Goal: Task Accomplishment & Management: Manage account settings

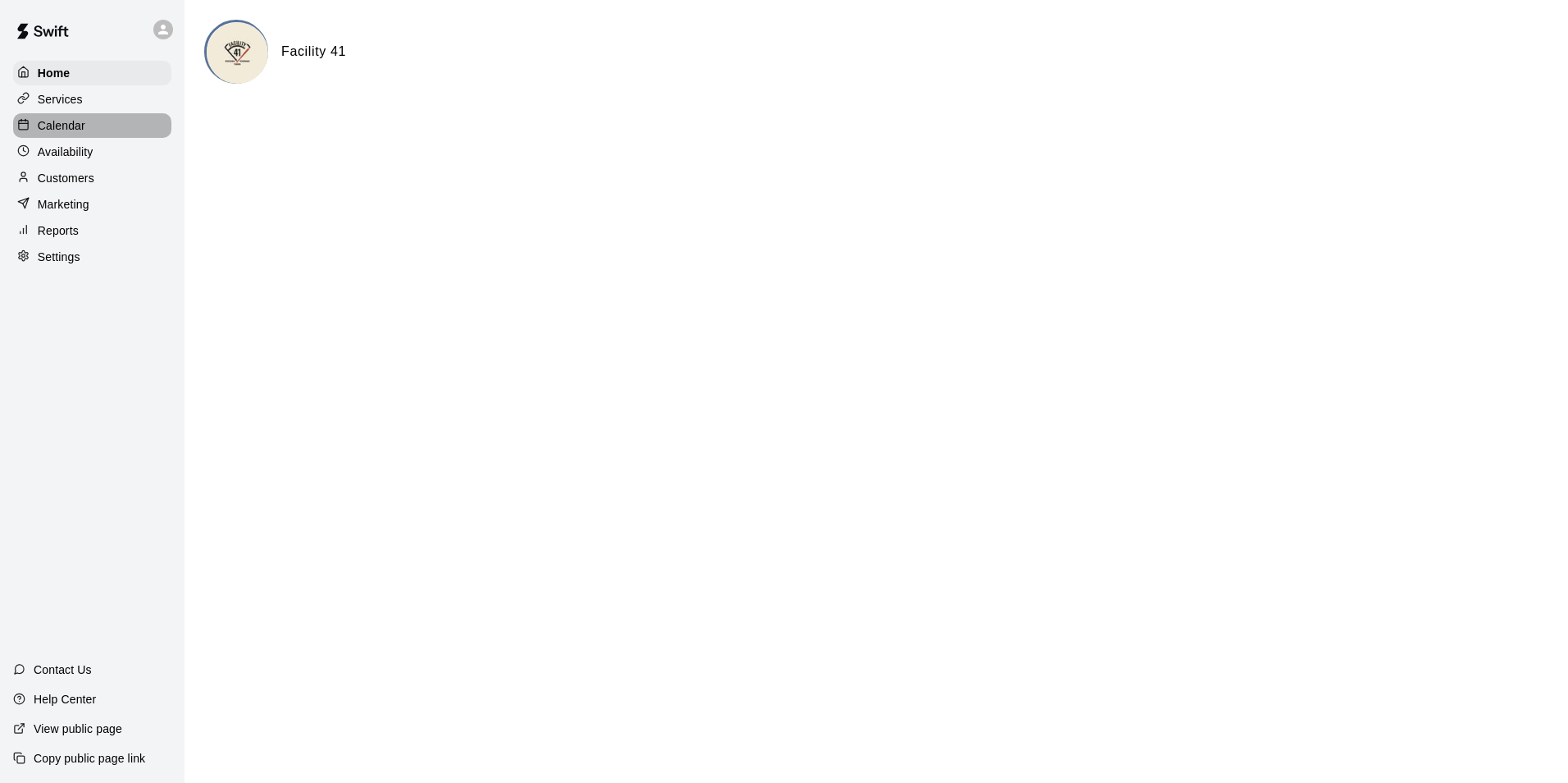
click at [104, 126] on div "Calendar" at bounding box center [92, 125] width 158 height 24
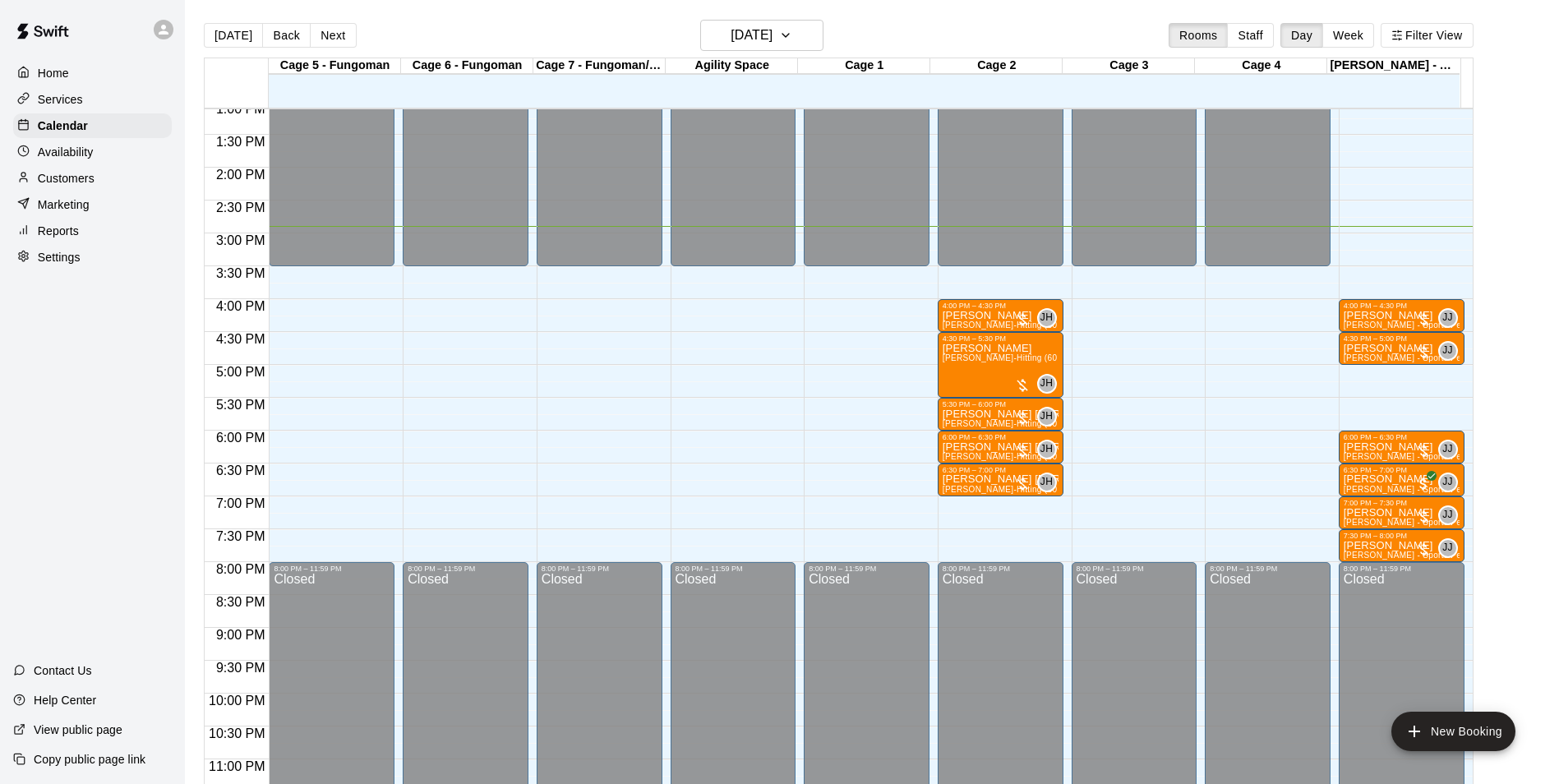
scroll to position [886, 0]
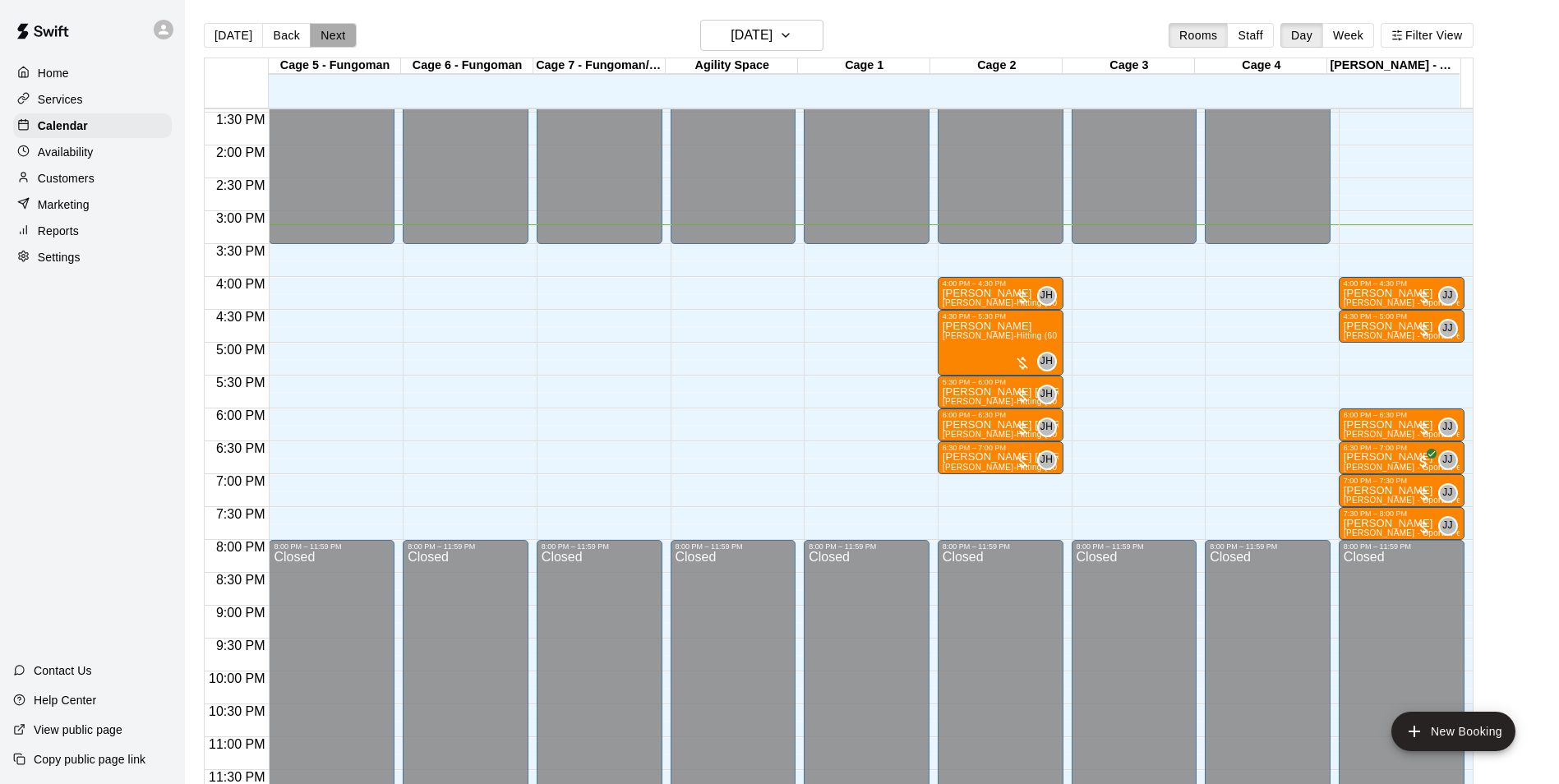
click at [331, 38] on button "Next" at bounding box center [333, 35] width 46 height 24
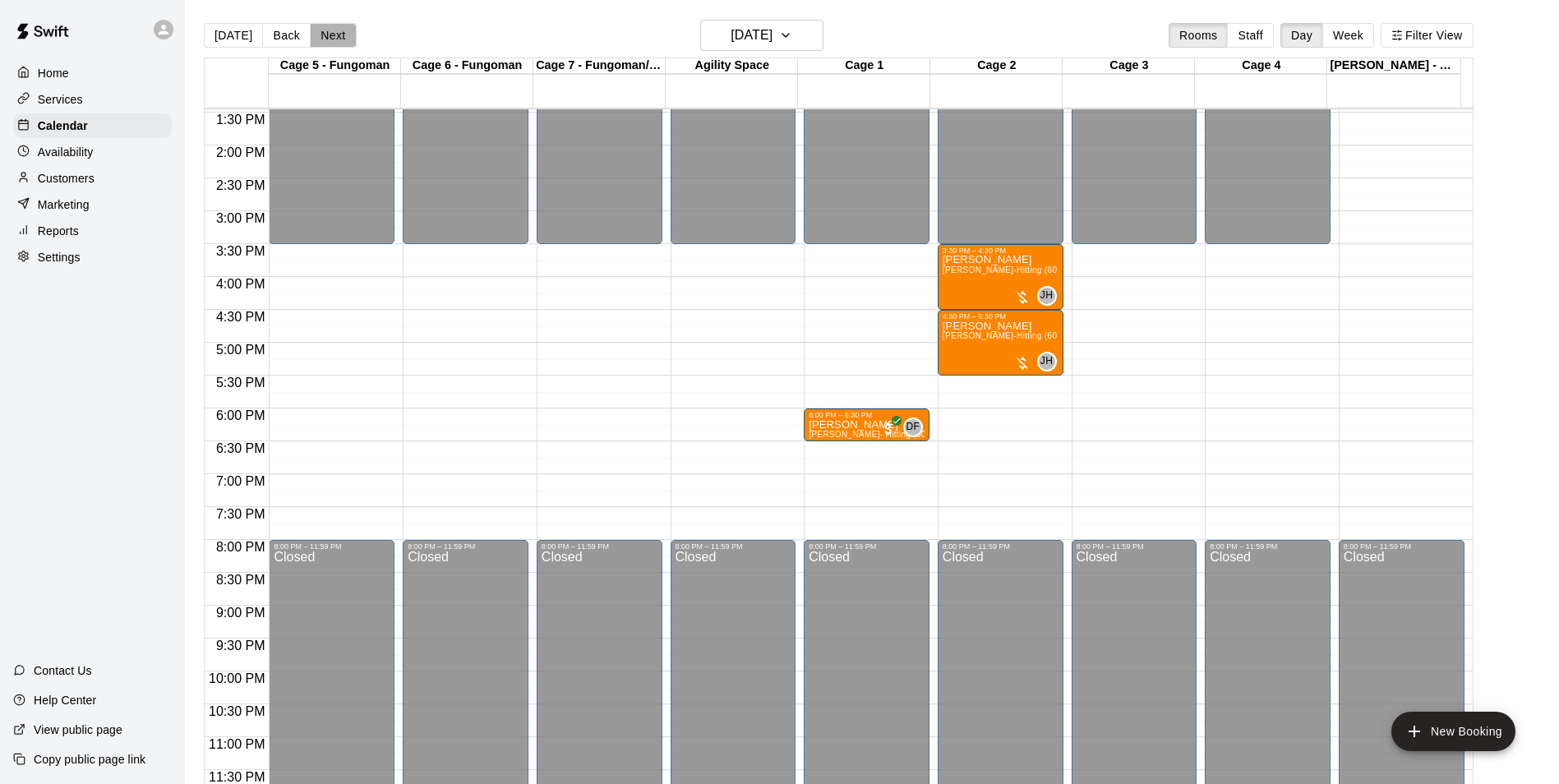
click at [332, 39] on button "Next" at bounding box center [333, 35] width 46 height 24
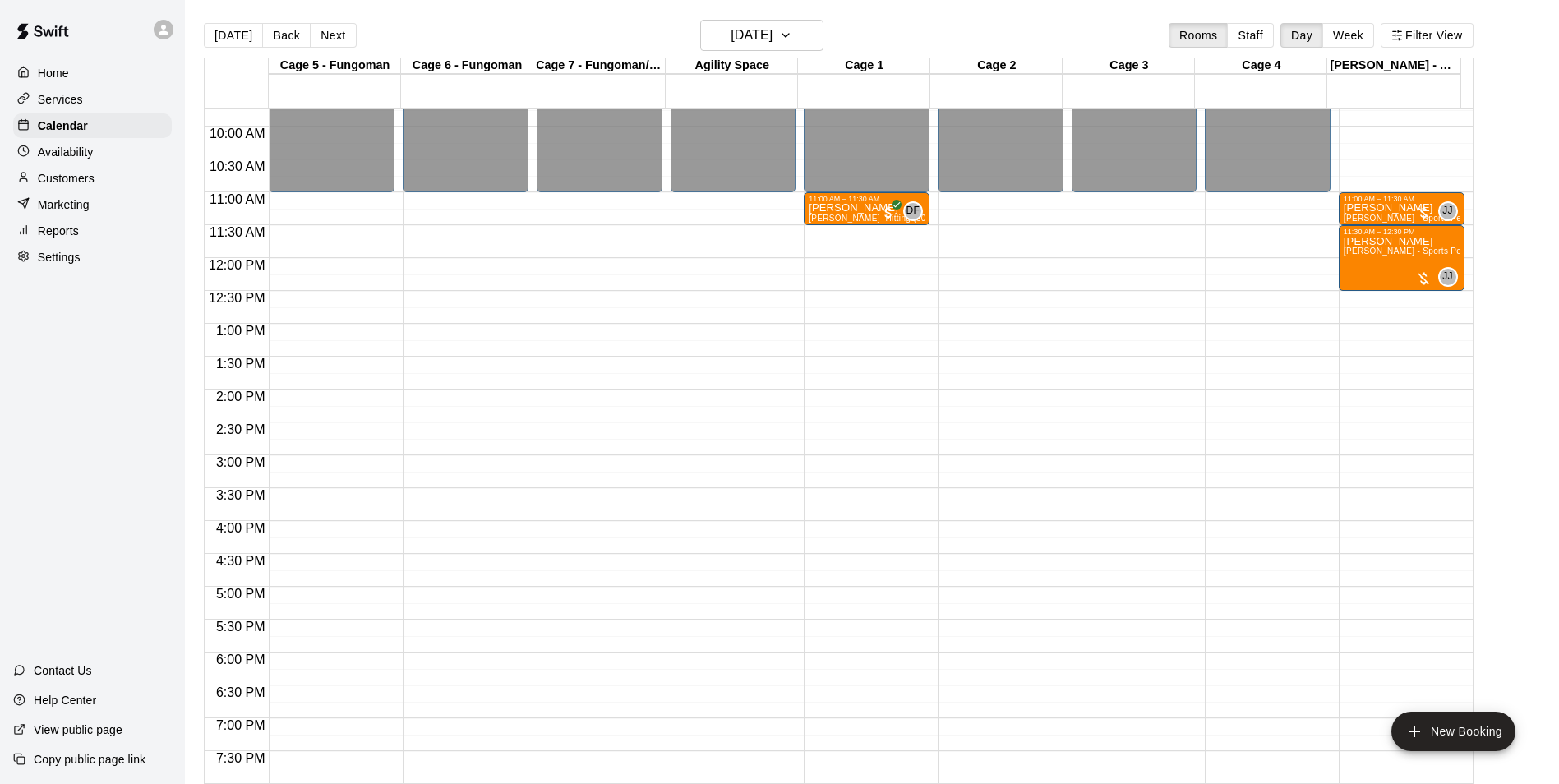
scroll to position [639, 0]
click at [232, 43] on button "[DATE]" at bounding box center [233, 35] width 59 height 24
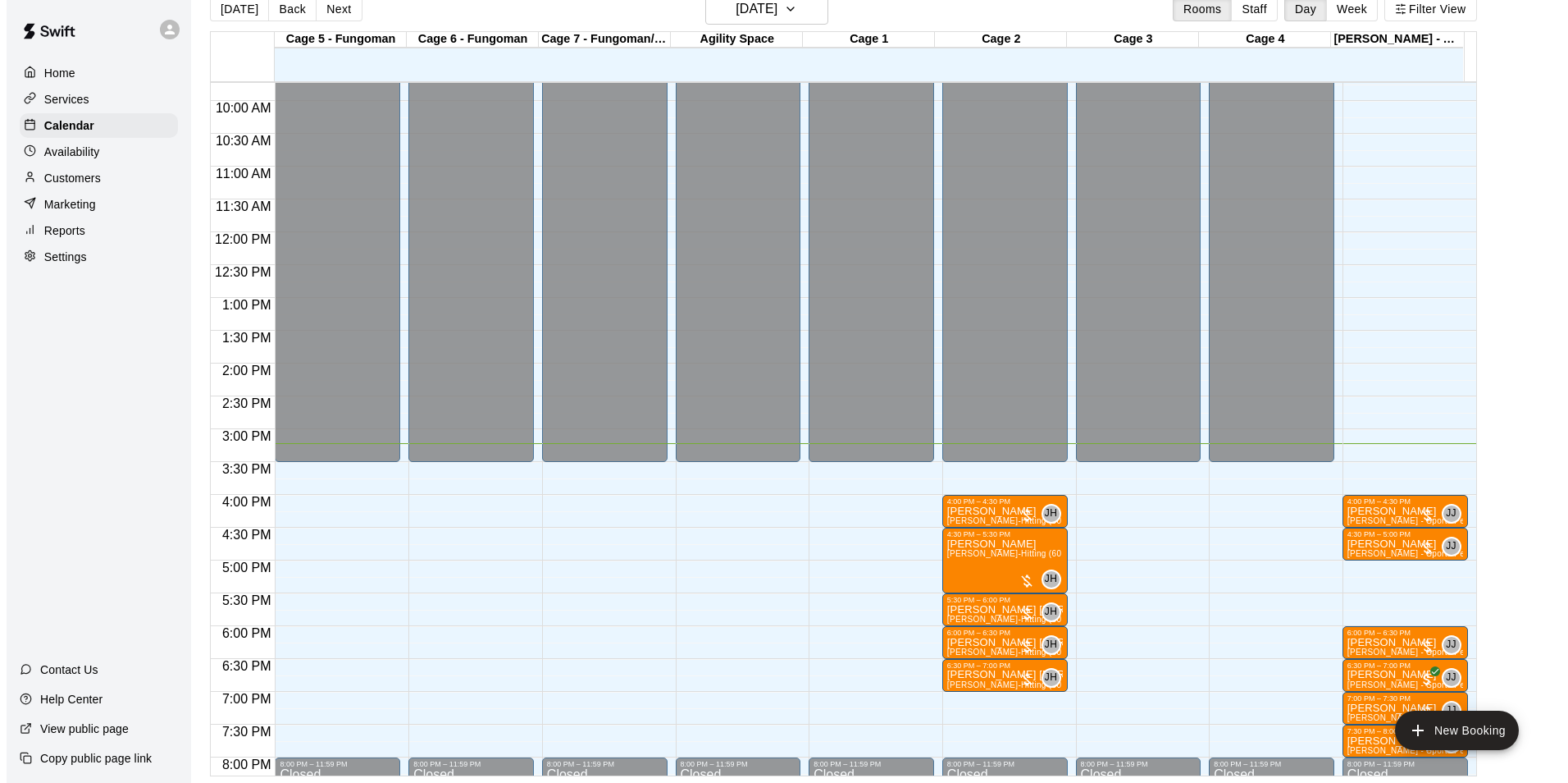
scroll to position [721, 0]
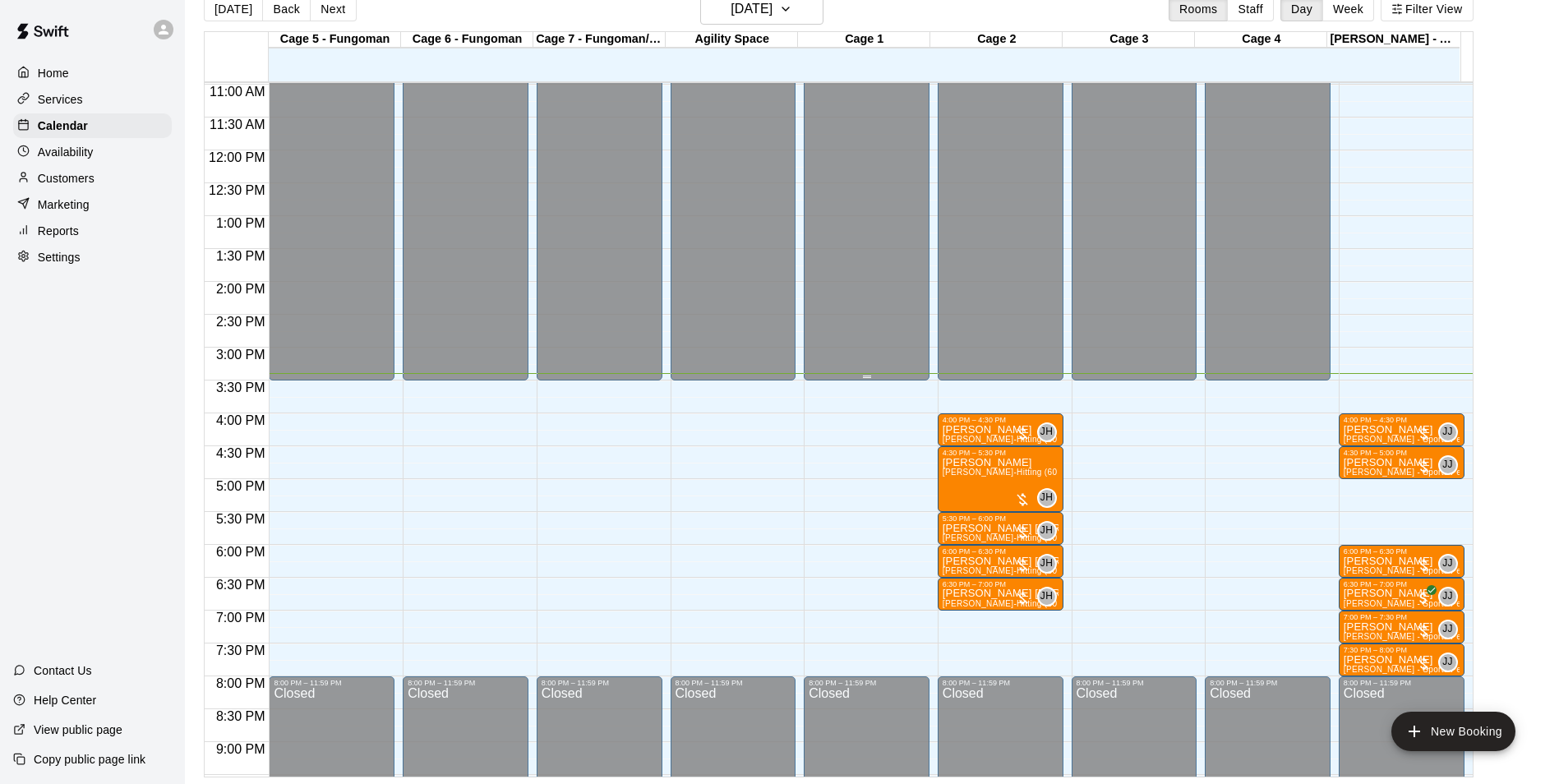
click at [203, 0] on button "[DATE]" at bounding box center [233, 9] width 59 height 24
drag, startPoint x: 804, startPoint y: 419, endPoint x: 826, endPoint y: 470, distance: 55.5
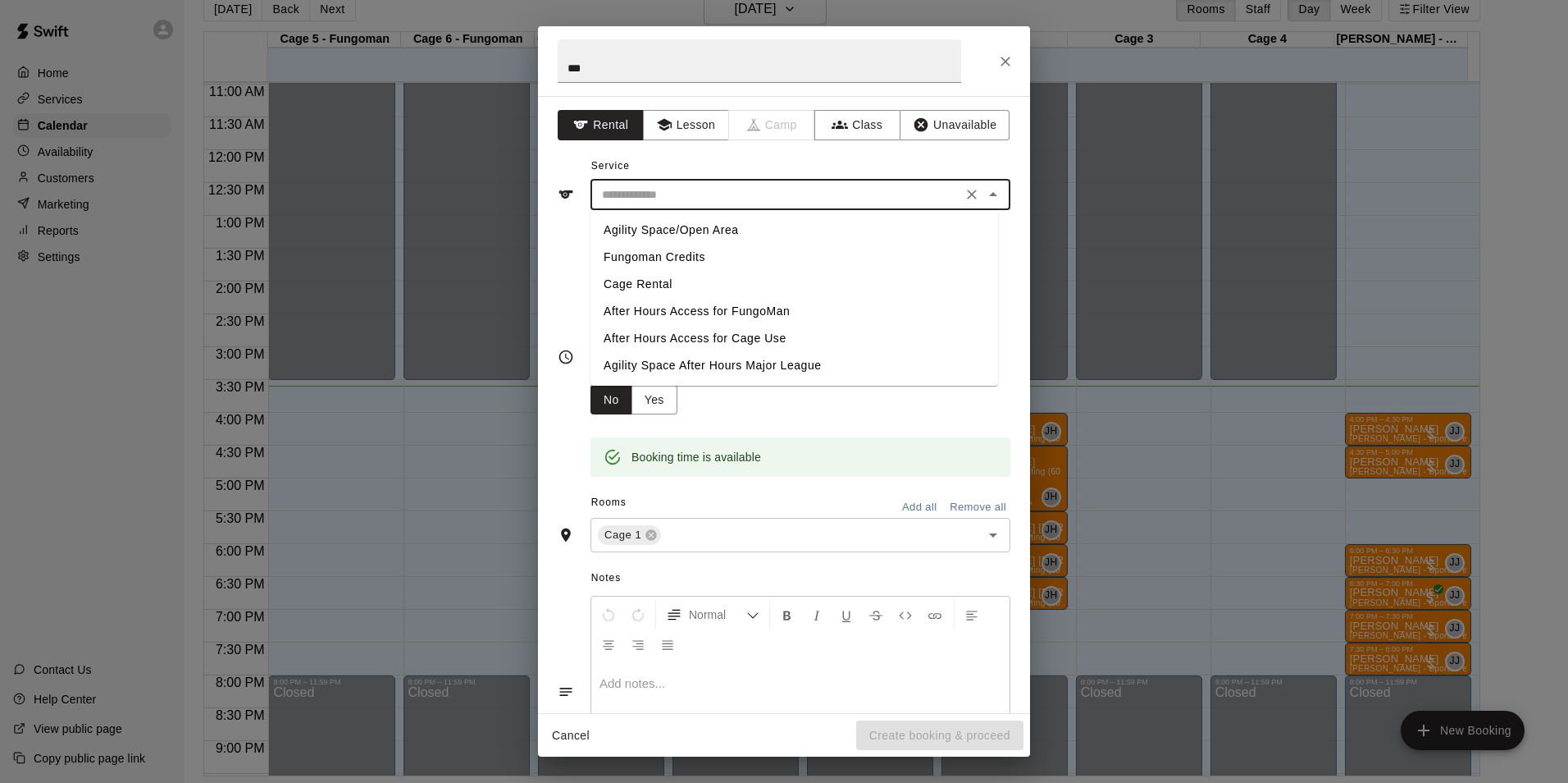
click at [677, 185] on input "text" at bounding box center [776, 194] width 362 height 21
click at [671, 290] on li "Cage Rental" at bounding box center [794, 284] width 408 height 27
type input "**********"
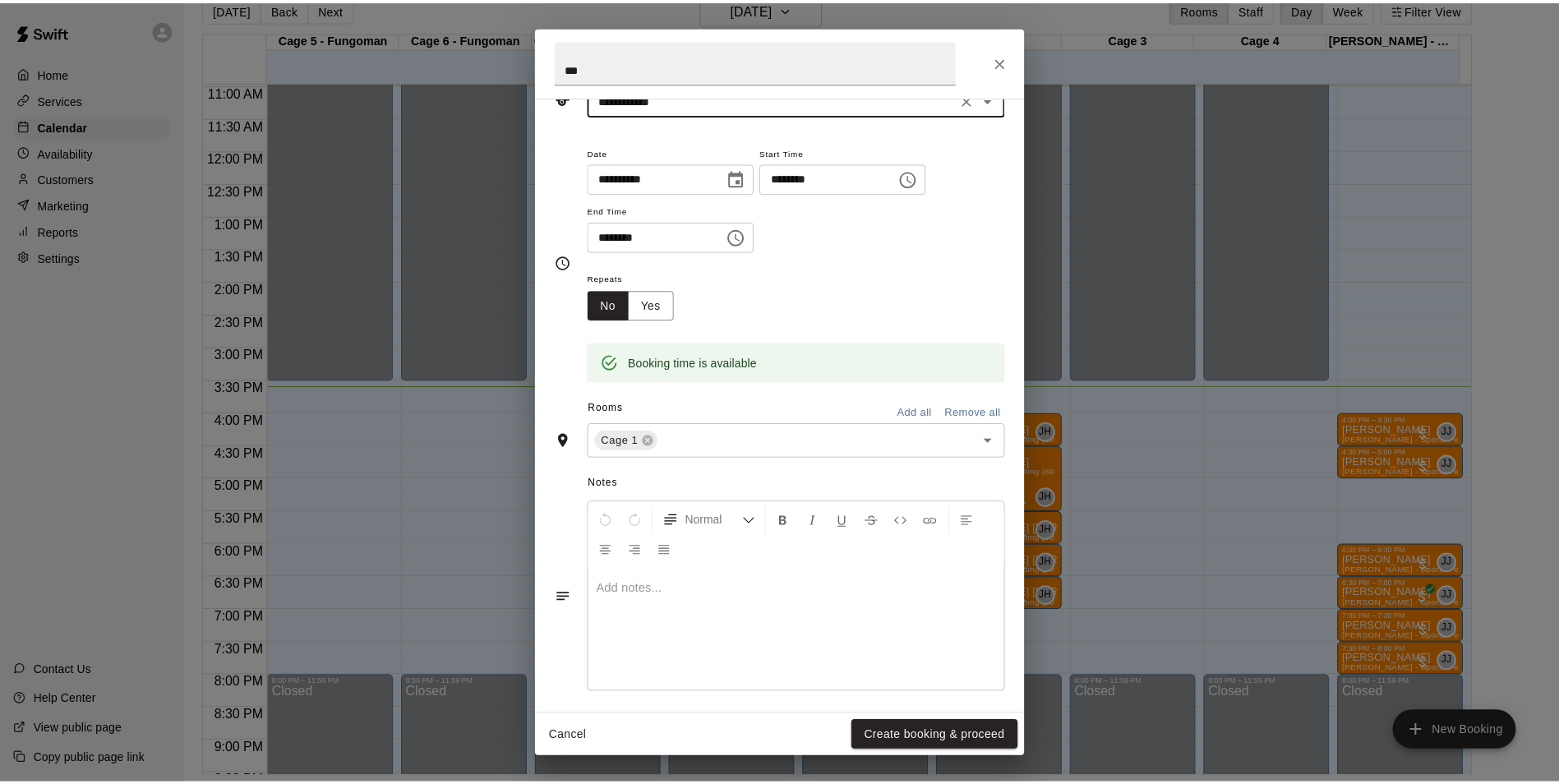
scroll to position [105, 0]
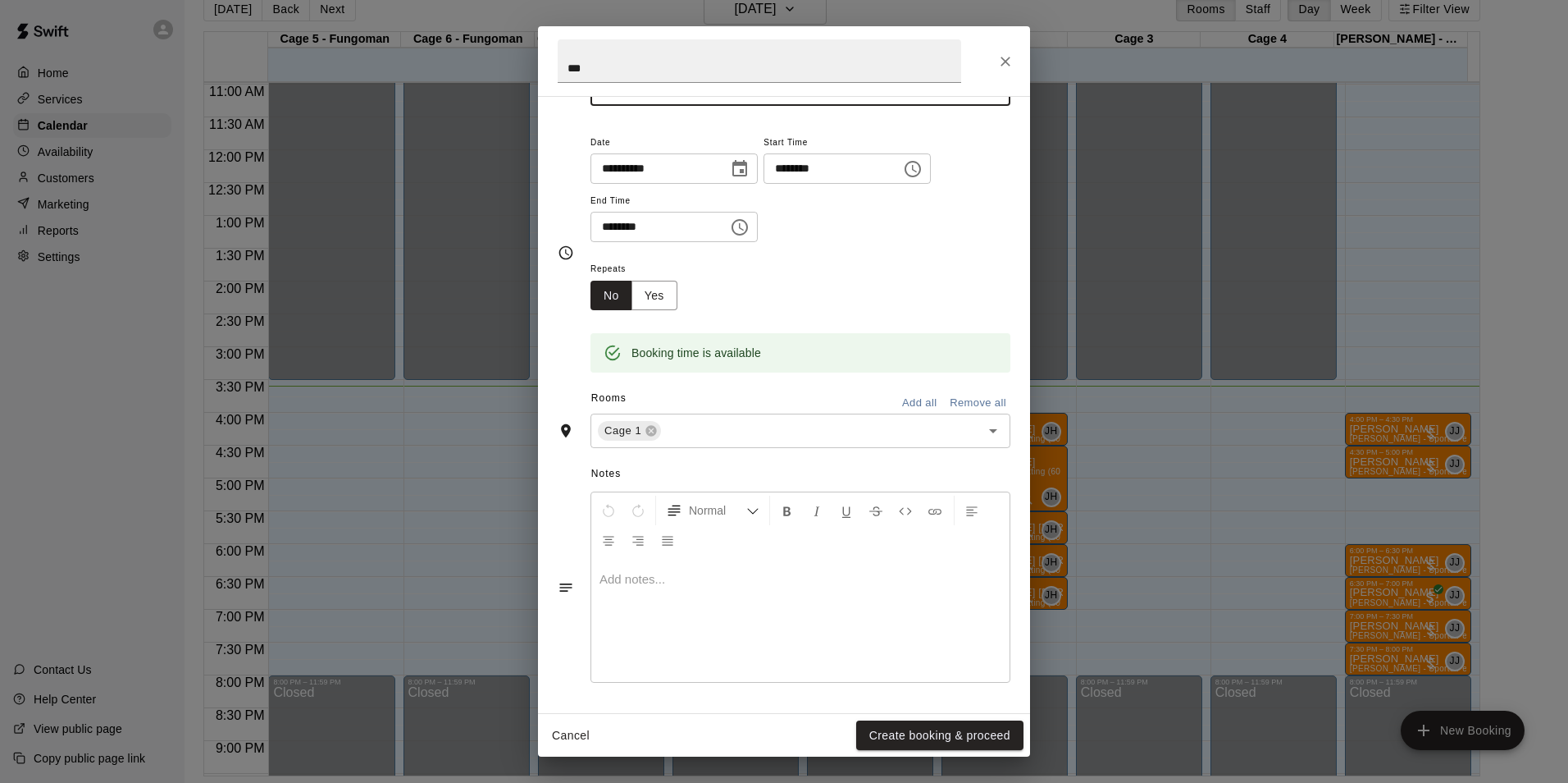
click at [941, 742] on button "Create booking & proceed" at bounding box center [939, 735] width 167 height 30
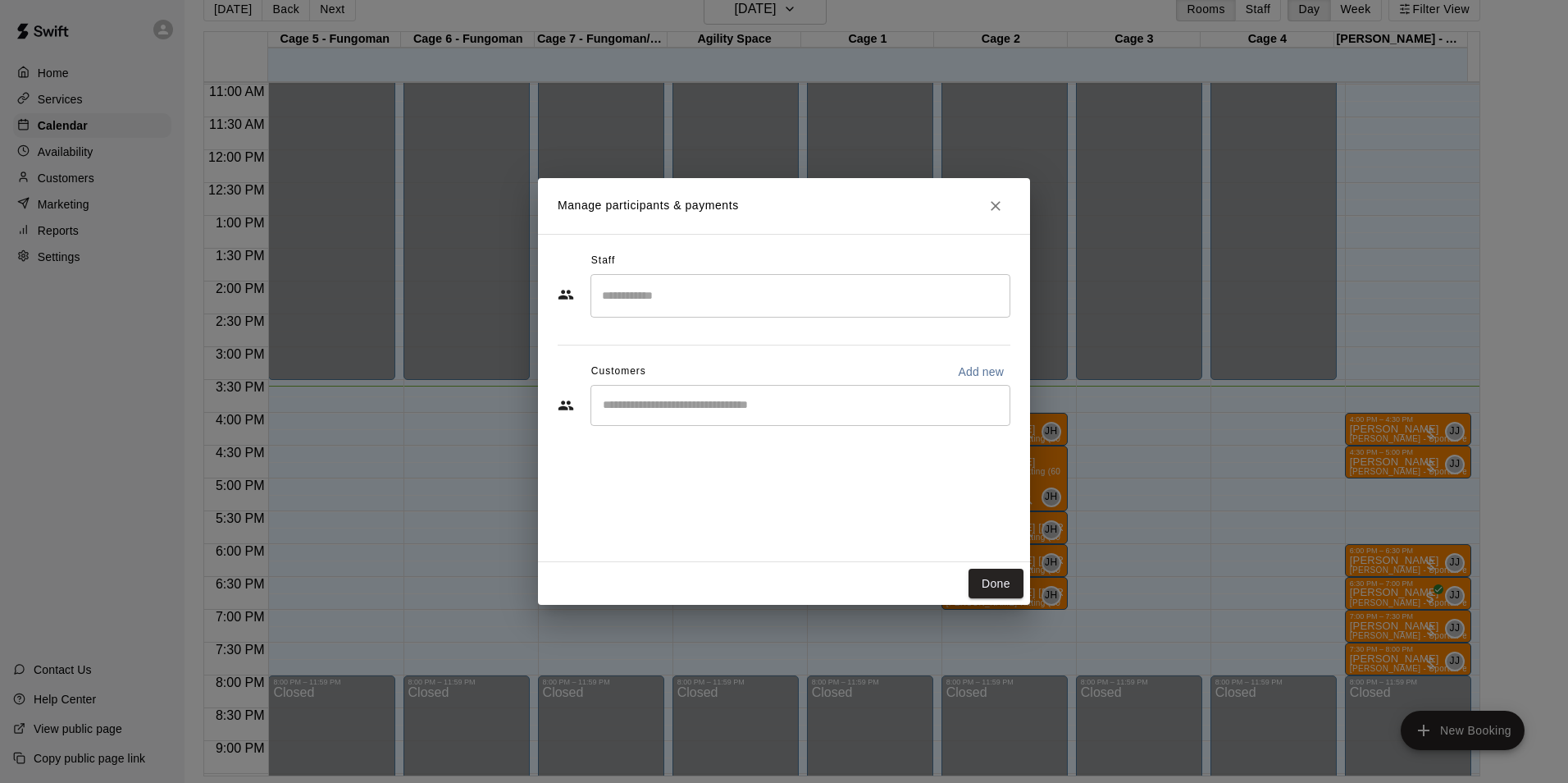
click at [715, 422] on div "​" at bounding box center [800, 405] width 420 height 41
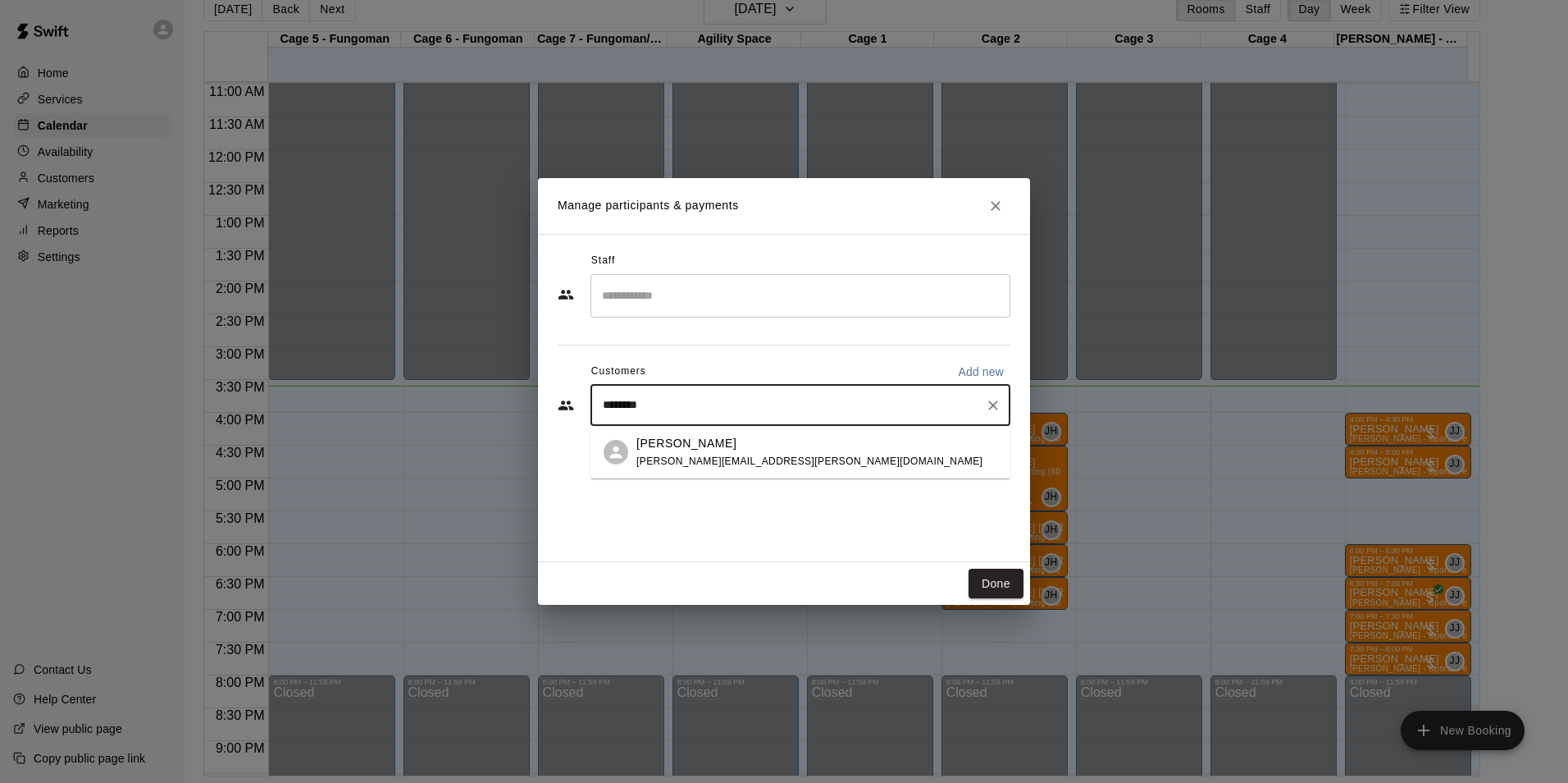
type input "*********"
click at [701, 451] on div "Joseph Gray jason.gray@aquaphase.com" at bounding box center [809, 452] width 346 height 35
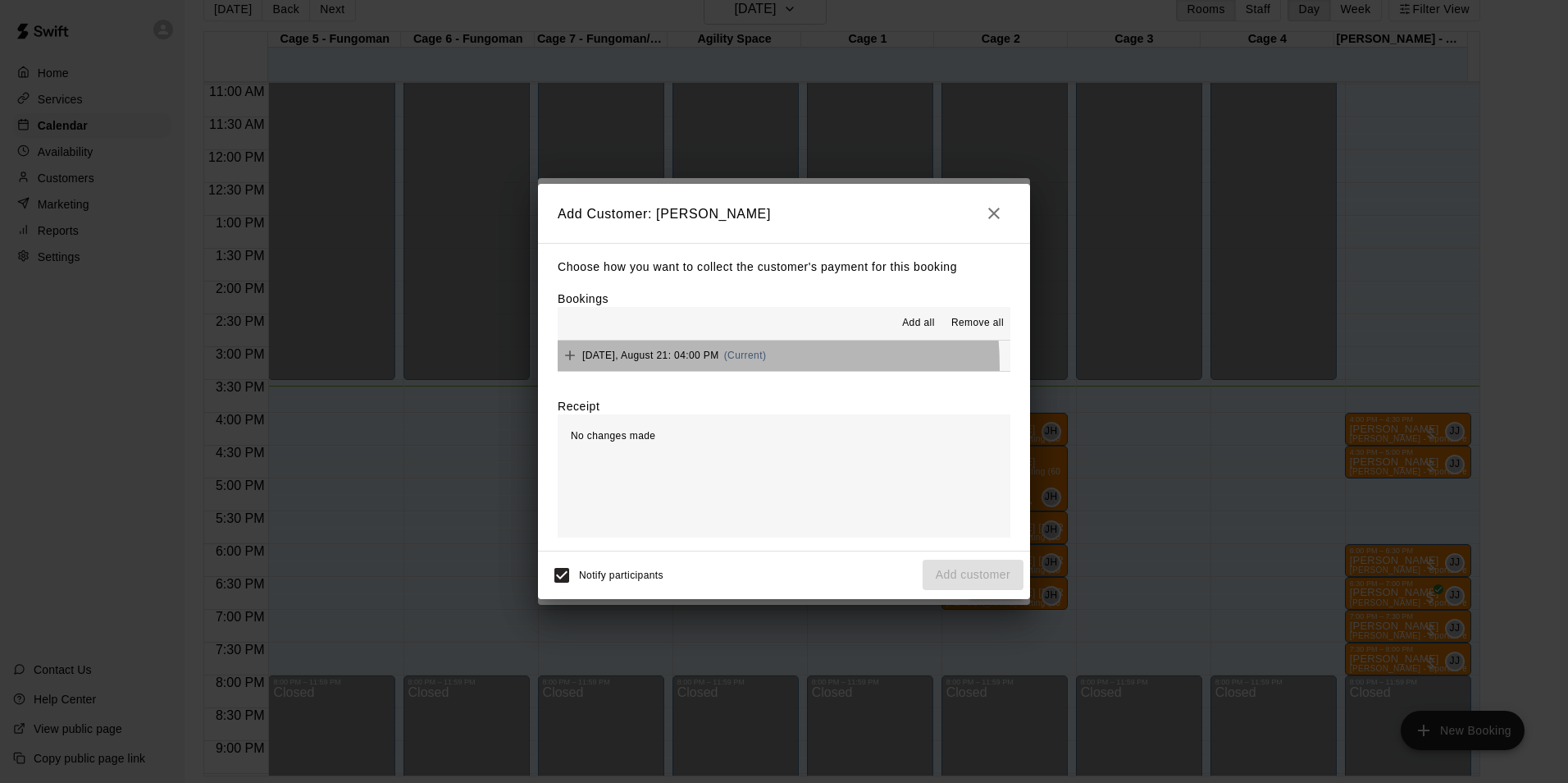
click at [654, 367] on div "Thursday, August 21: 04:00 PM (Current)" at bounding box center [661, 354] width 208 height 24
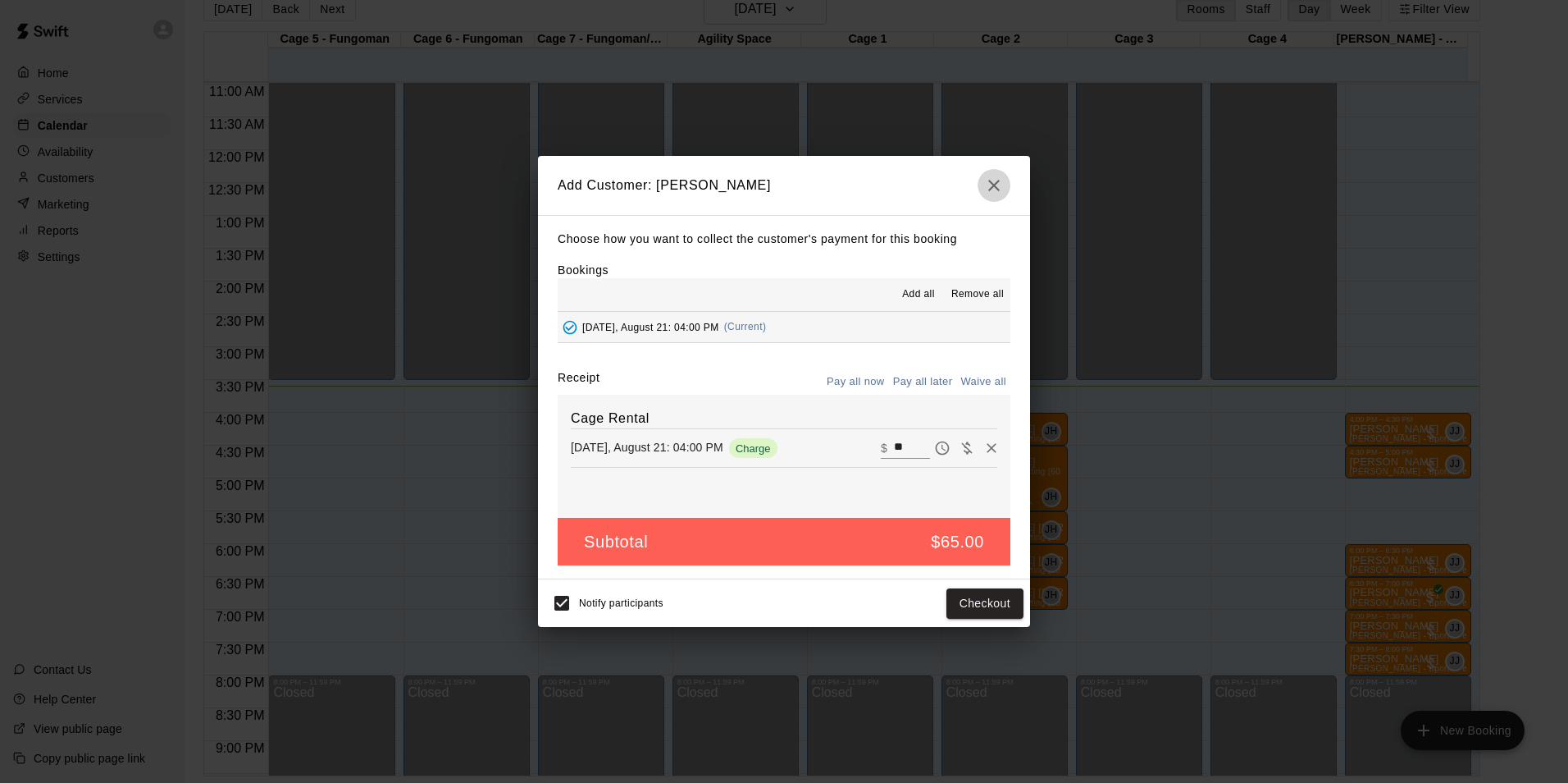
click at [989, 192] on icon "button" at bounding box center [993, 185] width 20 height 20
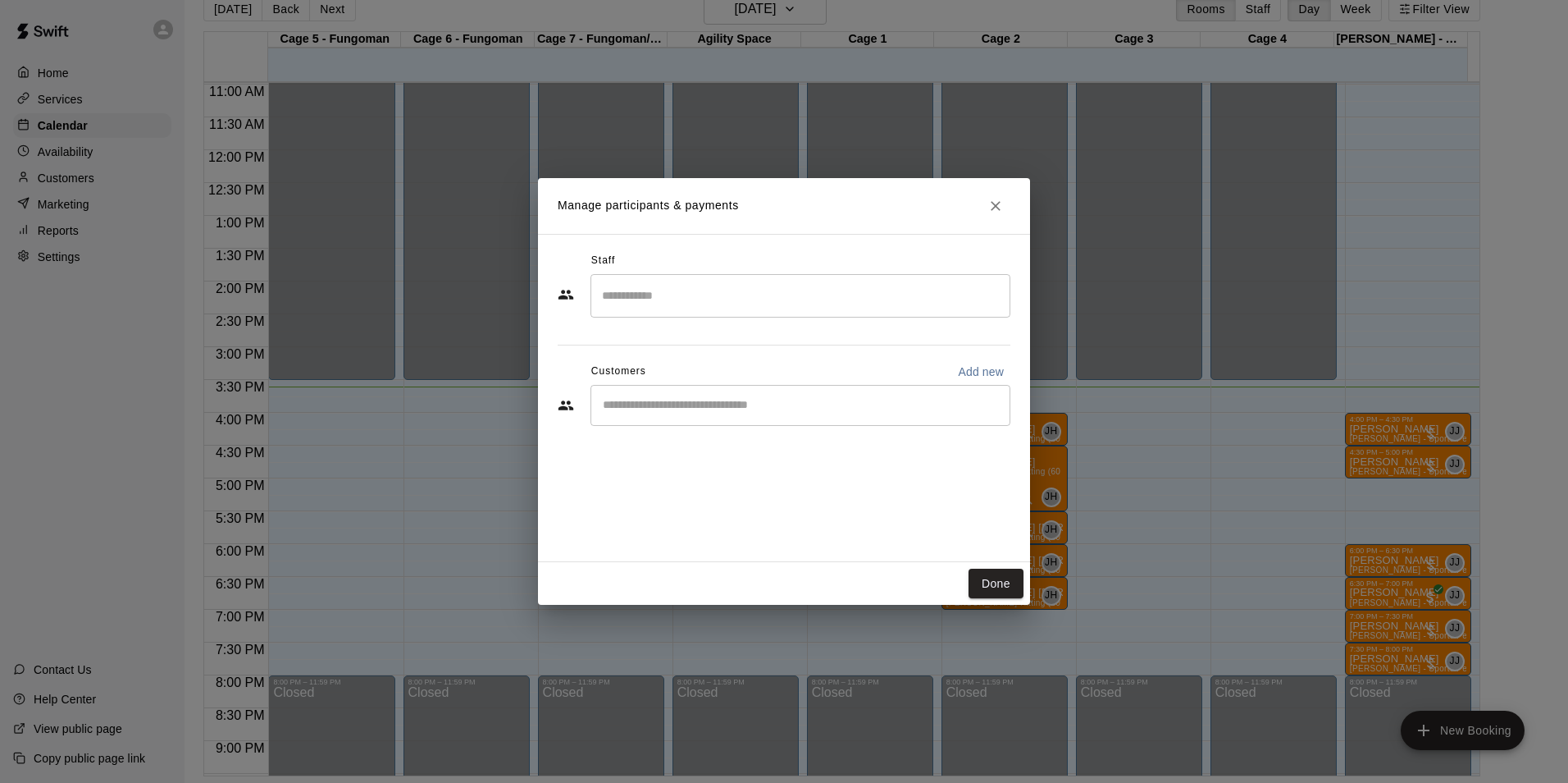
click at [686, 410] on input "Start typing to search customers..." at bounding box center [800, 405] width 405 height 17
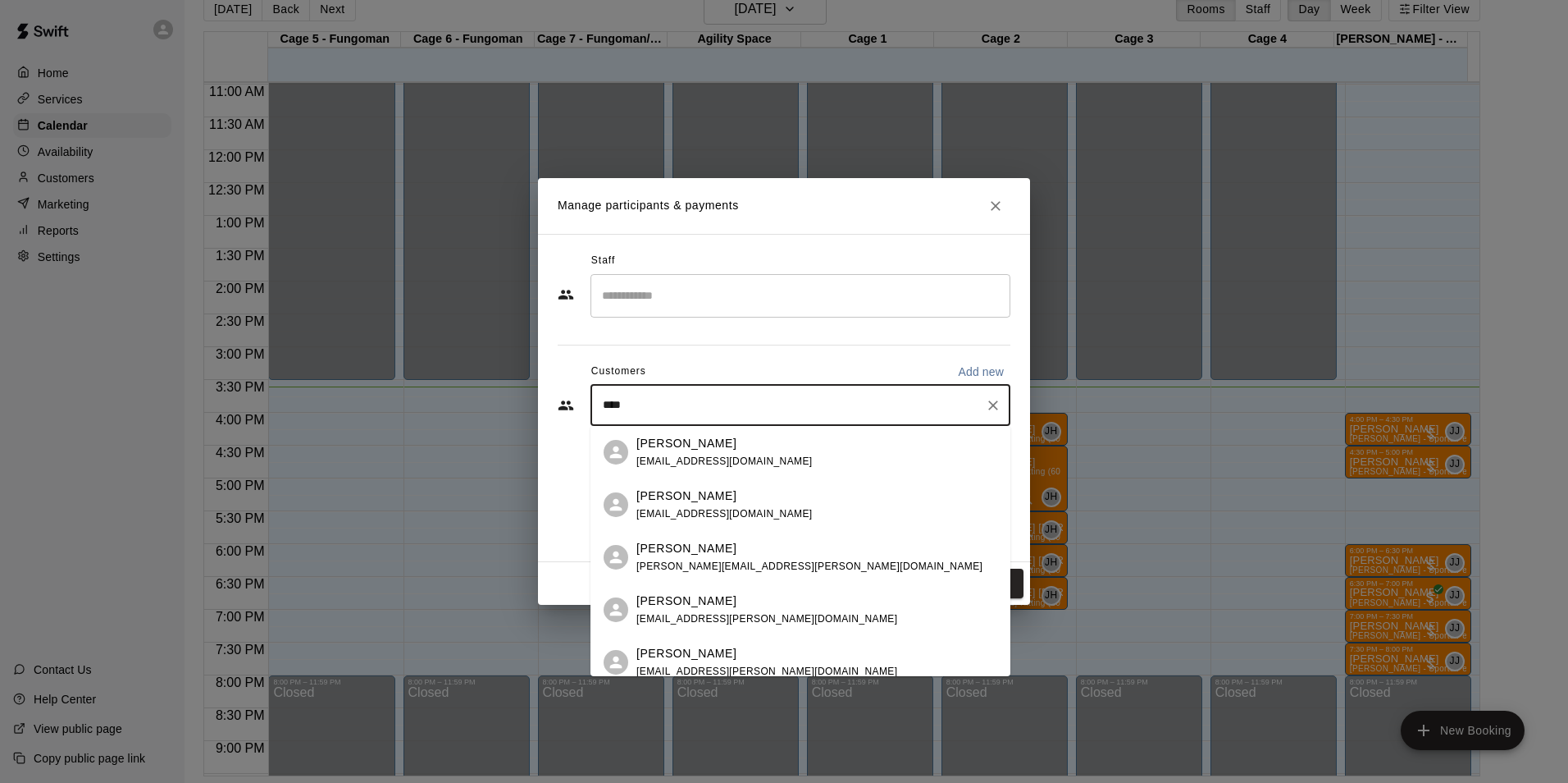
click at [669, 407] on input "****" at bounding box center [788, 405] width 381 height 17
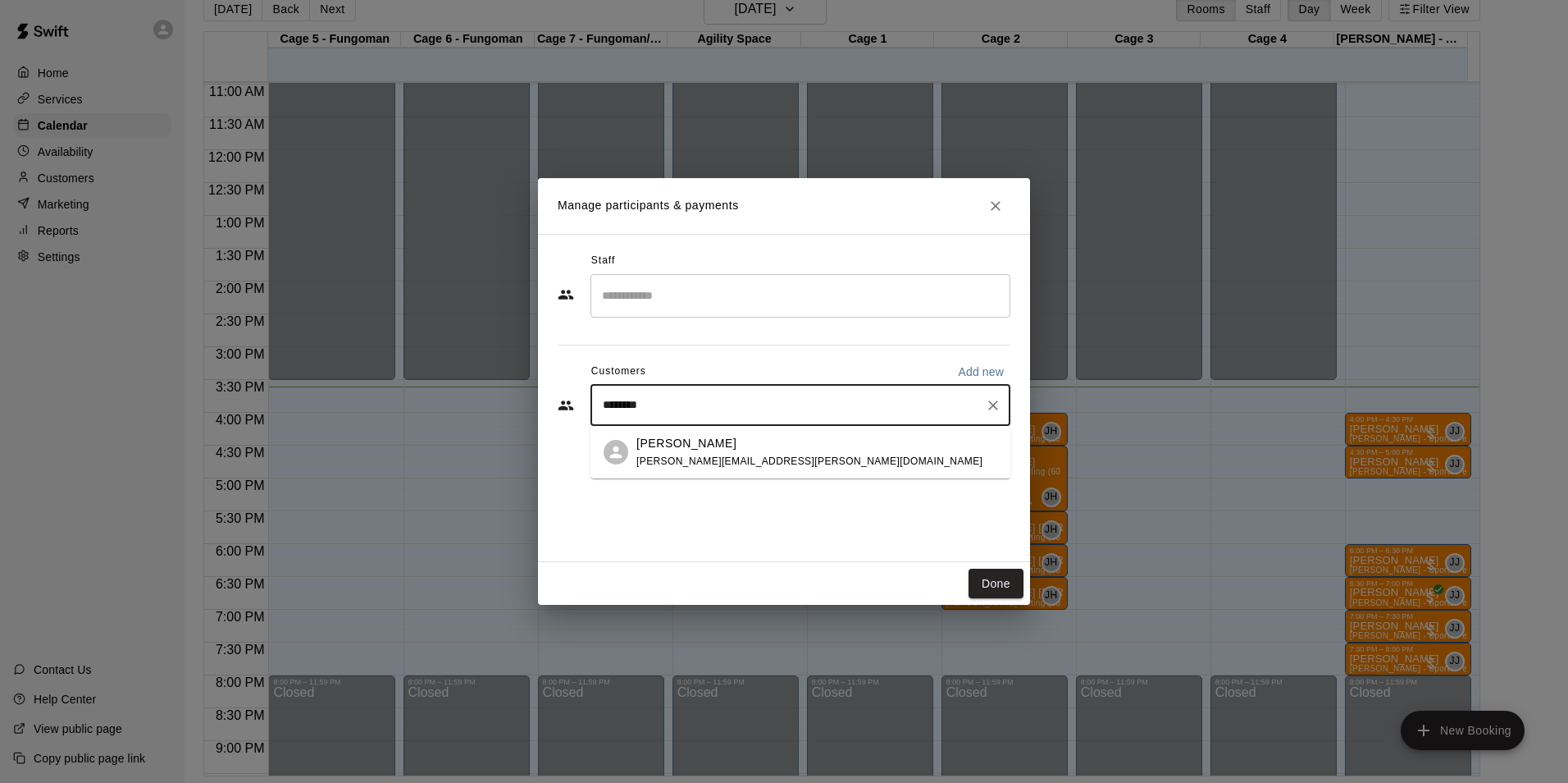
type input "*********"
click at [692, 451] on div "Joseph Gray jason.gray@aquaphase.com" at bounding box center [809, 452] width 346 height 35
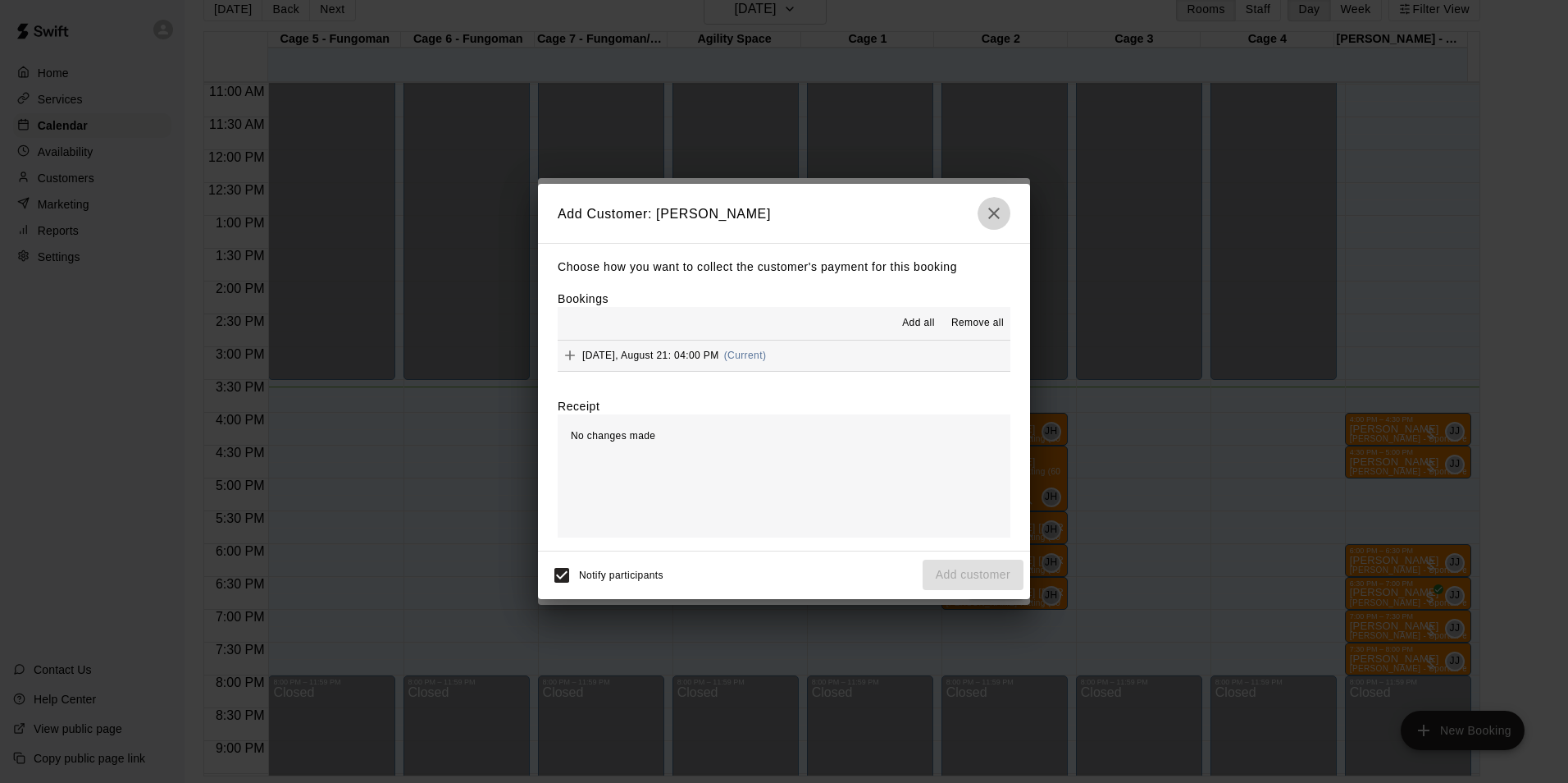
click at [991, 212] on icon "button" at bounding box center [993, 213] width 20 height 20
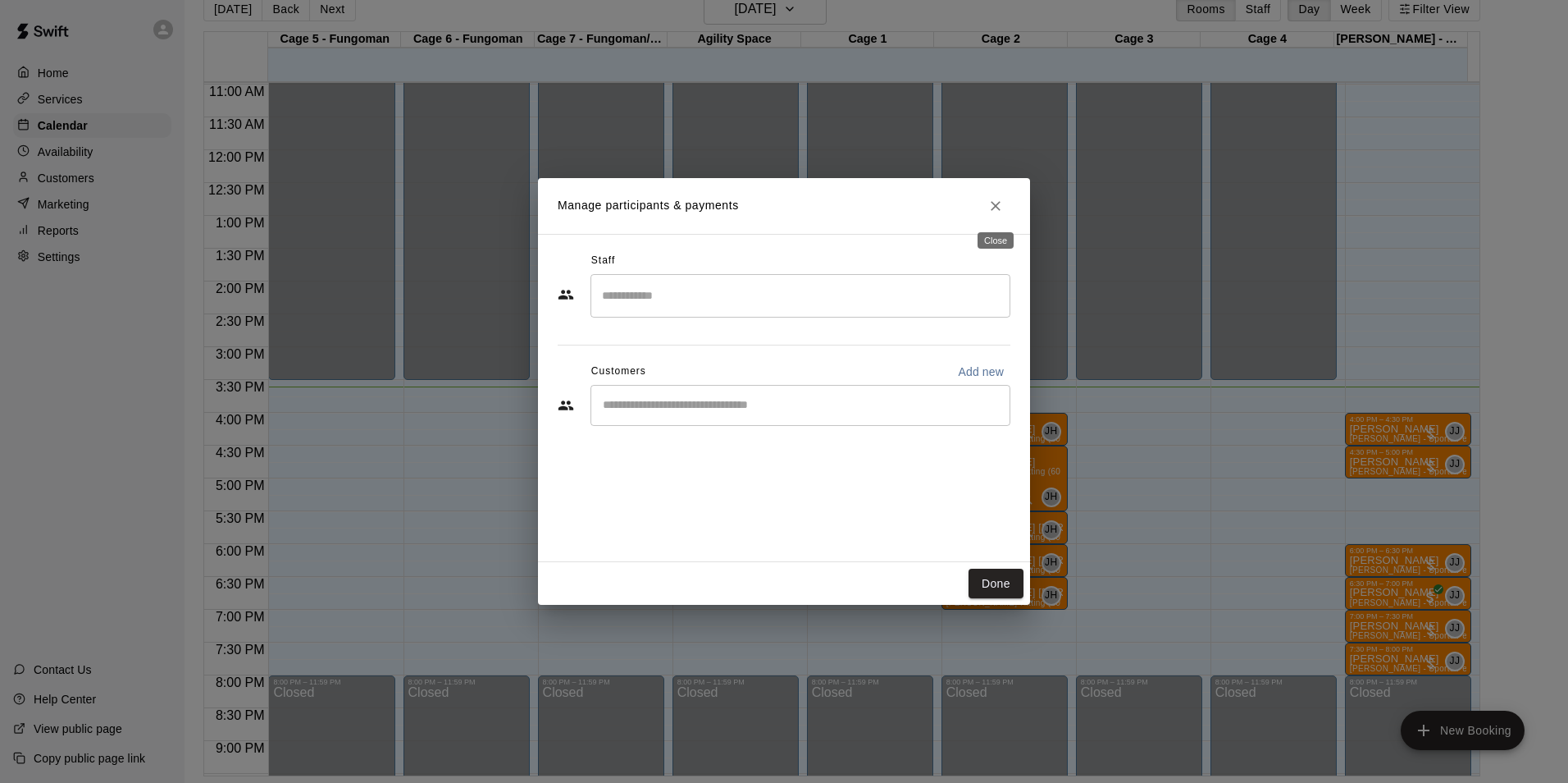
click at [996, 208] on icon "Close" at bounding box center [995, 205] width 17 height 17
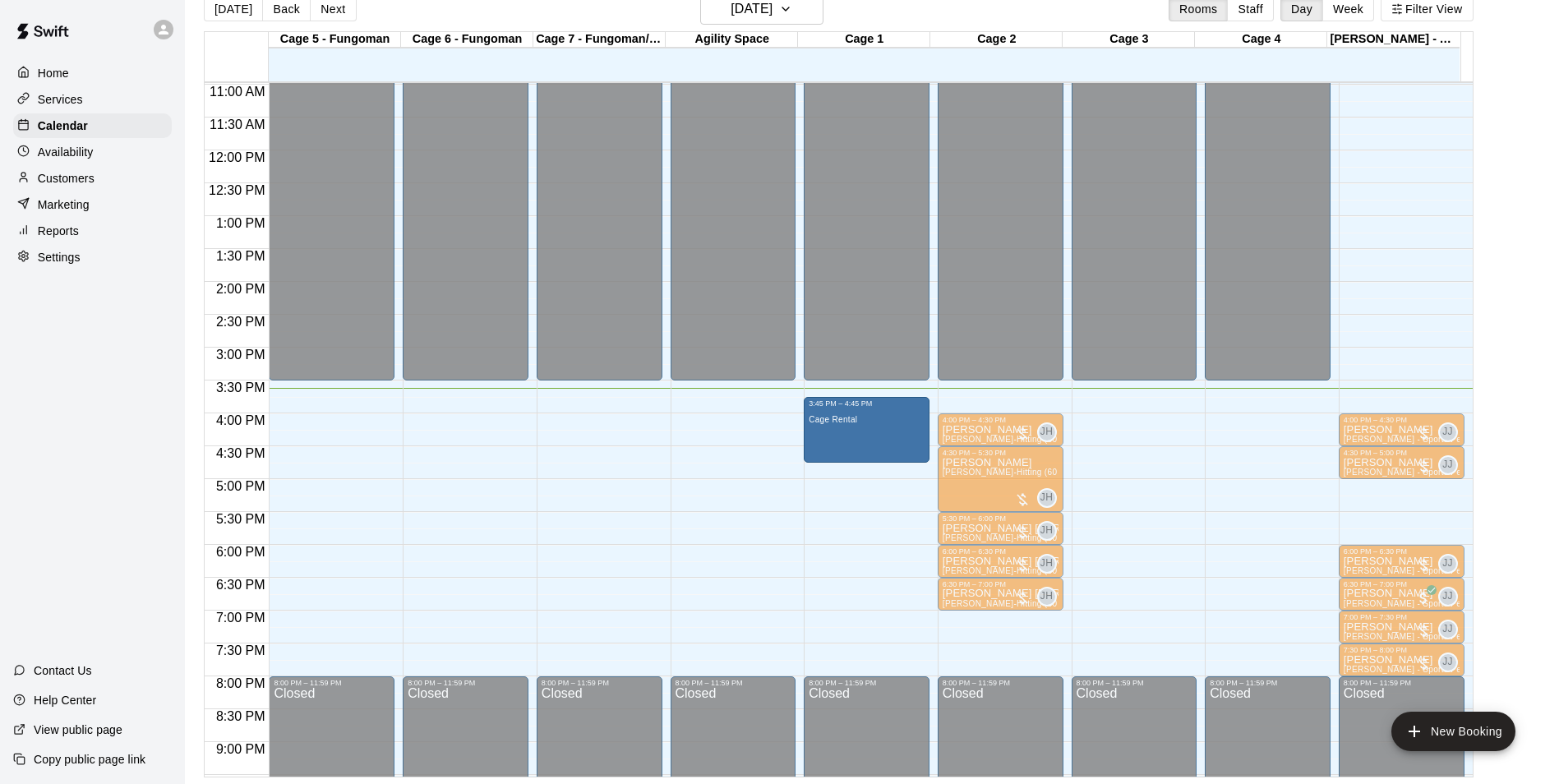
drag, startPoint x: 851, startPoint y: 453, endPoint x: 853, endPoint y: 438, distance: 15.1
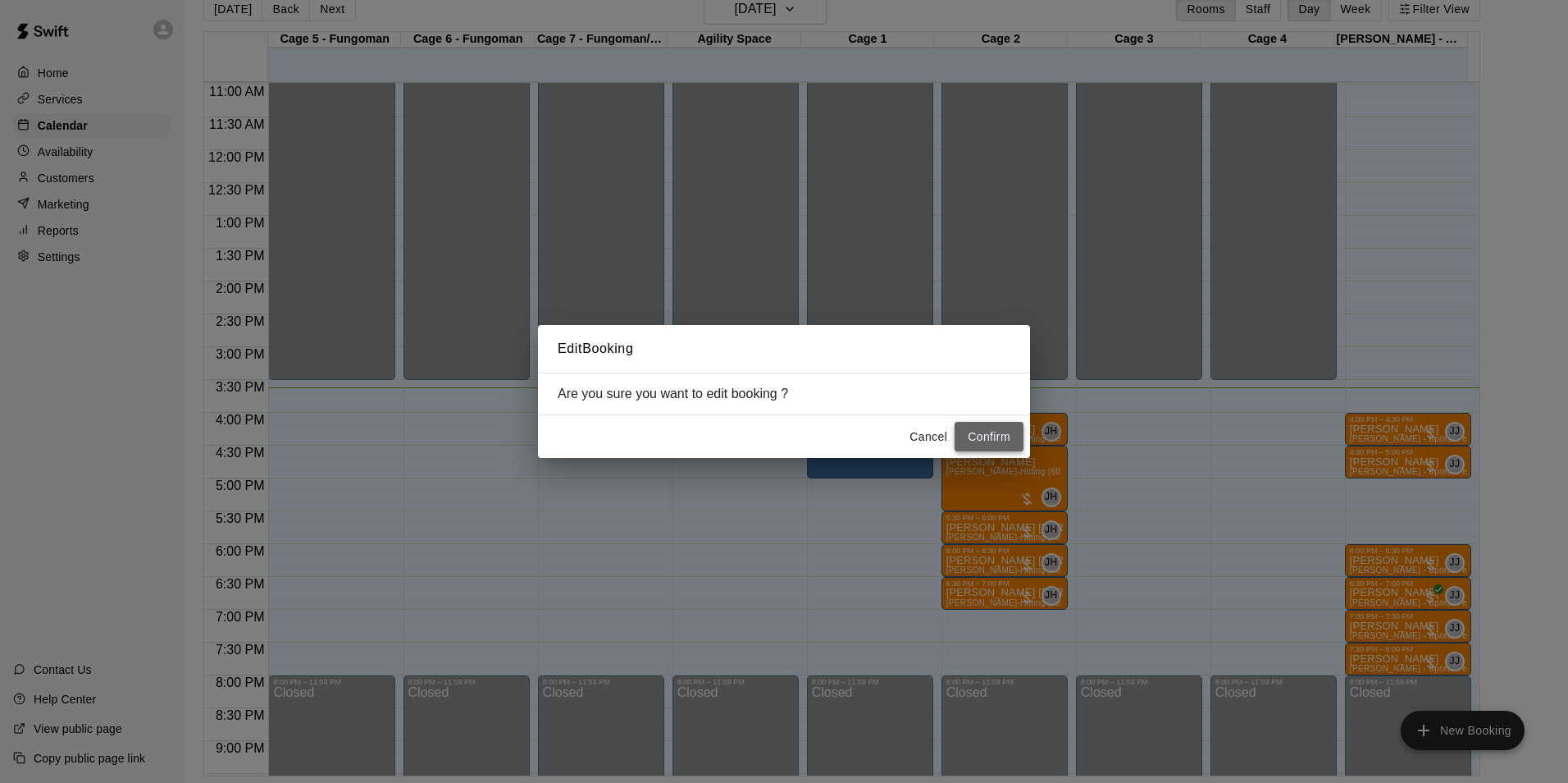
click at [981, 434] on button "Confirm" at bounding box center [988, 436] width 69 height 30
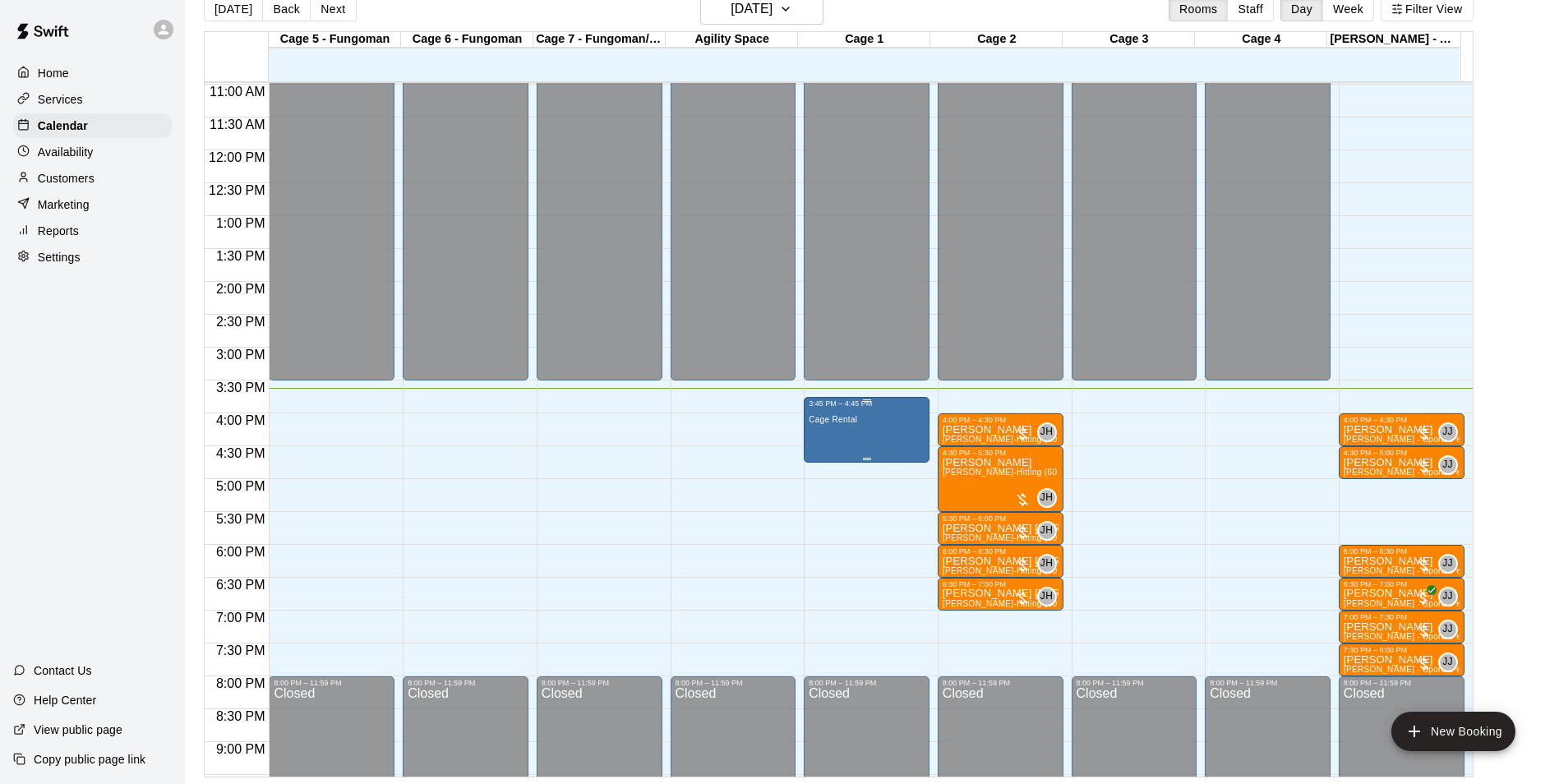
click at [893, 442] on div "Cage Rental" at bounding box center [867, 800] width 115 height 784
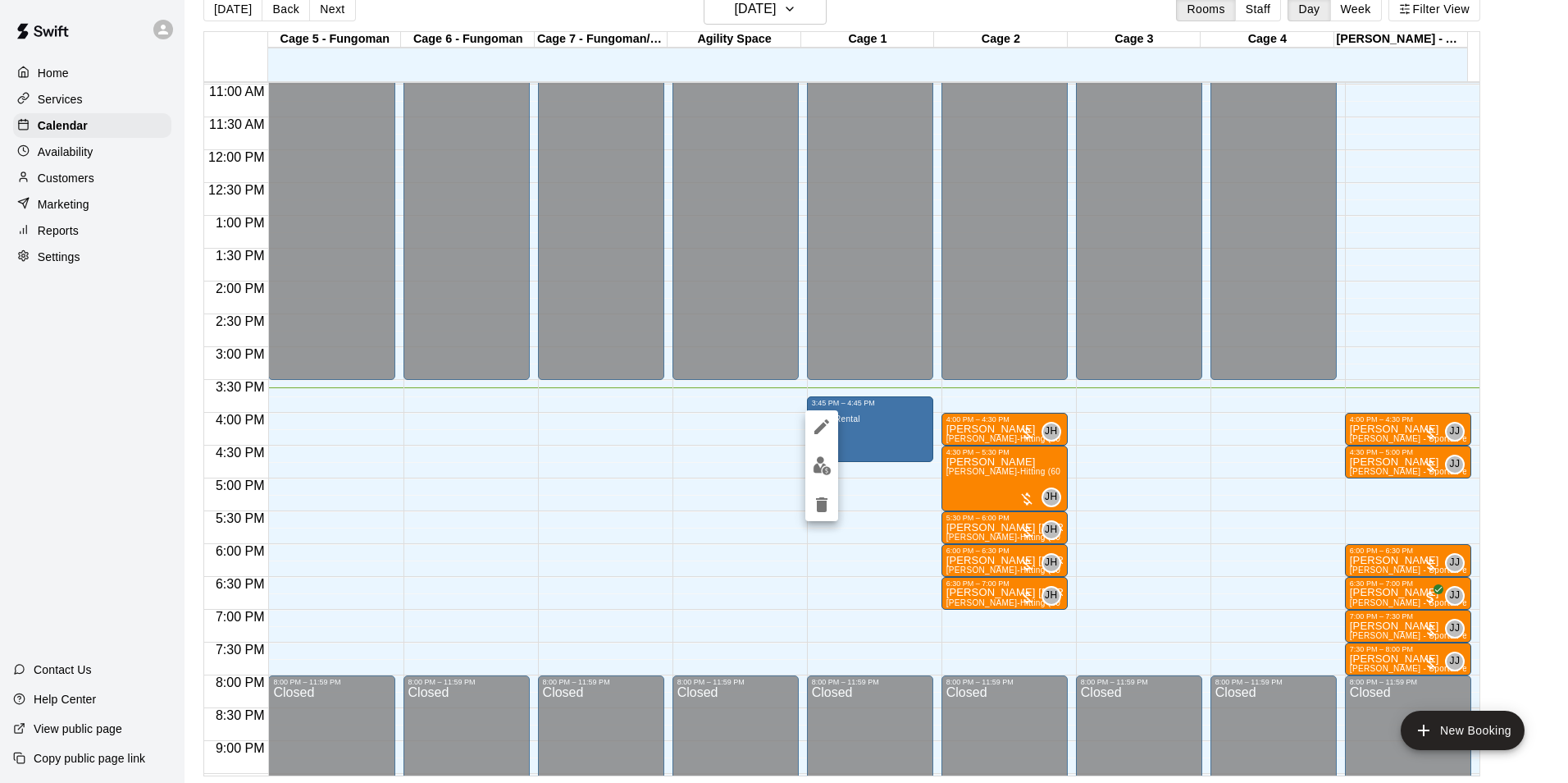
click at [851, 455] on div at bounding box center [784, 392] width 1568 height 783
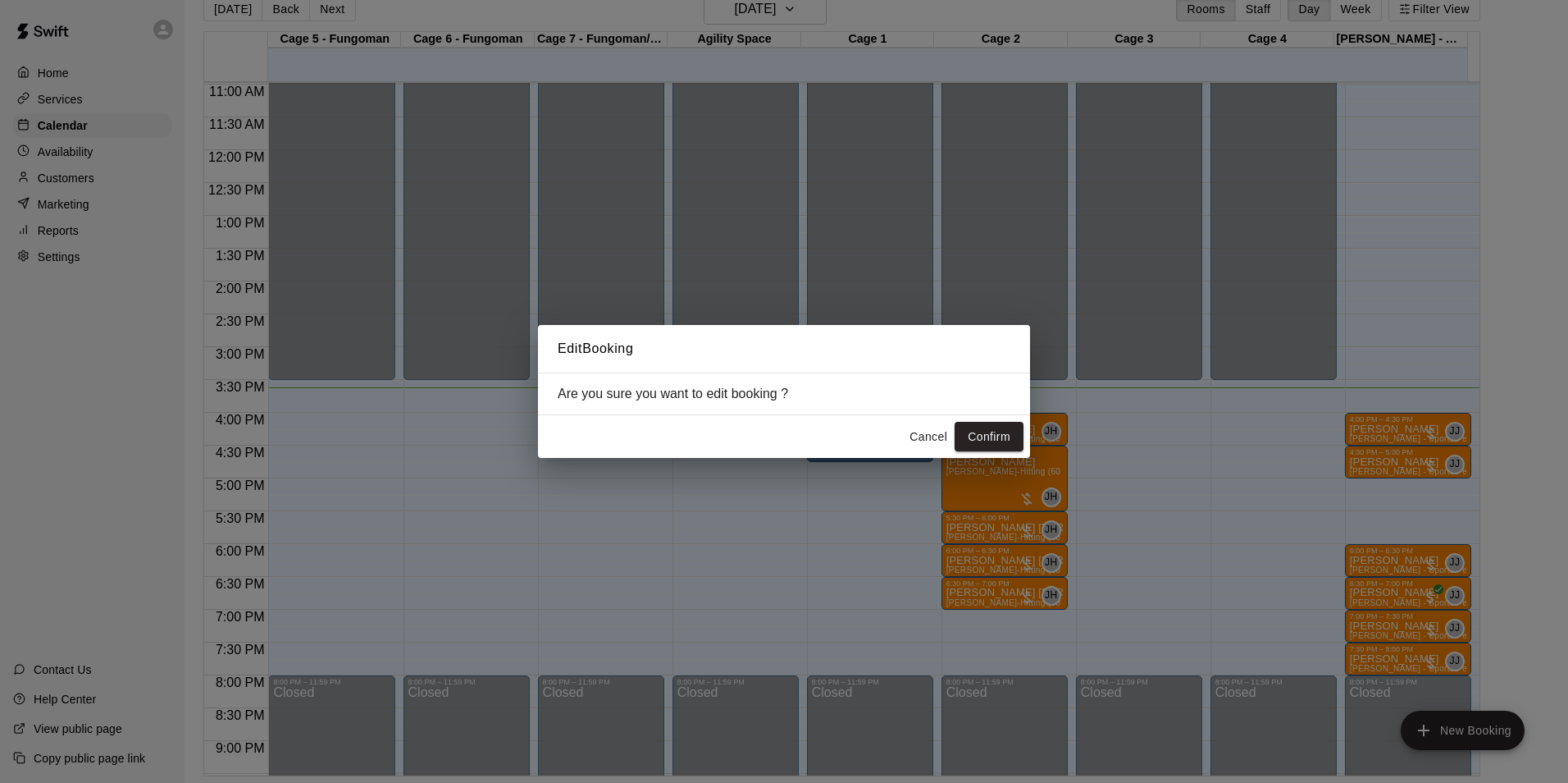
click at [916, 432] on button "Cancel" at bounding box center [928, 436] width 53 height 30
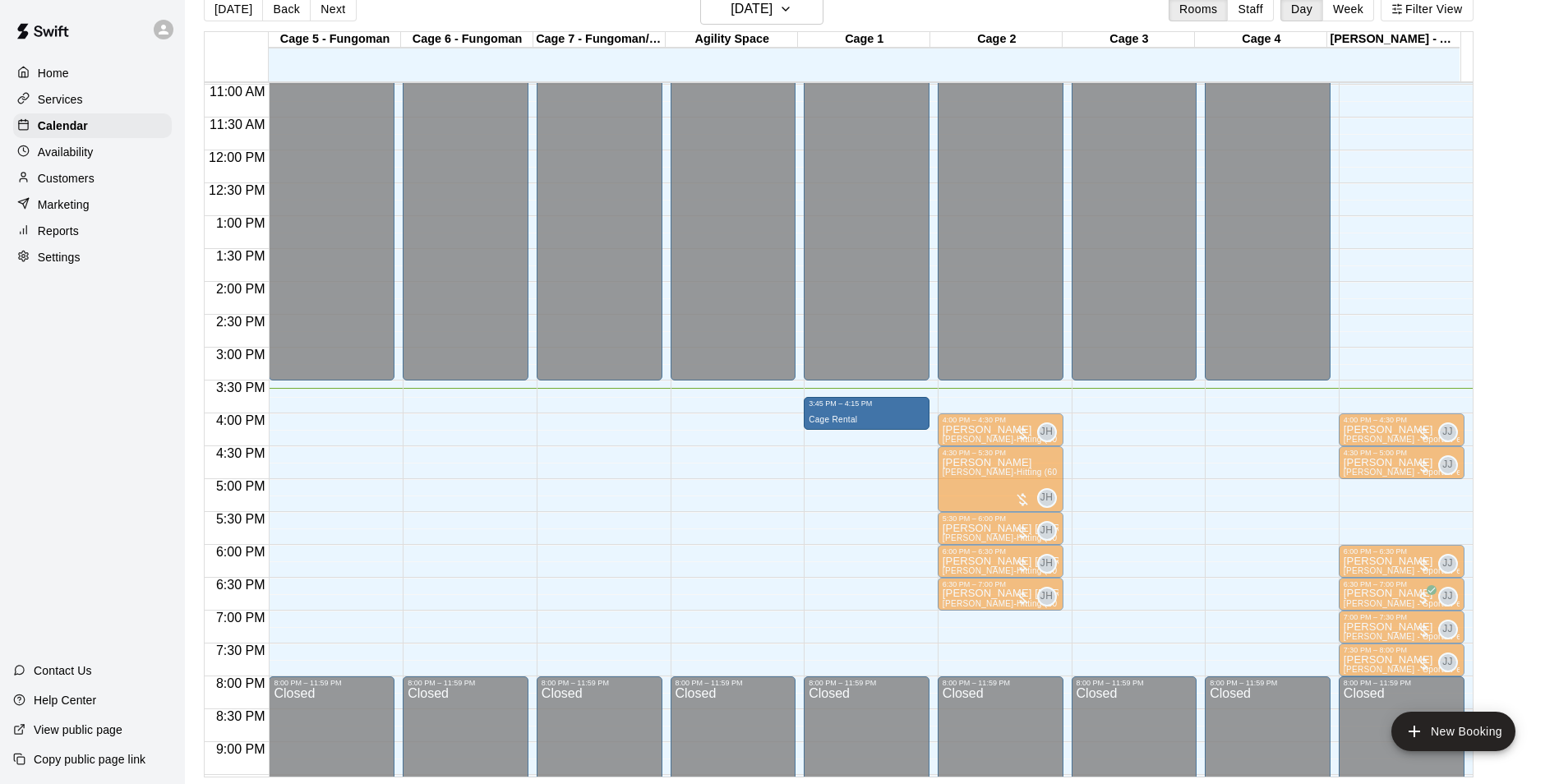
drag, startPoint x: 864, startPoint y: 460, endPoint x: 870, endPoint y: 442, distance: 19.0
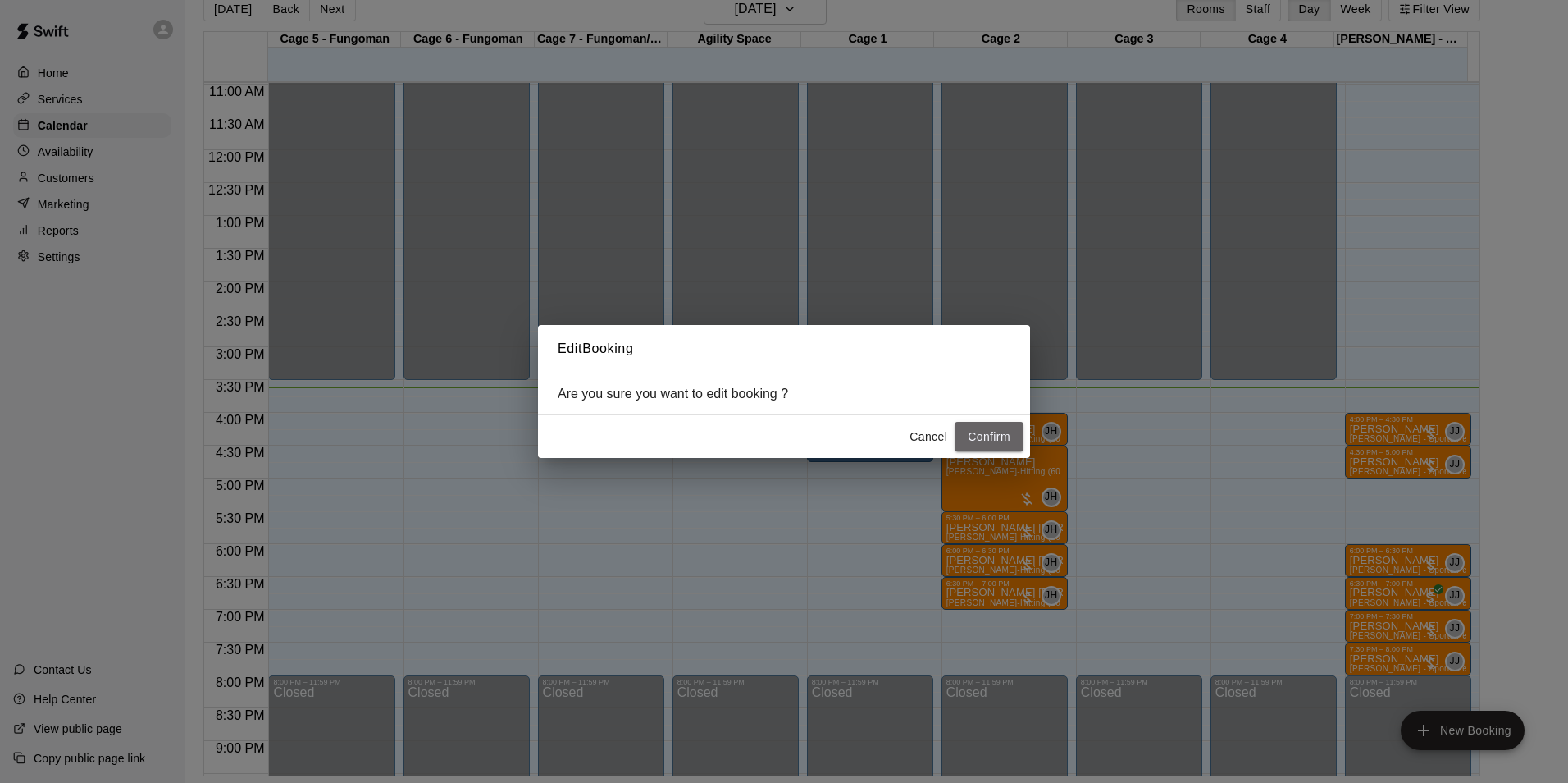
click at [983, 439] on button "Confirm" at bounding box center [988, 436] width 69 height 30
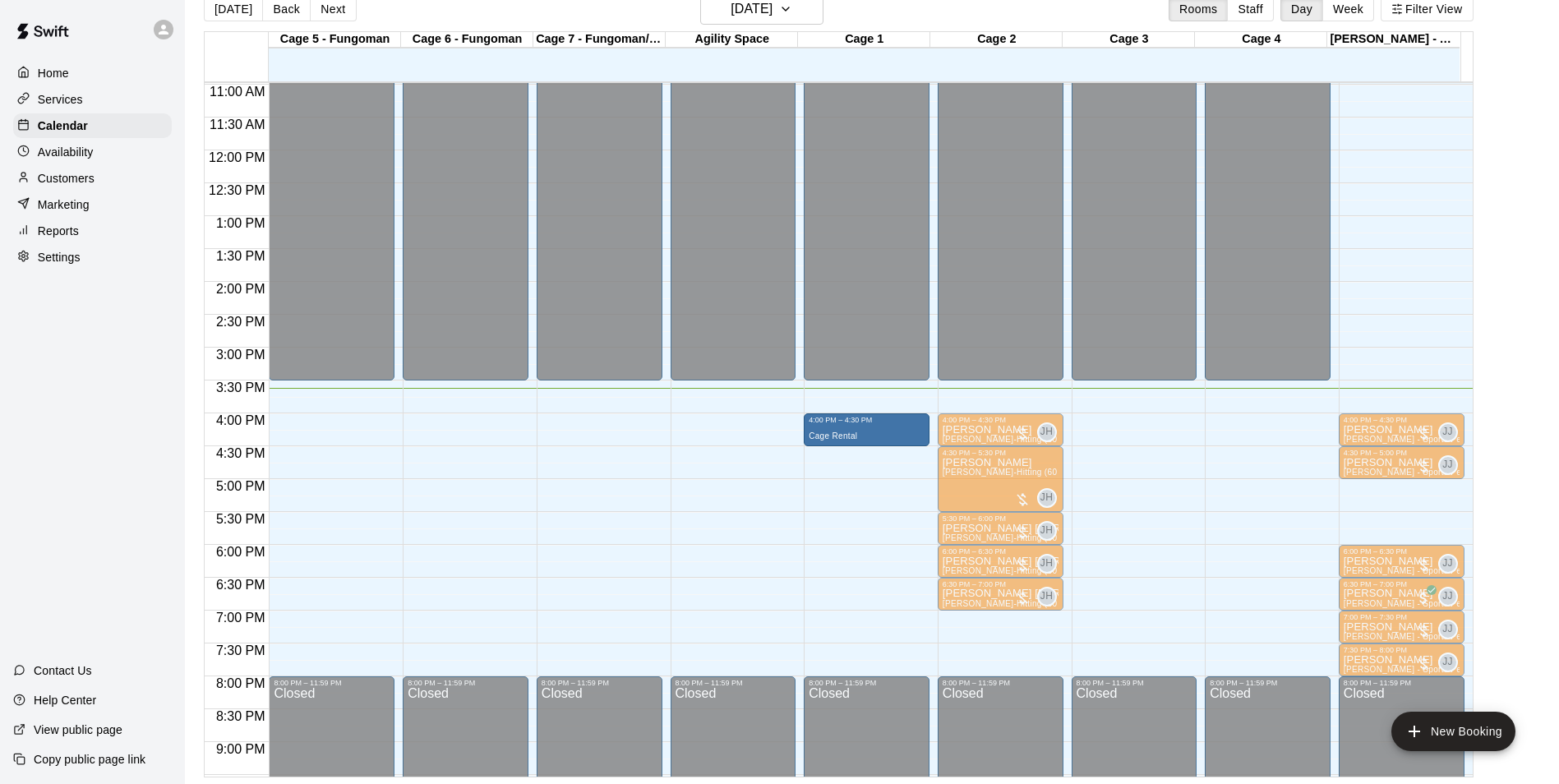
drag, startPoint x: 887, startPoint y: 417, endPoint x: 898, endPoint y: 438, distance: 23.7
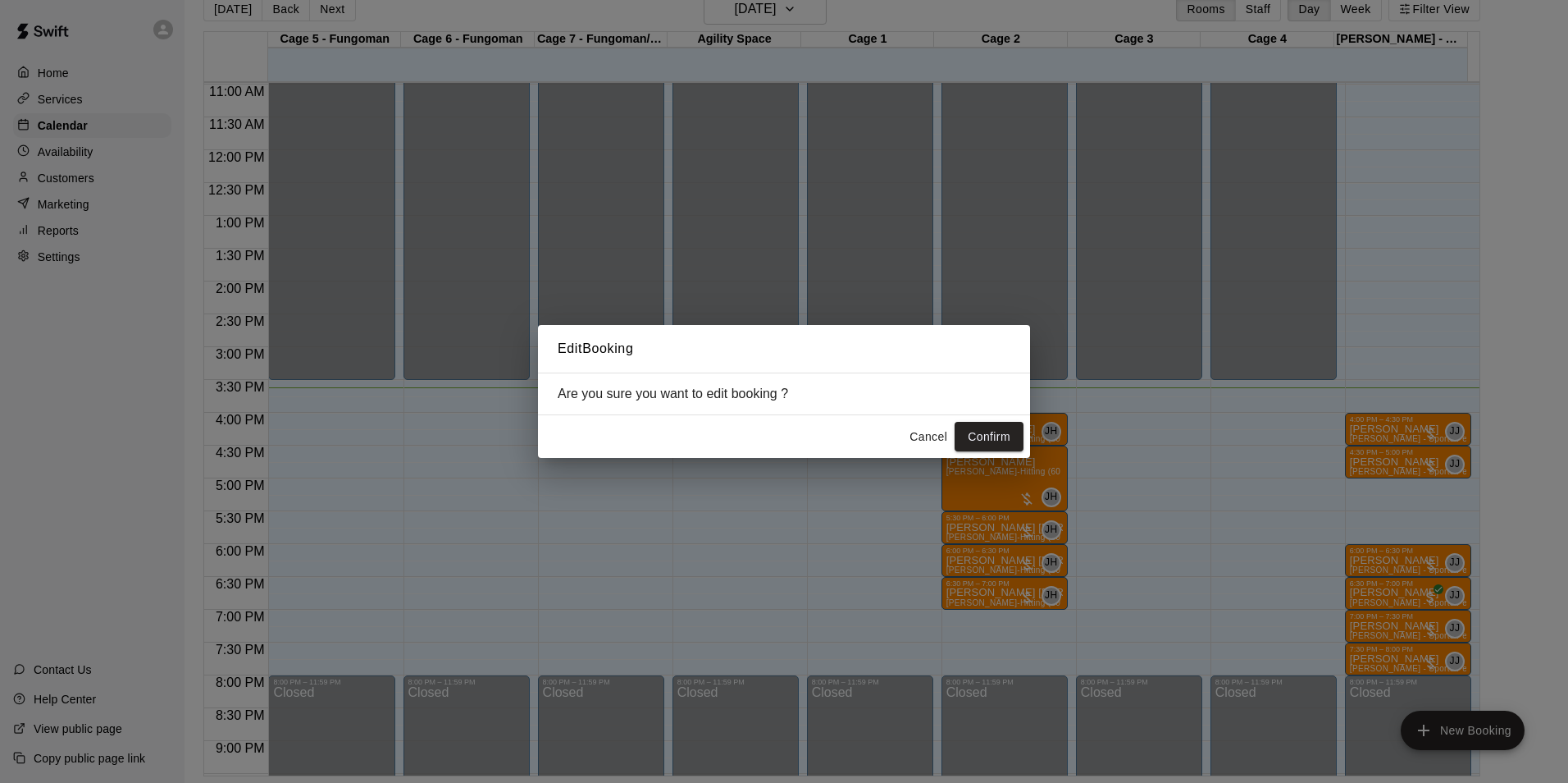
click at [967, 434] on button "Confirm" at bounding box center [988, 436] width 69 height 30
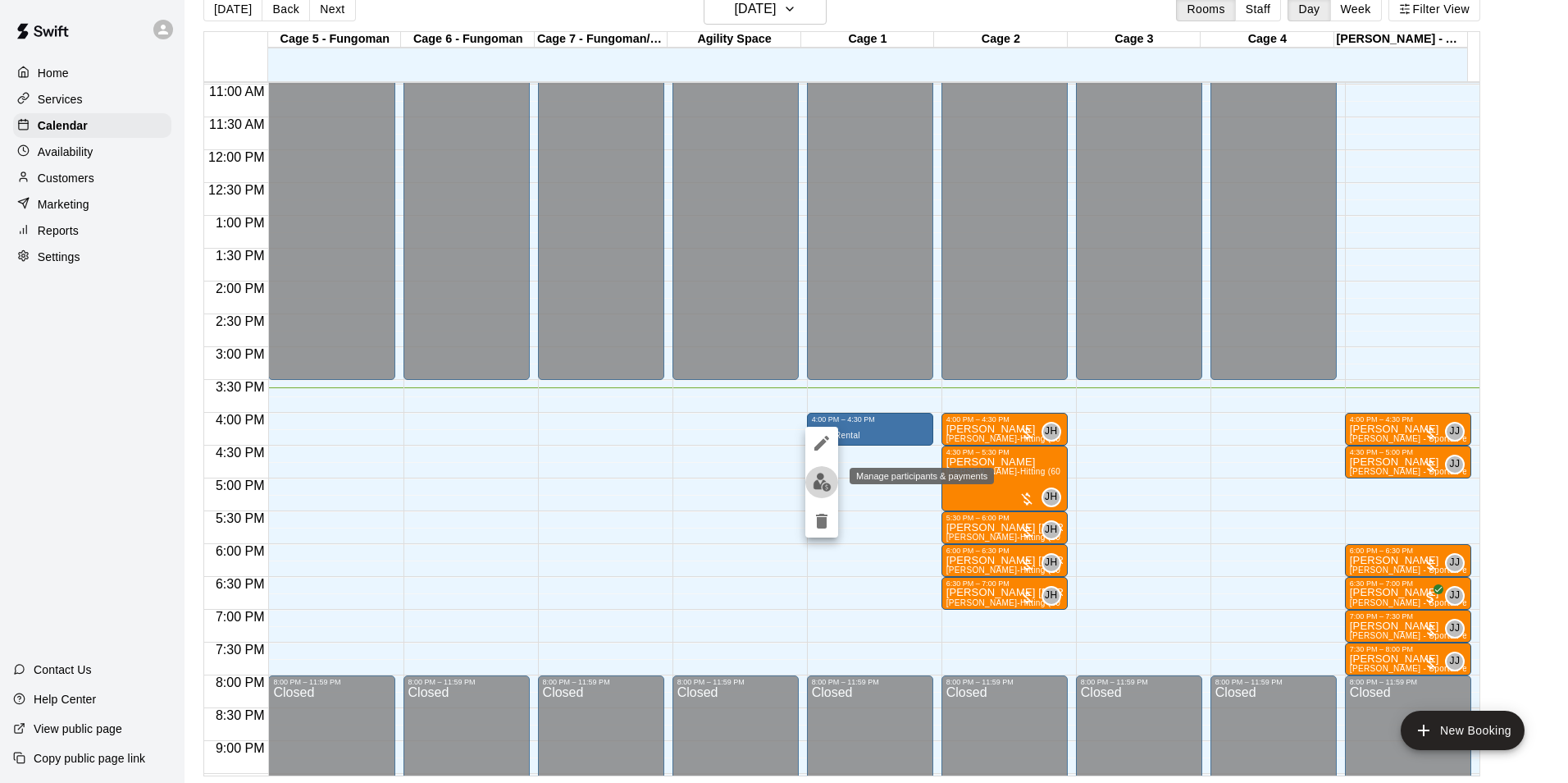
click at [835, 480] on button "edit" at bounding box center [822, 481] width 33 height 32
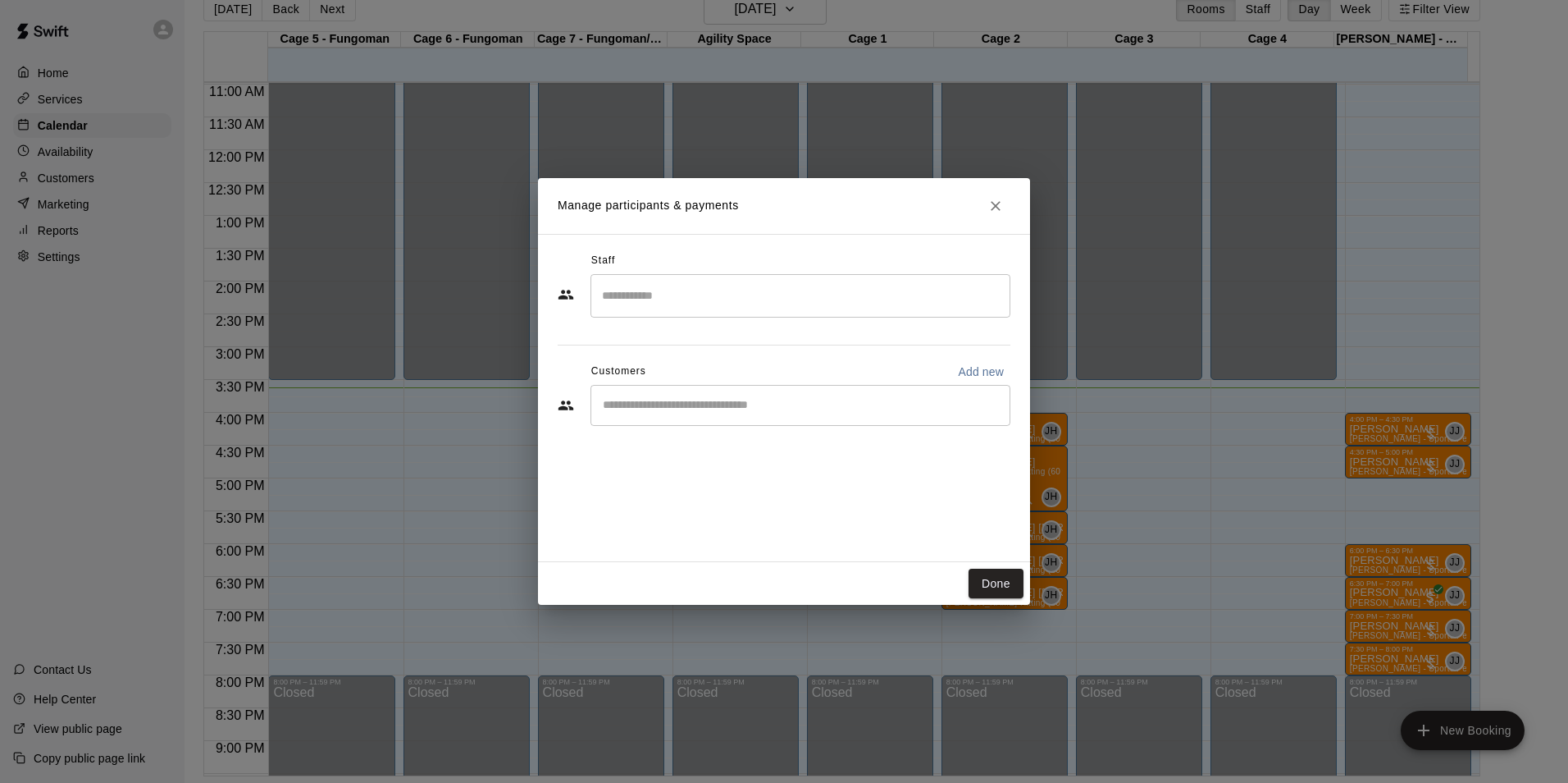
click at [785, 399] on input "Start typing to search customers..." at bounding box center [800, 405] width 405 height 17
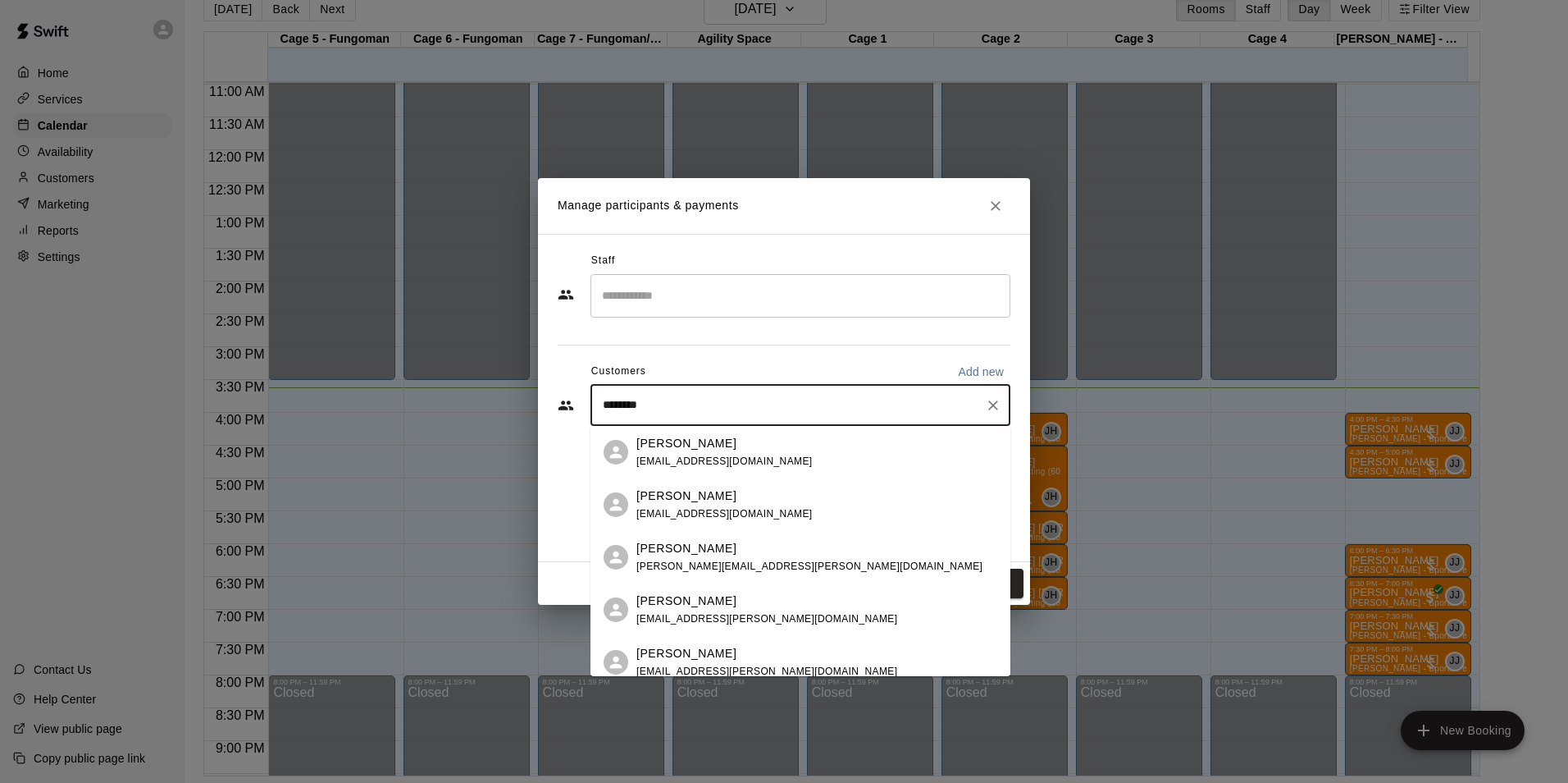
type input "*********"
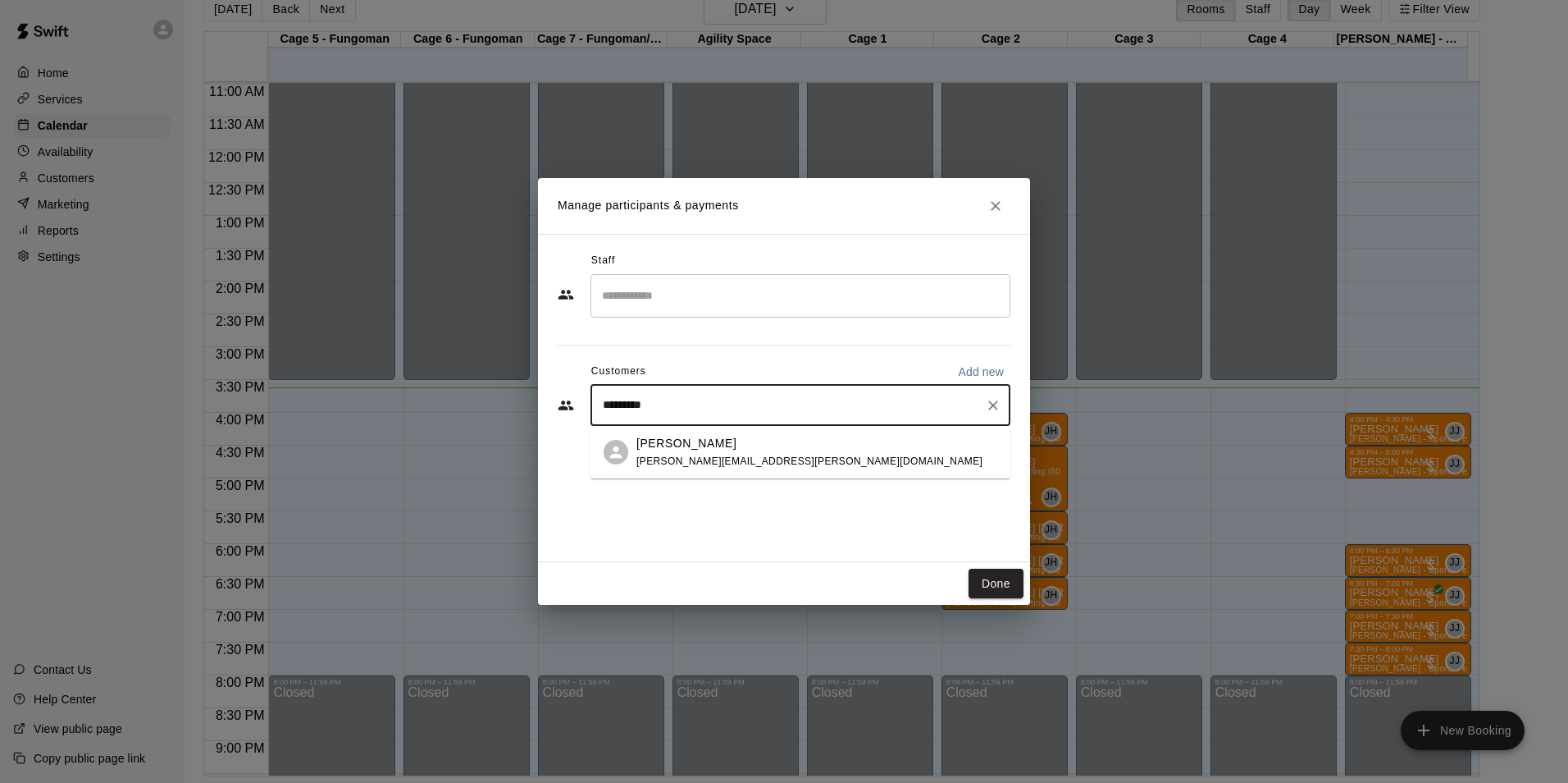
click at [691, 451] on div "Joseph Gray jason.gray@aquaphase.com" at bounding box center [809, 452] width 346 height 35
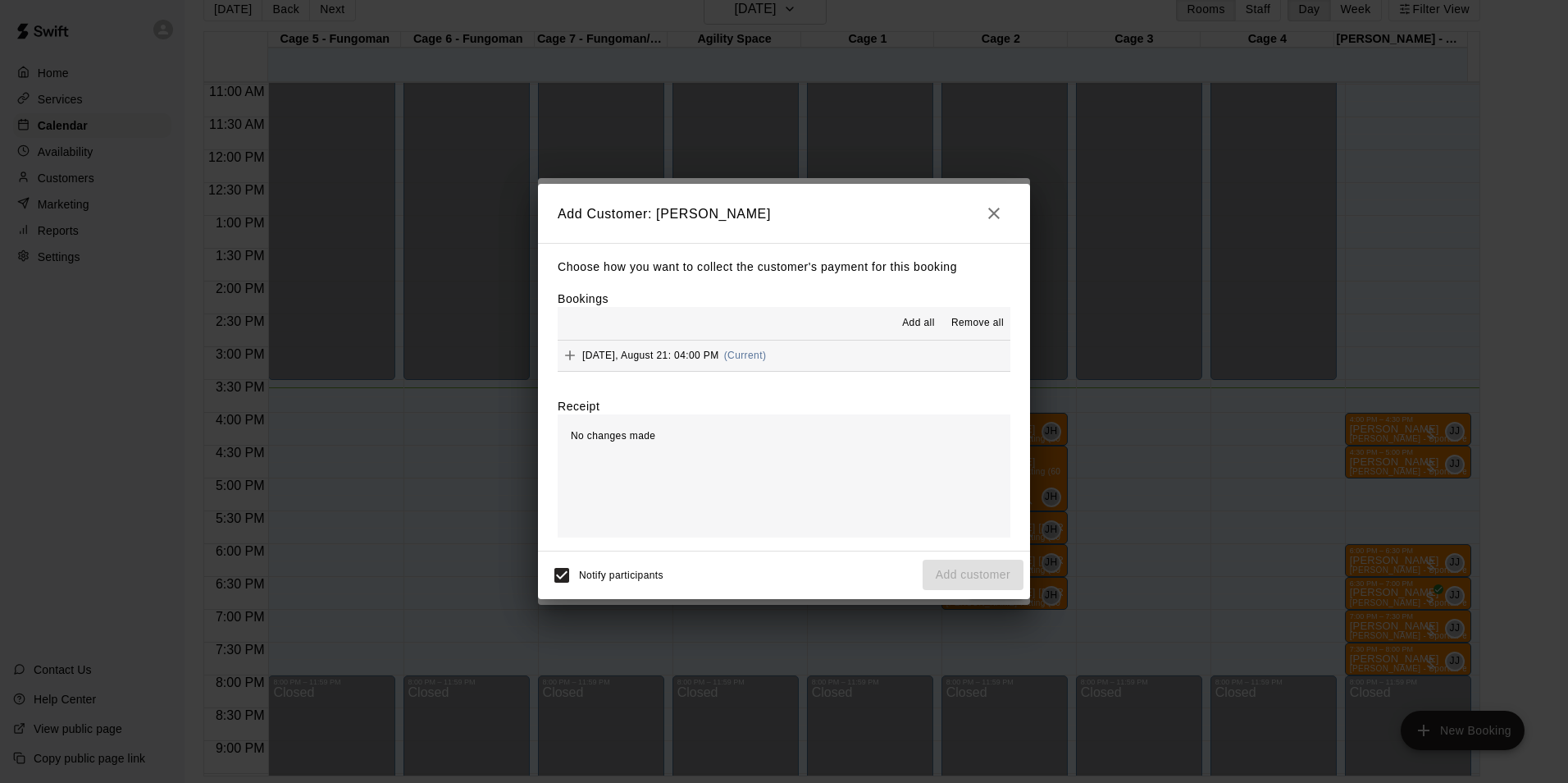
click at [594, 347] on div "Thursday, August 21: 04:00 PM (Current)" at bounding box center [661, 354] width 208 height 24
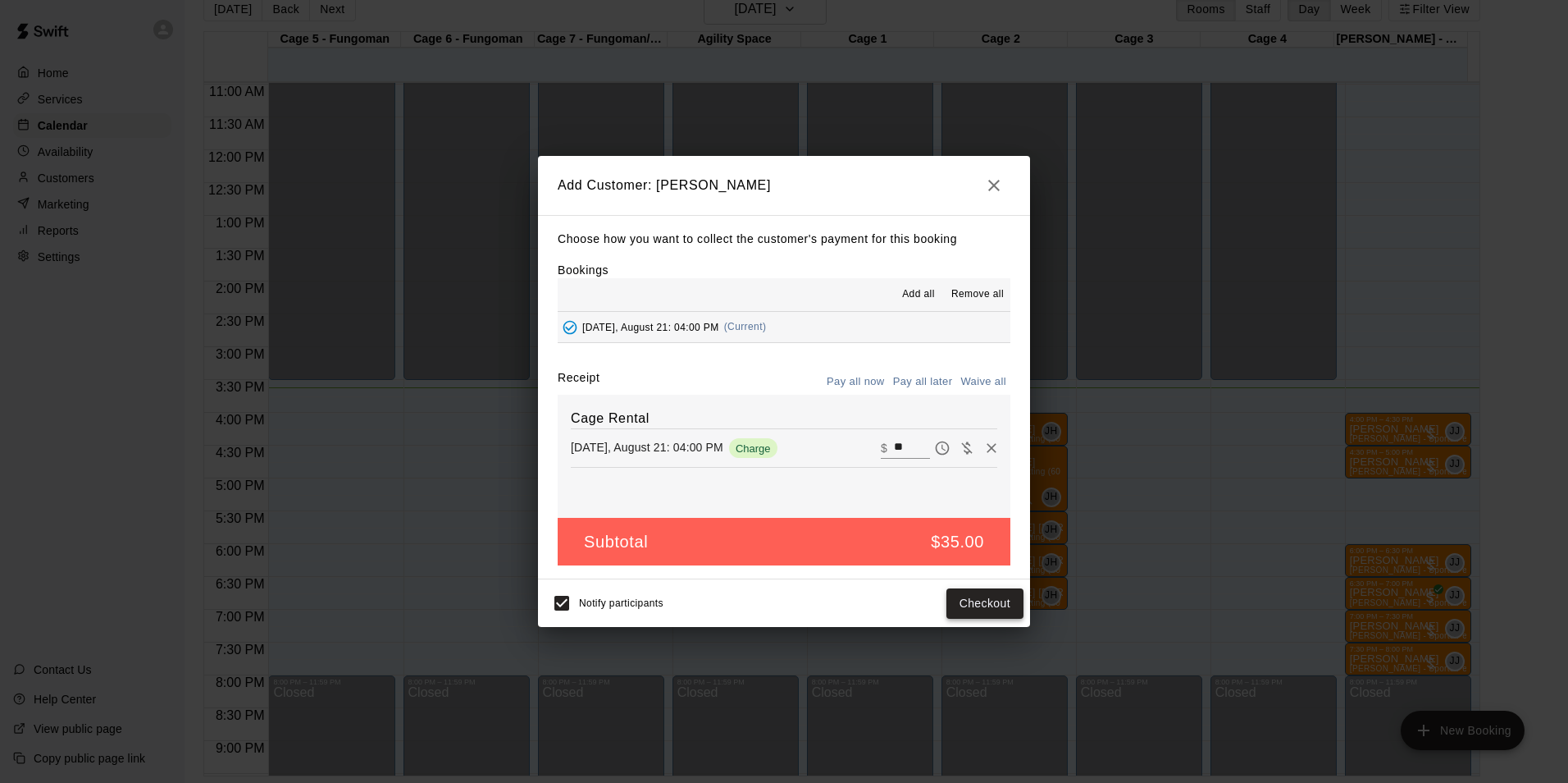
click at [1020, 608] on button "Checkout" at bounding box center [985, 602] width 77 height 30
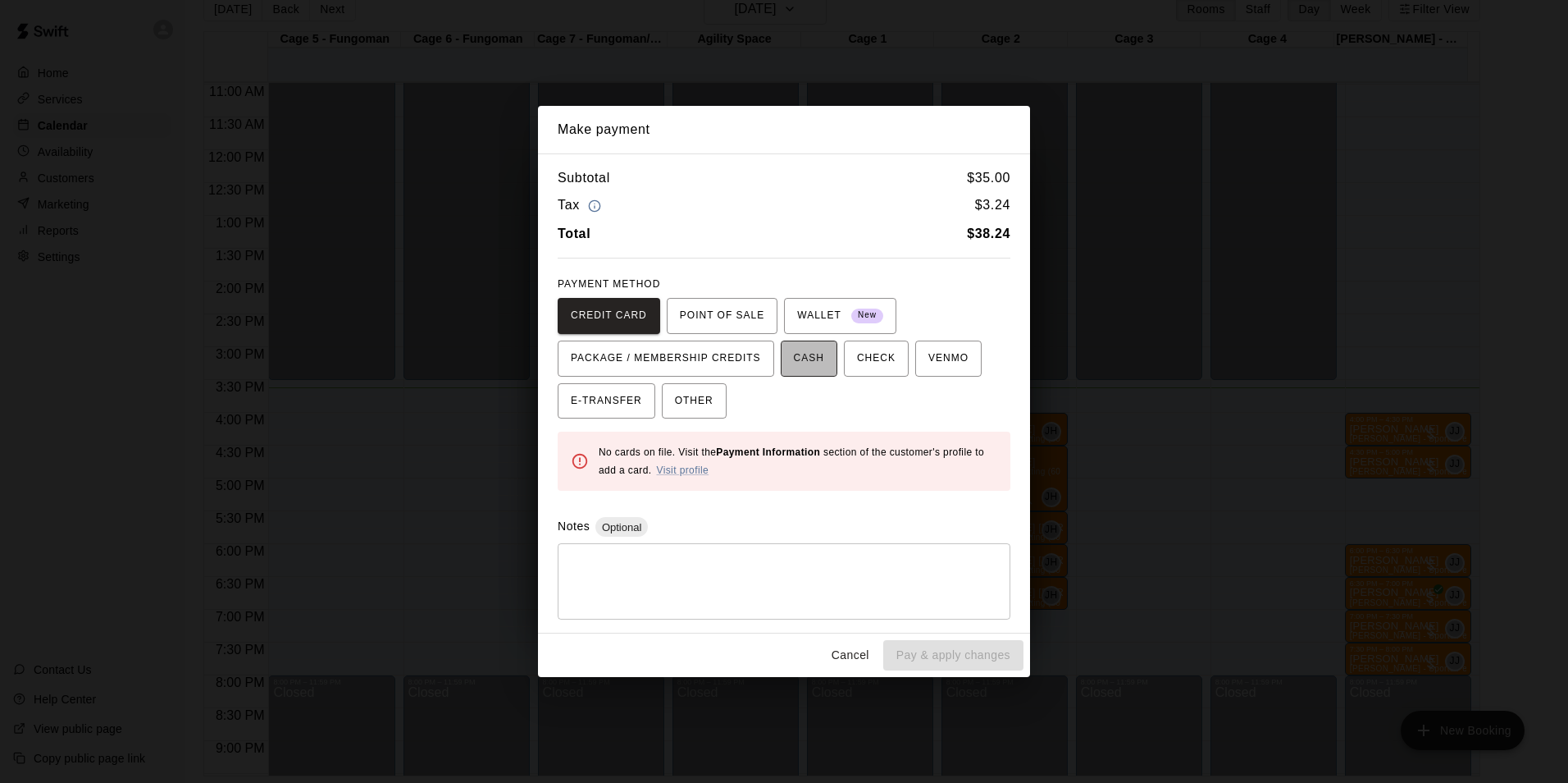
click at [803, 365] on span "CASH" at bounding box center [808, 358] width 30 height 26
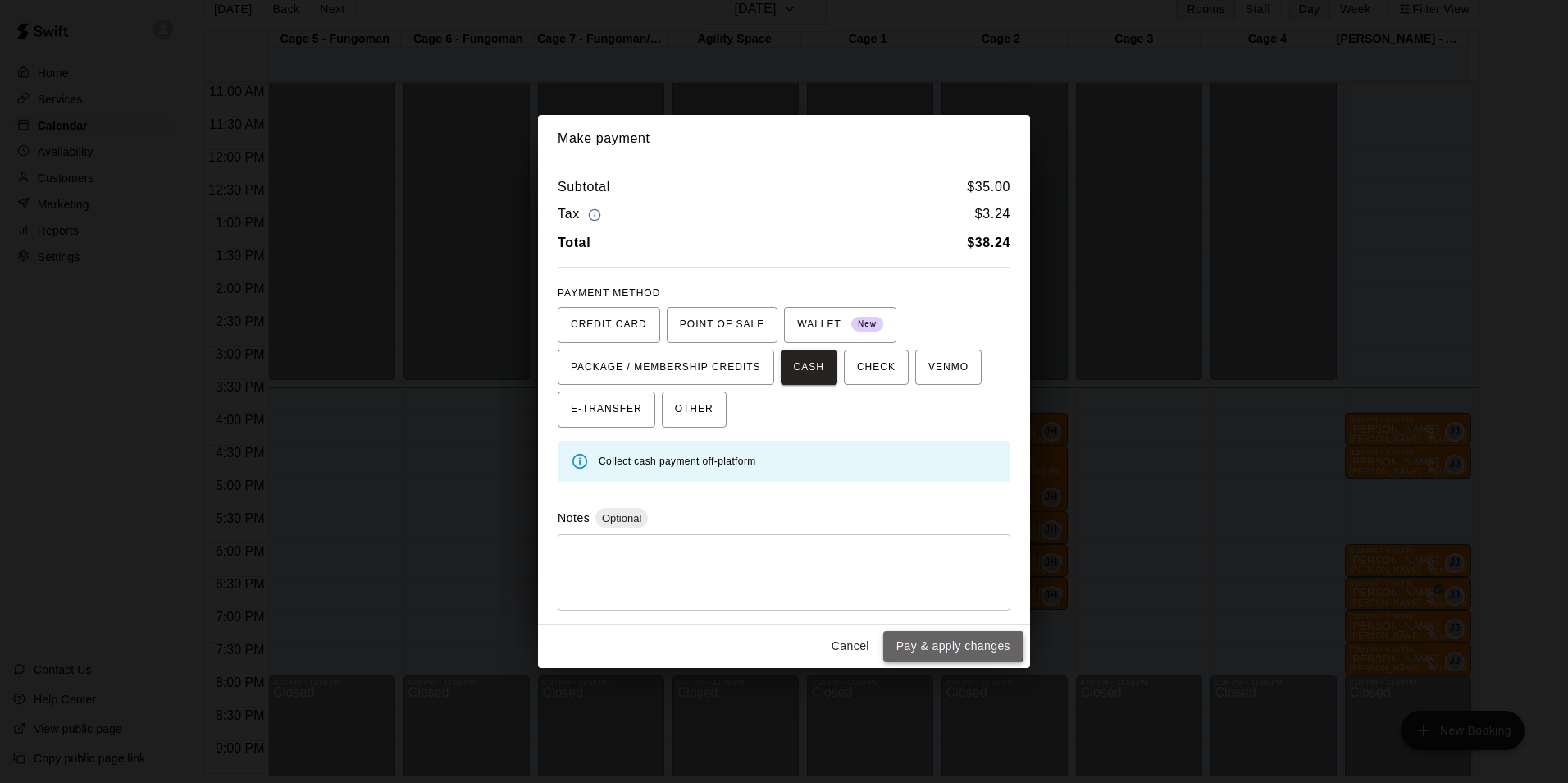
click at [937, 640] on button "Pay & apply changes" at bounding box center [953, 645] width 141 height 30
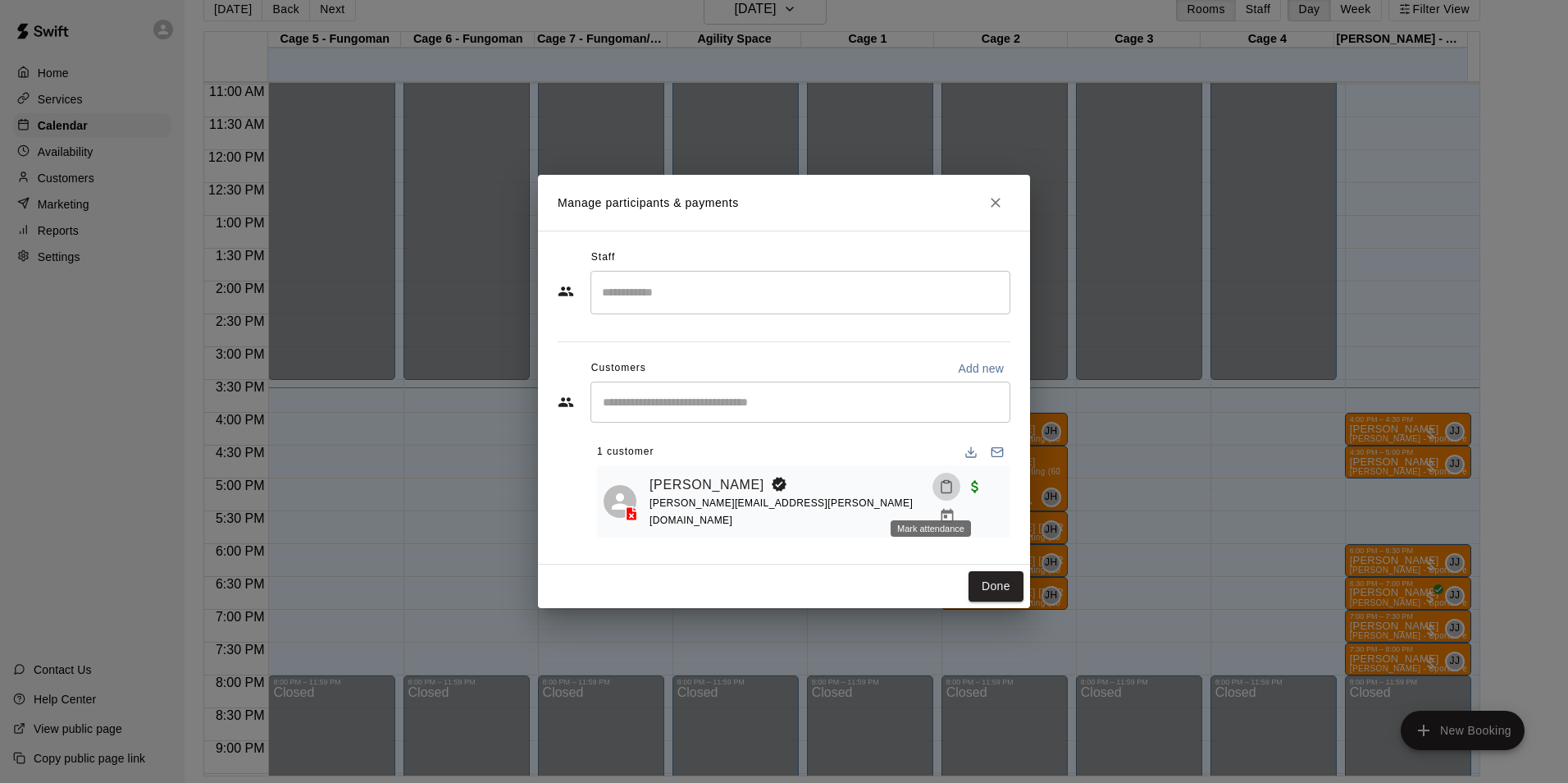
click at [939, 494] on icon "Mark attendance" at bounding box center [945, 486] width 15 height 15
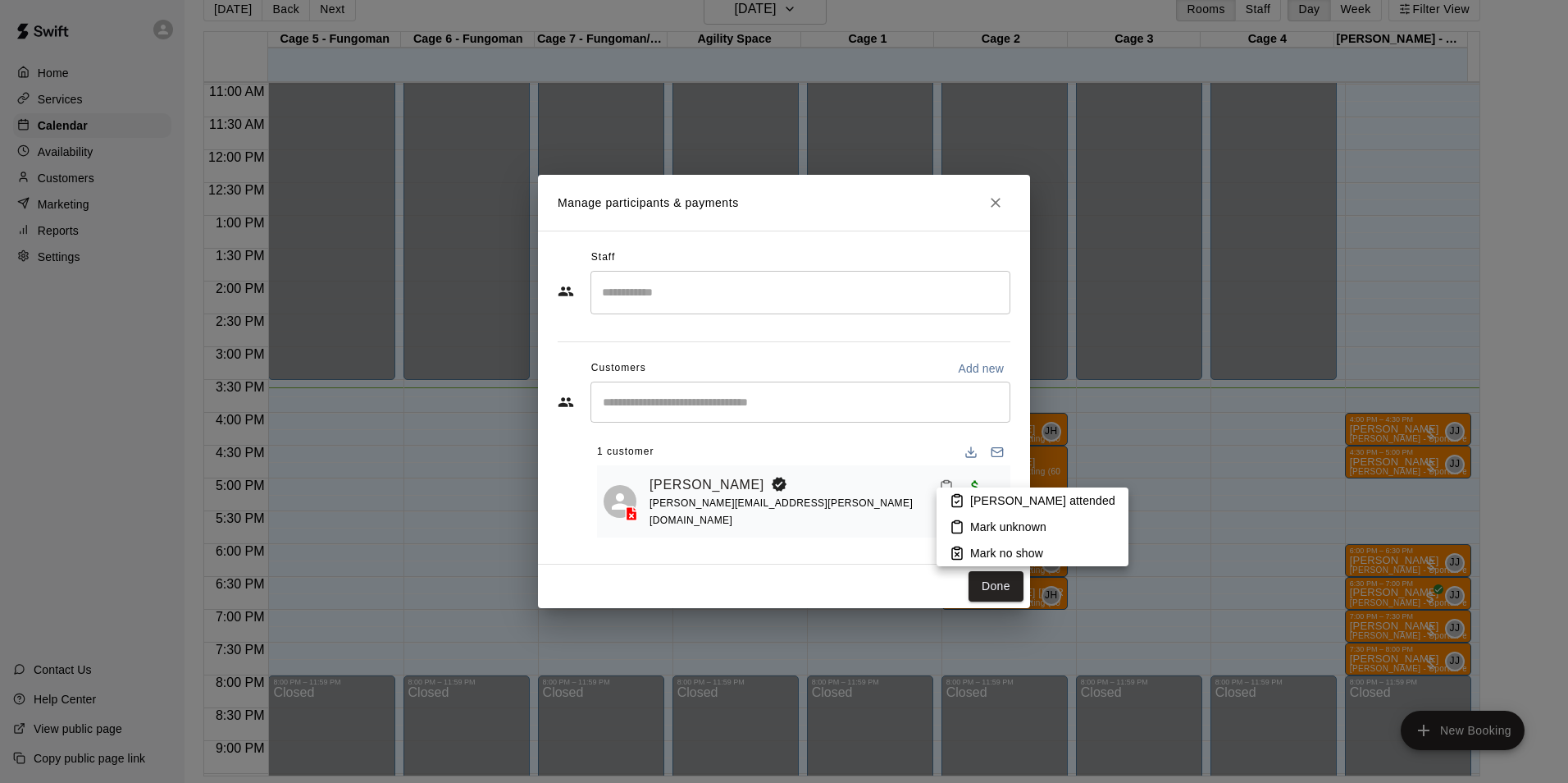
click at [975, 488] on li "[PERSON_NAME] attended" at bounding box center [1032, 500] width 192 height 26
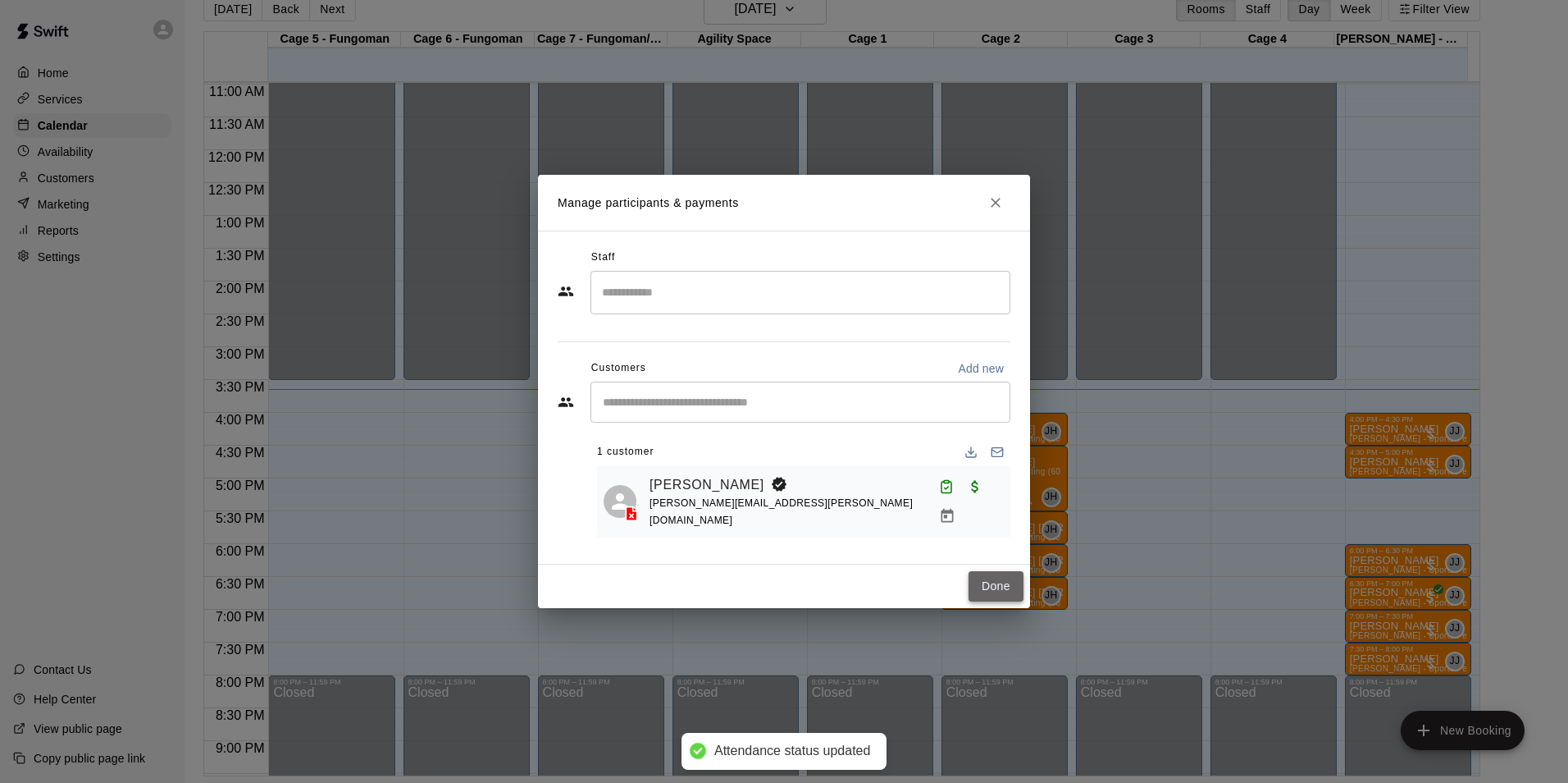
click at [998, 583] on button "Done" at bounding box center [995, 586] width 55 height 30
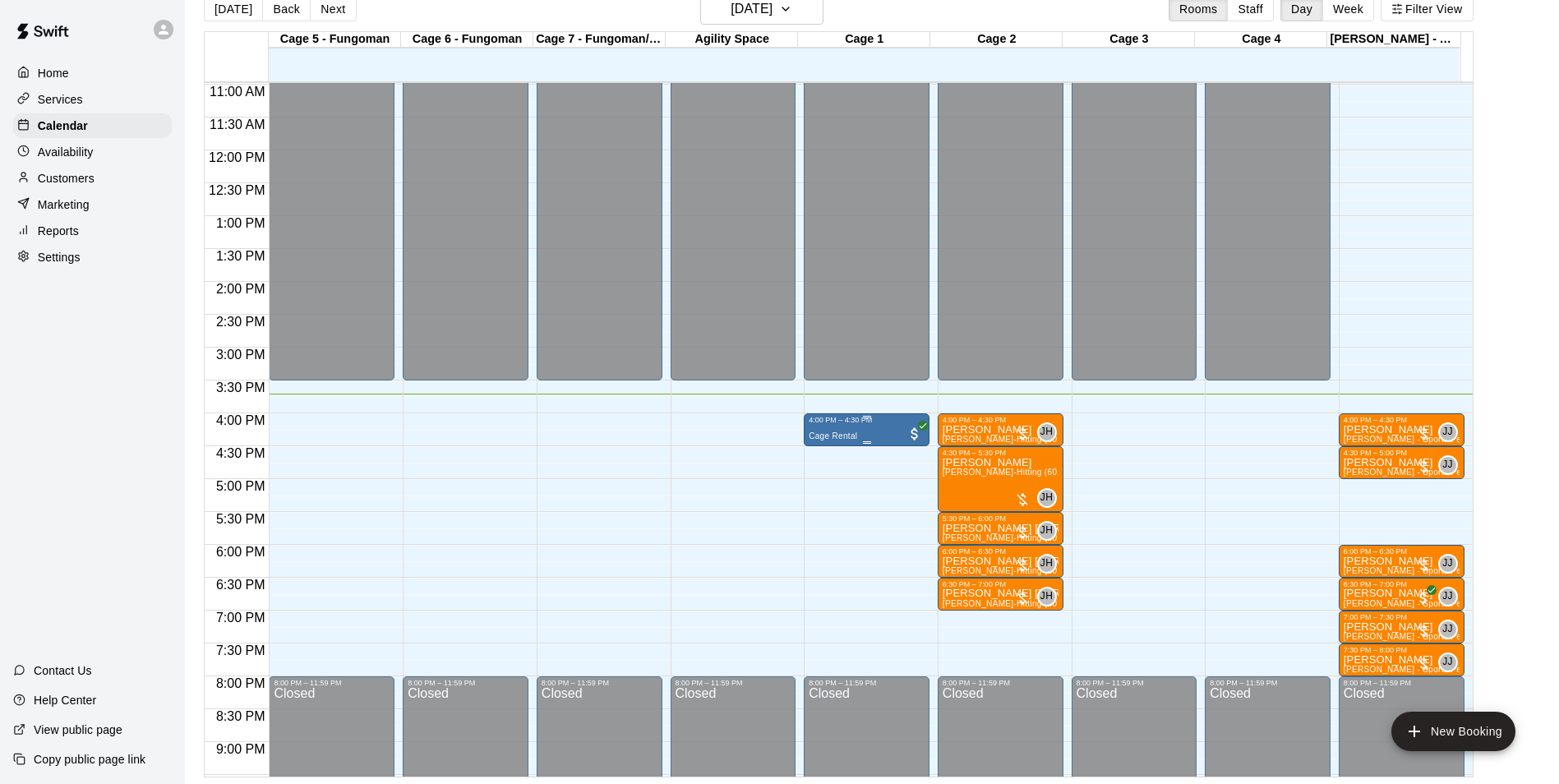
click at [838, 438] on span "Cage Rental" at bounding box center [833, 435] width 49 height 9
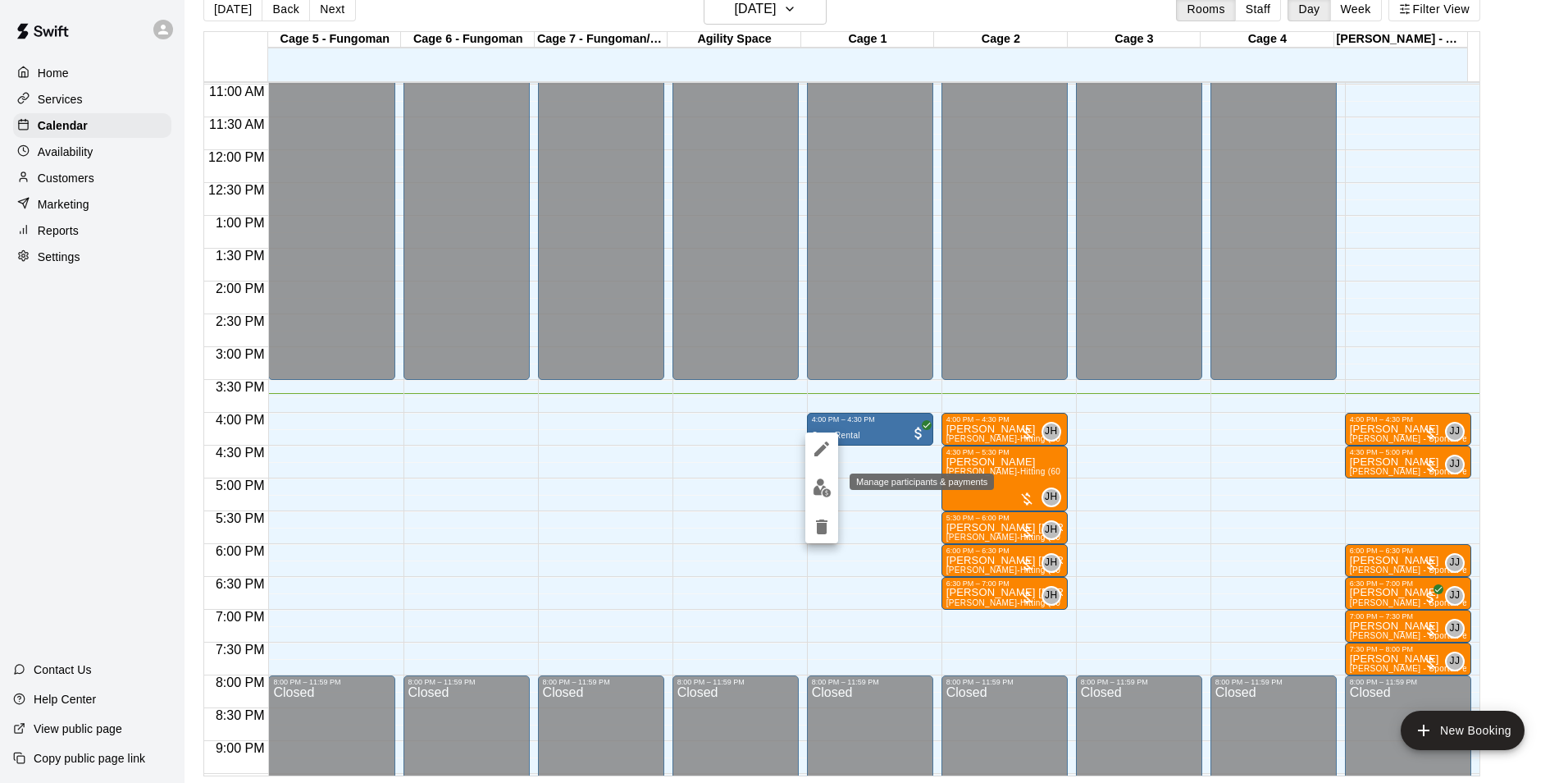
click at [820, 474] on button "edit" at bounding box center [822, 487] width 33 height 32
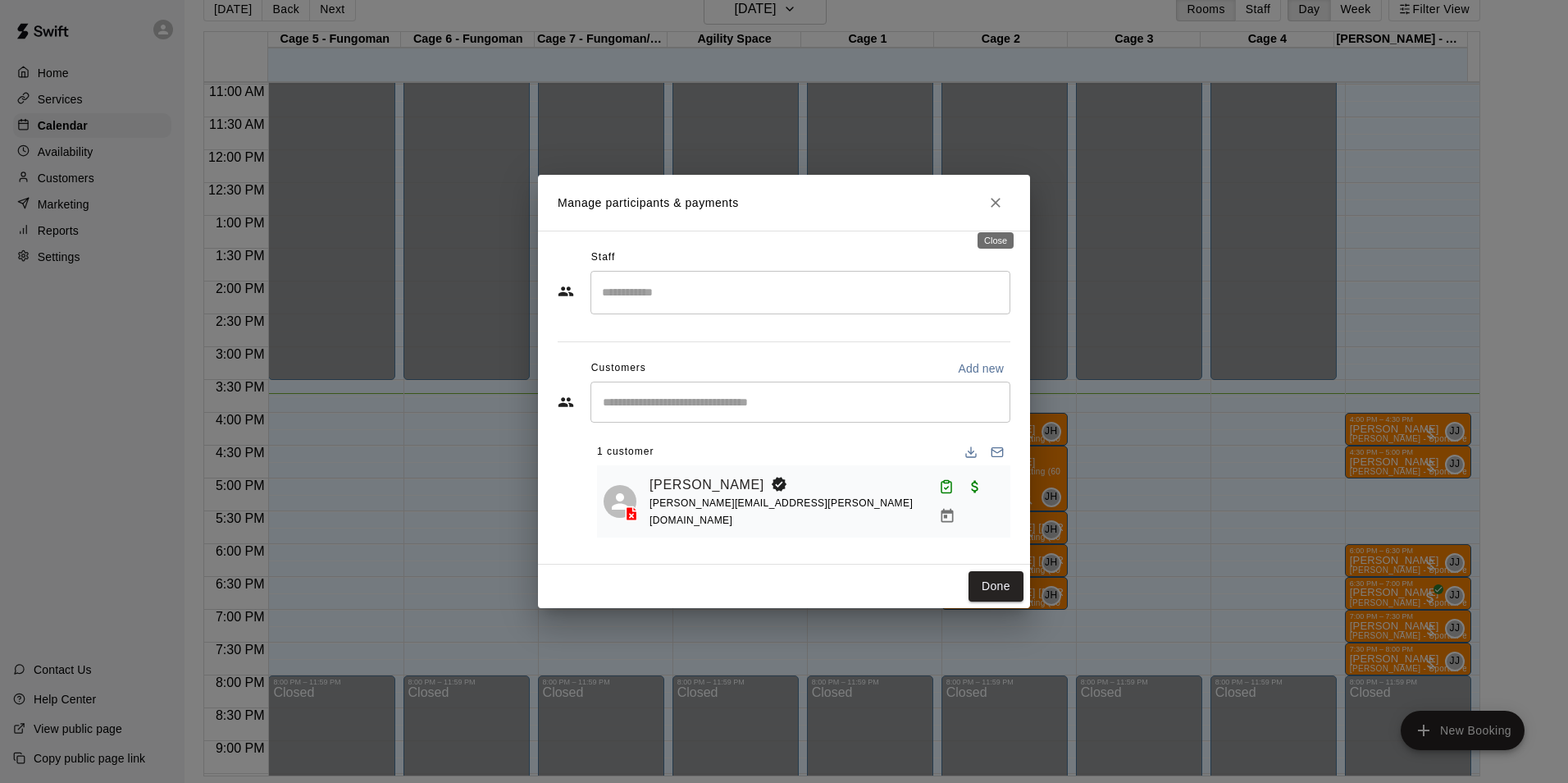
click at [997, 206] on icon "Close" at bounding box center [995, 202] width 17 height 17
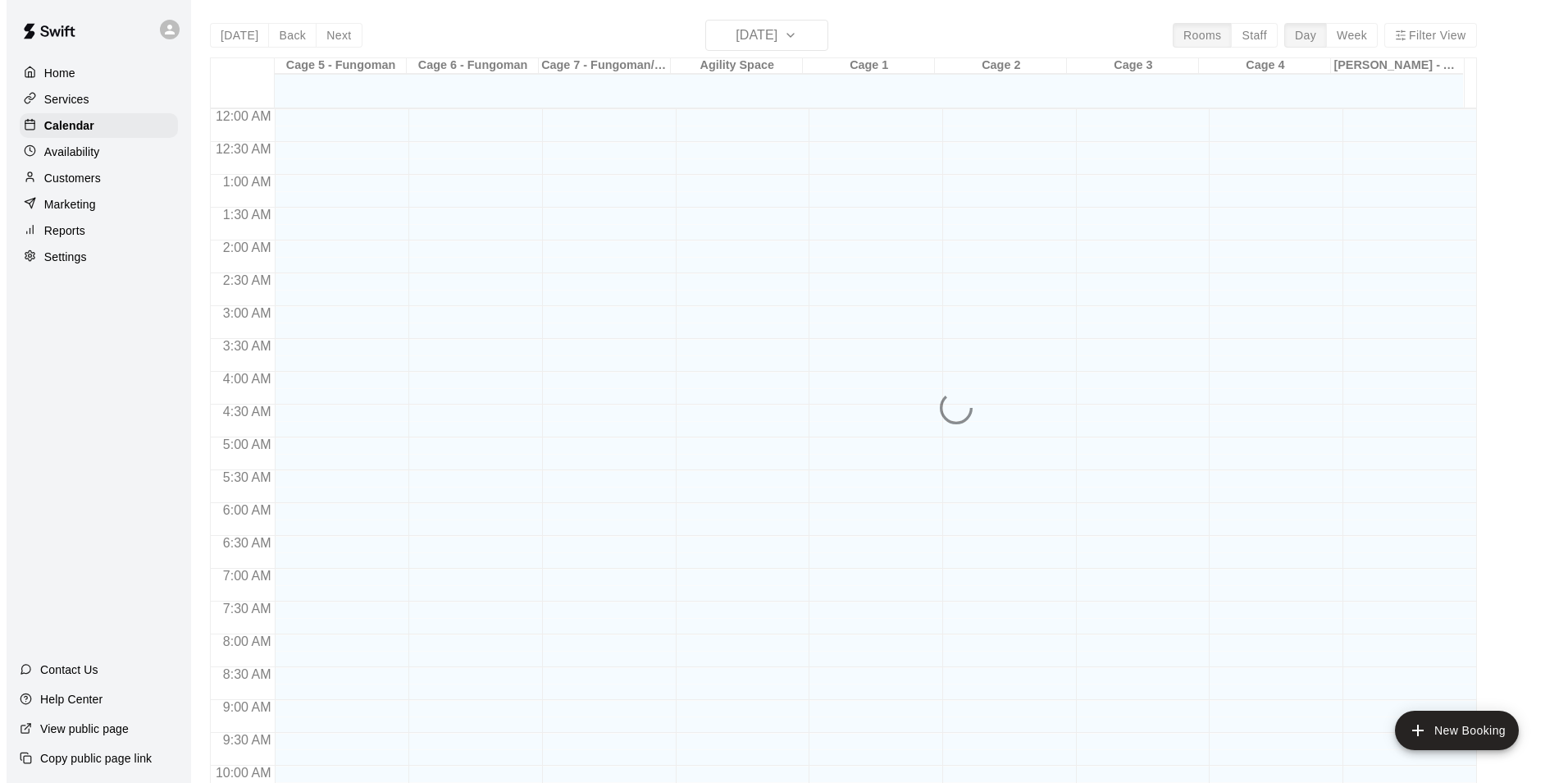
scroll to position [834, 0]
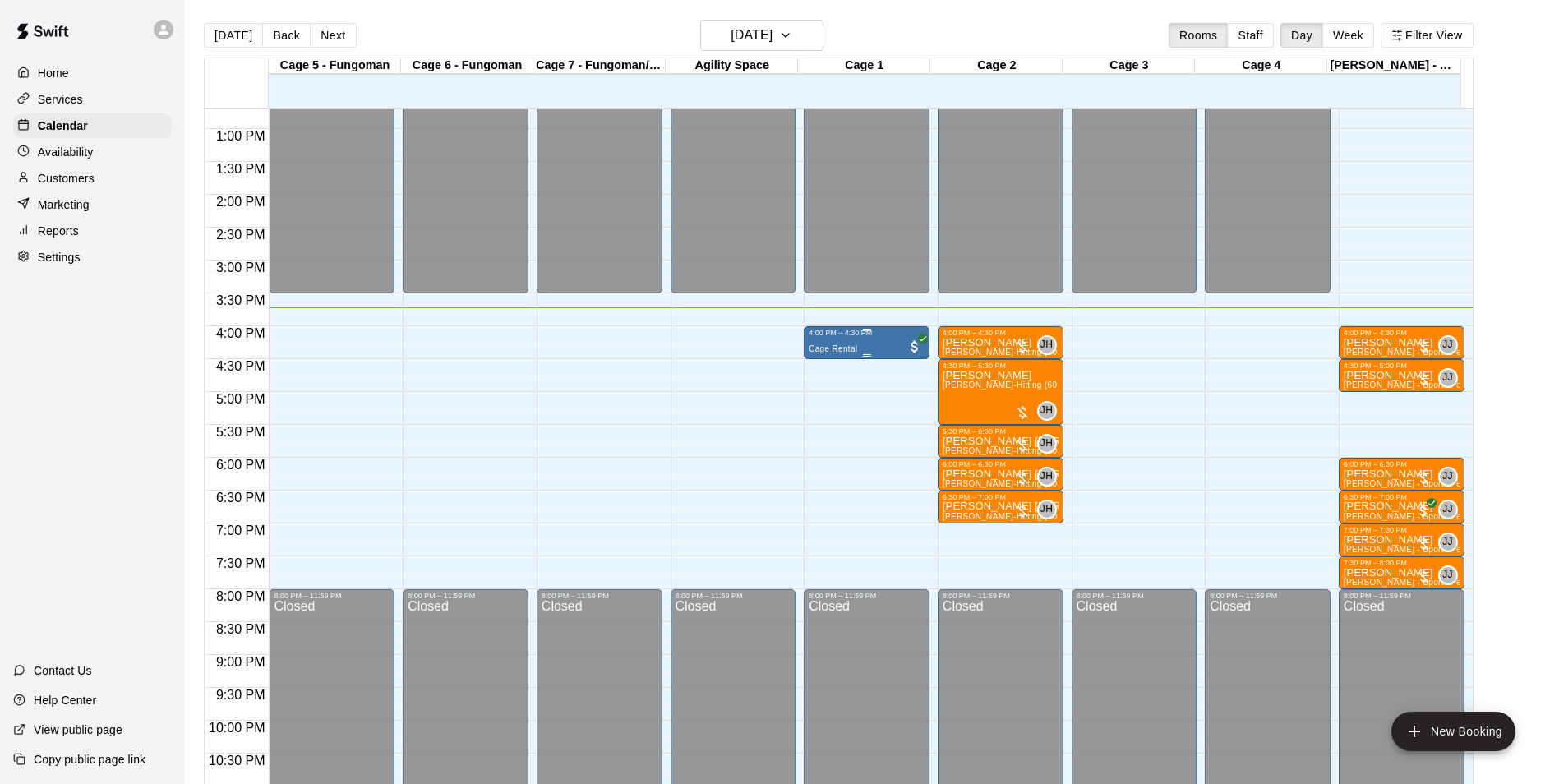
click at [860, 349] on div "Cage Rental" at bounding box center [867, 728] width 115 height 784
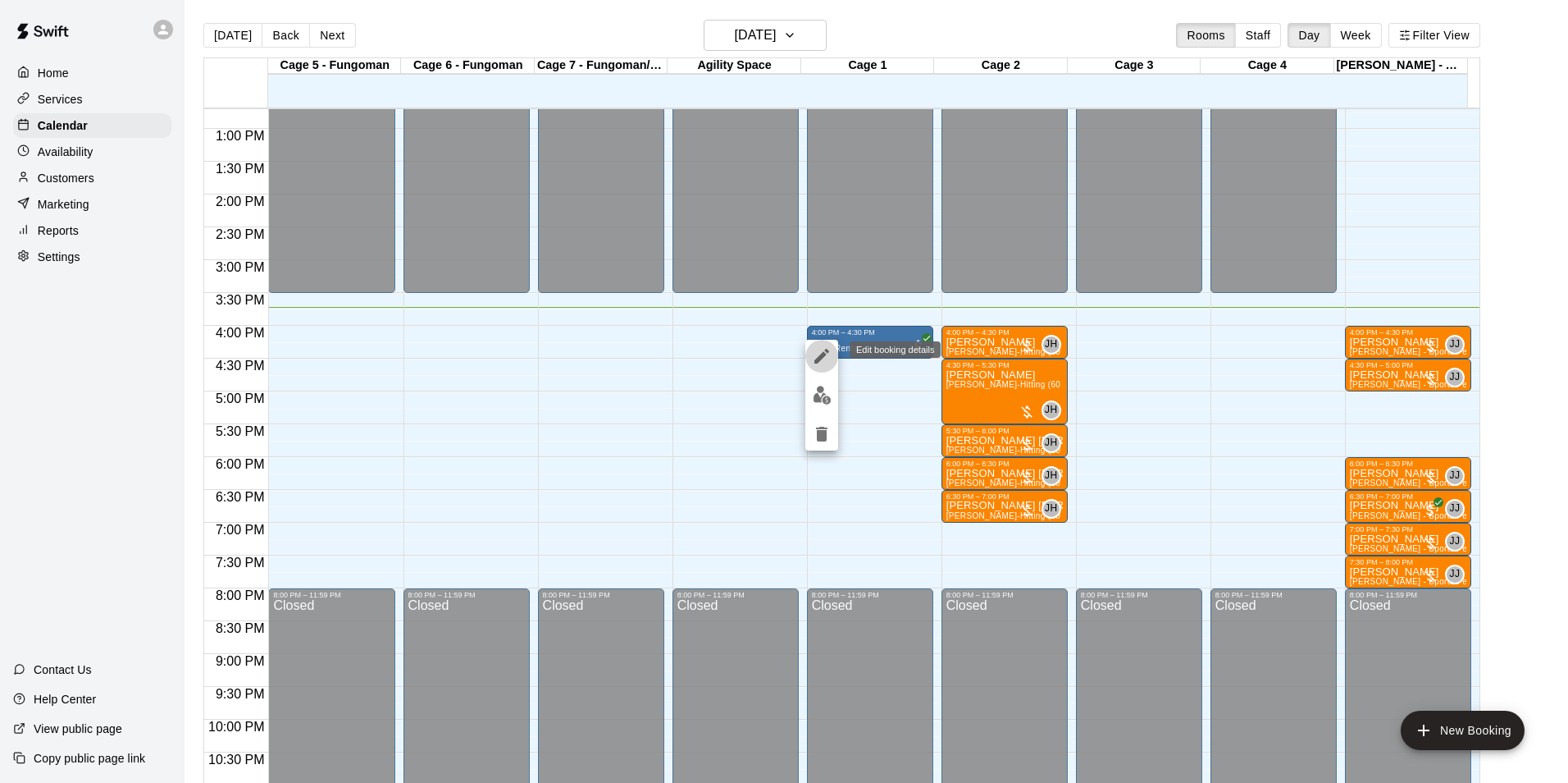
click at [824, 351] on icon "edit" at bounding box center [822, 356] width 20 height 20
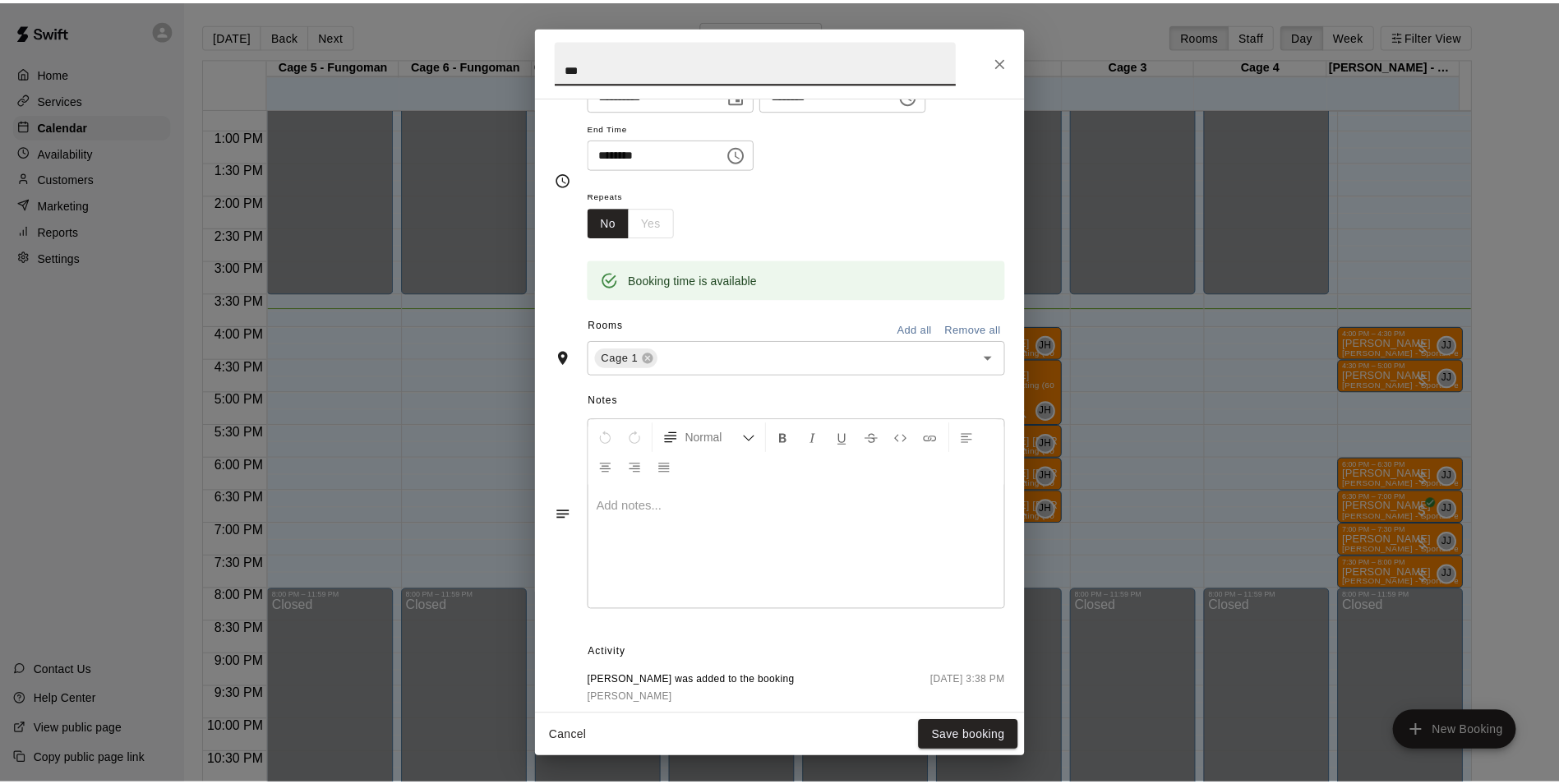
scroll to position [262, 0]
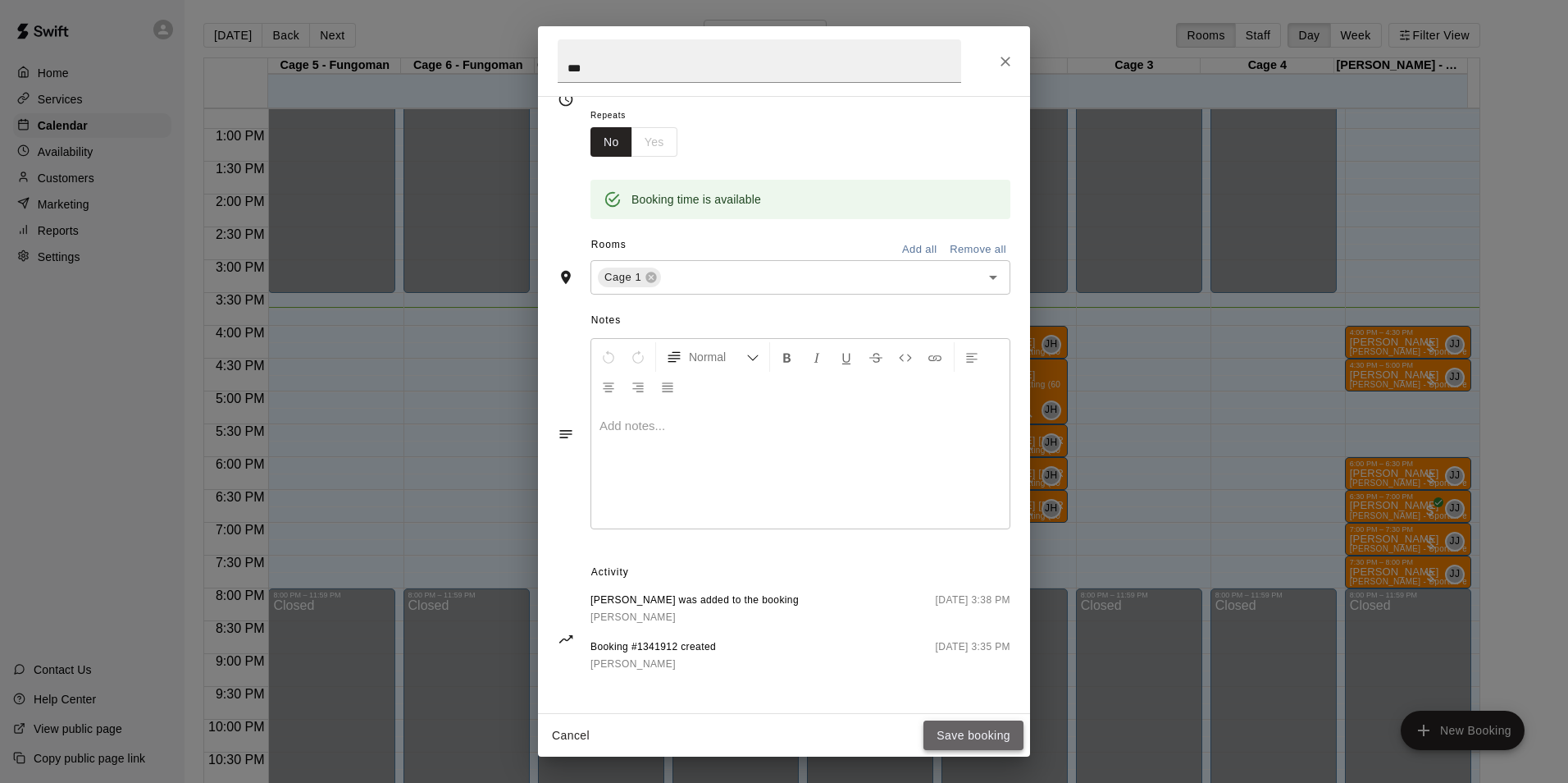
click at [974, 730] on button "Save booking" at bounding box center [973, 735] width 101 height 30
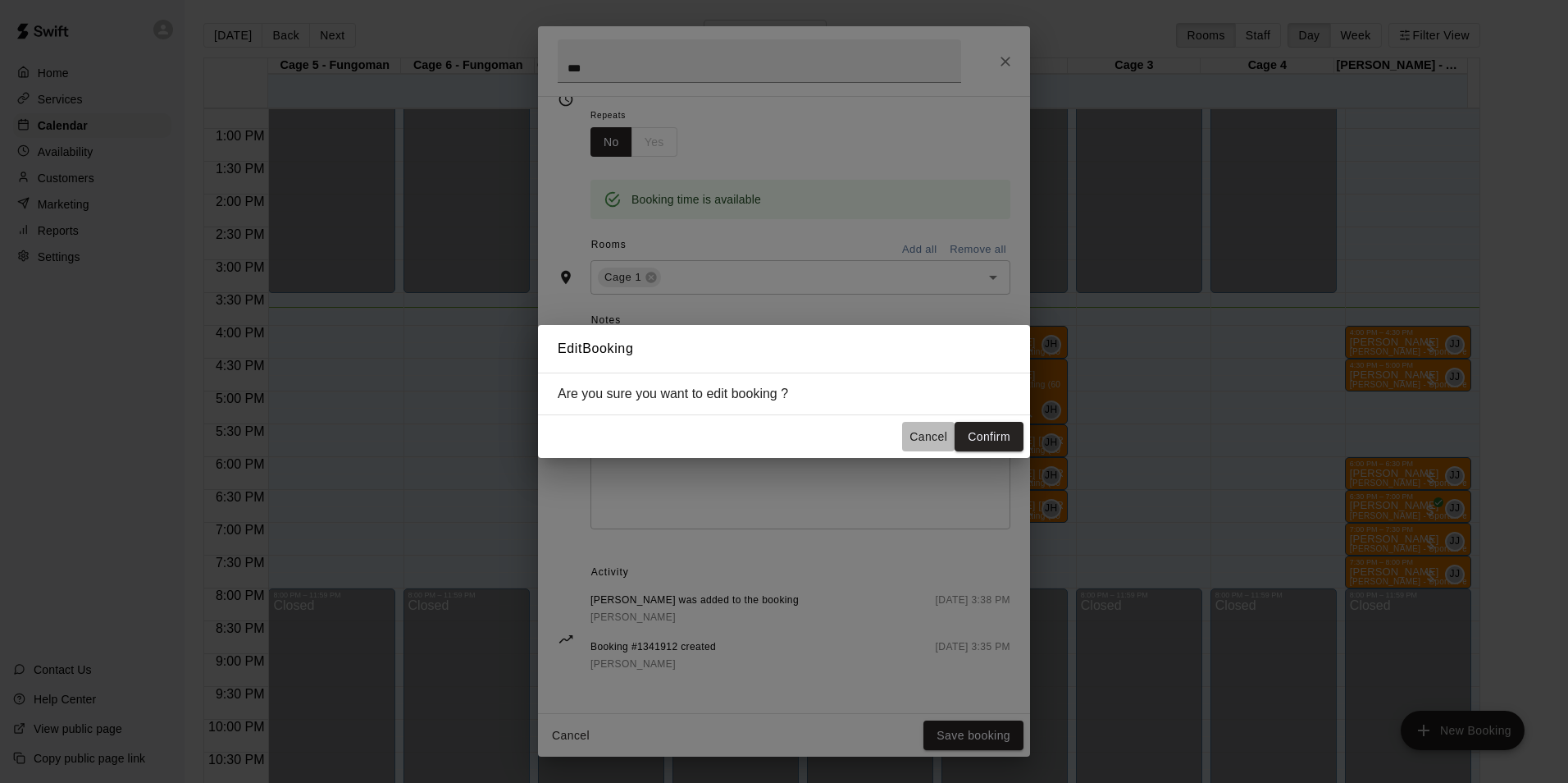
click at [929, 435] on button "Cancel" at bounding box center [928, 436] width 53 height 30
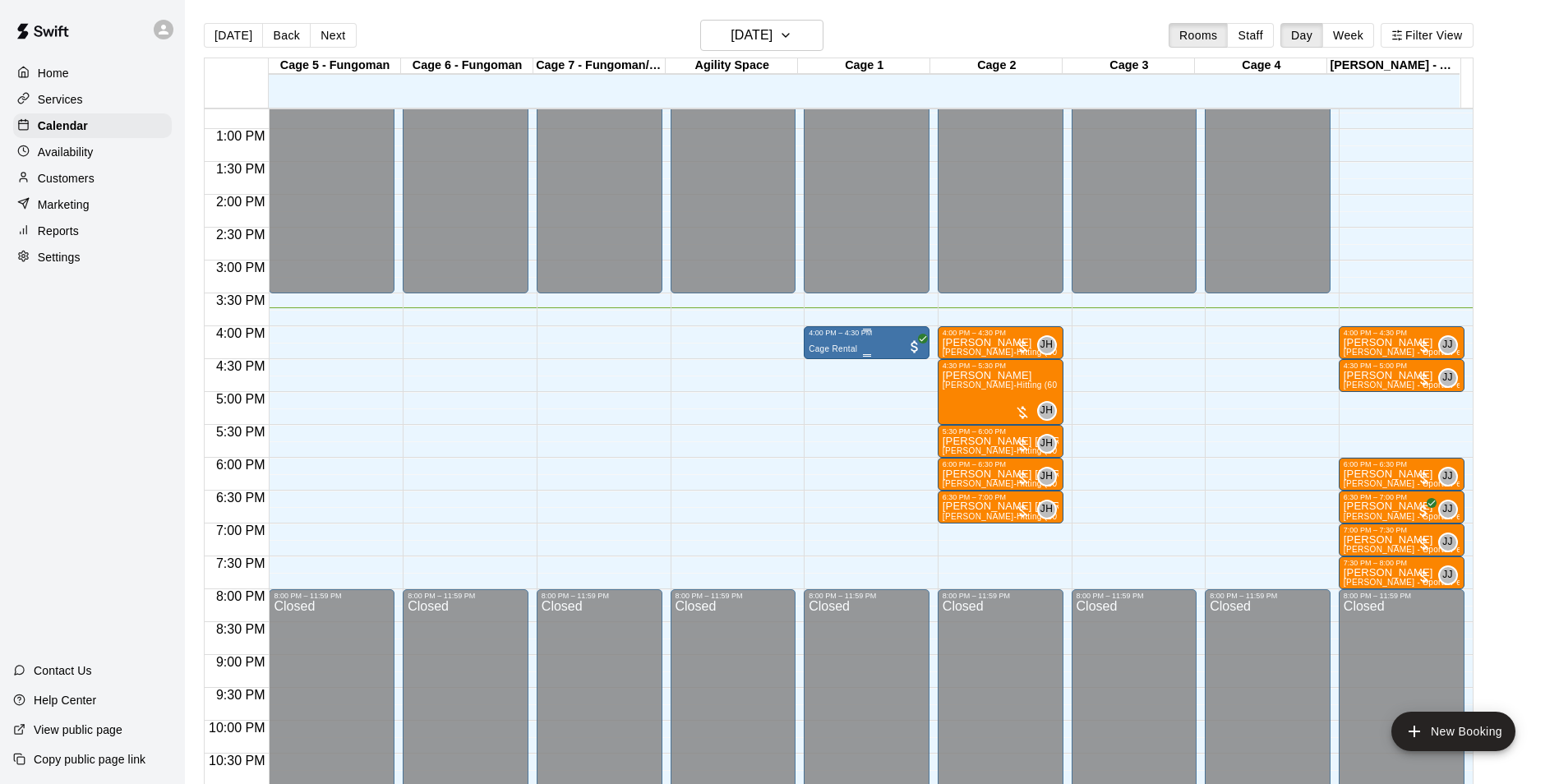
click at [840, 350] on span "Cage Rental" at bounding box center [833, 348] width 49 height 9
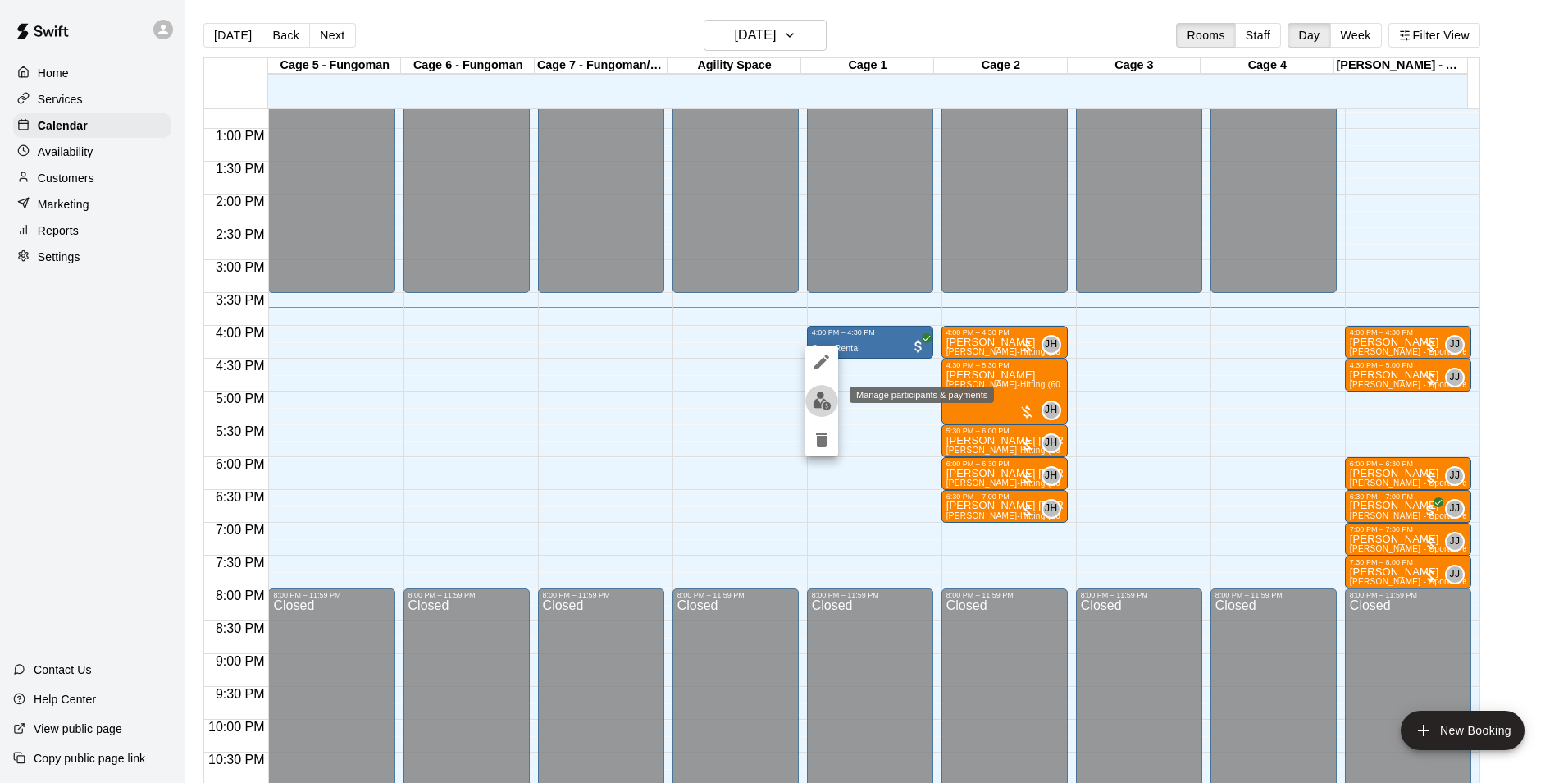
click at [822, 400] on img "edit" at bounding box center [822, 400] width 19 height 19
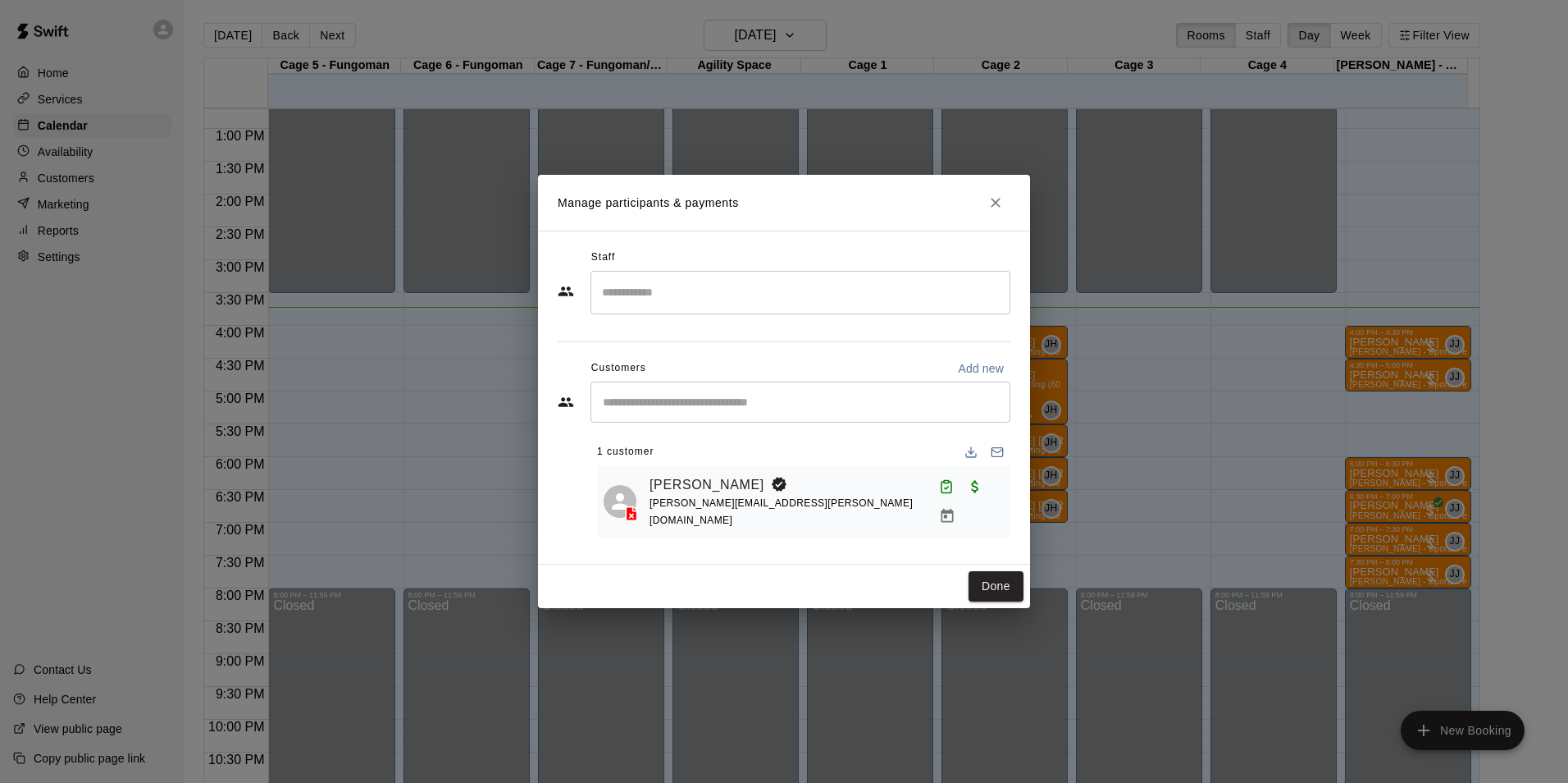
click at [392, 480] on div "Manage participants & payments Staff ​ Customers Add new ​ 1 customer [PERSON_N…" at bounding box center [784, 392] width 1568 height 783
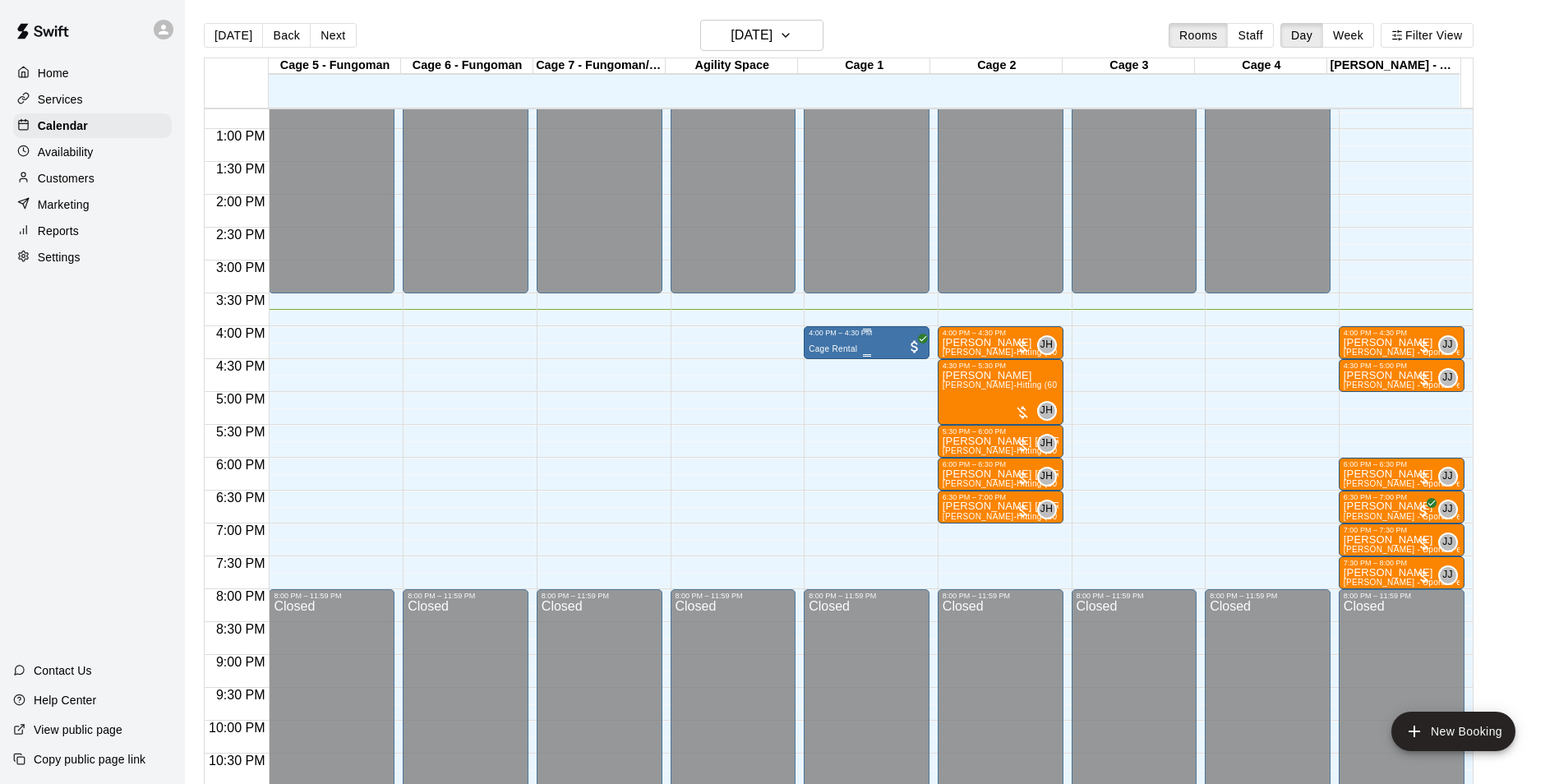
click at [837, 349] on span "Cage Rental" at bounding box center [833, 348] width 49 height 9
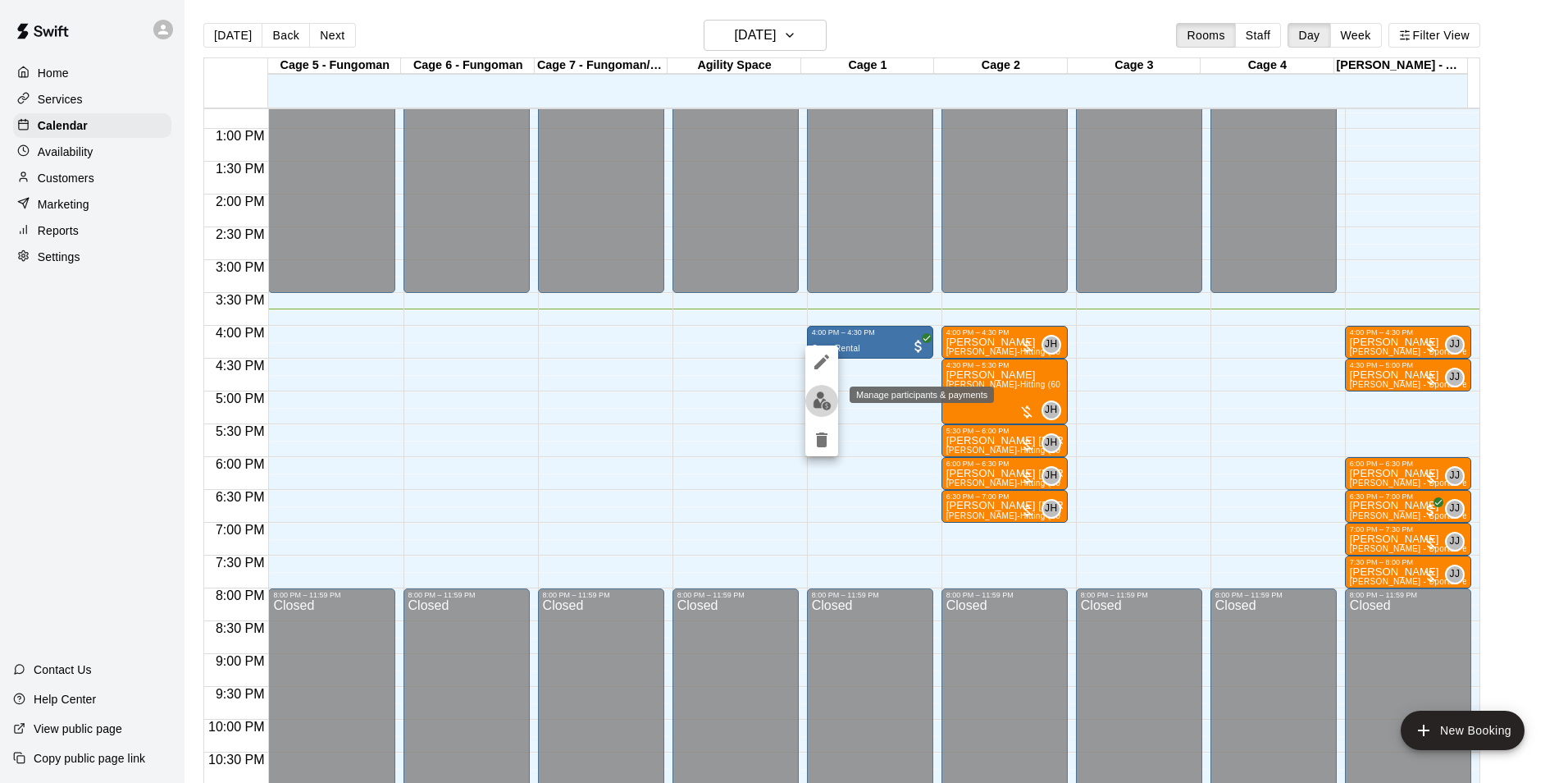
click at [814, 396] on img "edit" at bounding box center [822, 400] width 19 height 19
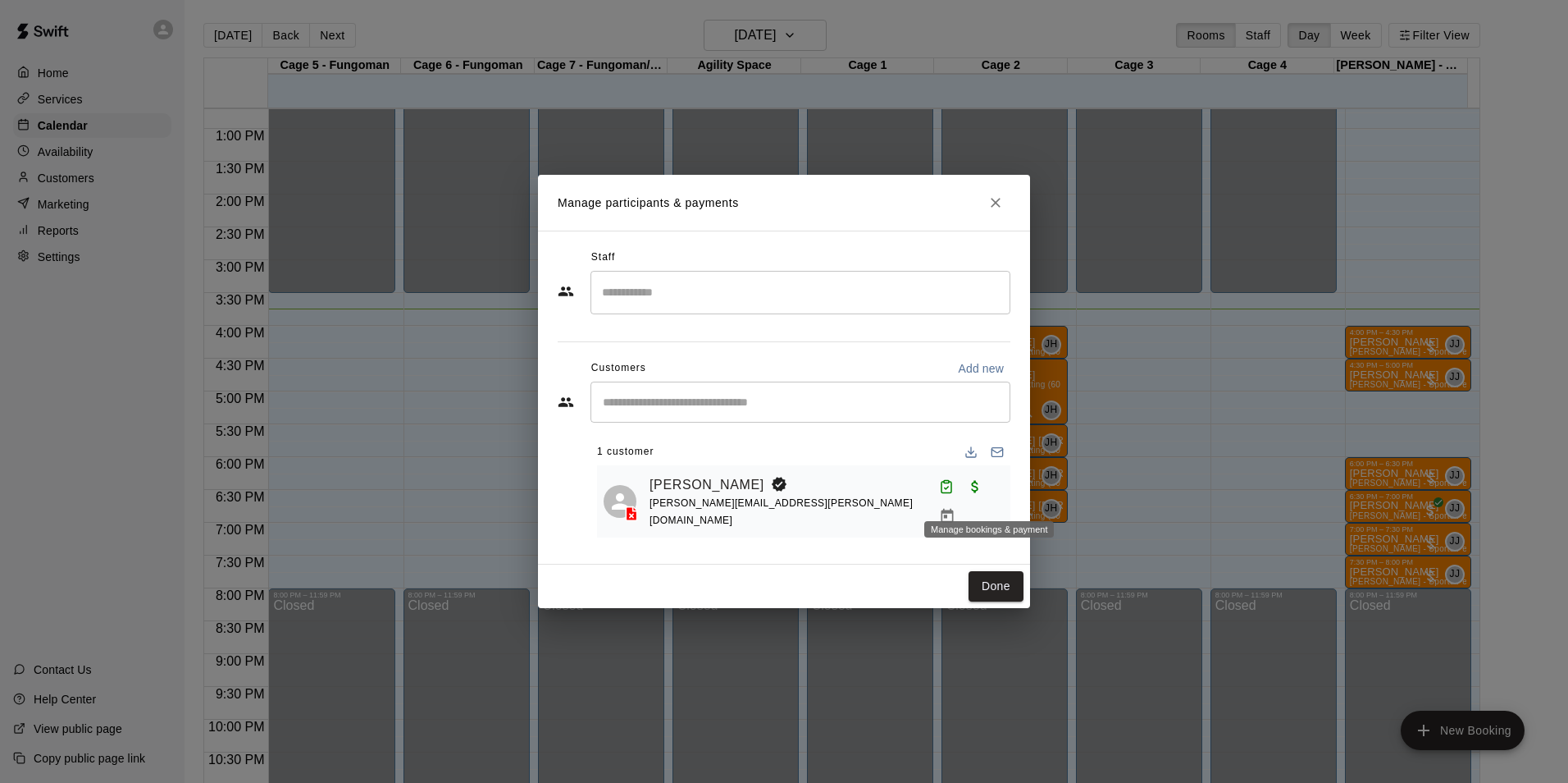
click at [955, 508] on icon "Manage bookings & payment" at bounding box center [946, 515] width 17 height 17
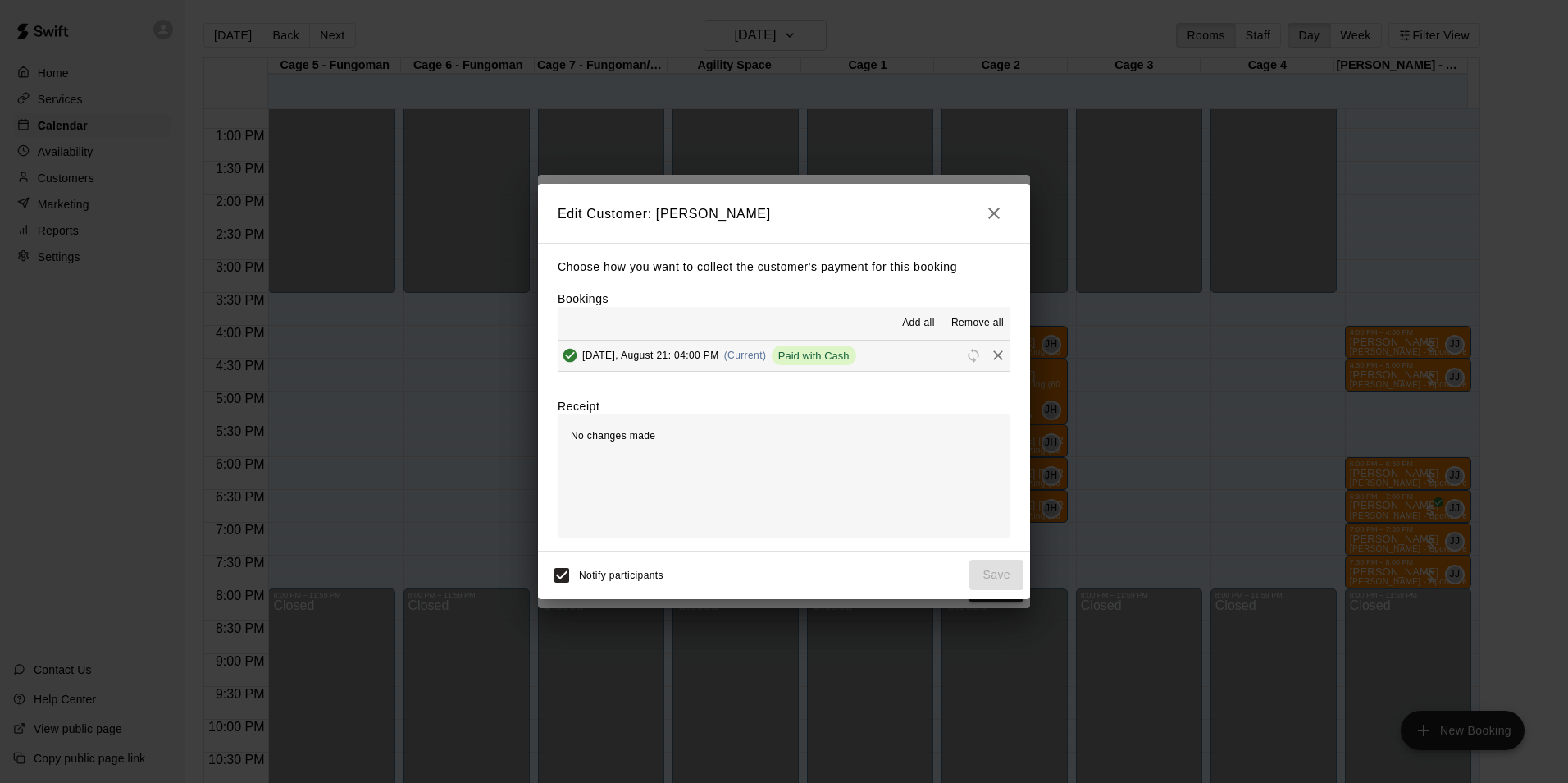
click at [1149, 433] on div "Edit Customer: [PERSON_NAME] Choose how you want to collect the customer's paym…" at bounding box center [784, 392] width 1568 height 783
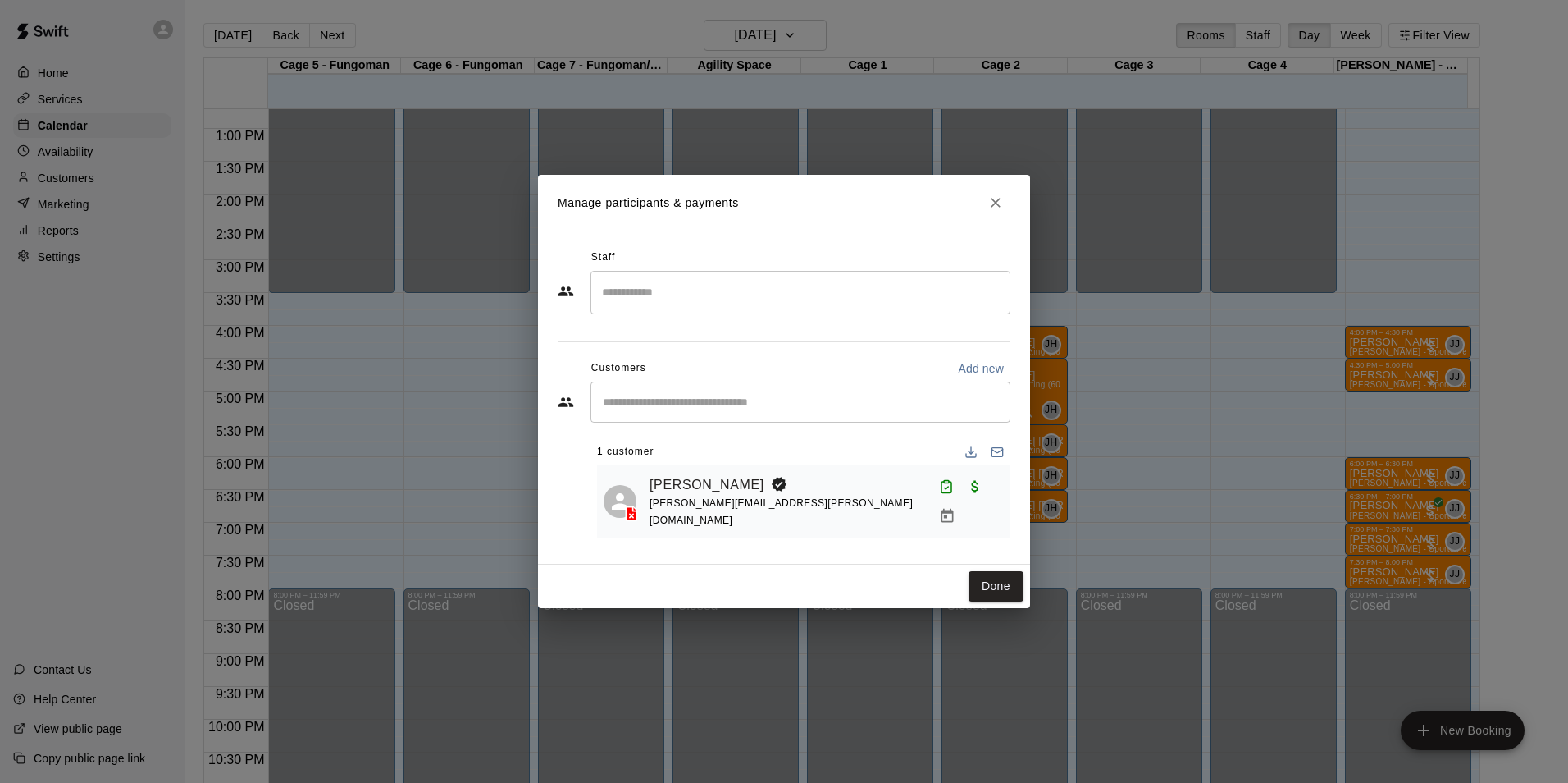
click at [1110, 439] on div "Manage participants & payments Staff ​ Customers Add new ​ 1 customer [PERSON_N…" at bounding box center [784, 392] width 1568 height 783
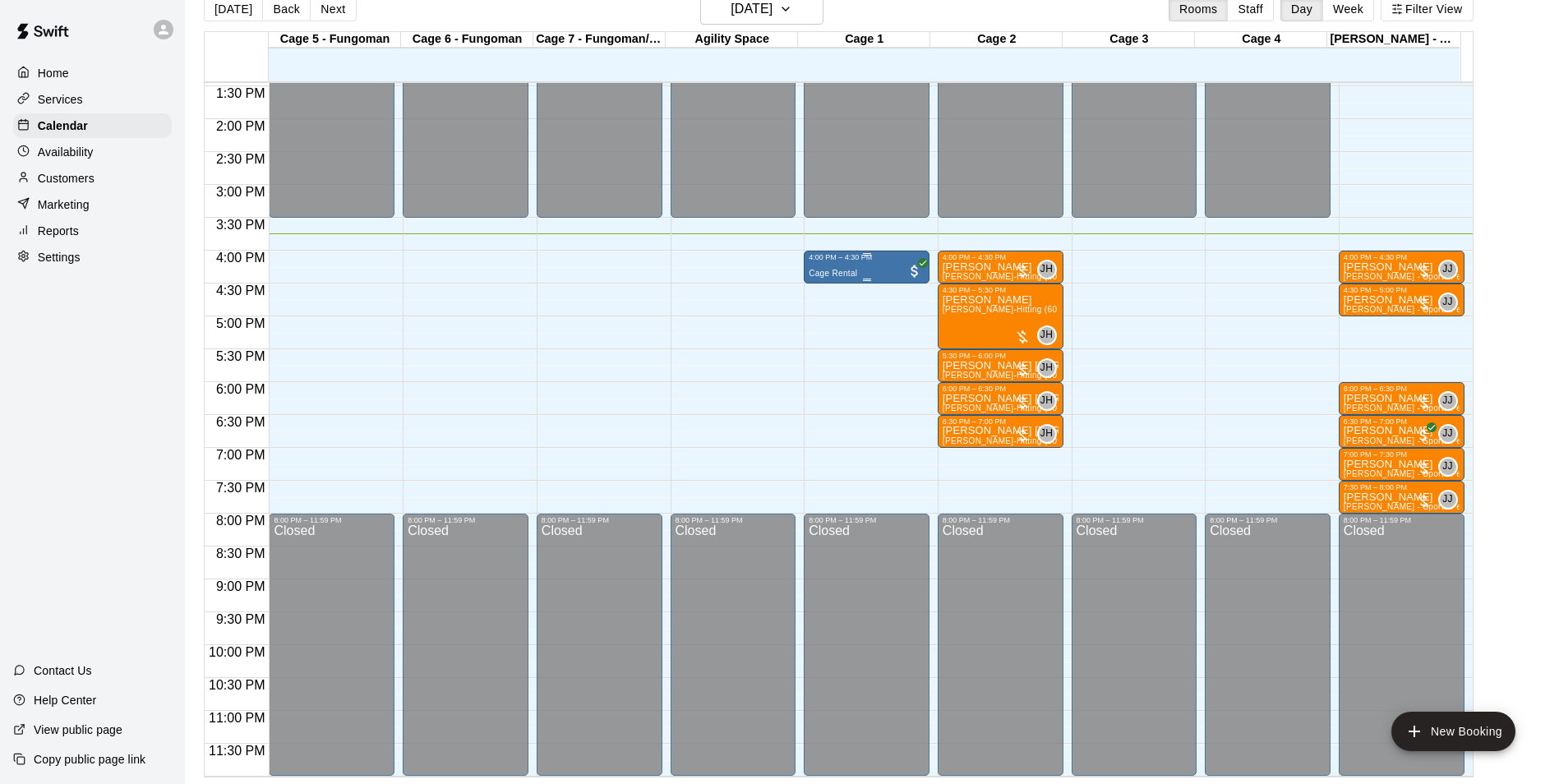
scroll to position [0, 0]
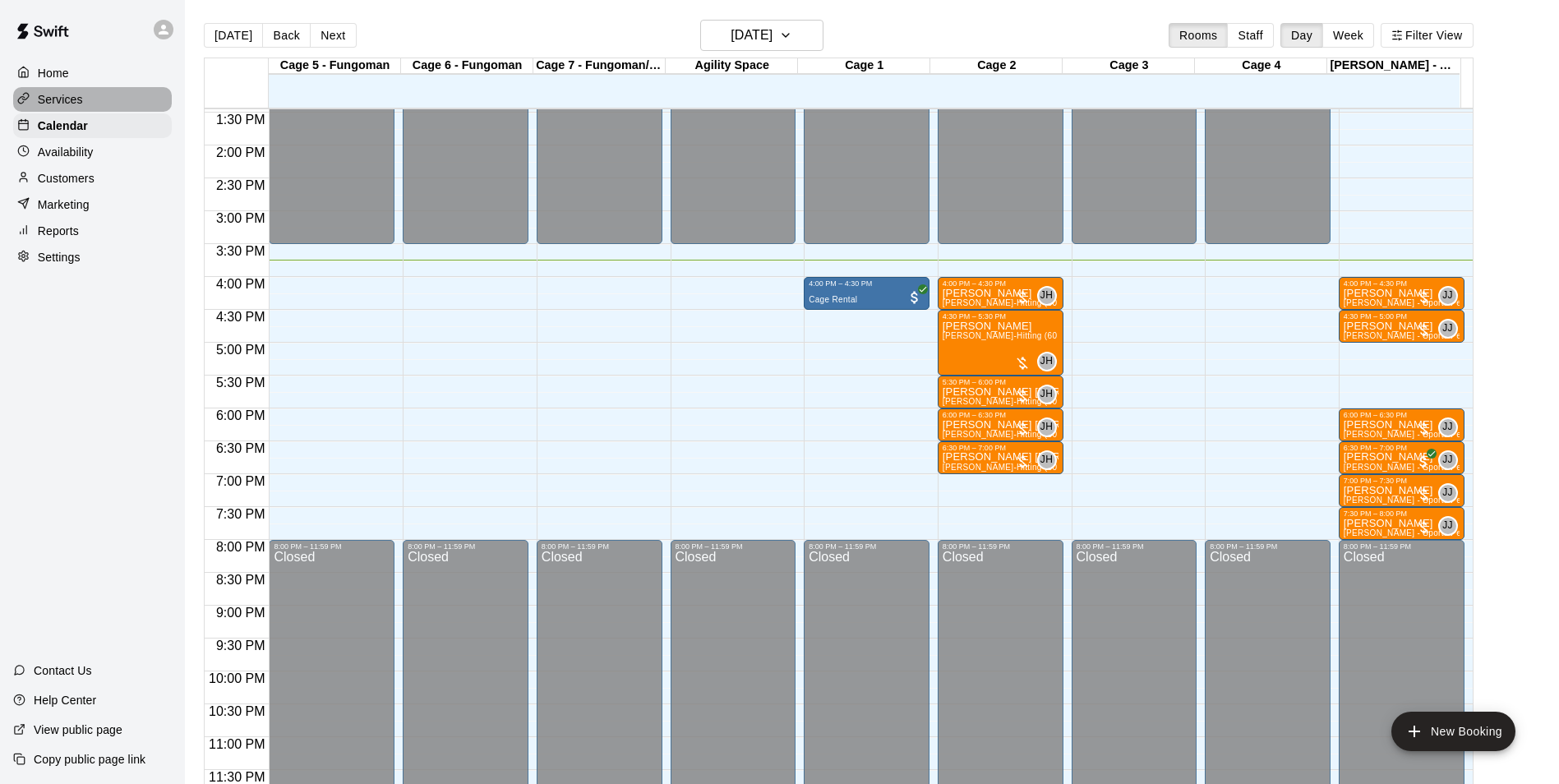
click at [82, 104] on div "Services" at bounding box center [92, 99] width 158 height 24
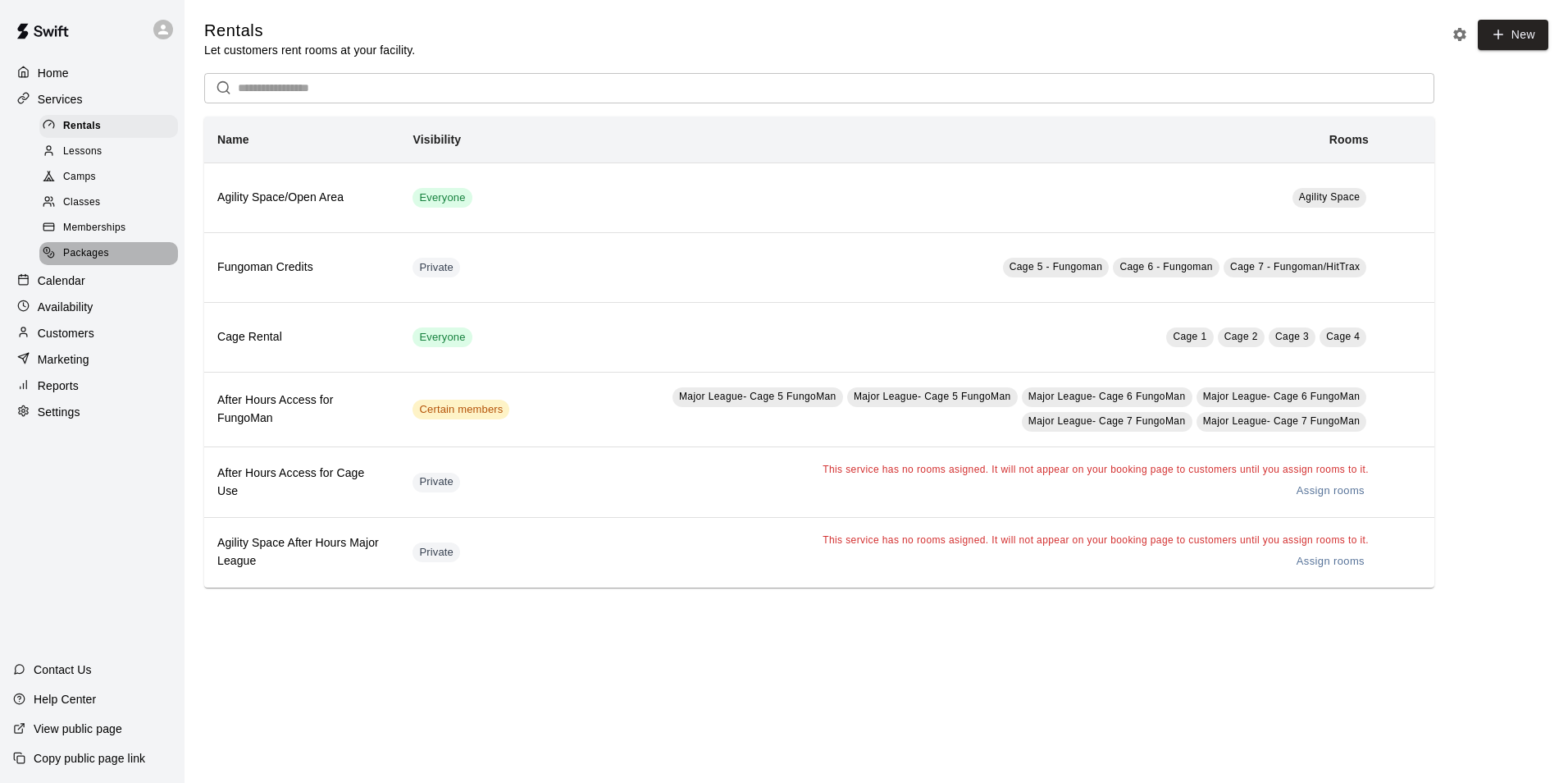
click at [95, 253] on span "Packages" at bounding box center [86, 253] width 46 height 17
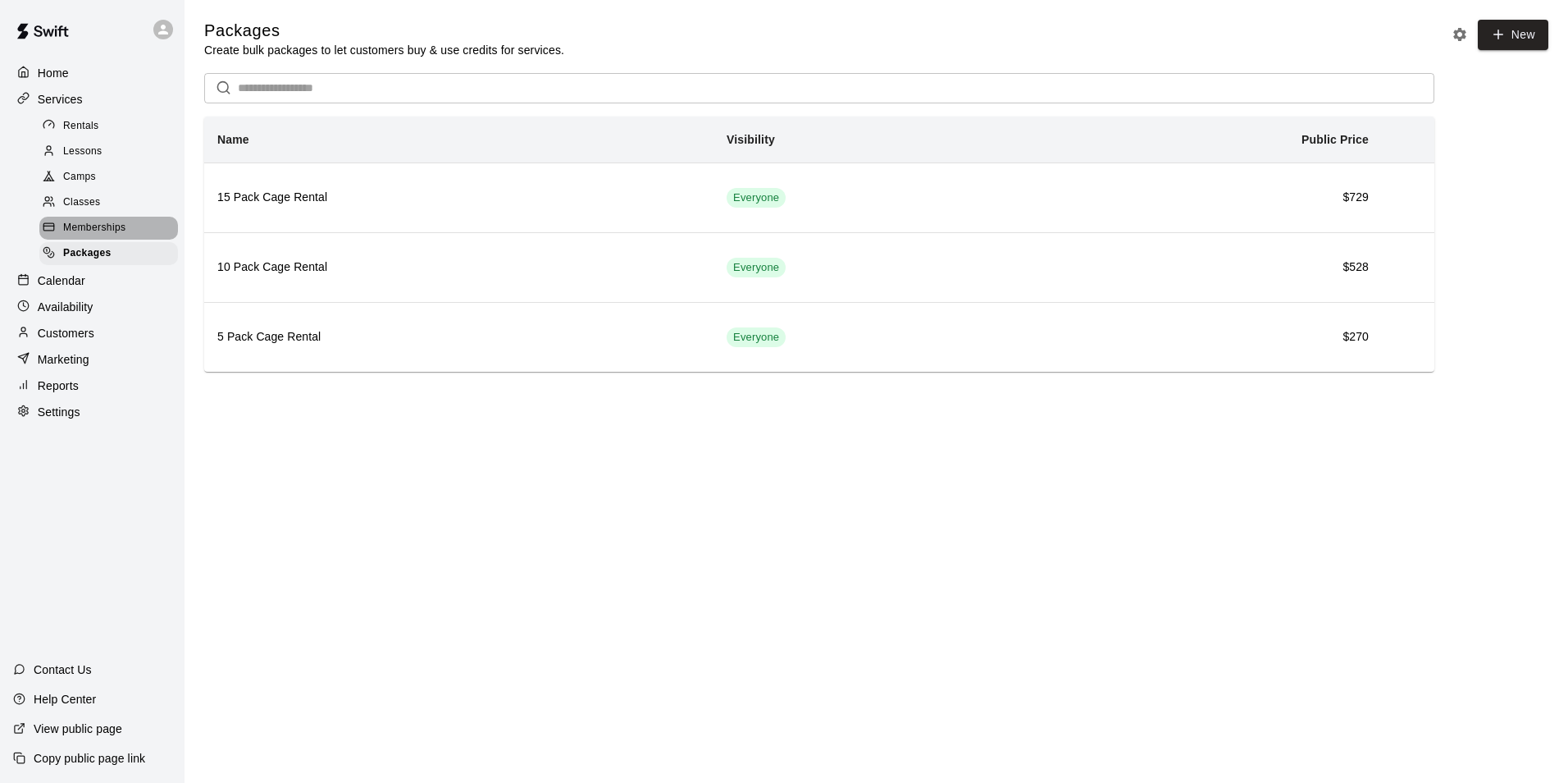
click at [90, 234] on span "Memberships" at bounding box center [95, 227] width 62 height 17
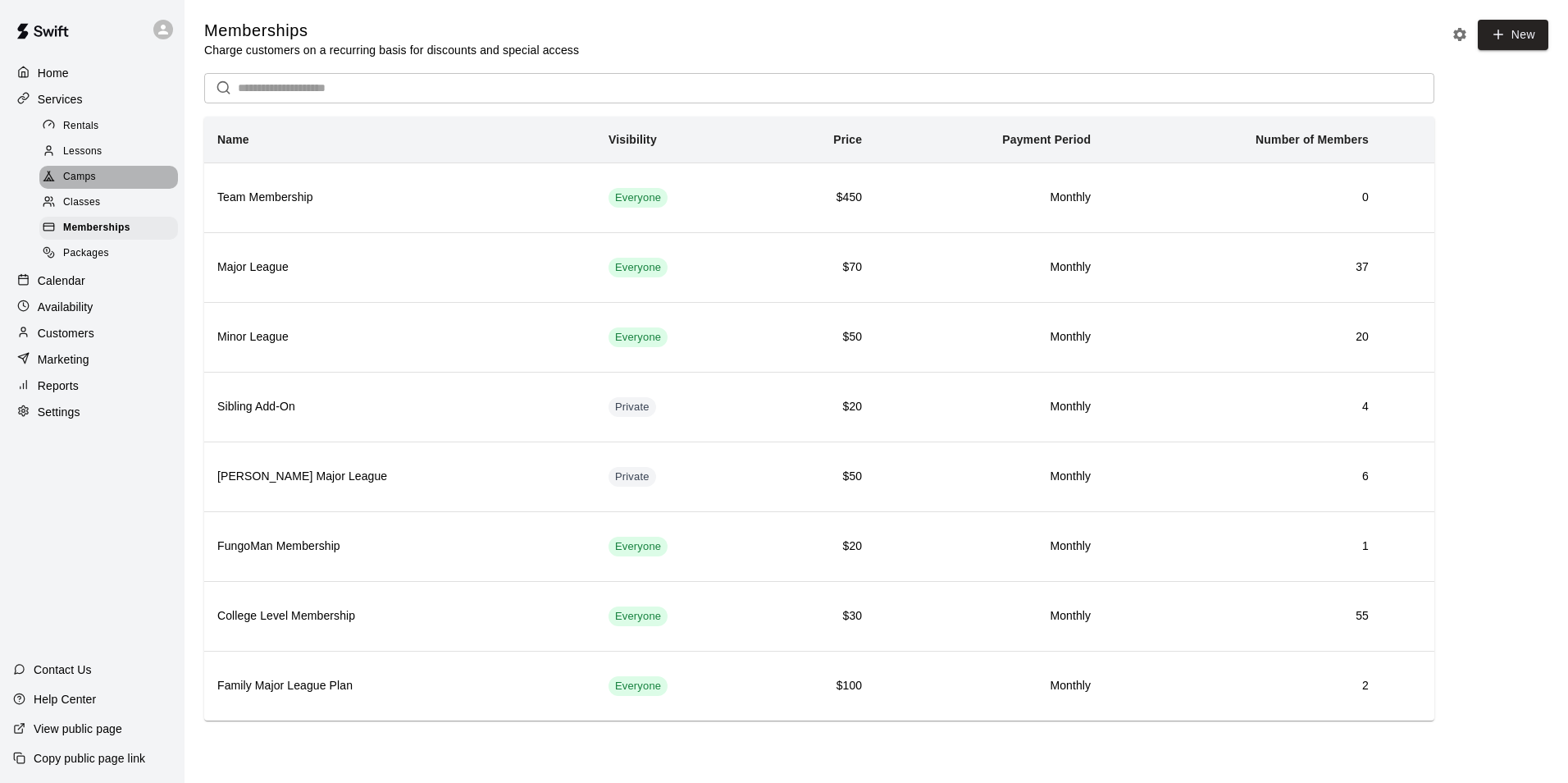
click at [85, 176] on span "Camps" at bounding box center [80, 177] width 33 height 17
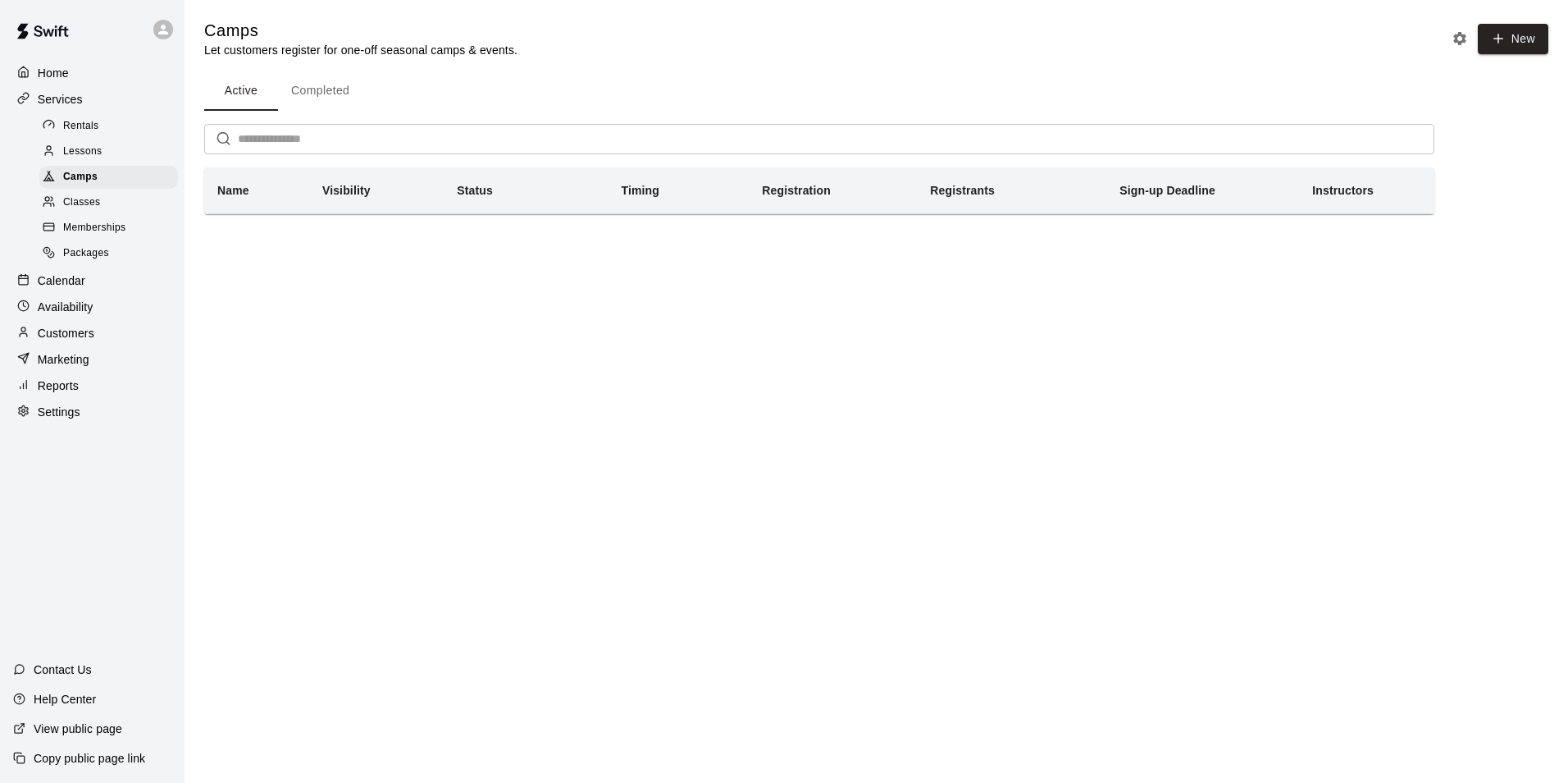
click at [315, 88] on button "Completed" at bounding box center [320, 91] width 85 height 39
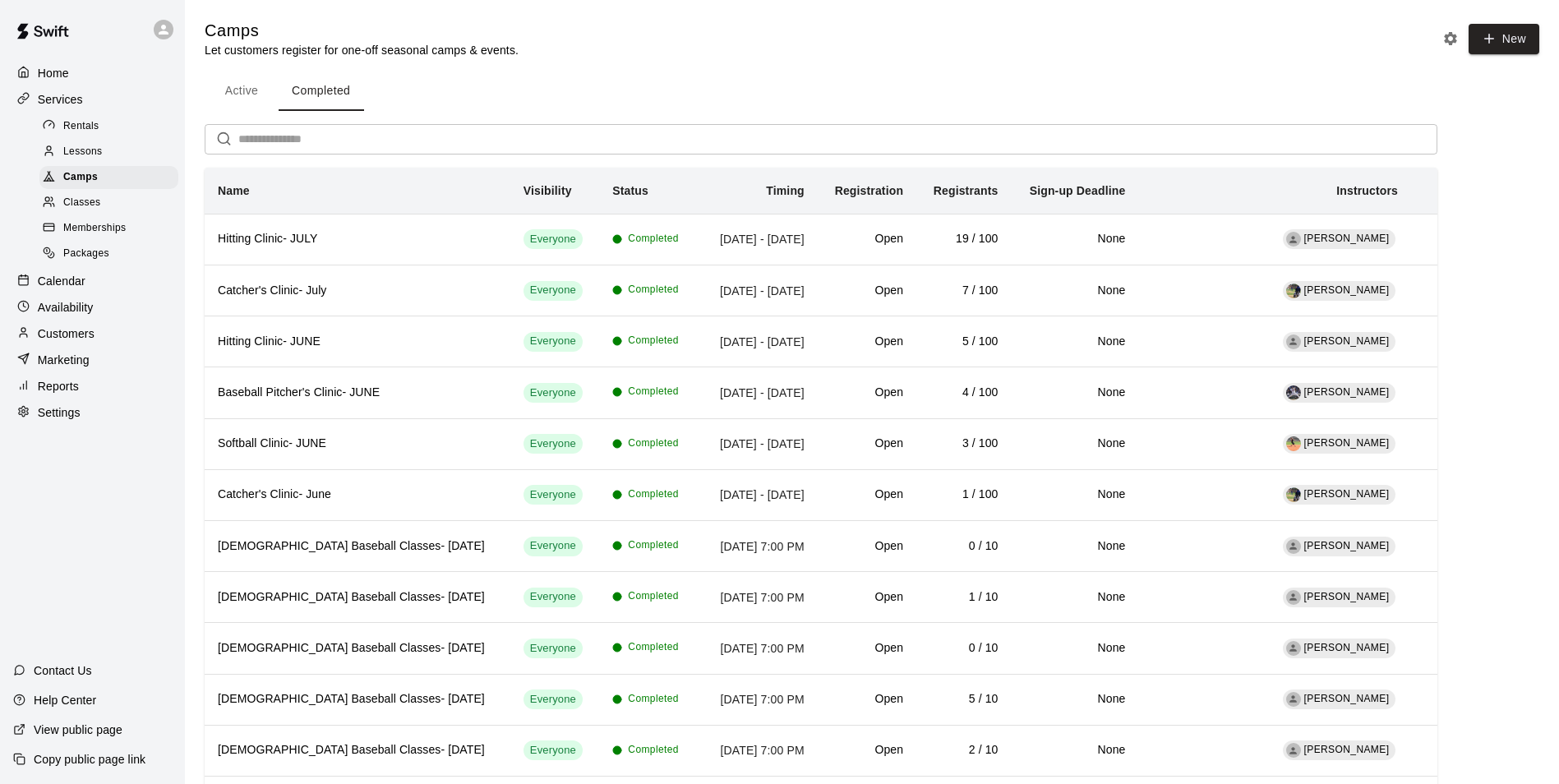
click at [95, 285] on div "Calendar" at bounding box center [92, 281] width 158 height 24
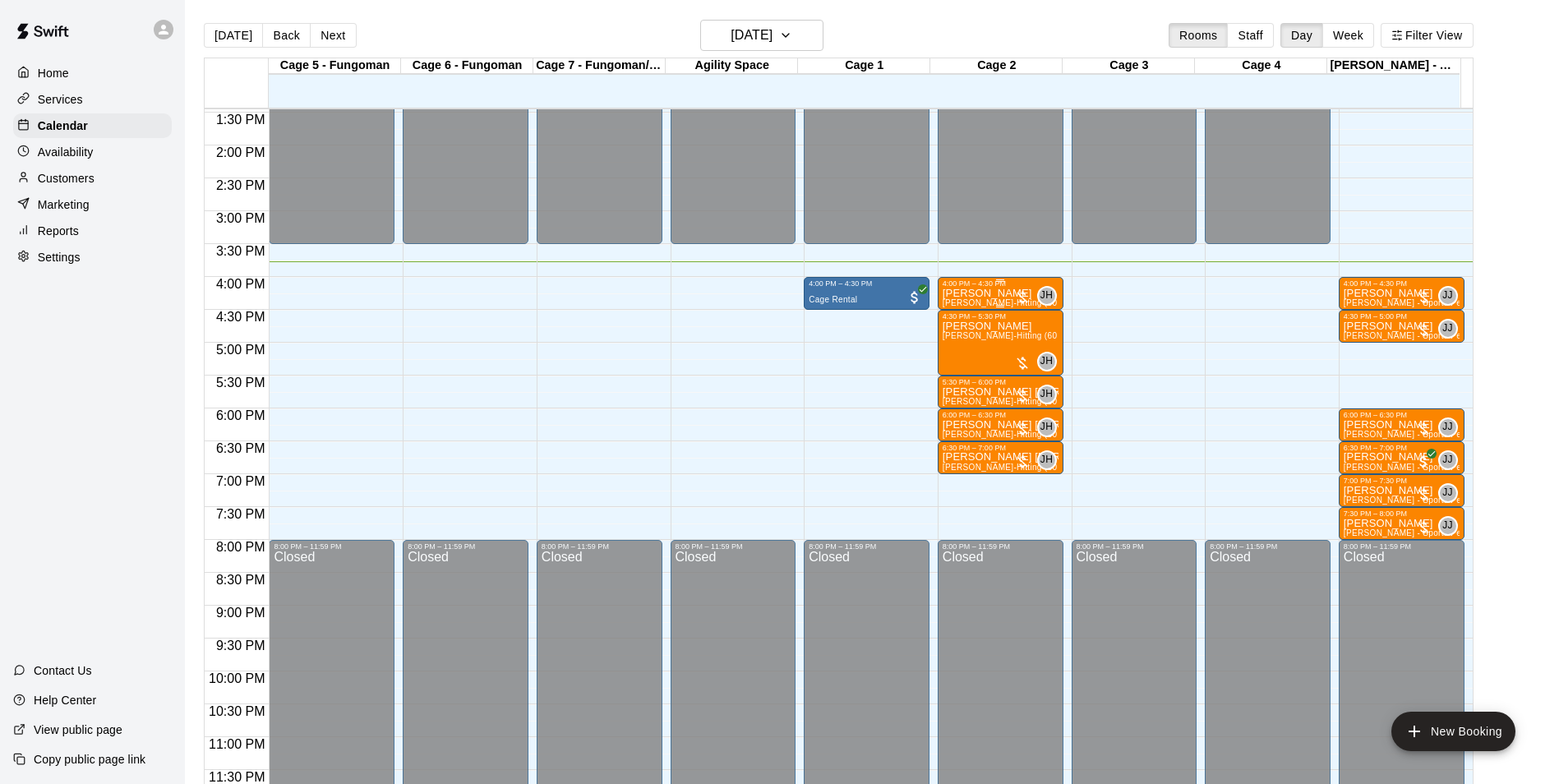
click at [976, 289] on div "4:00 PM – 4:30 PM [PERSON_NAME] [PERSON_NAME]-Hitting (30 min) JH 0" at bounding box center [1001, 293] width 115 height 28
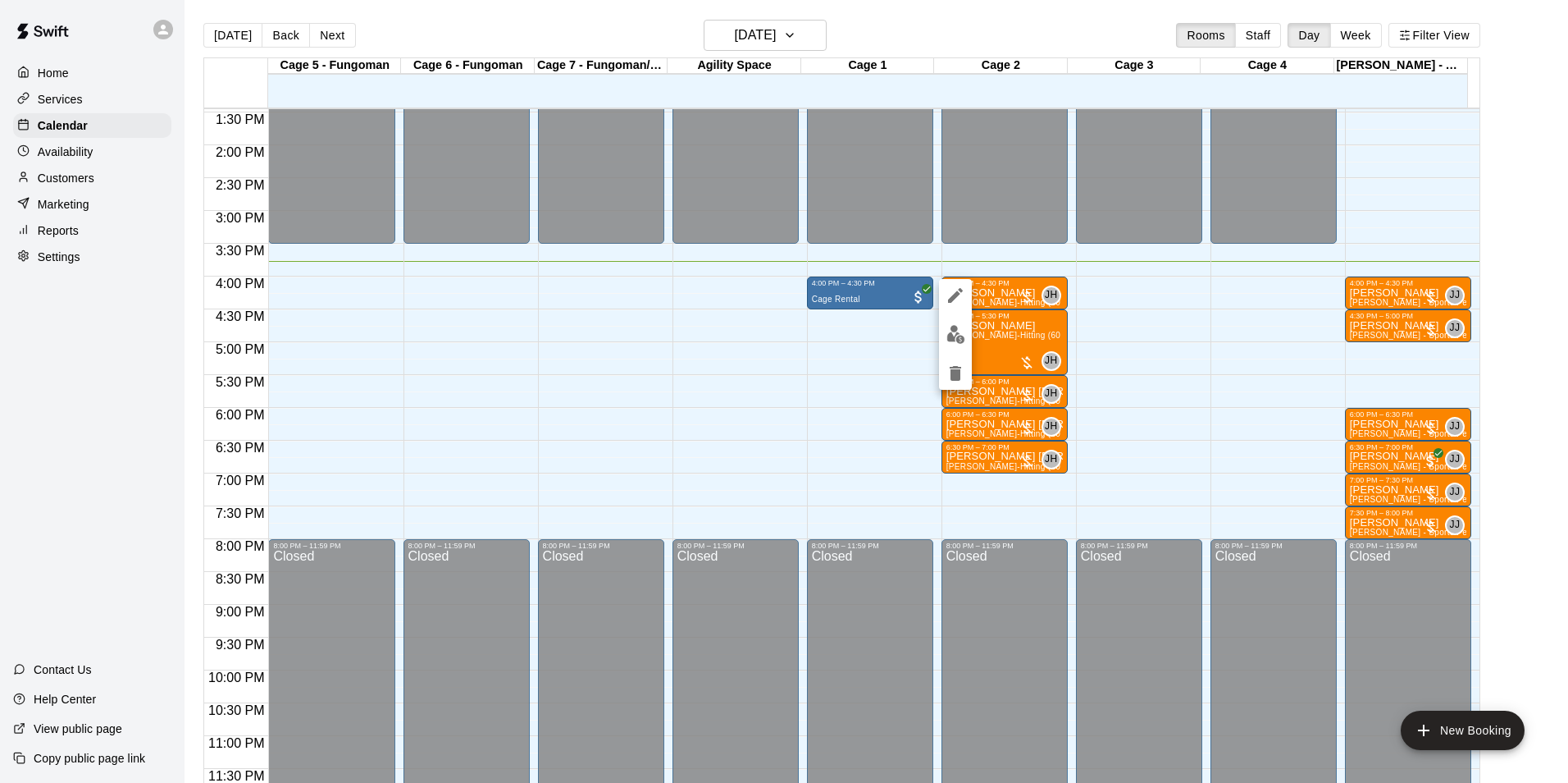
click at [952, 352] on div at bounding box center [955, 334] width 33 height 110
click at [954, 341] on img "edit" at bounding box center [955, 334] width 19 height 19
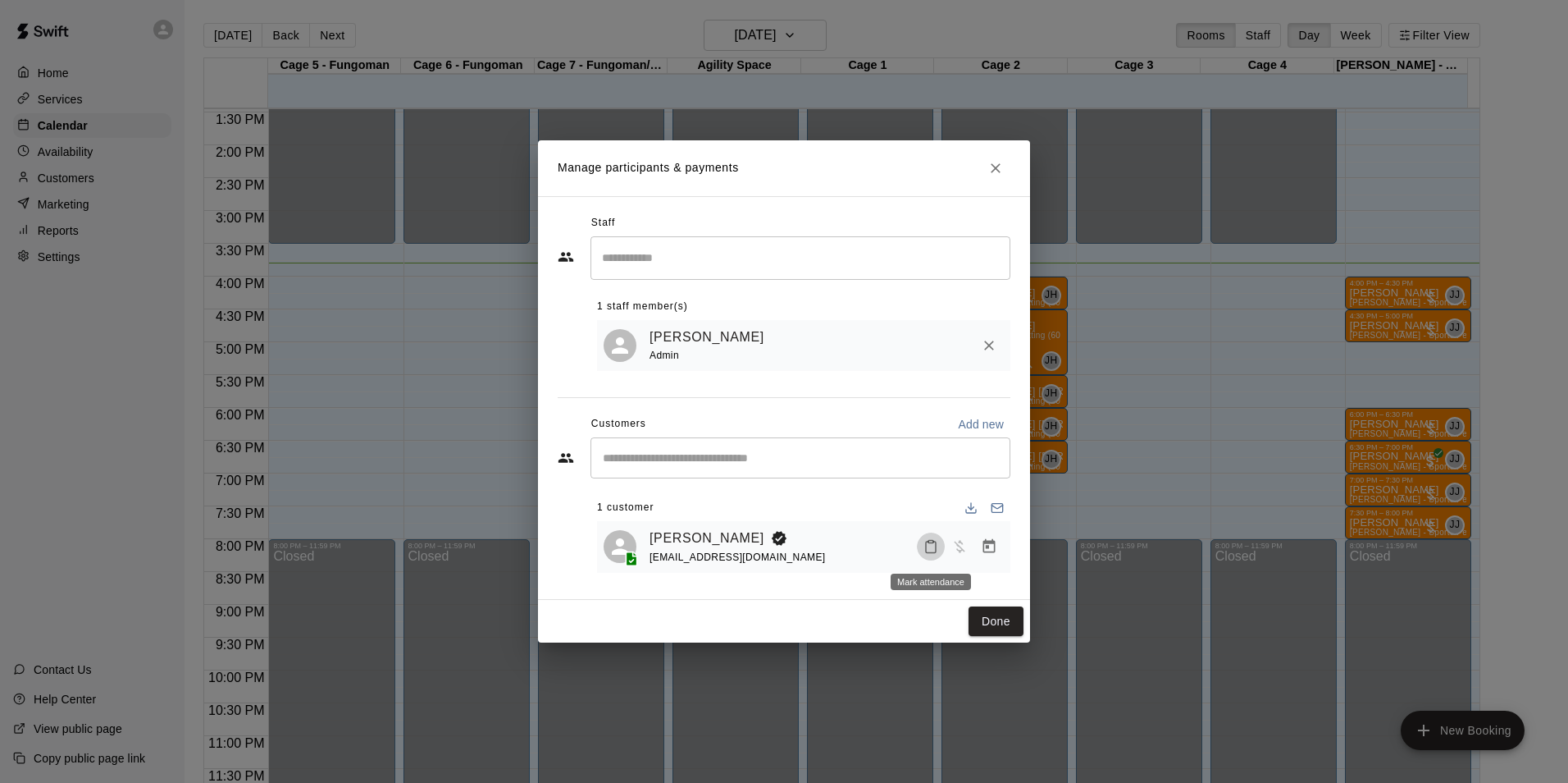
click at [931, 549] on icon "Mark attendance" at bounding box center [930, 546] width 15 height 15
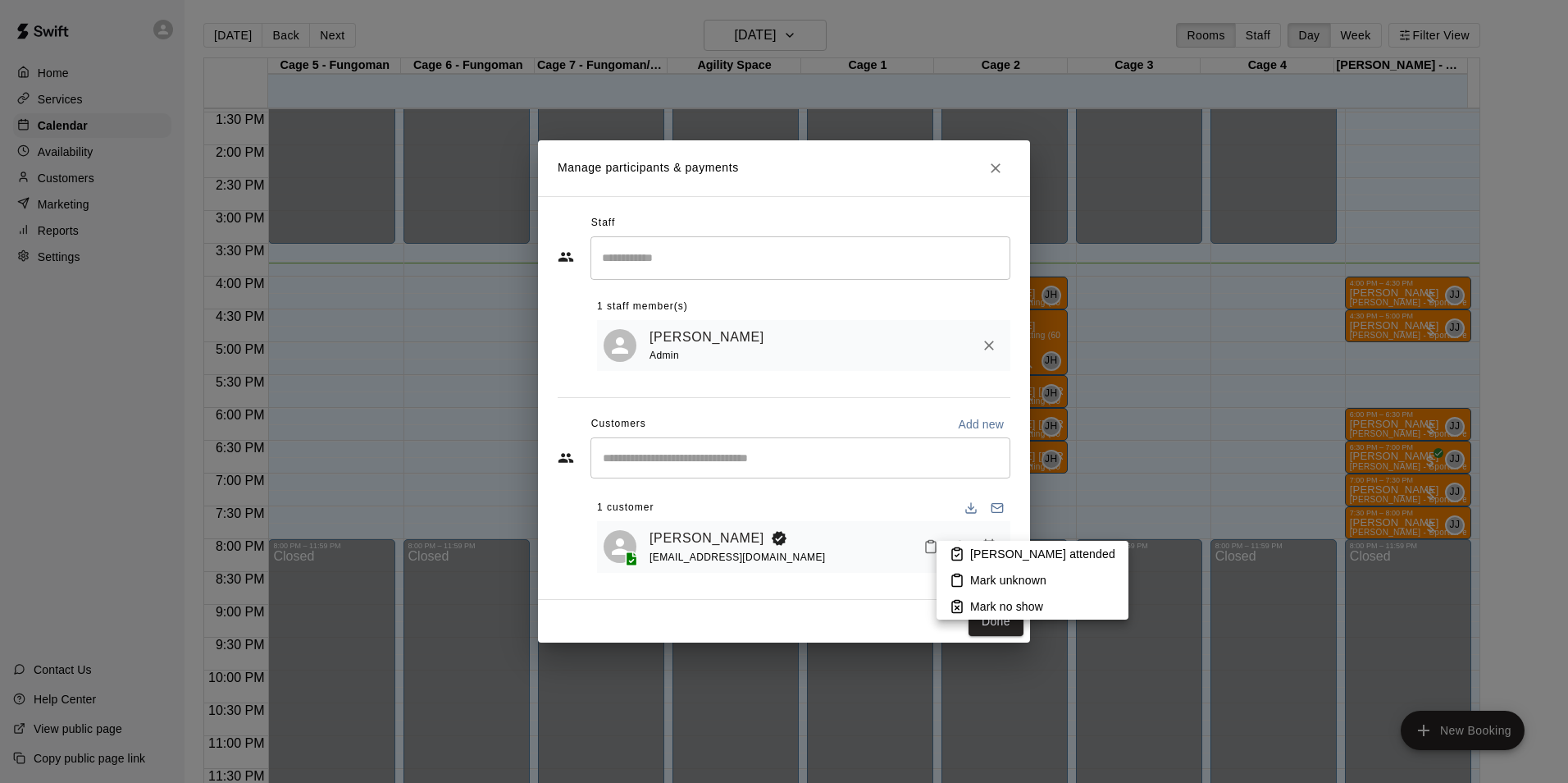
click at [978, 550] on p "[PERSON_NAME] attended" at bounding box center [1042, 554] width 145 height 17
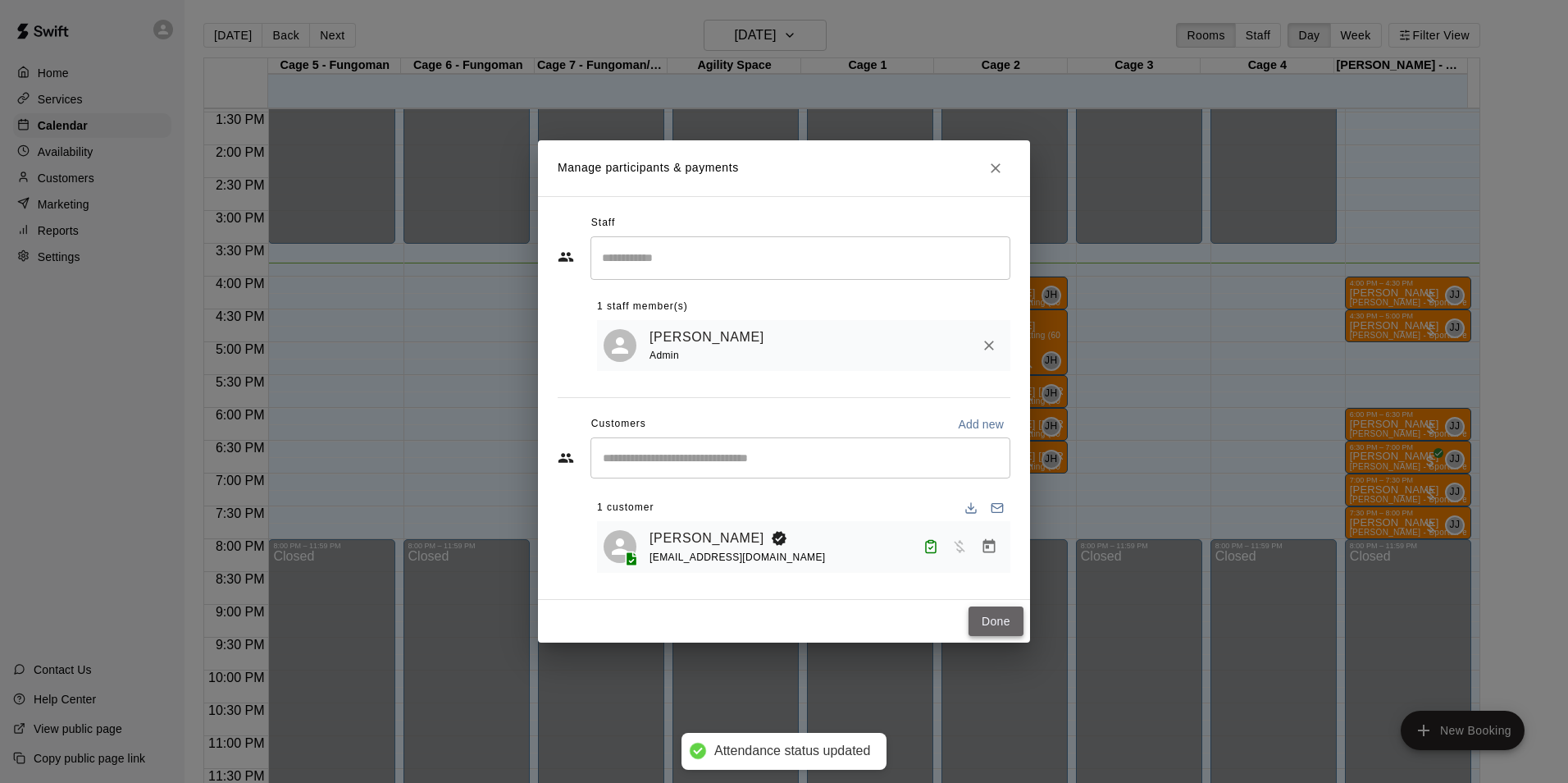
click at [983, 616] on button "Done" at bounding box center [995, 621] width 55 height 30
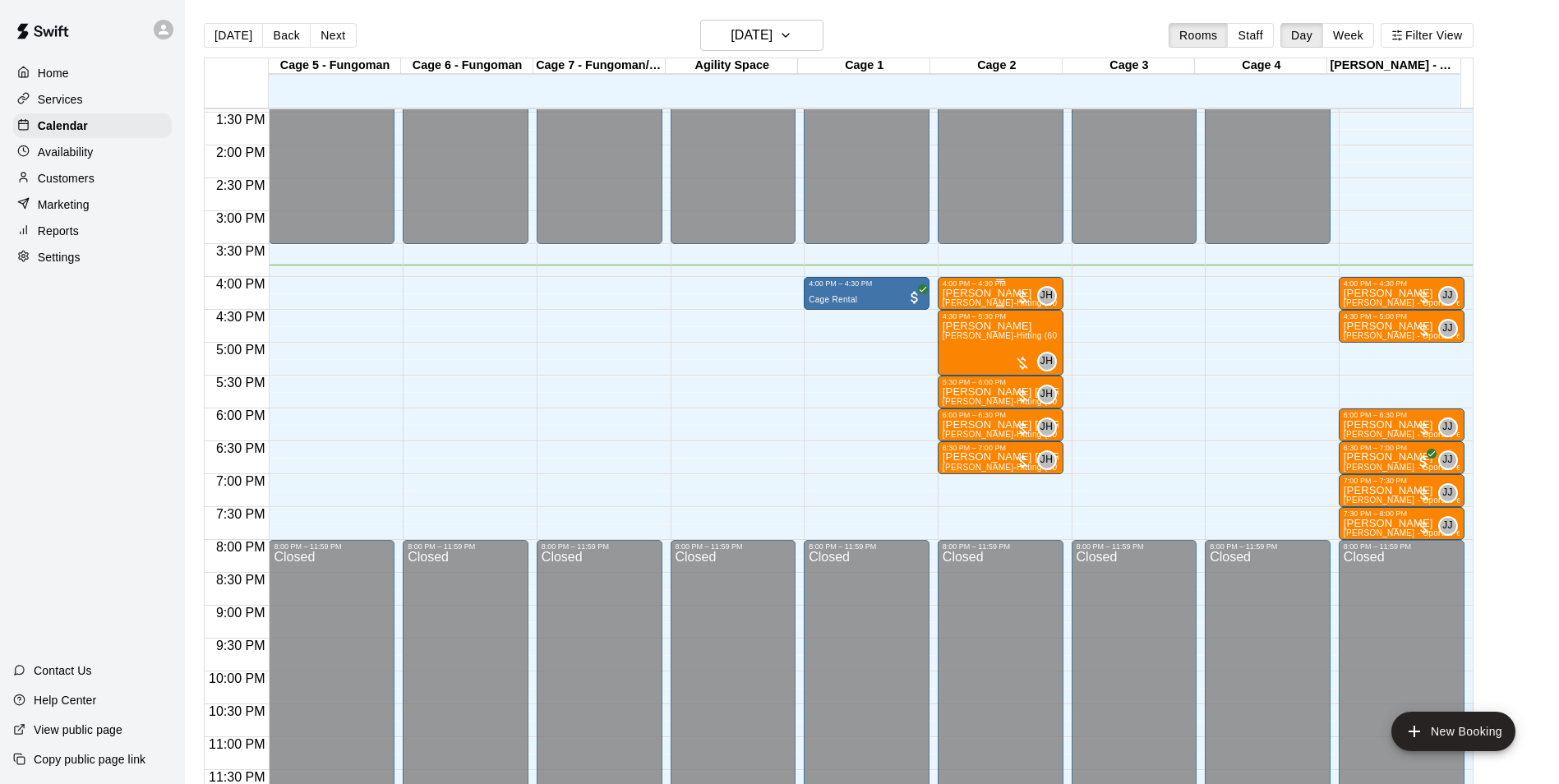
click at [966, 293] on p "[PERSON_NAME]" at bounding box center [1001, 293] width 115 height 0
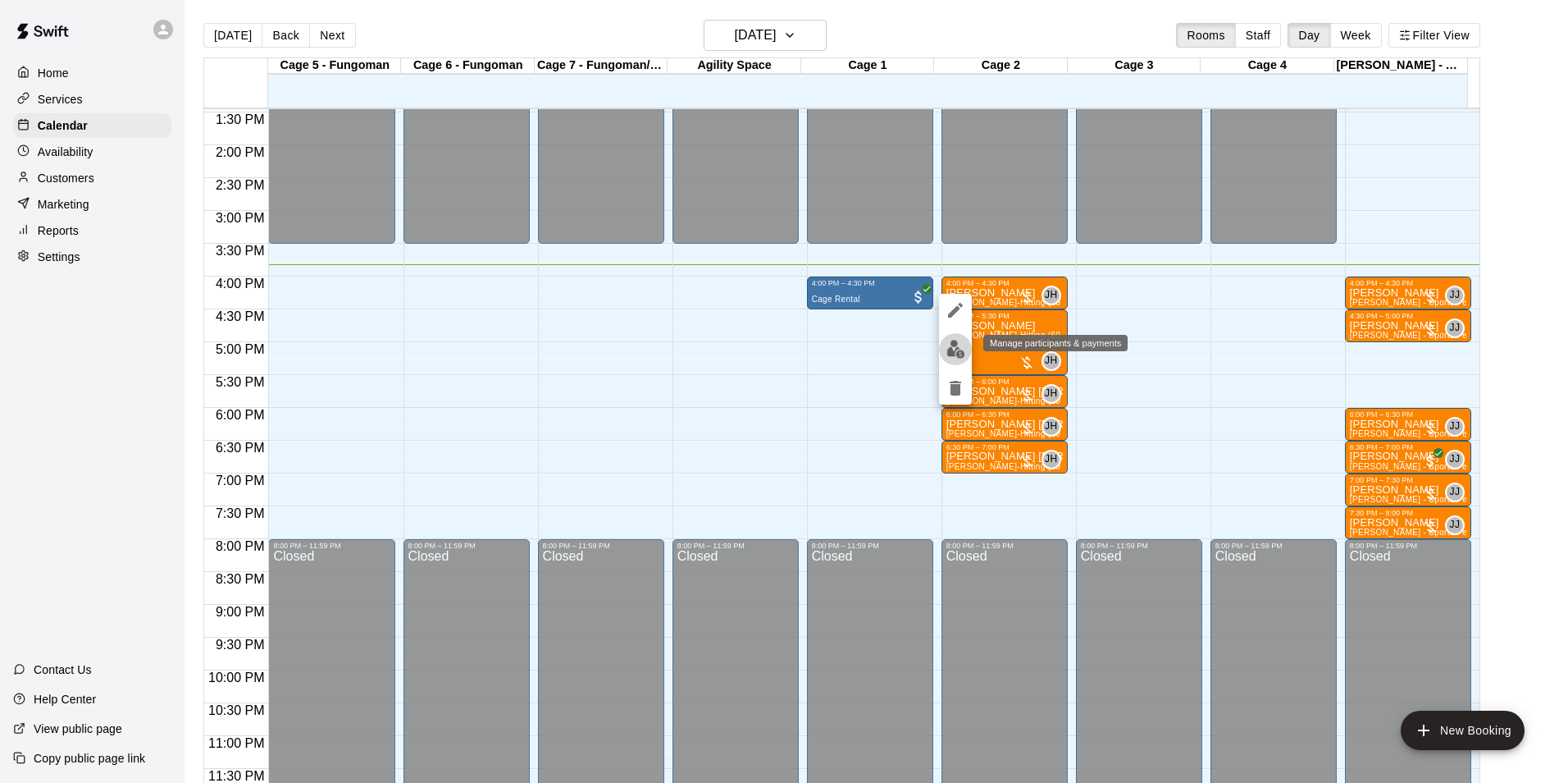
click at [948, 347] on img "edit" at bounding box center [955, 349] width 19 height 19
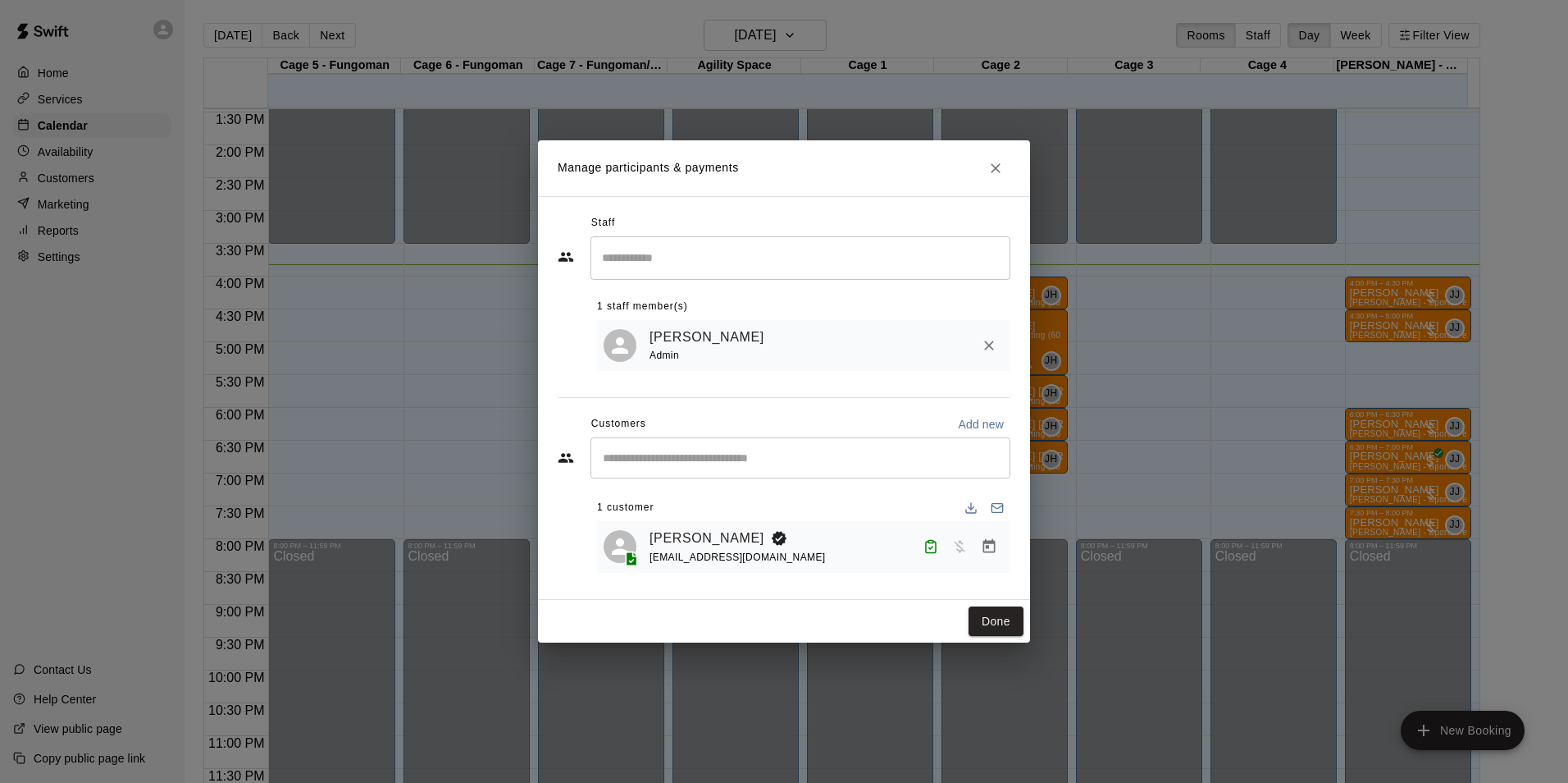
click at [1144, 351] on div "Manage participants & payments Staff ​ 1 staff member(s) [PERSON_NAME] Admin Cu…" at bounding box center [784, 392] width 1568 height 783
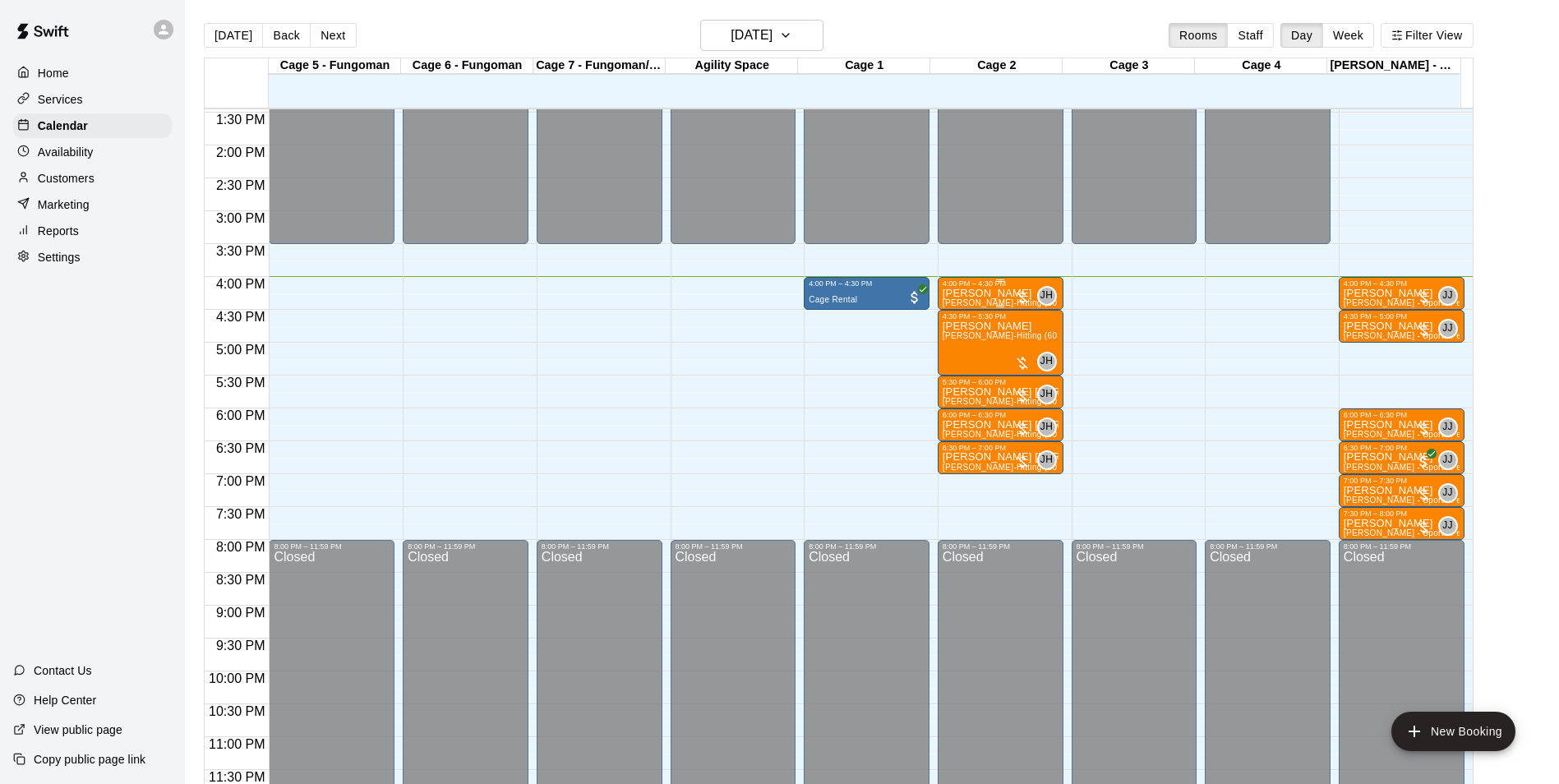
click at [978, 299] on span "[PERSON_NAME]-Hitting (30 min)" at bounding box center [1009, 302] width 134 height 9
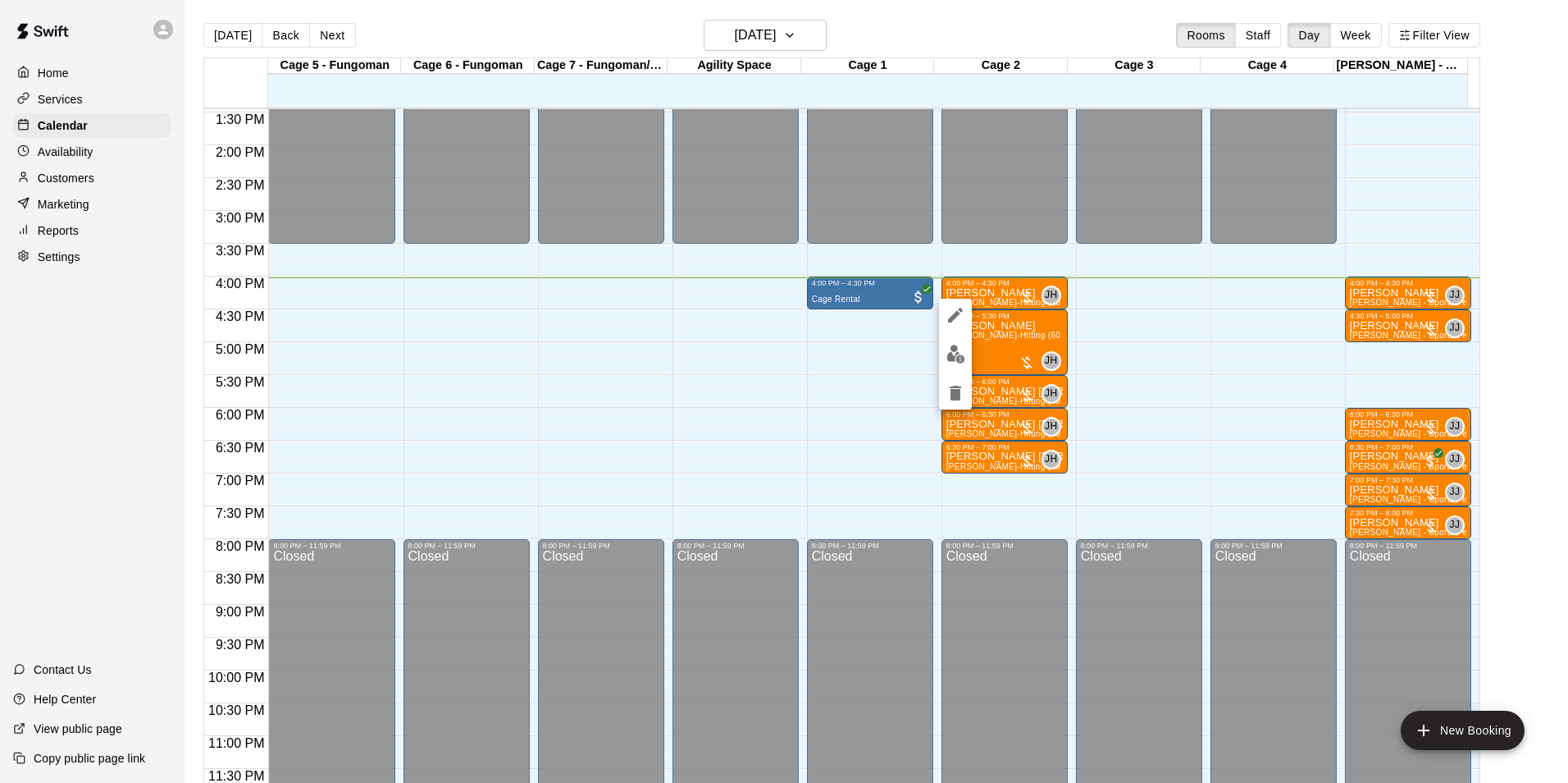
click at [1366, 285] on div at bounding box center [784, 392] width 1568 height 783
click at [1365, 299] on div "[PERSON_NAME] [PERSON_NAME] - Sports Performance Training (30 min)" at bounding box center [1398, 679] width 115 height 783
click at [1361, 333] on button "edit" at bounding box center [1354, 344] width 33 height 32
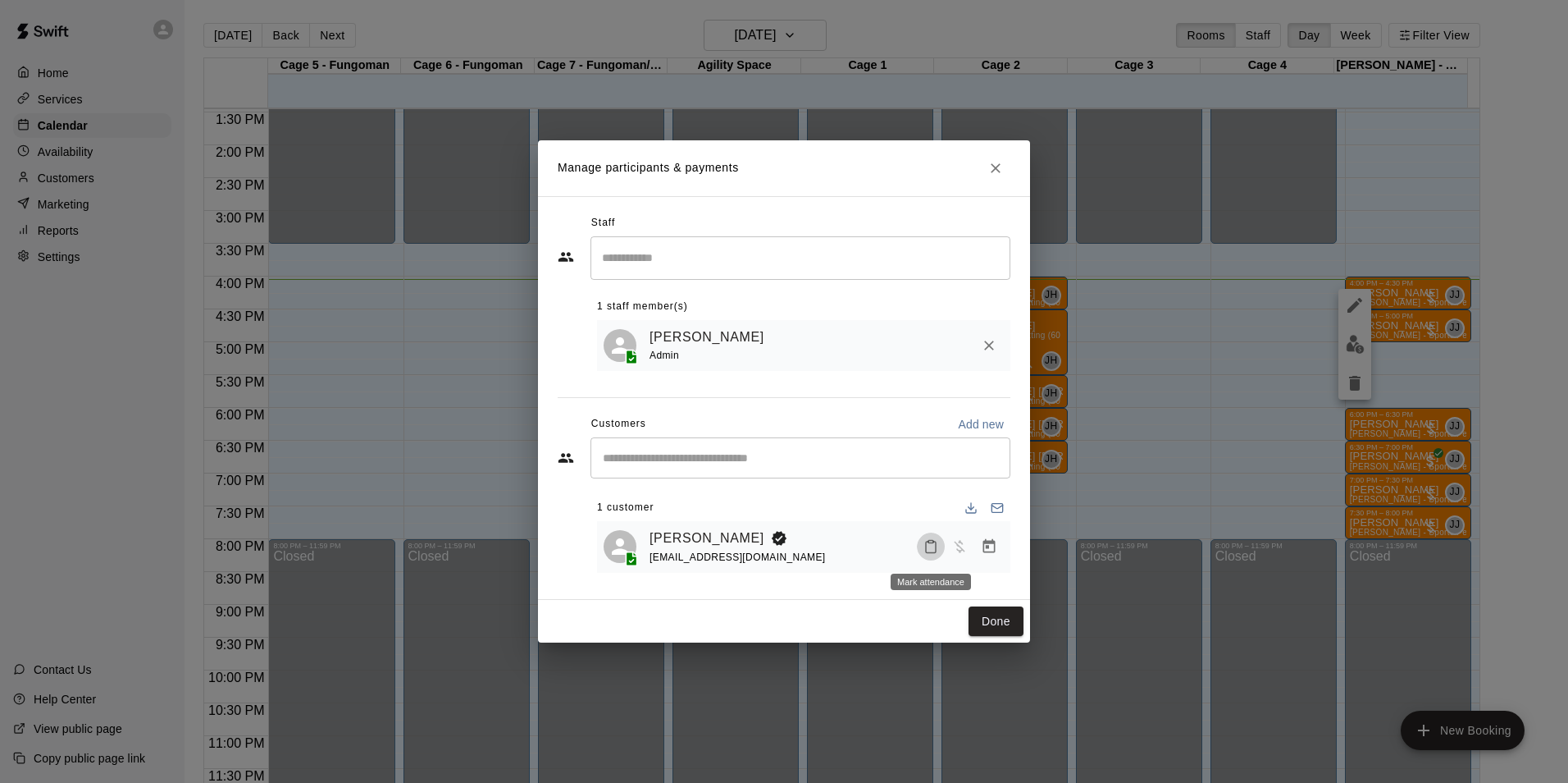
click at [933, 551] on icon "Mark attendance" at bounding box center [930, 546] width 15 height 15
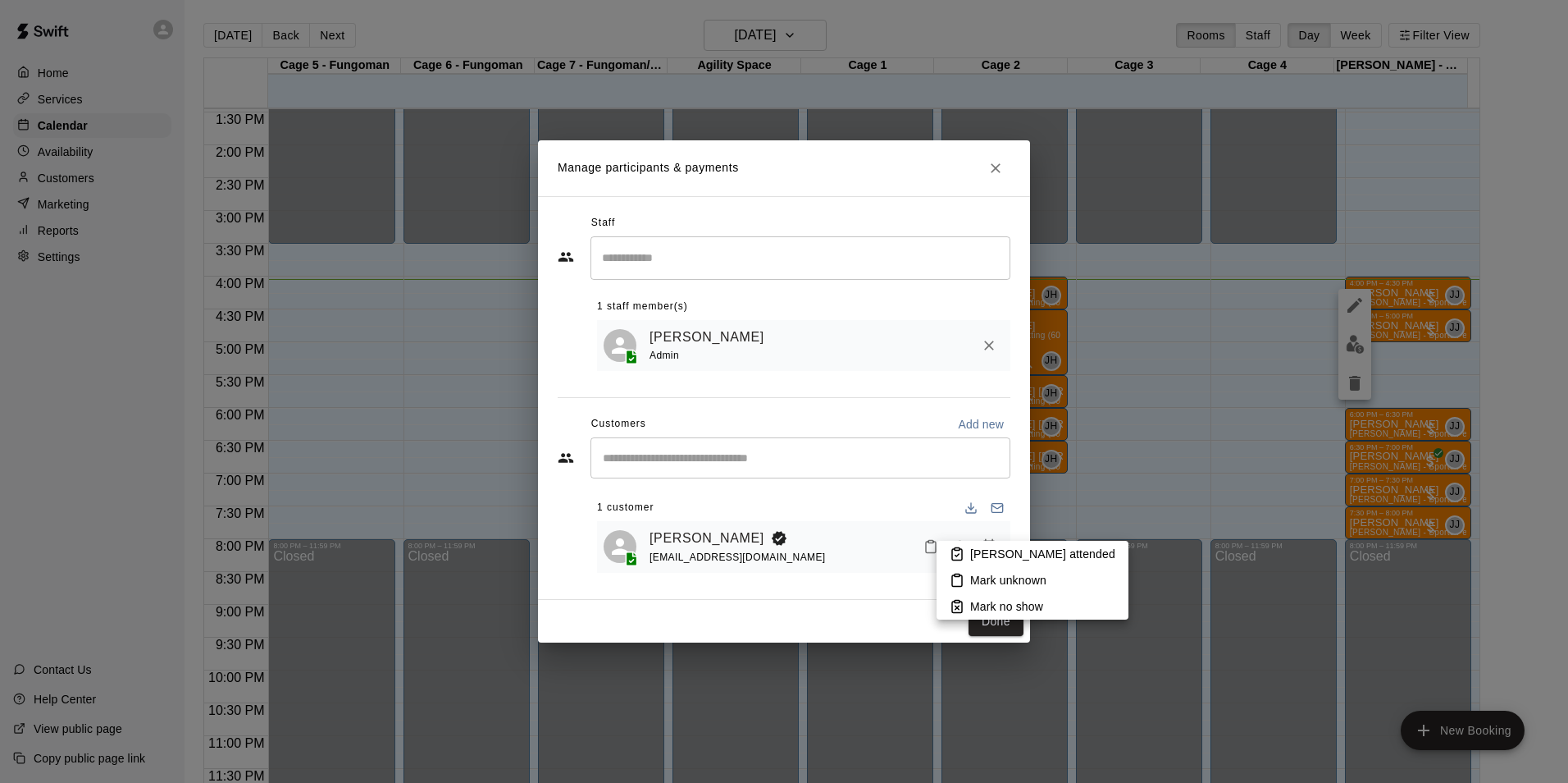
click at [987, 552] on p "[PERSON_NAME] attended" at bounding box center [1042, 554] width 145 height 17
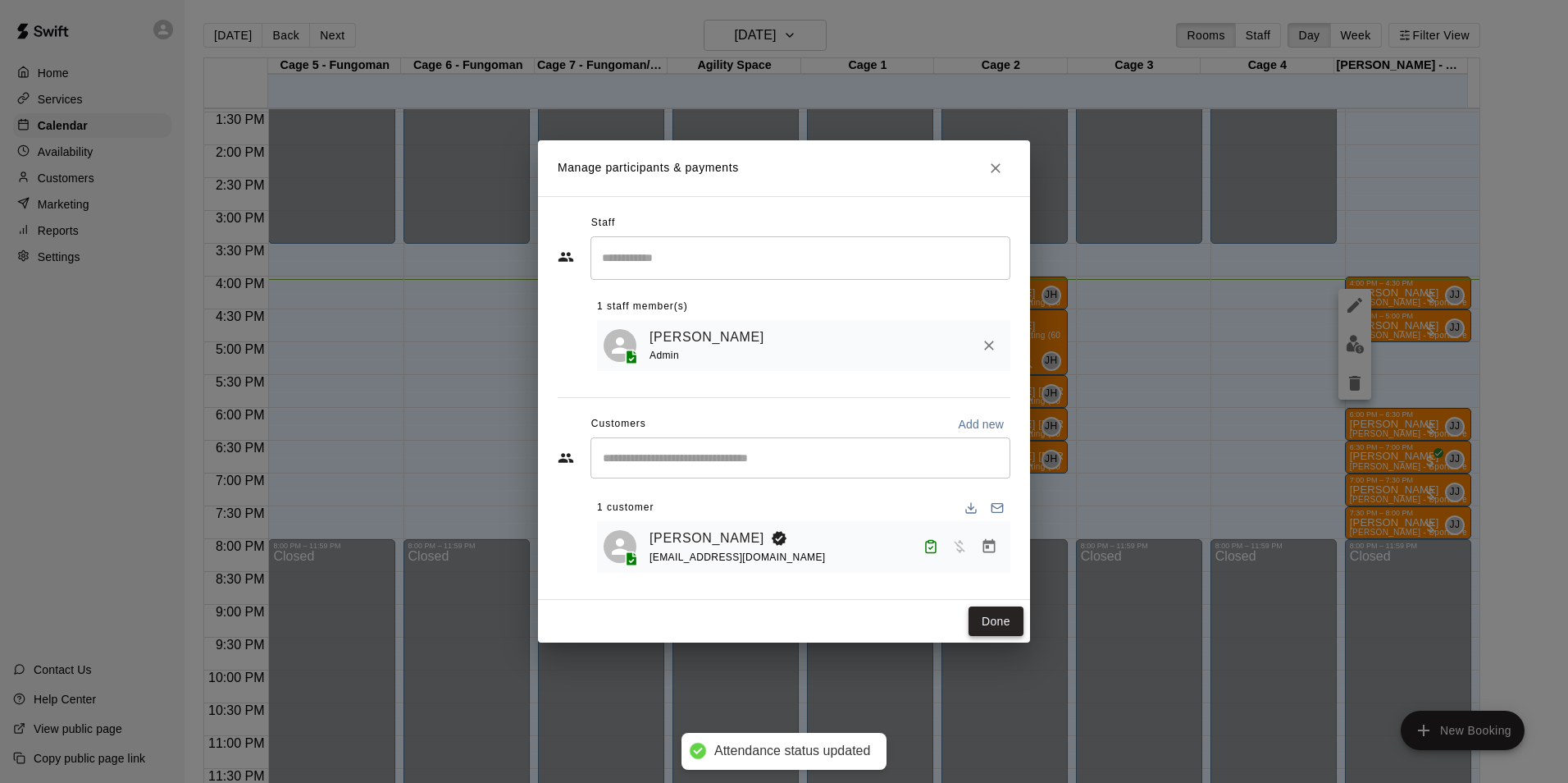
click at [997, 626] on button "Done" at bounding box center [995, 621] width 55 height 30
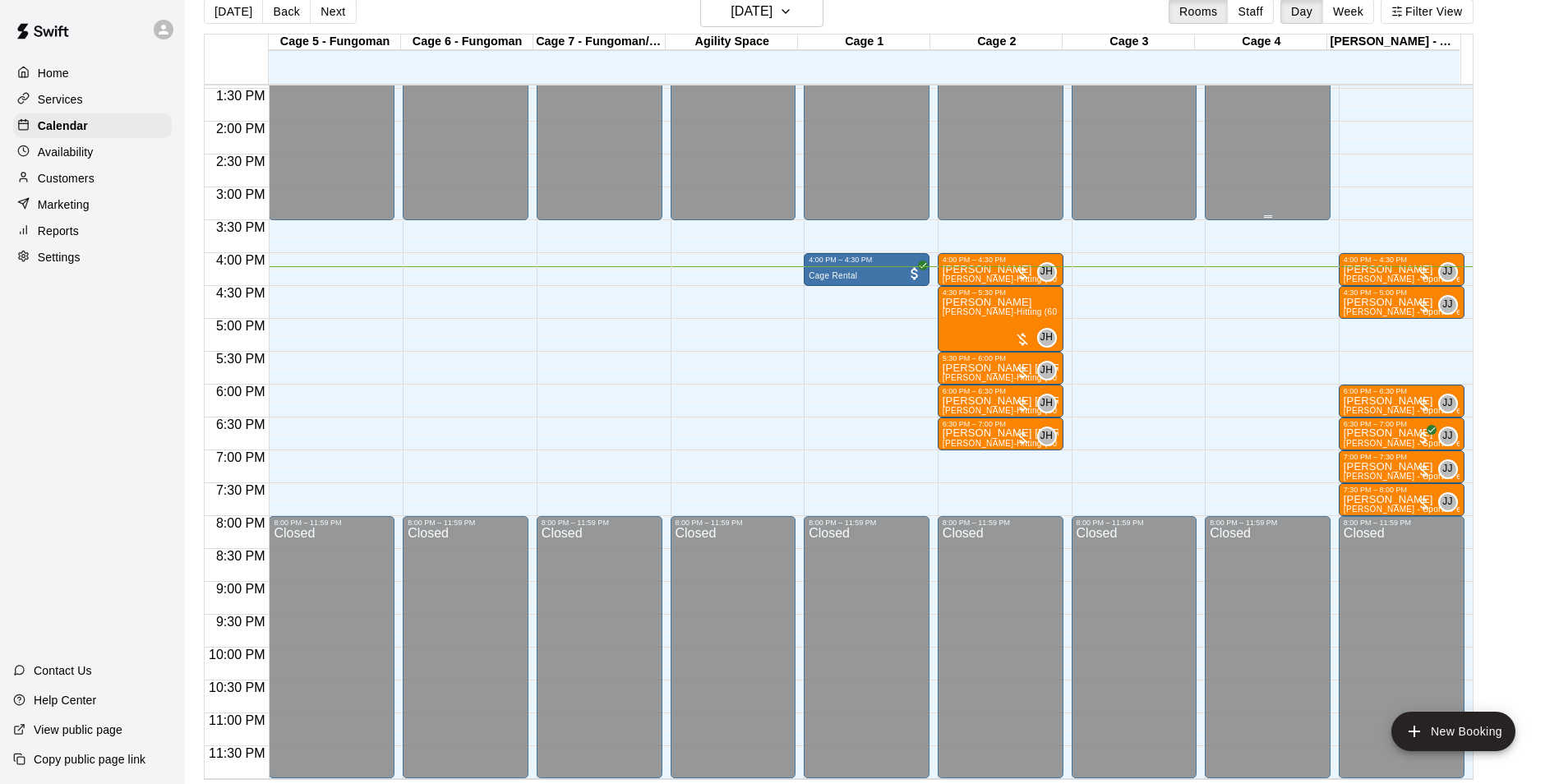
scroll to position [26, 0]
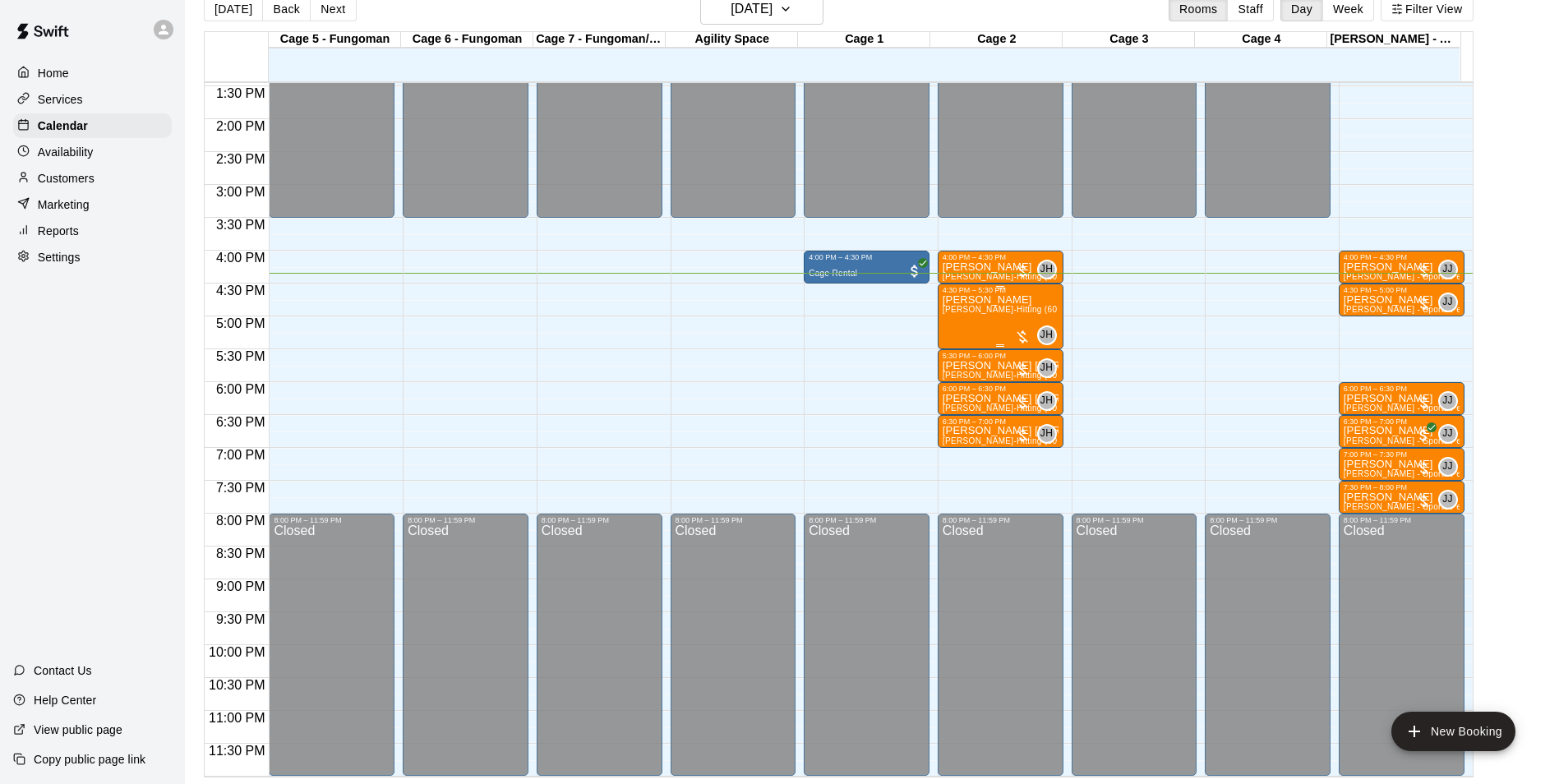
click at [1011, 283] on div "4:30 PM – 5:30 PM [PERSON_NAME] [PERSON_NAME]-Hitting (60 min) JH 0" at bounding box center [1001, 316] width 126 height 65
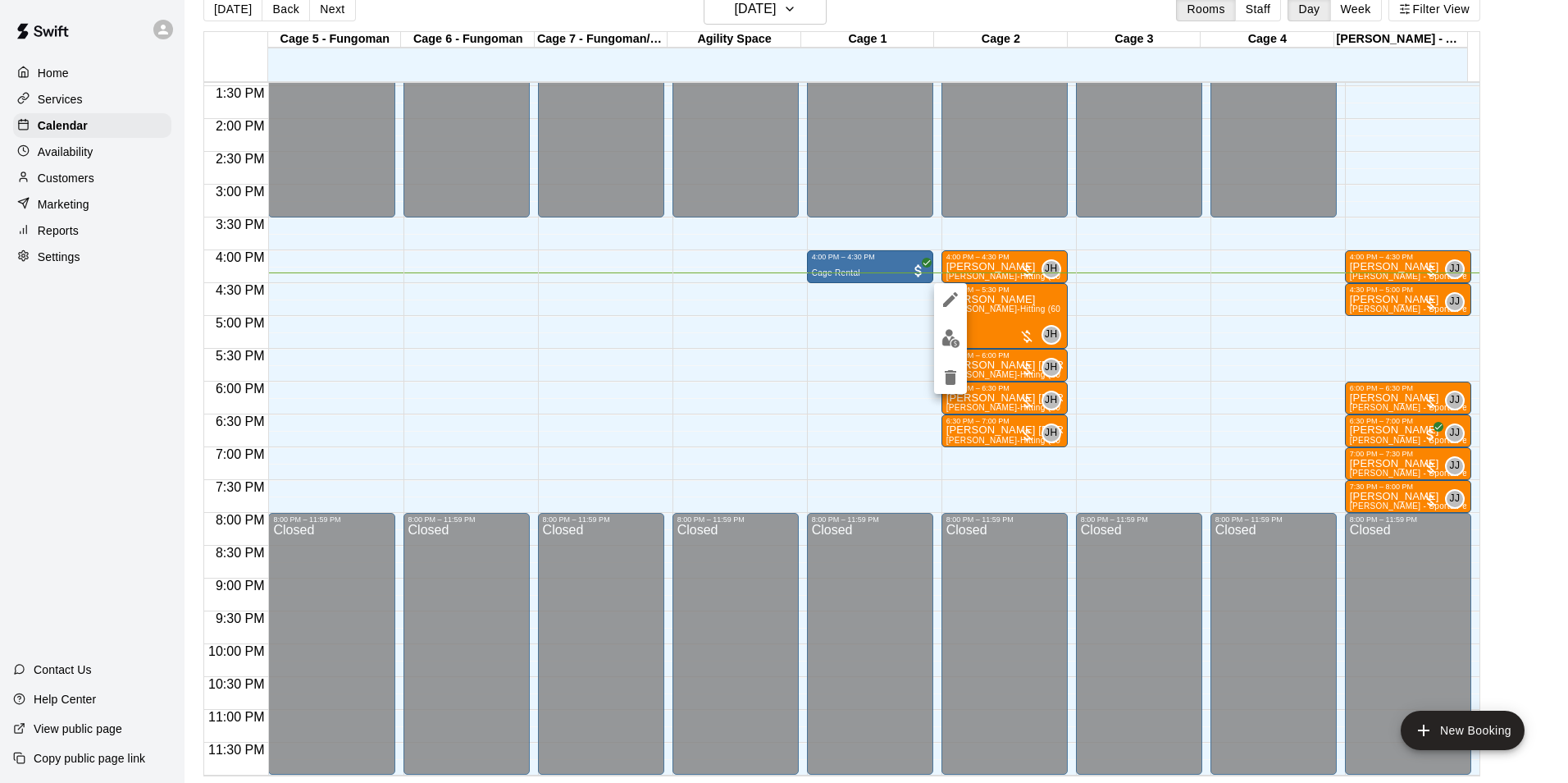
click at [951, 319] on div at bounding box center [950, 338] width 33 height 110
click at [951, 335] on img "edit" at bounding box center [950, 338] width 19 height 19
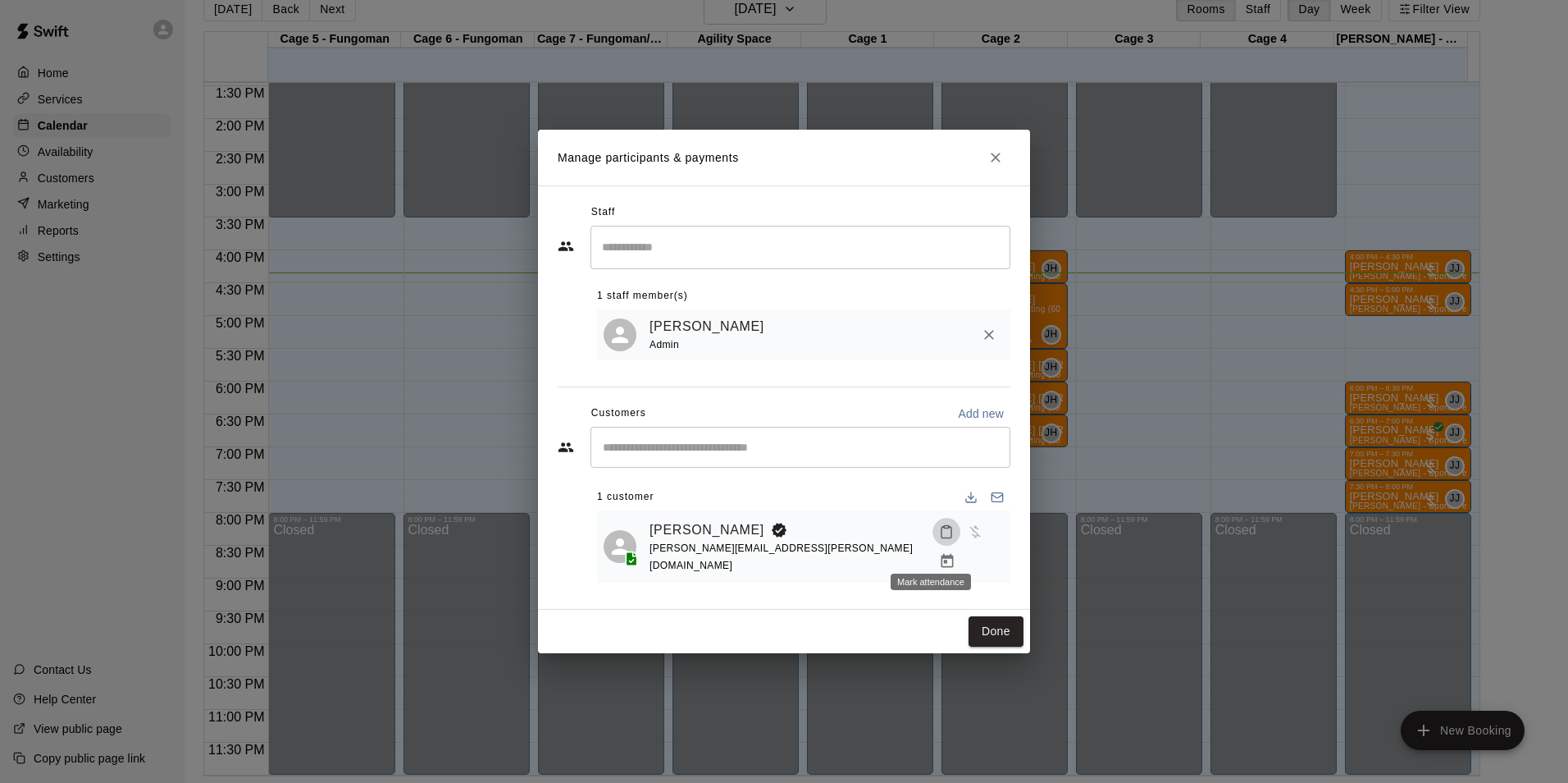
click at [939, 539] on icon "Mark attendance" at bounding box center [945, 531] width 15 height 15
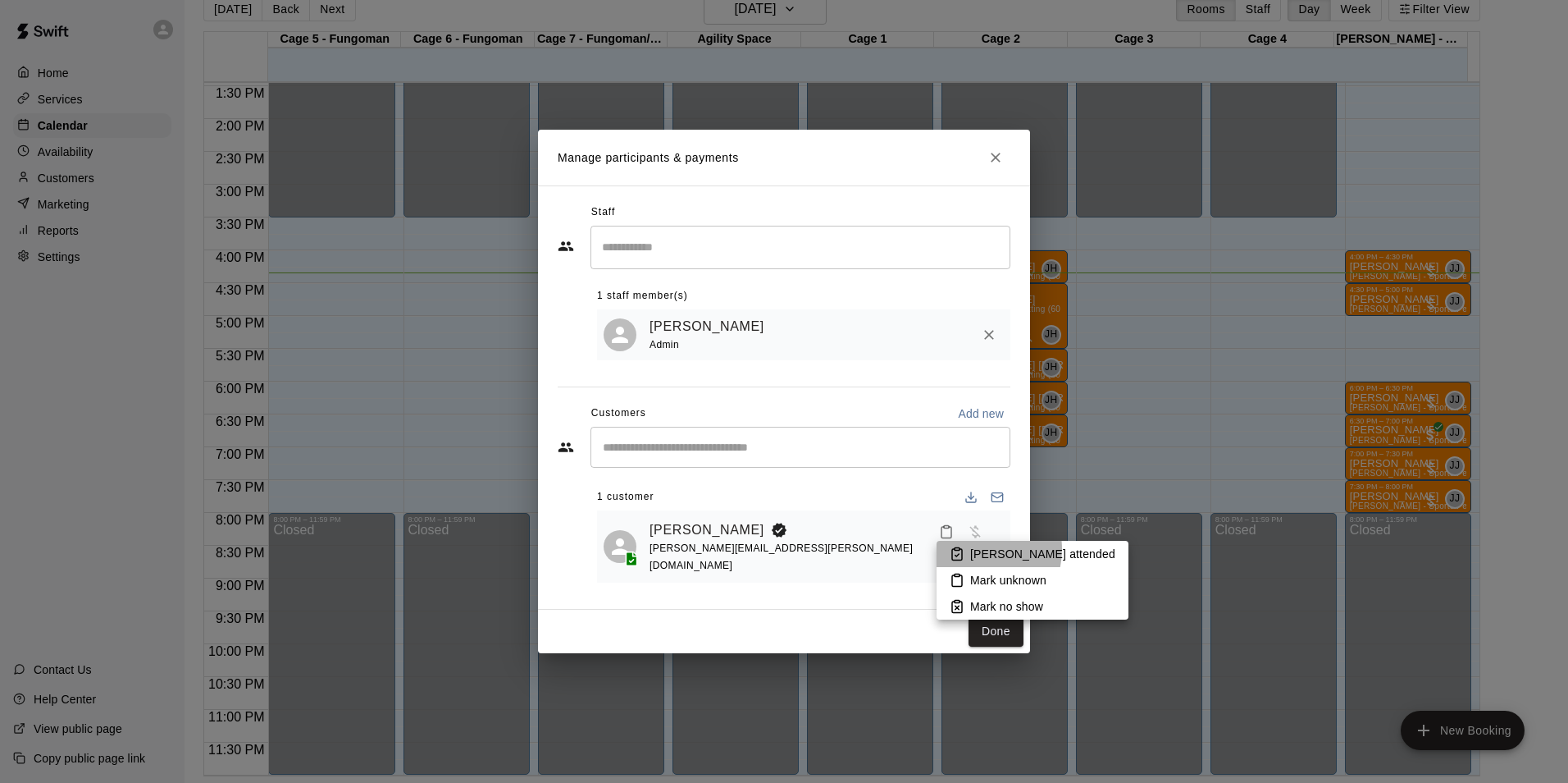
drag, startPoint x: 971, startPoint y: 549, endPoint x: 975, endPoint y: 556, distance: 8.1
click at [972, 549] on p "[PERSON_NAME] attended" at bounding box center [1042, 554] width 145 height 17
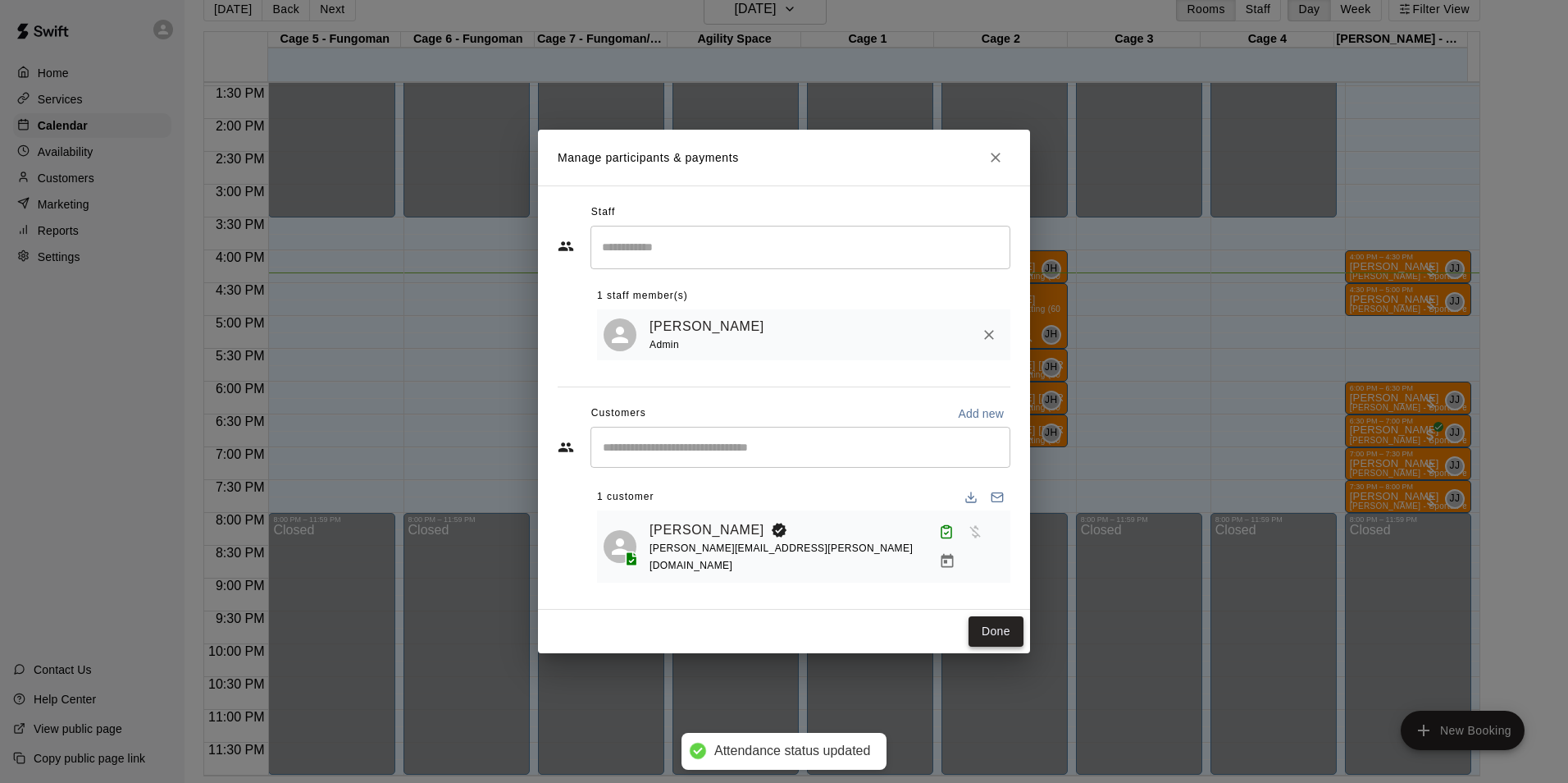
click at [1013, 620] on button "Done" at bounding box center [995, 631] width 55 height 30
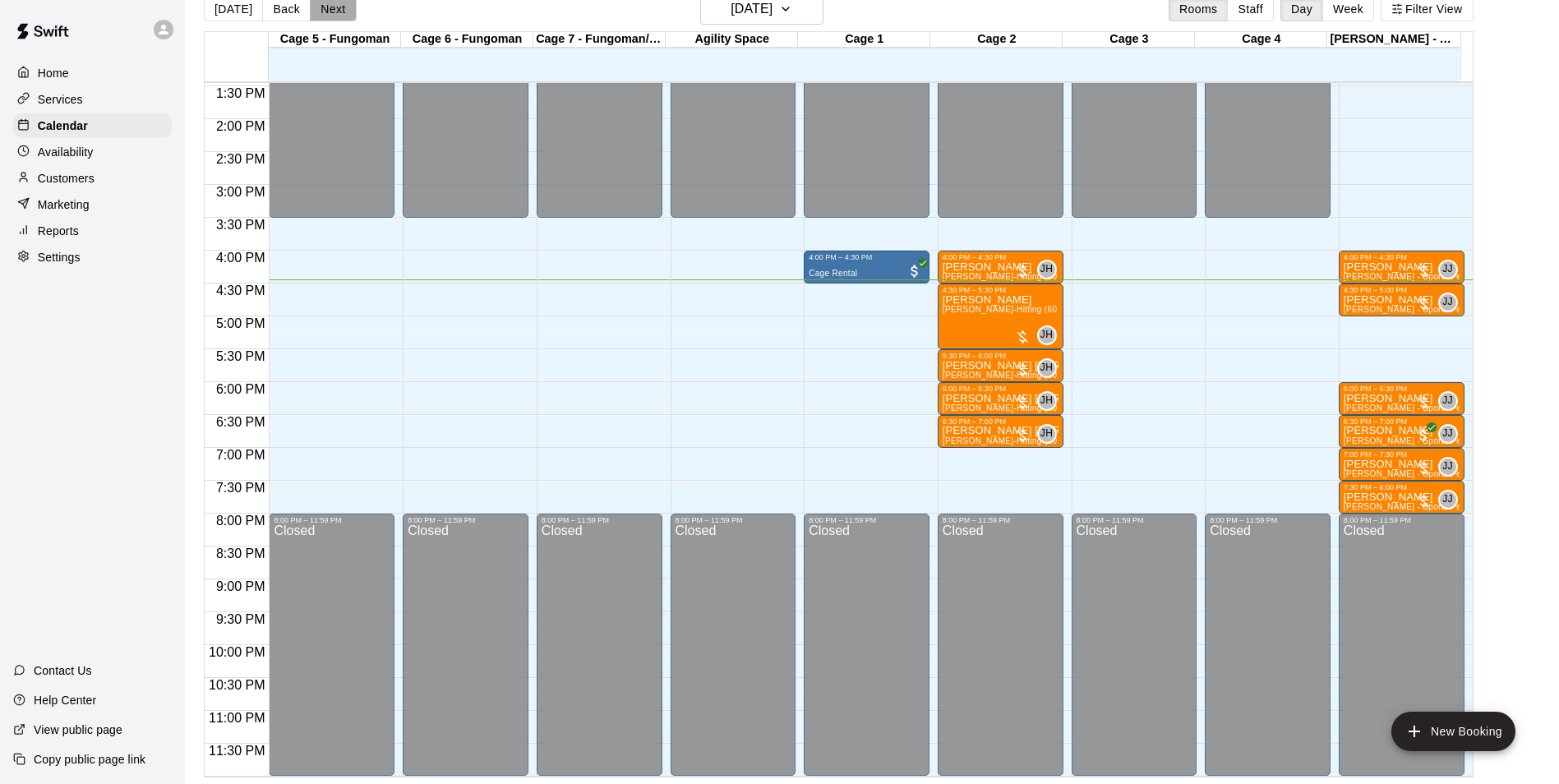
click at [310, 18] on button "Next" at bounding box center [333, 9] width 46 height 24
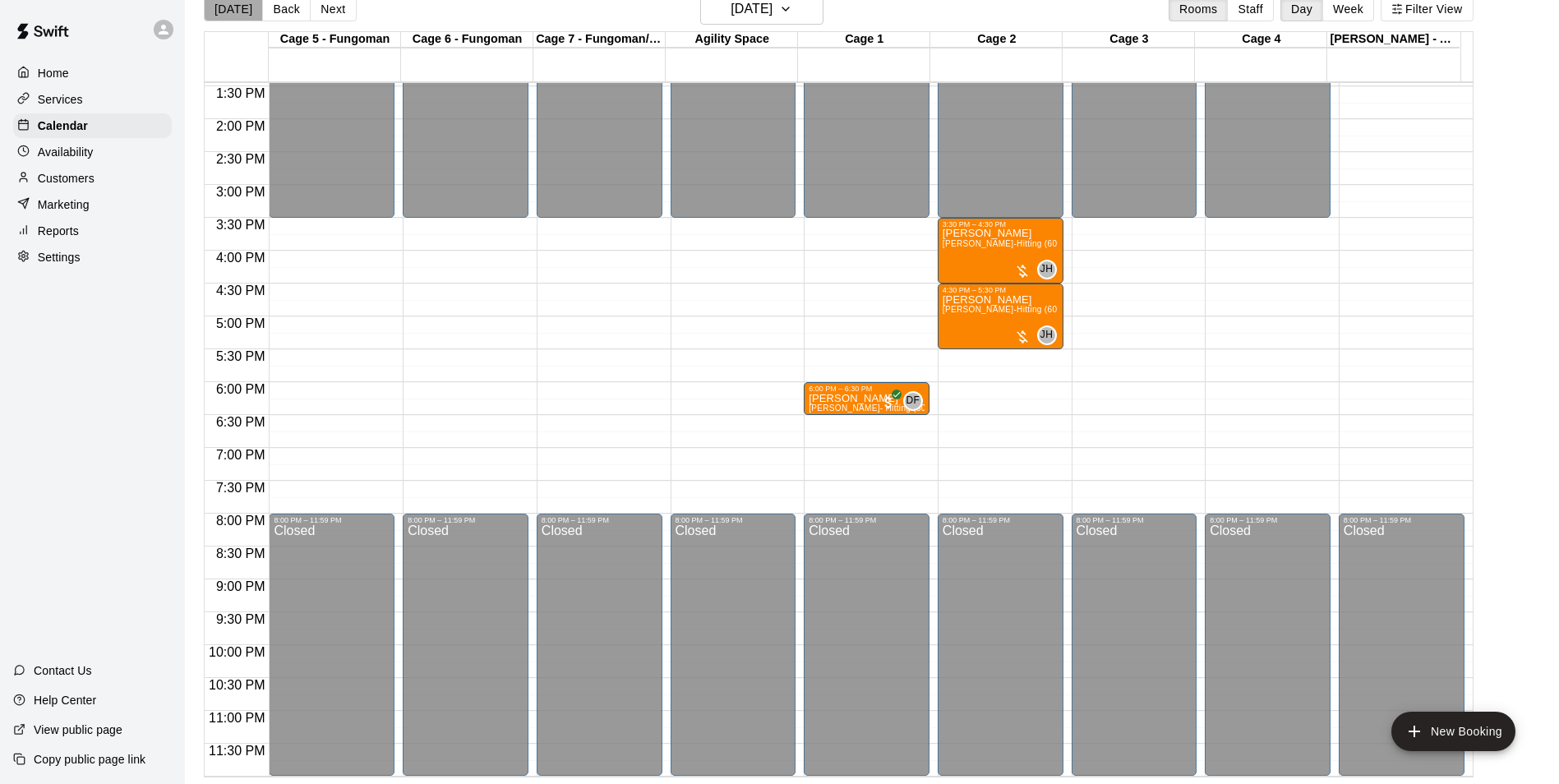
click at [244, 7] on button "[DATE]" at bounding box center [233, 9] width 59 height 24
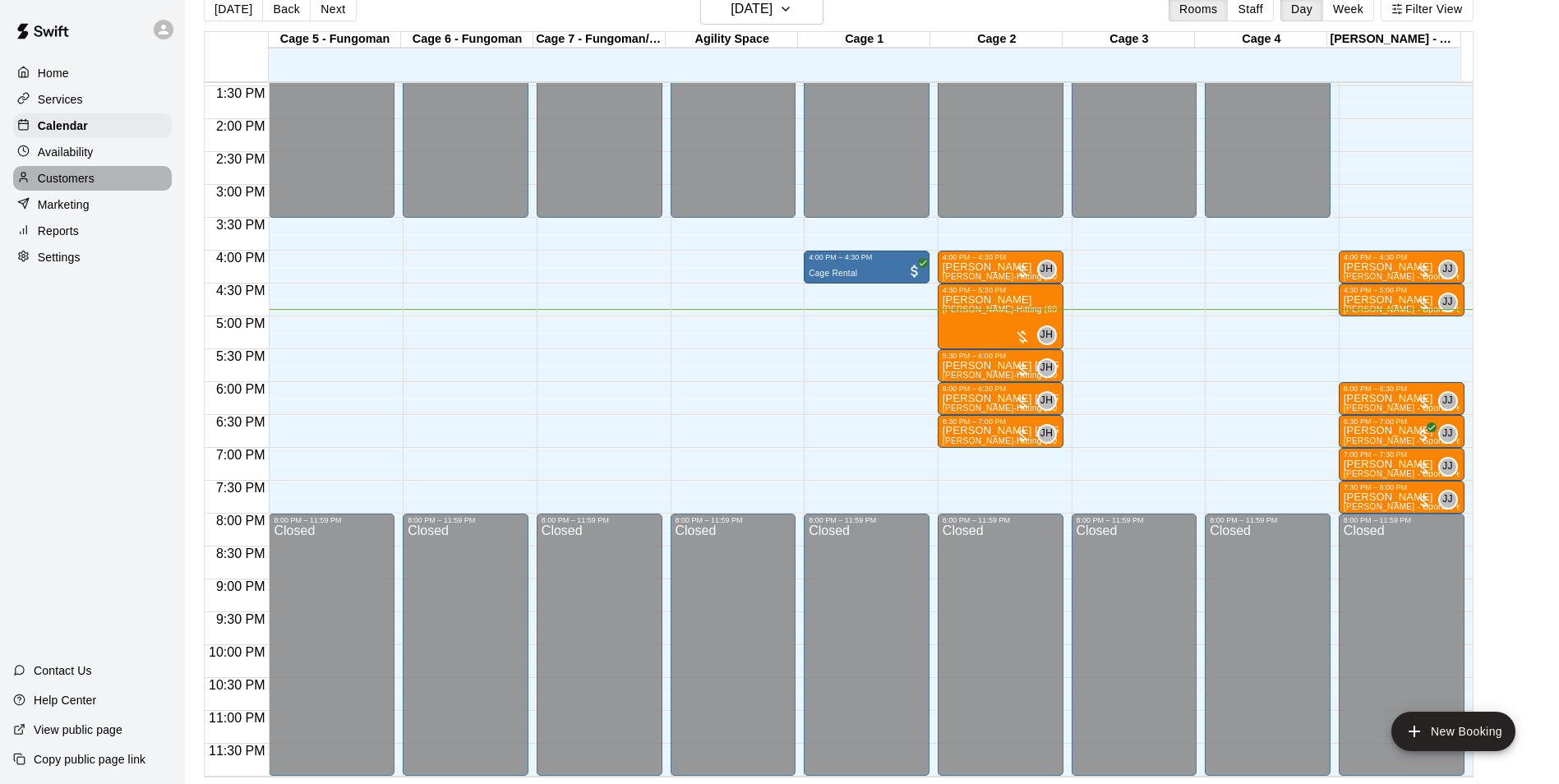
click at [49, 172] on div "Customers" at bounding box center [92, 178] width 158 height 24
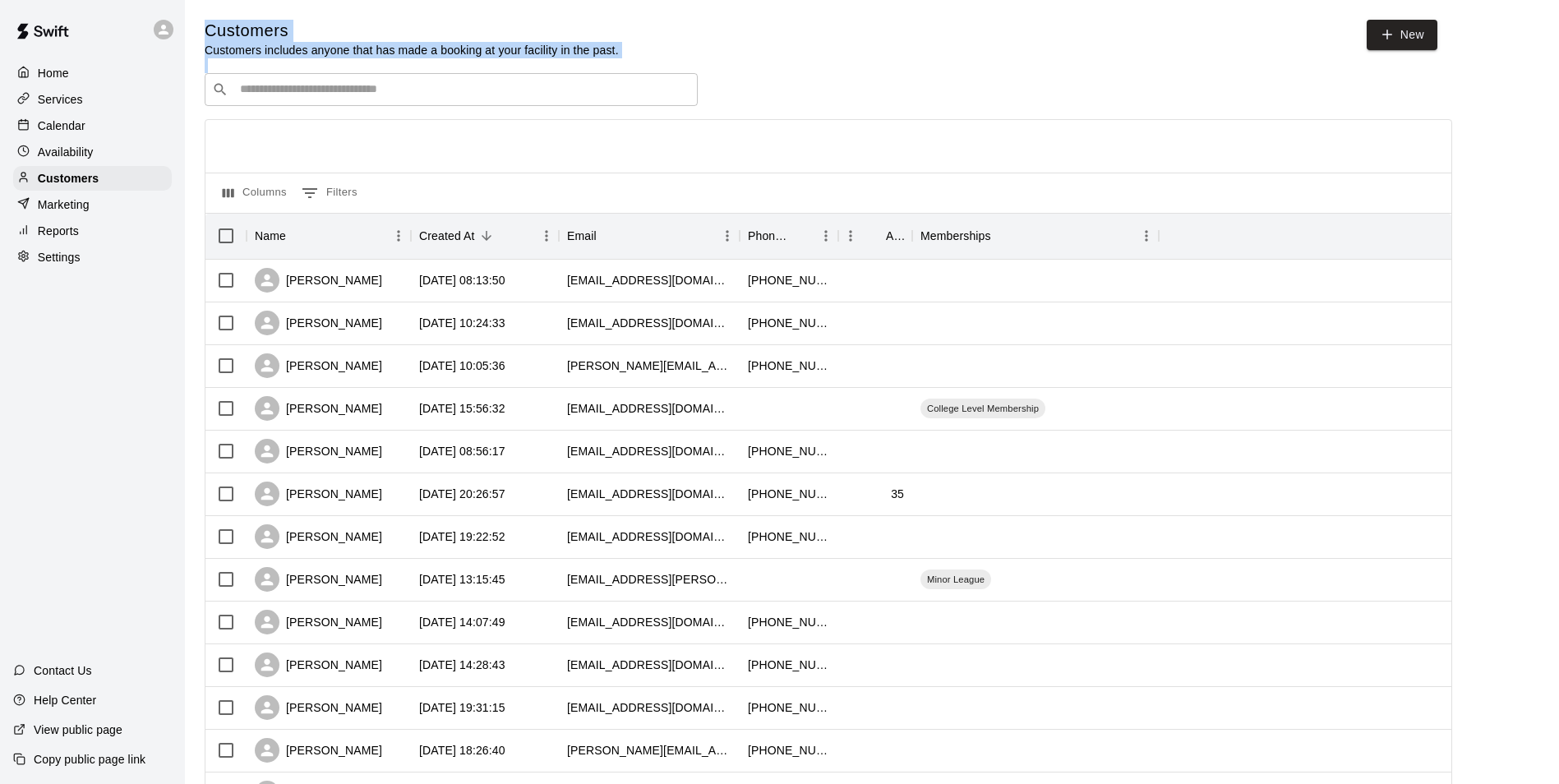
click at [349, 80] on div "Customers Customers includes anyone that has made a booking at your facility in…" at bounding box center [871, 695] width 1335 height 1352
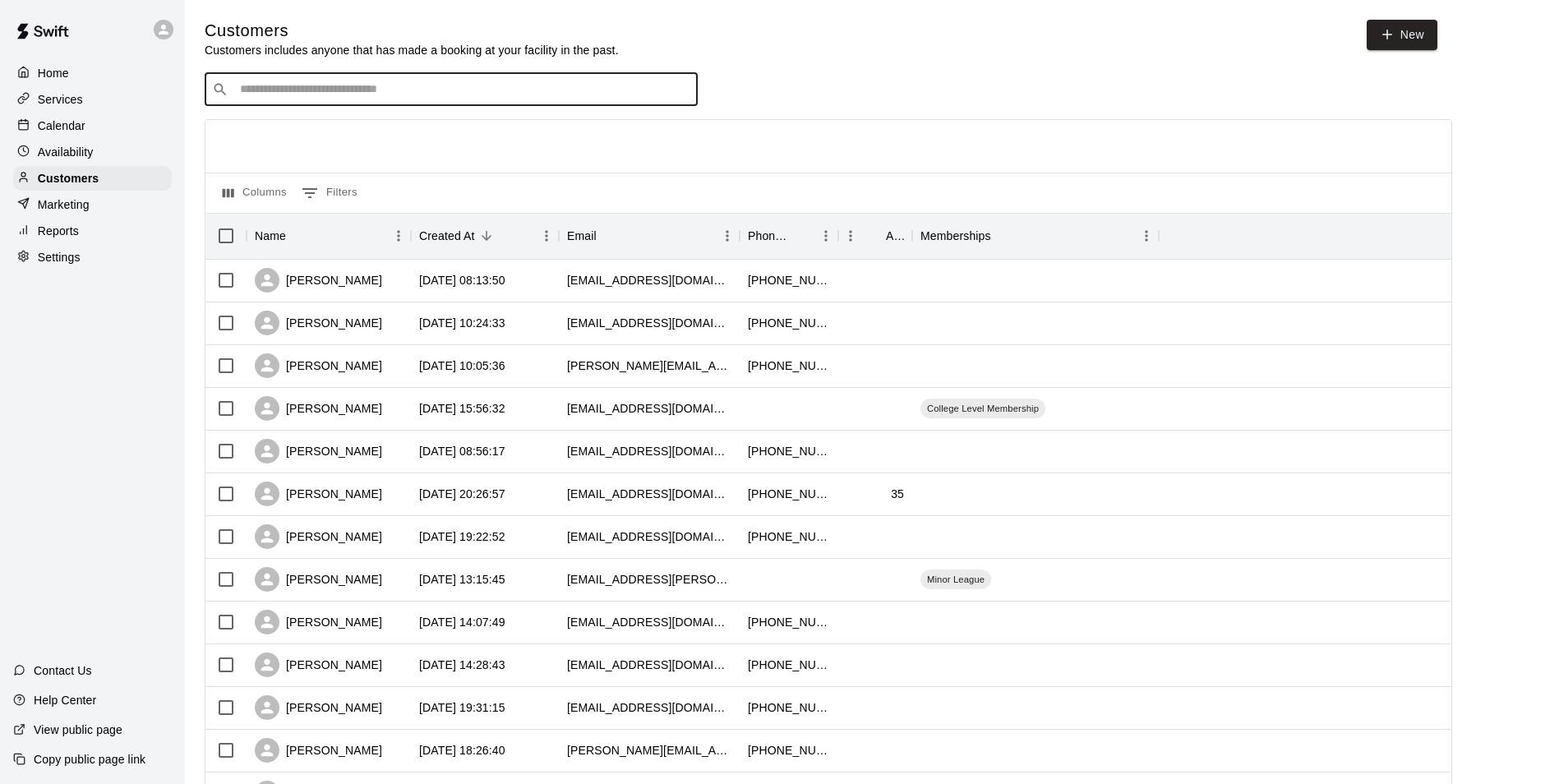
drag, startPoint x: 349, startPoint y: 80, endPoint x: 348, endPoint y: 93, distance: 13.0
click at [348, 93] on input "Search customers by name or email" at bounding box center [462, 89] width 455 height 17
type input "*******"
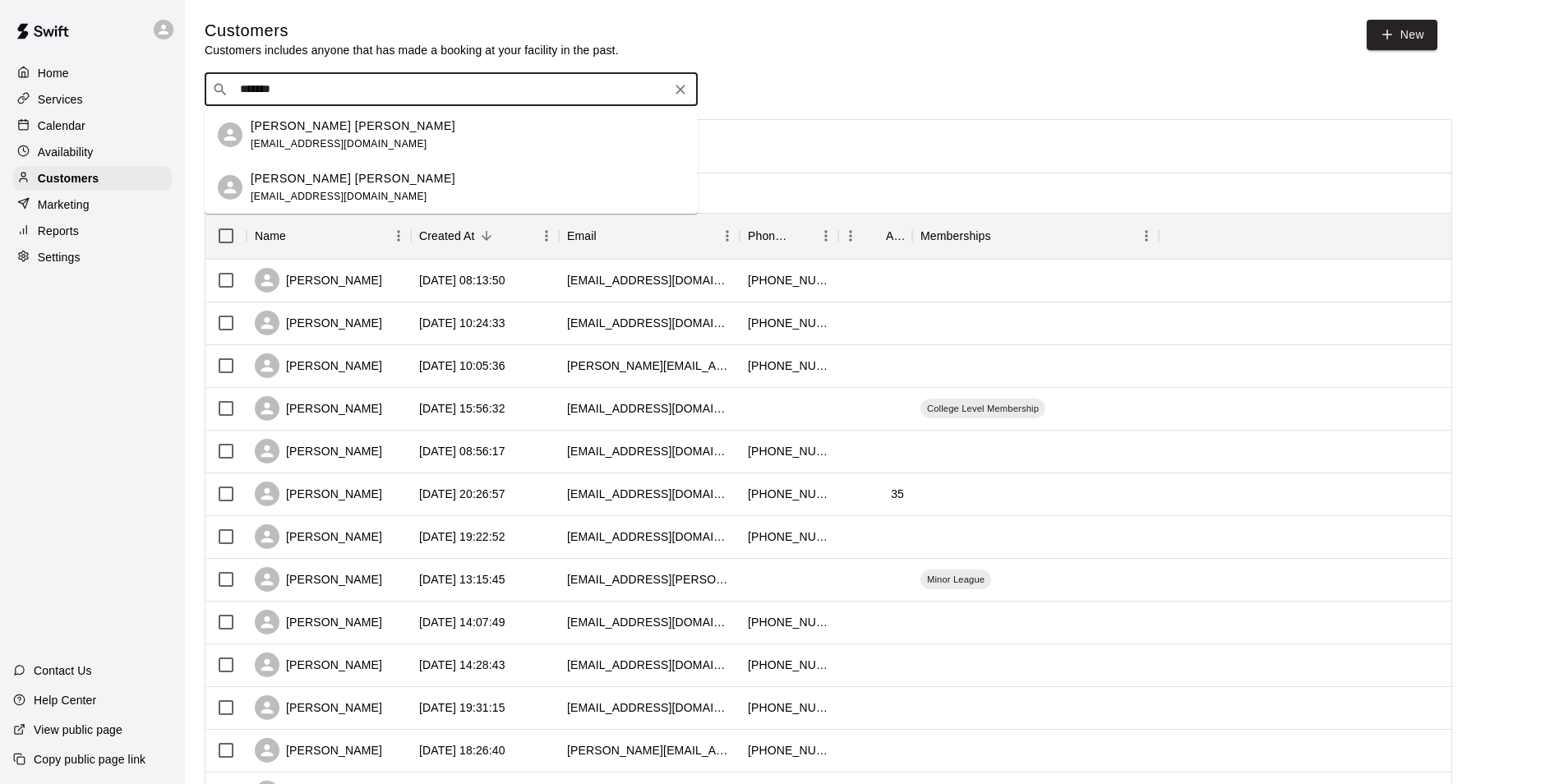
click at [413, 172] on div "[PERSON_NAME] [PERSON_NAME] [EMAIL_ADDRESS][DOMAIN_NAME]" at bounding box center [468, 188] width 434 height 35
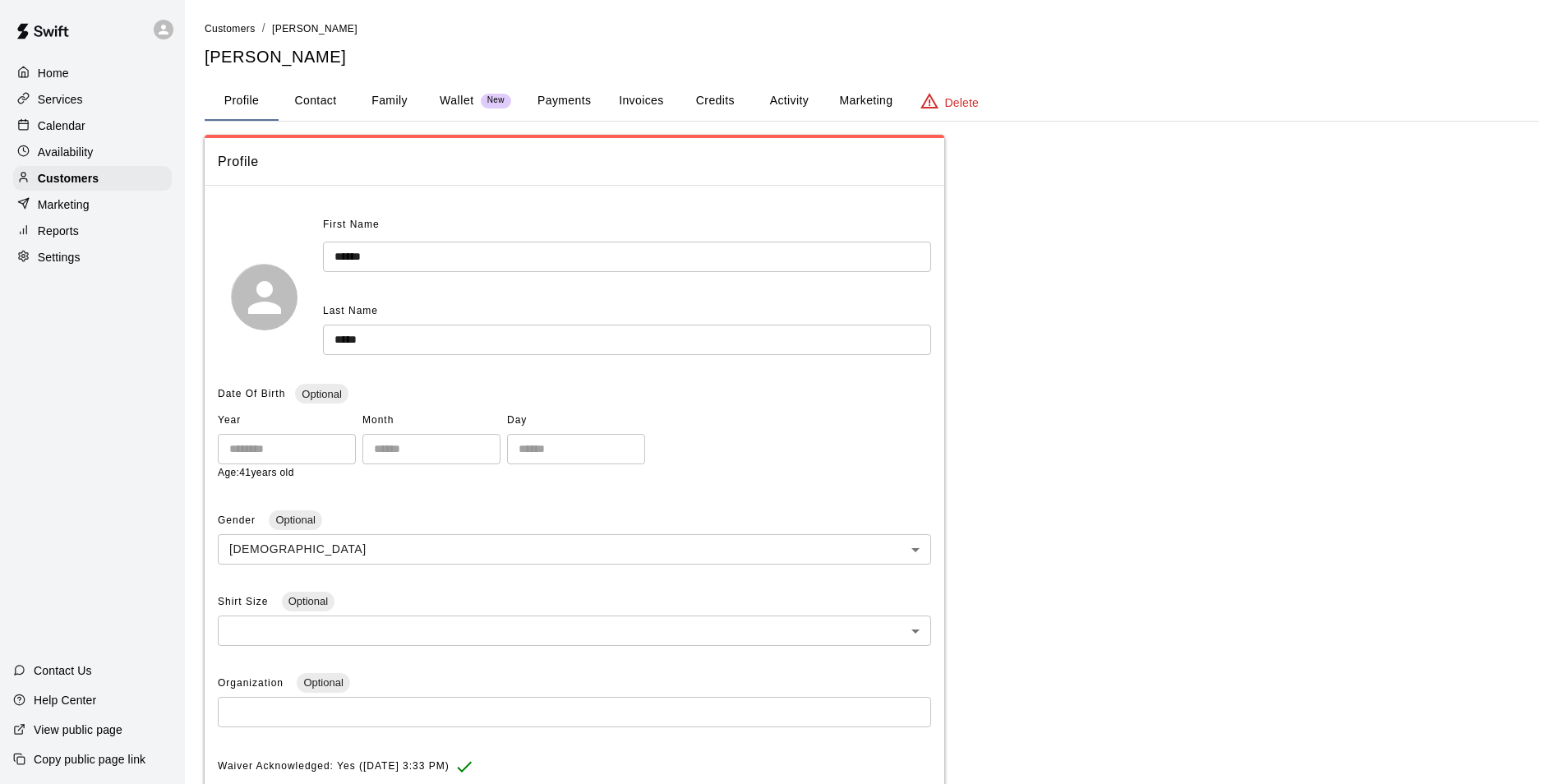
click at [789, 108] on button "Activity" at bounding box center [789, 101] width 74 height 39
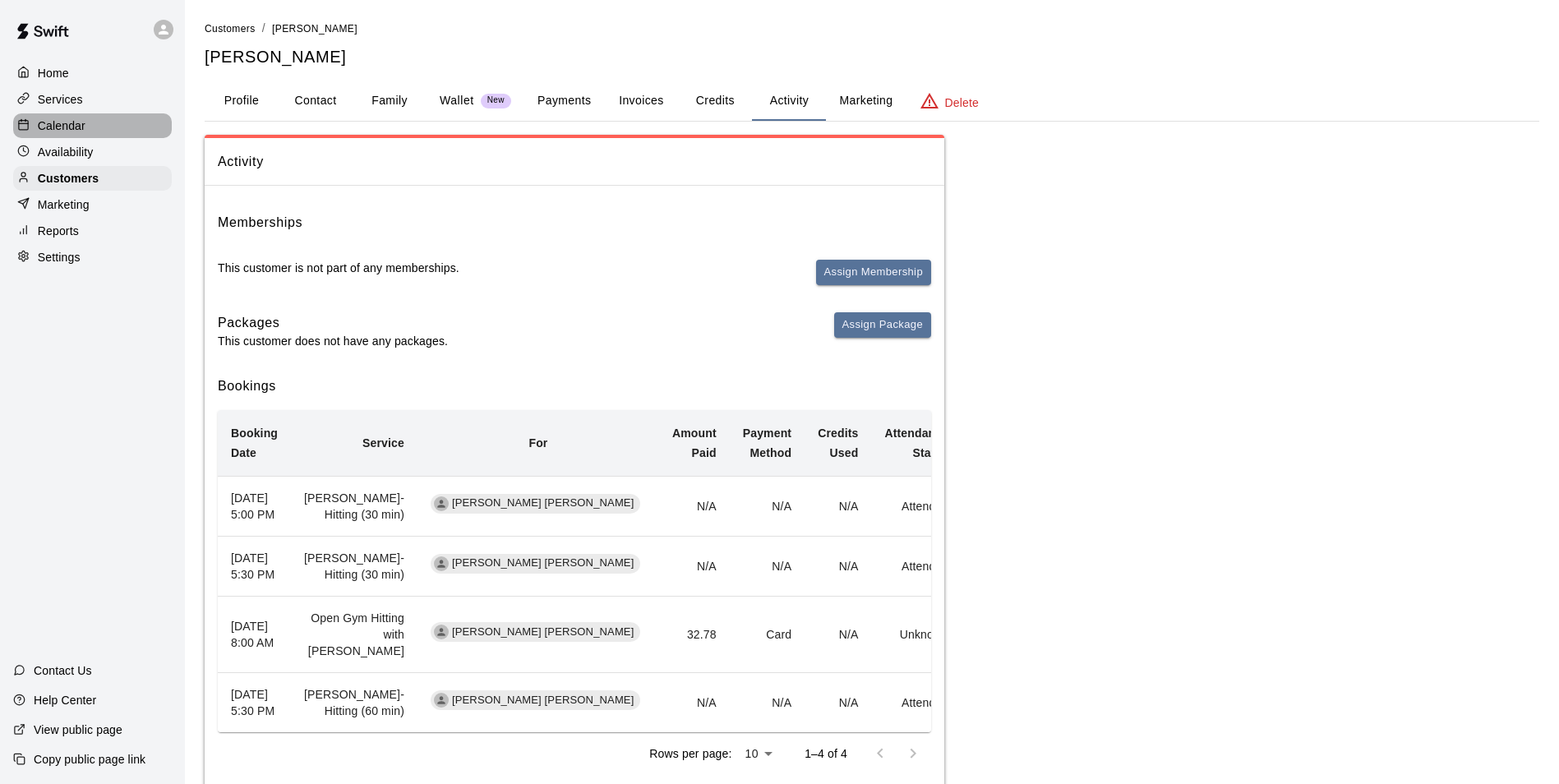
click at [118, 121] on div "Calendar" at bounding box center [92, 125] width 158 height 24
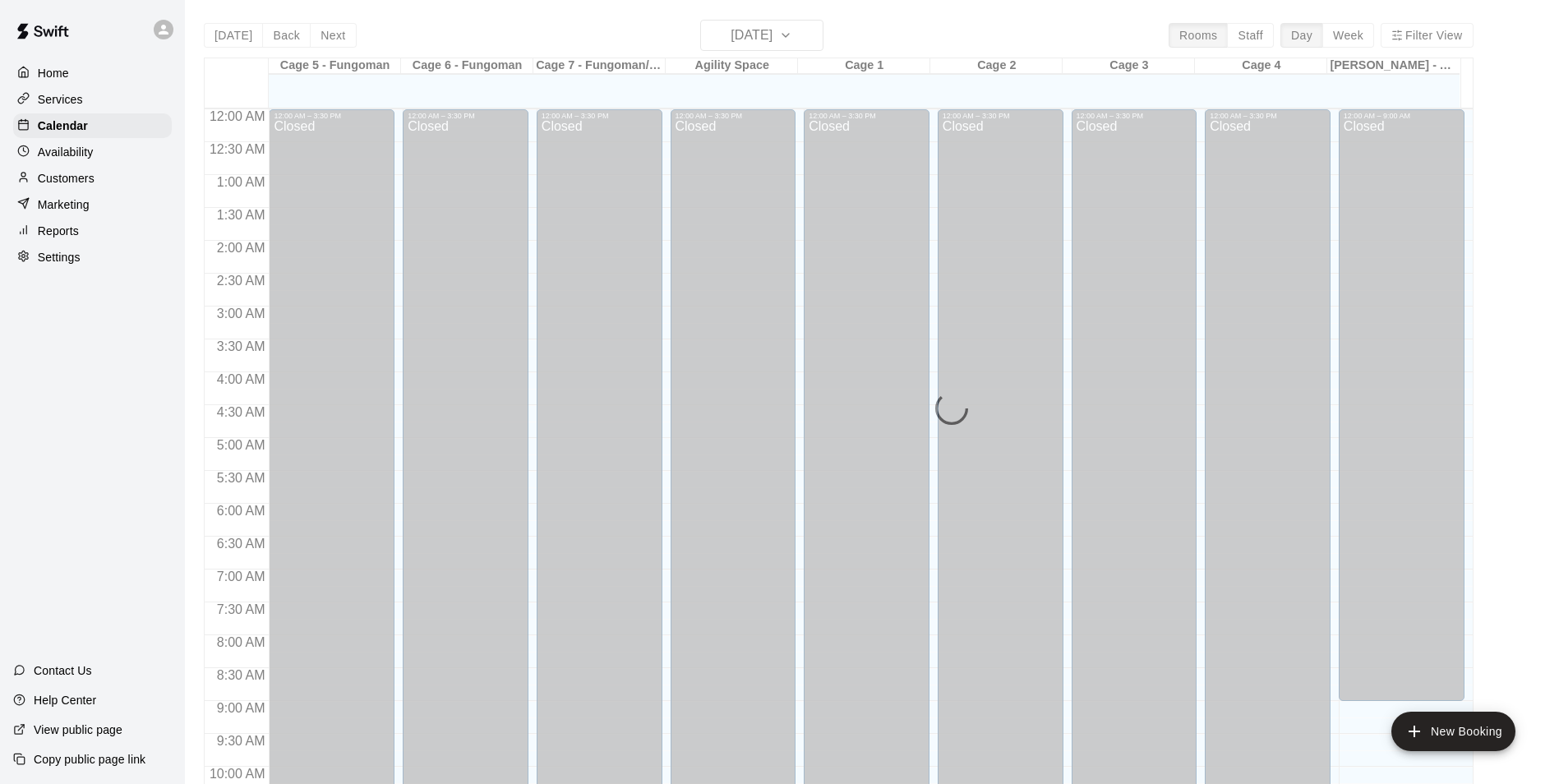
scroll to position [835, 0]
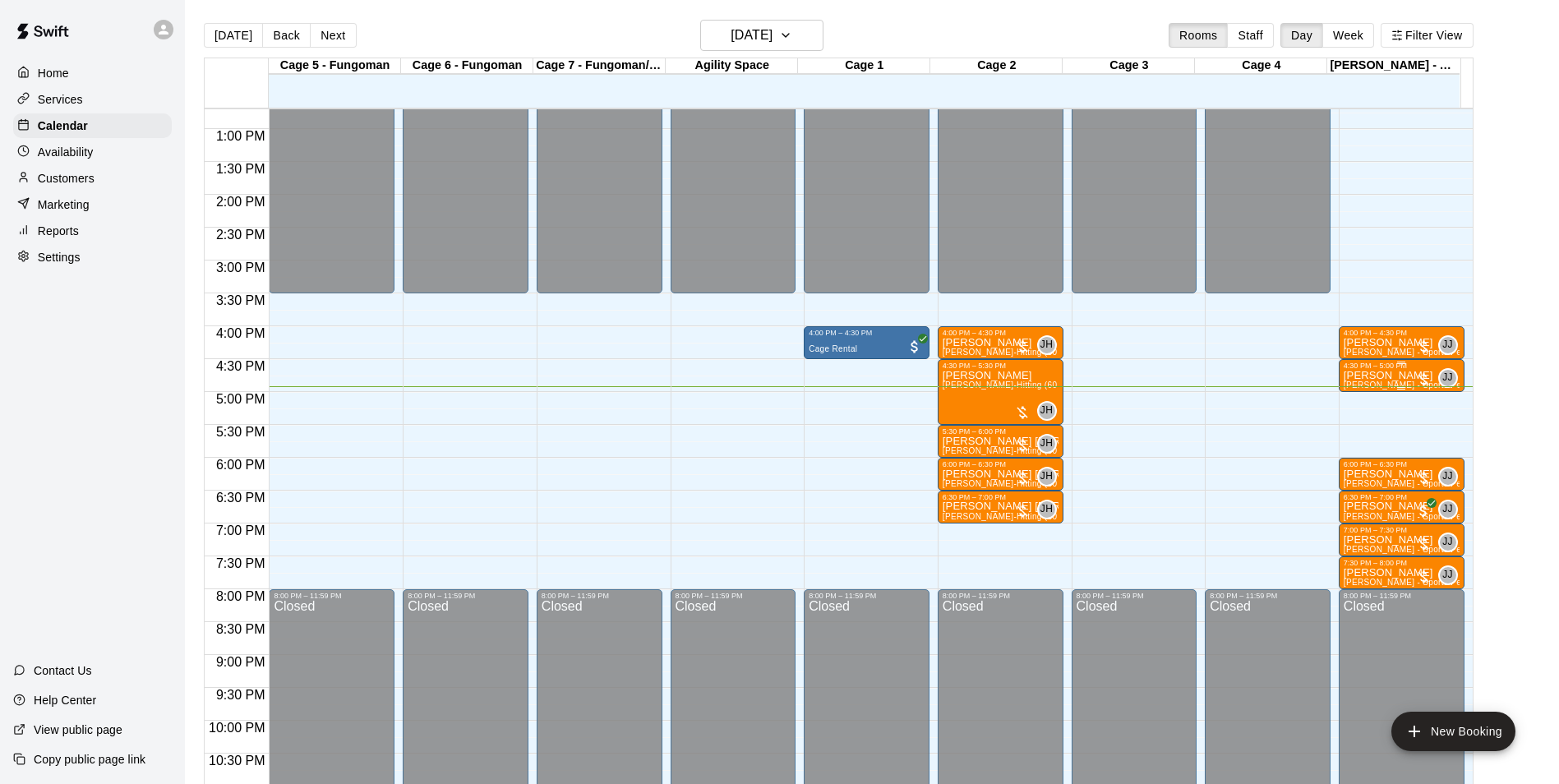
click at [1350, 388] on div at bounding box center [1402, 388] width 115 height 3
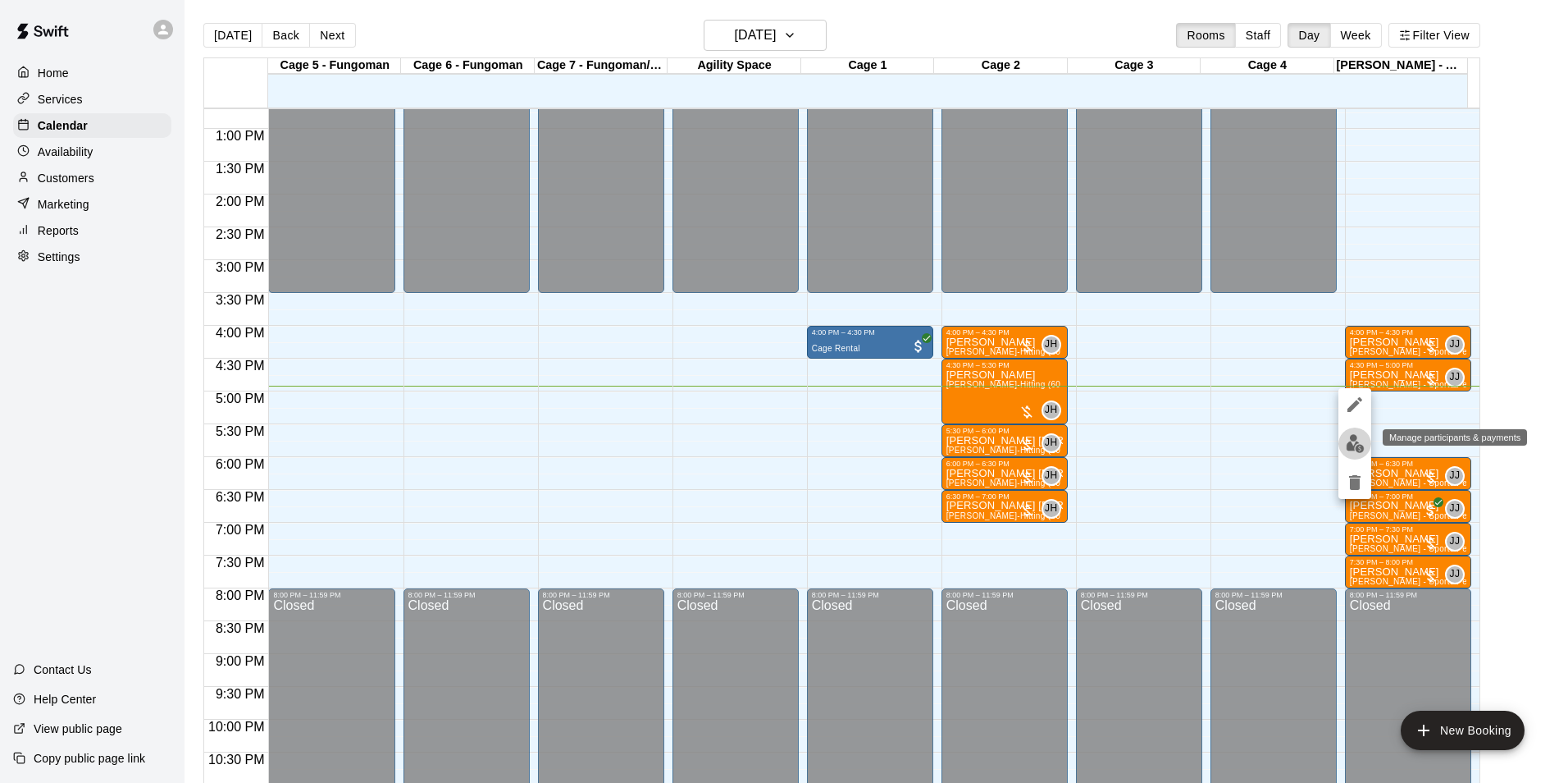
click at [1367, 444] on button "edit" at bounding box center [1354, 443] width 33 height 32
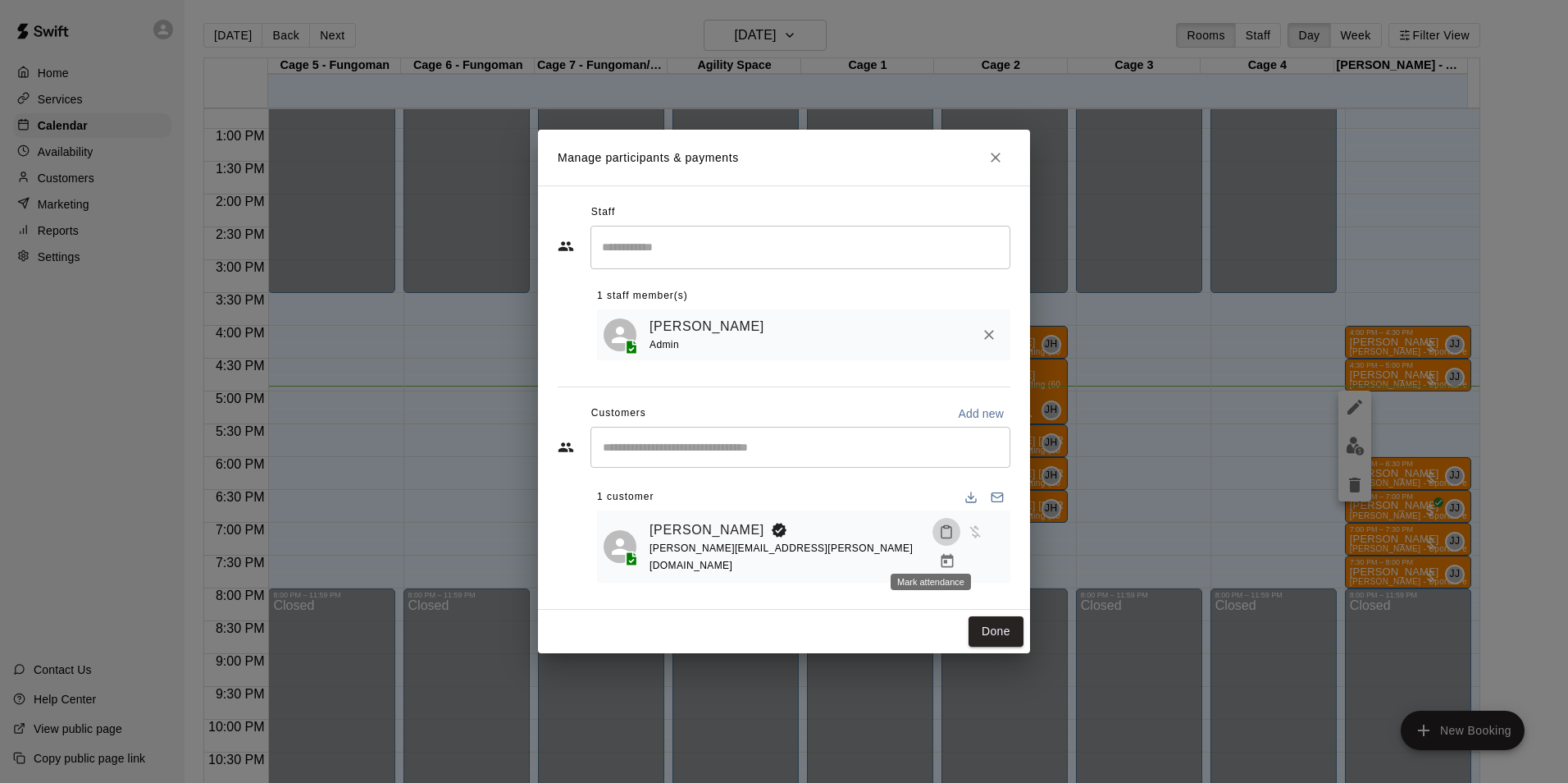
click at [938, 537] on button "Mark attendance" at bounding box center [945, 531] width 28 height 28
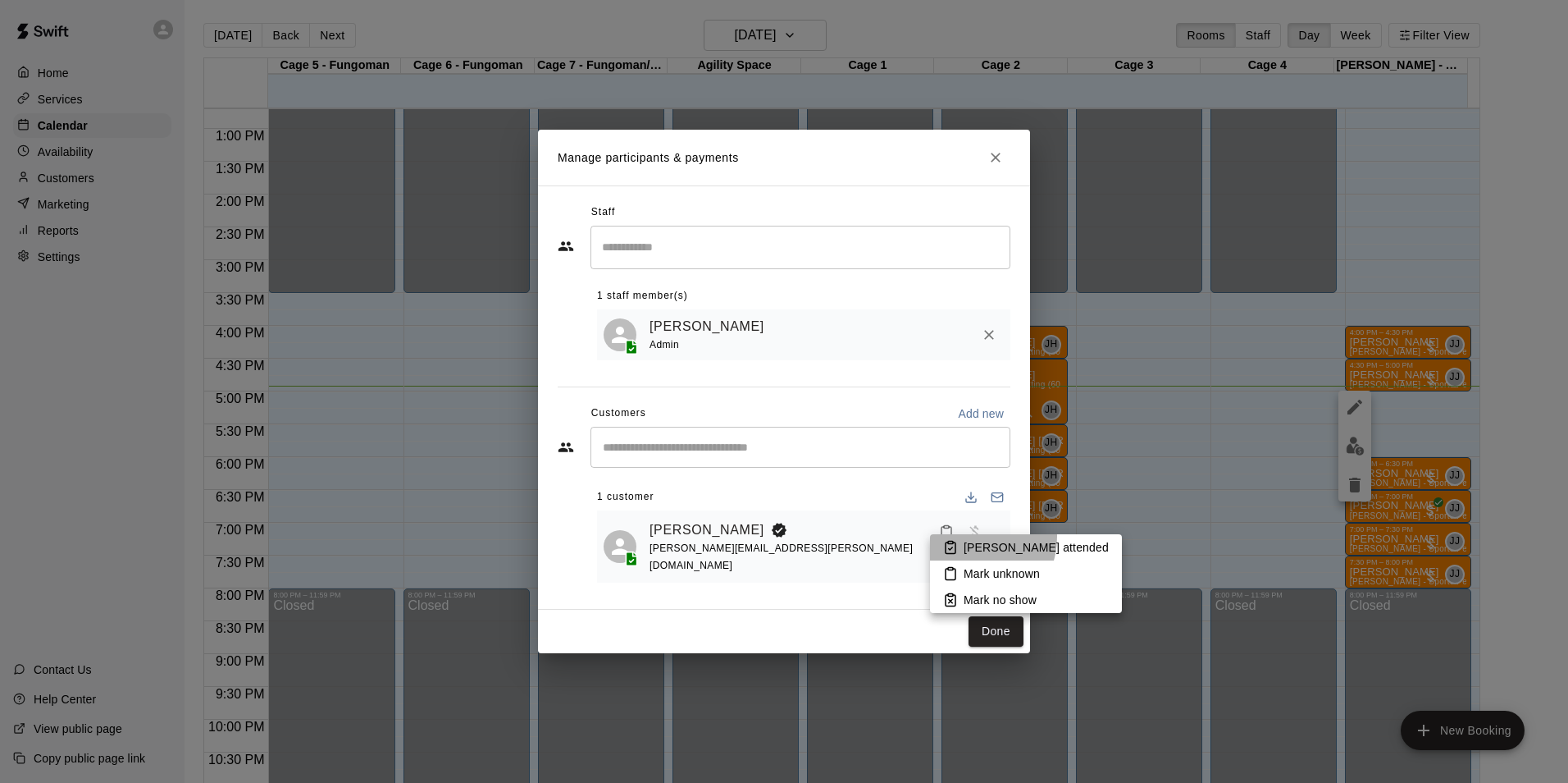
click at [967, 537] on li "[PERSON_NAME] attended" at bounding box center [1025, 547] width 192 height 26
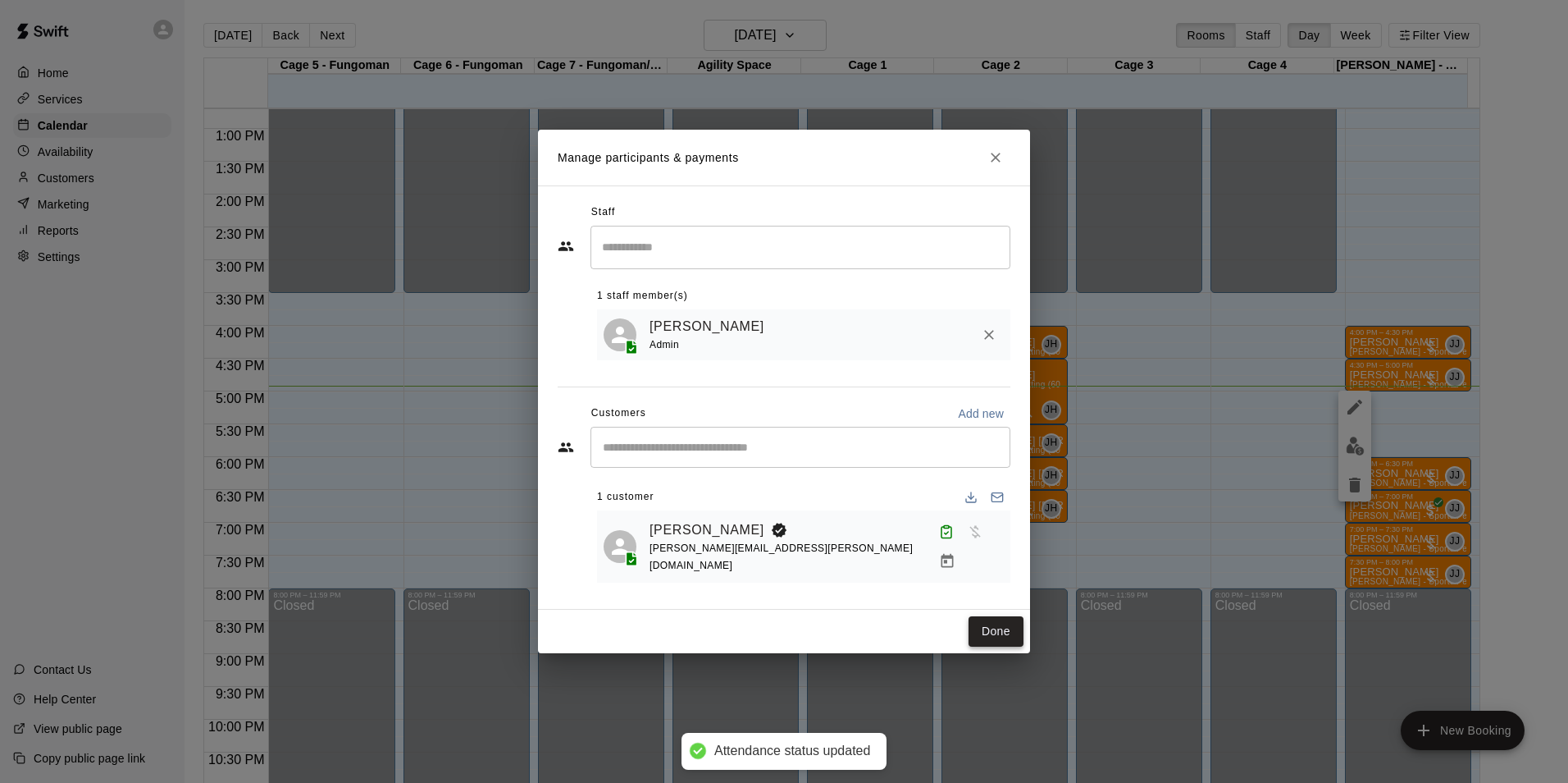
click at [1002, 622] on button "Done" at bounding box center [995, 631] width 55 height 30
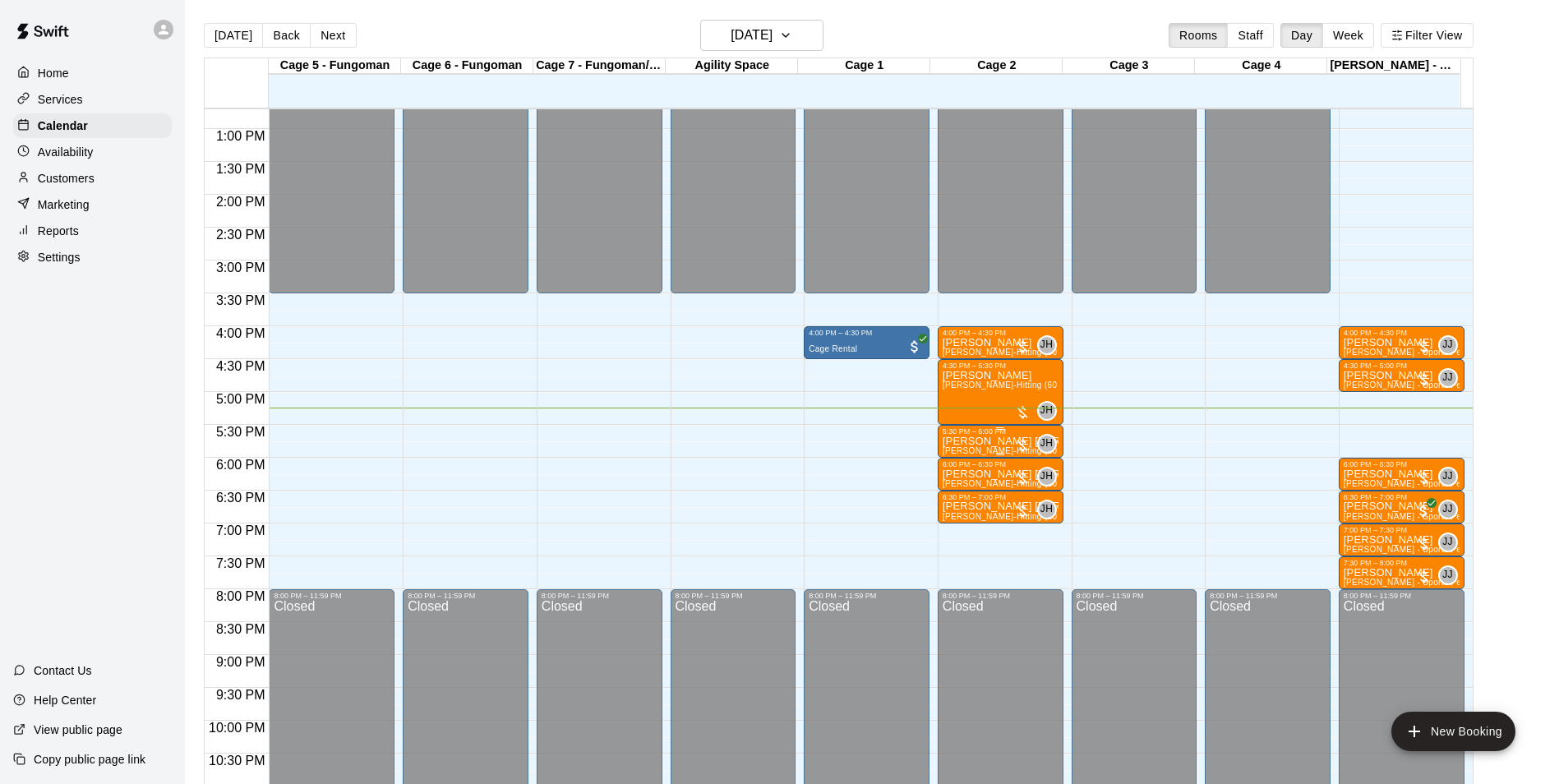
click at [949, 435] on div "5:30 PM – 6:00 PM" at bounding box center [1001, 431] width 115 height 8
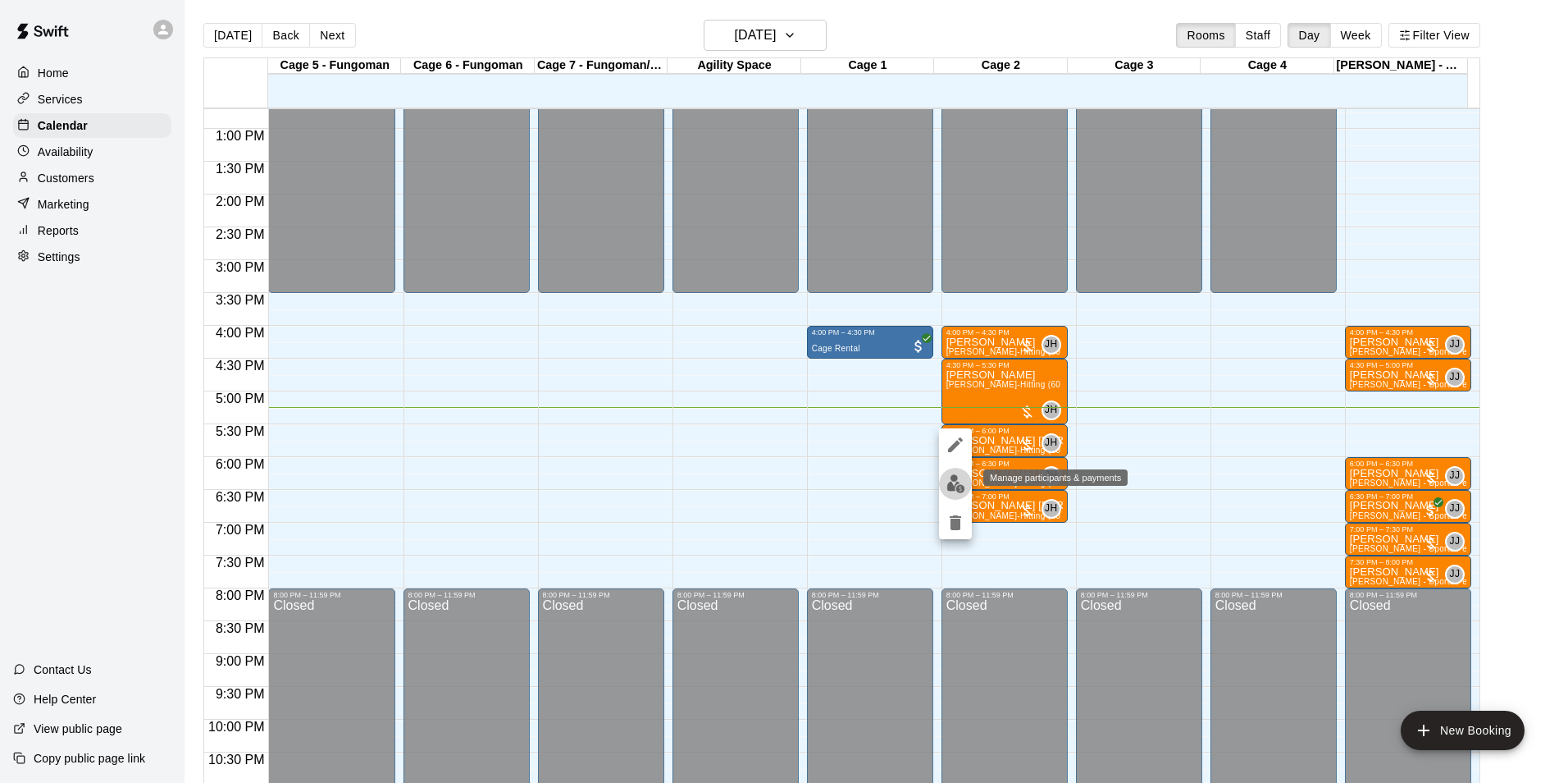
click at [945, 474] on button "edit" at bounding box center [955, 483] width 33 height 32
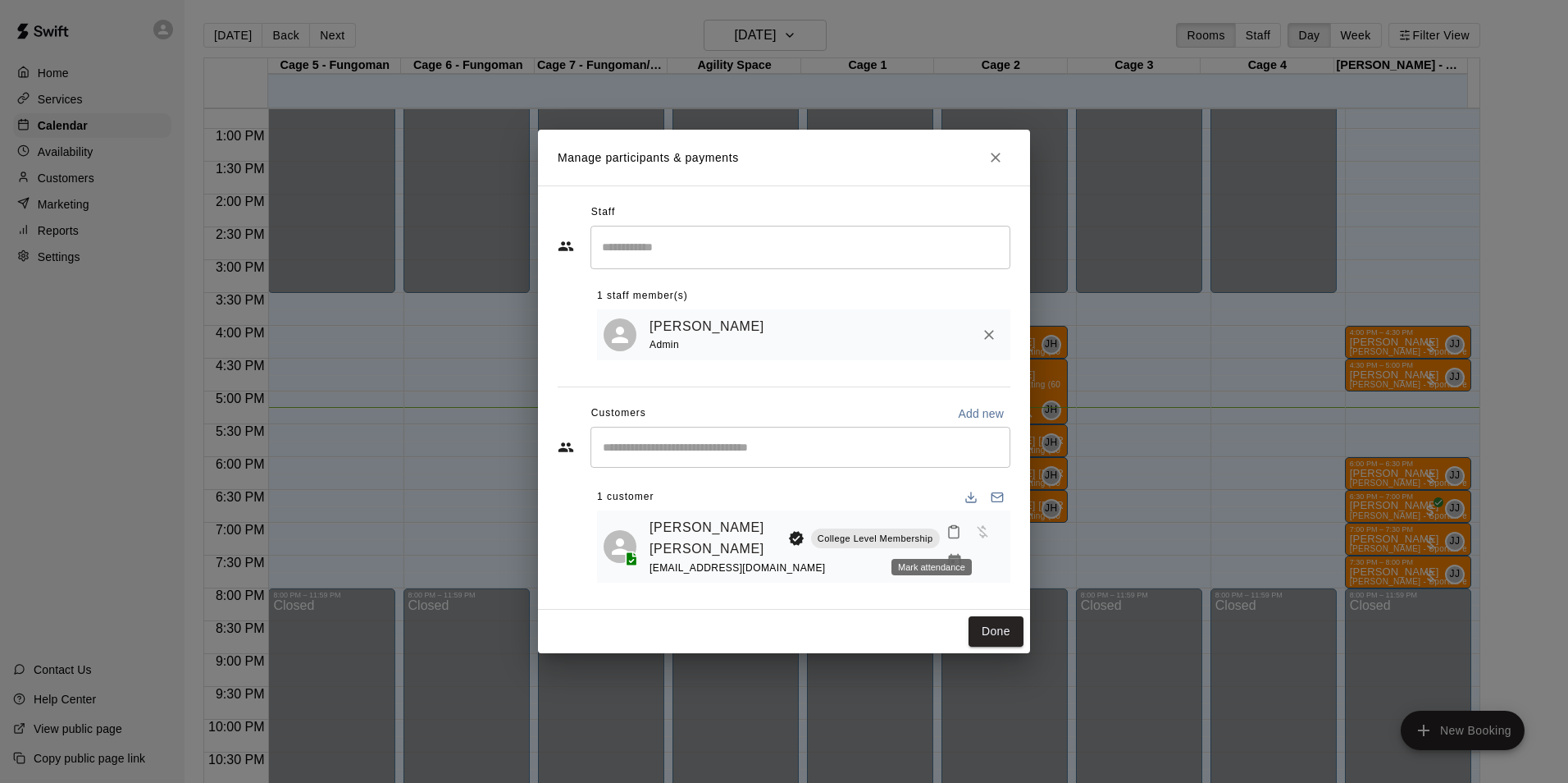
click at [946, 534] on icon "Mark attendance" at bounding box center [953, 531] width 15 height 15
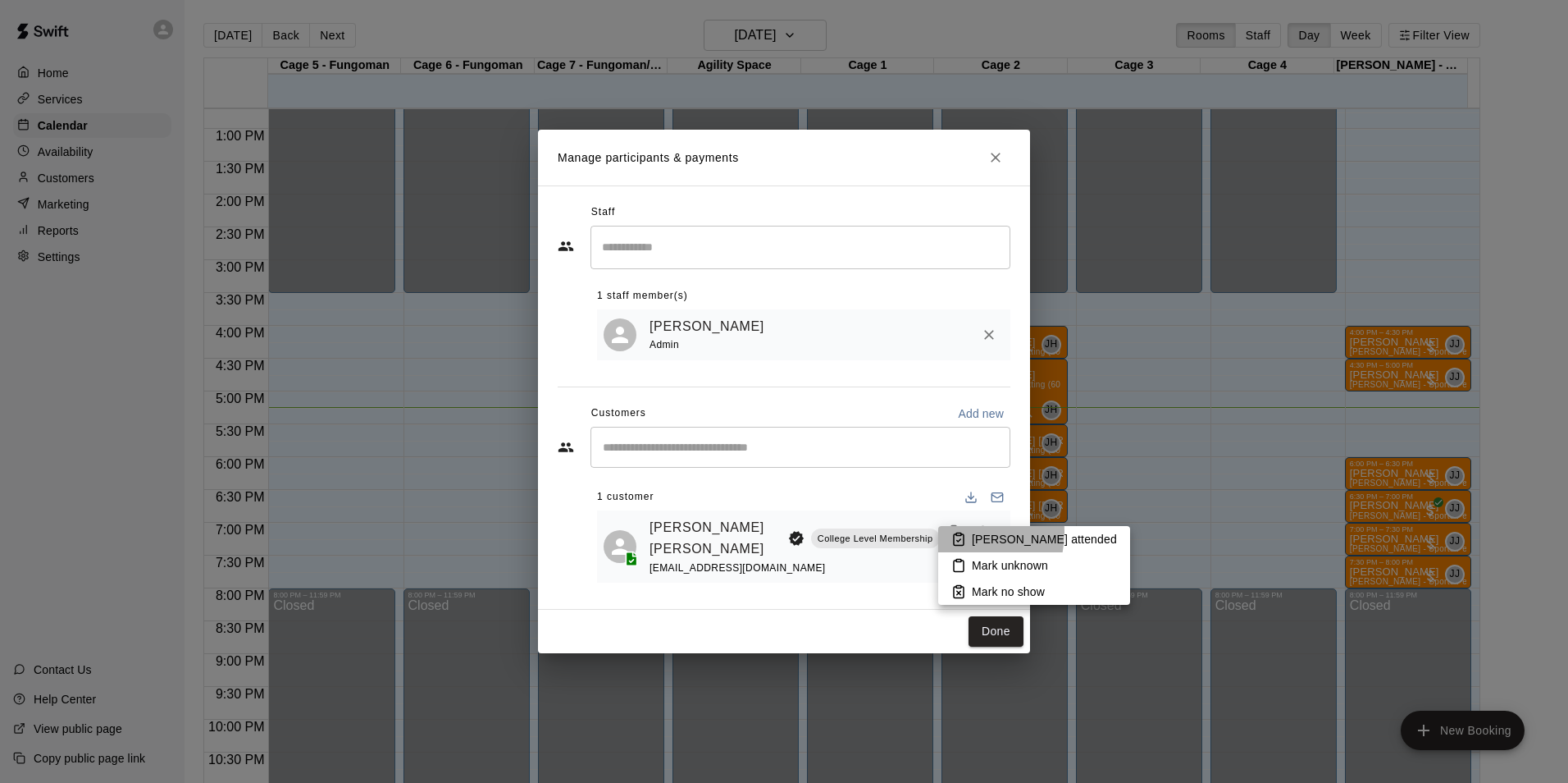
click at [957, 531] on icon at bounding box center [958, 538] width 15 height 15
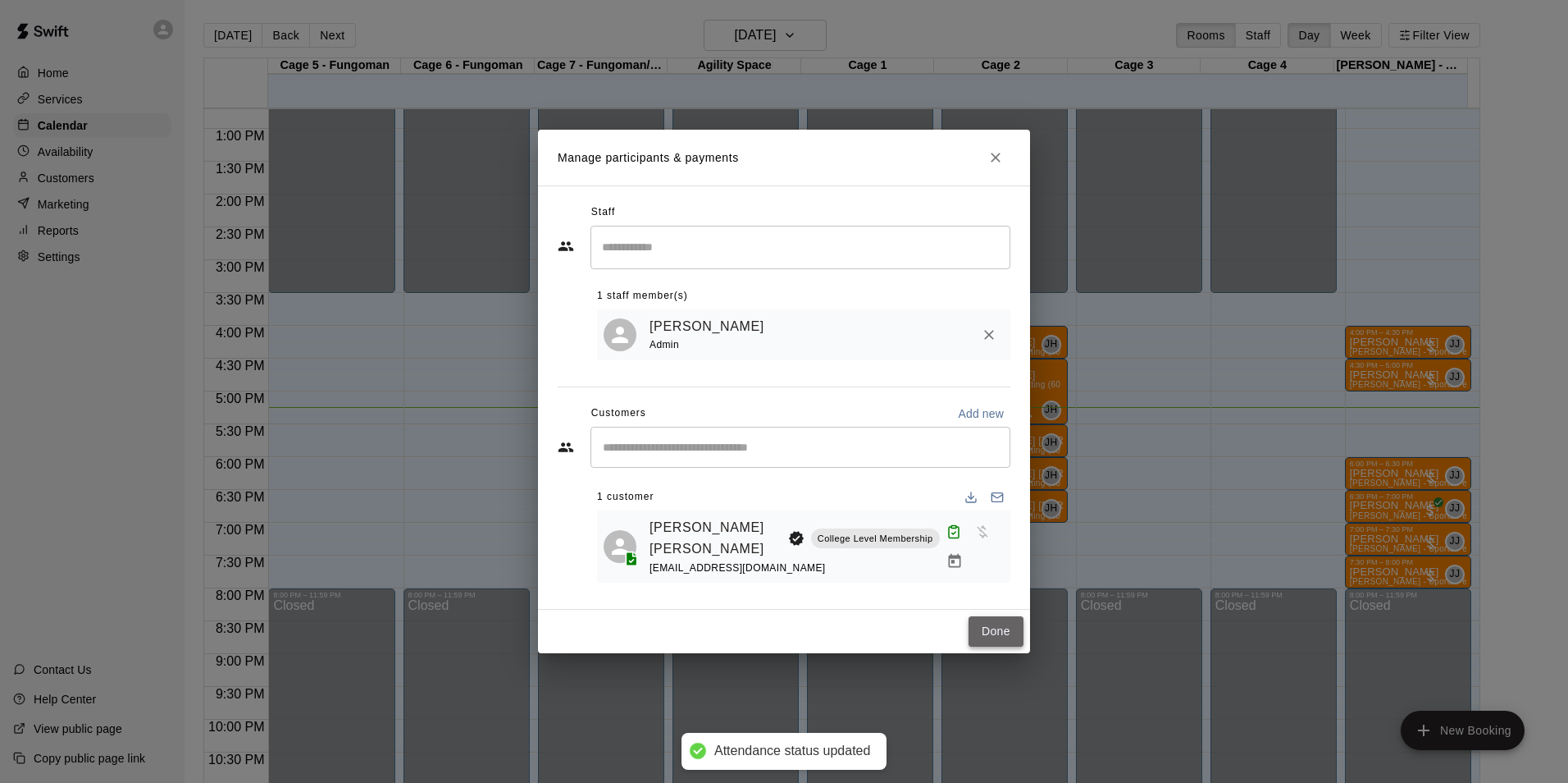
click at [998, 624] on button "Done" at bounding box center [995, 631] width 55 height 30
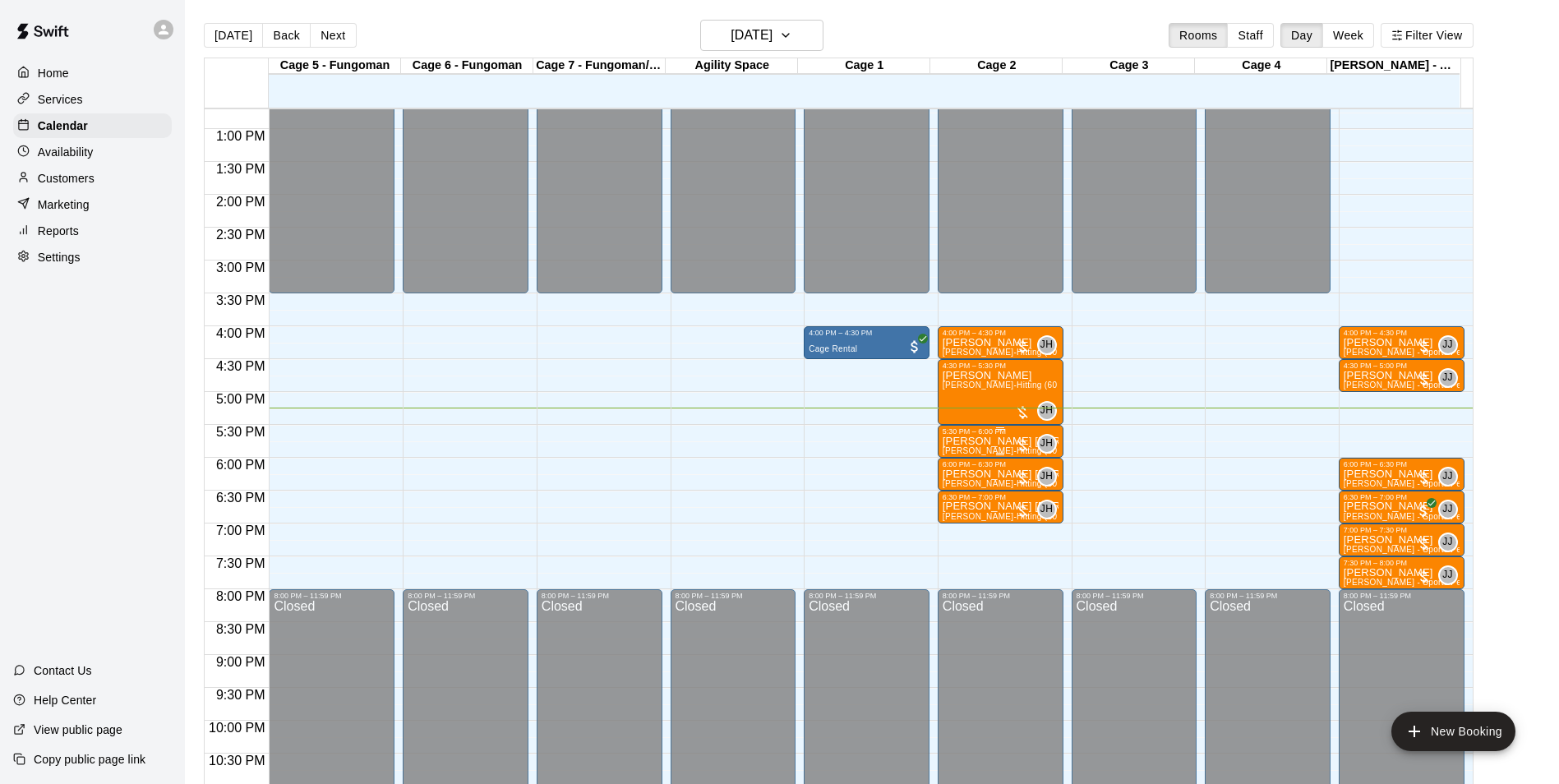
click at [947, 435] on div "5:30 PM – 6:00 PM" at bounding box center [1001, 431] width 115 height 8
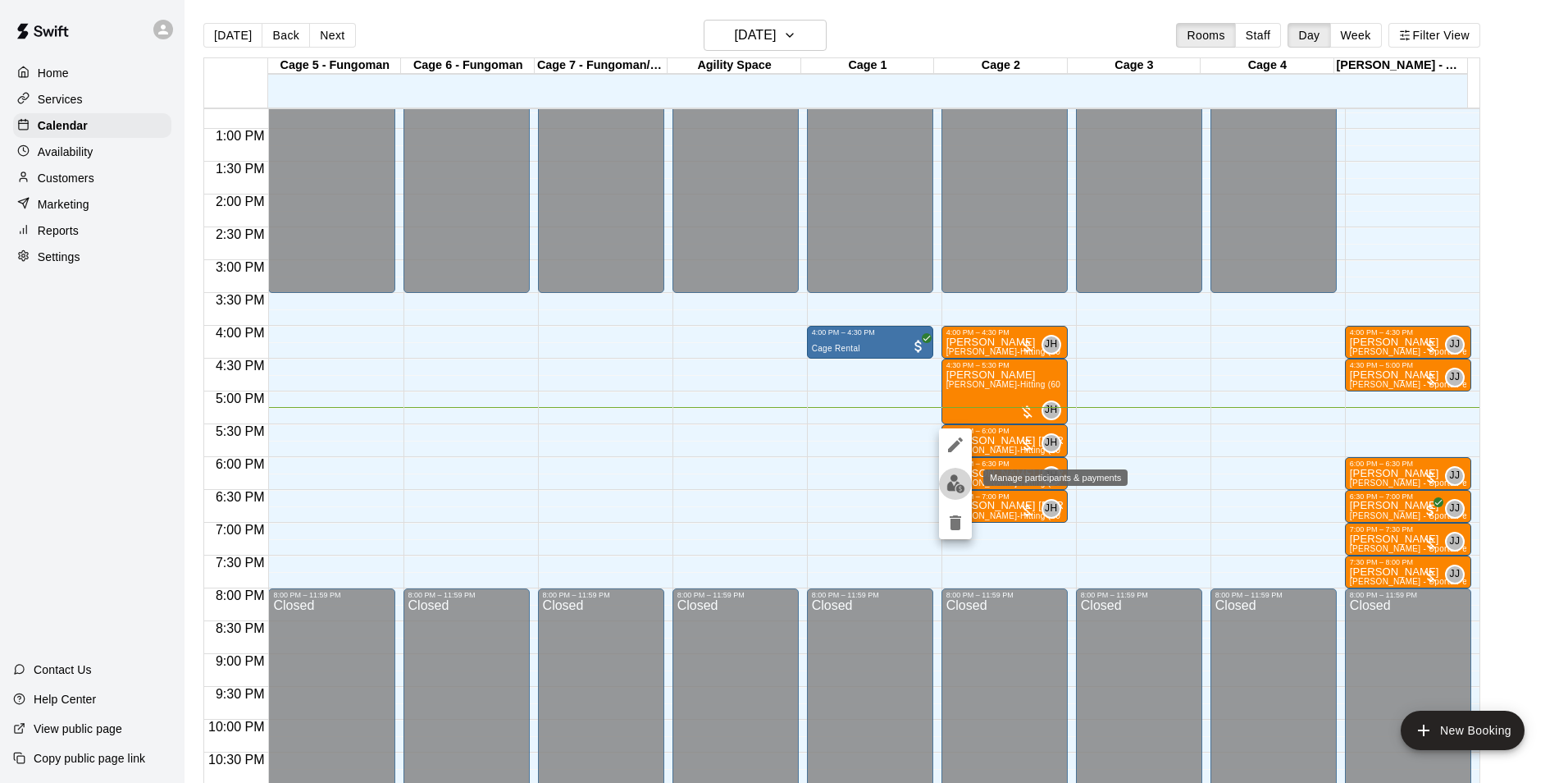
click at [959, 492] on img "edit" at bounding box center [955, 483] width 19 height 19
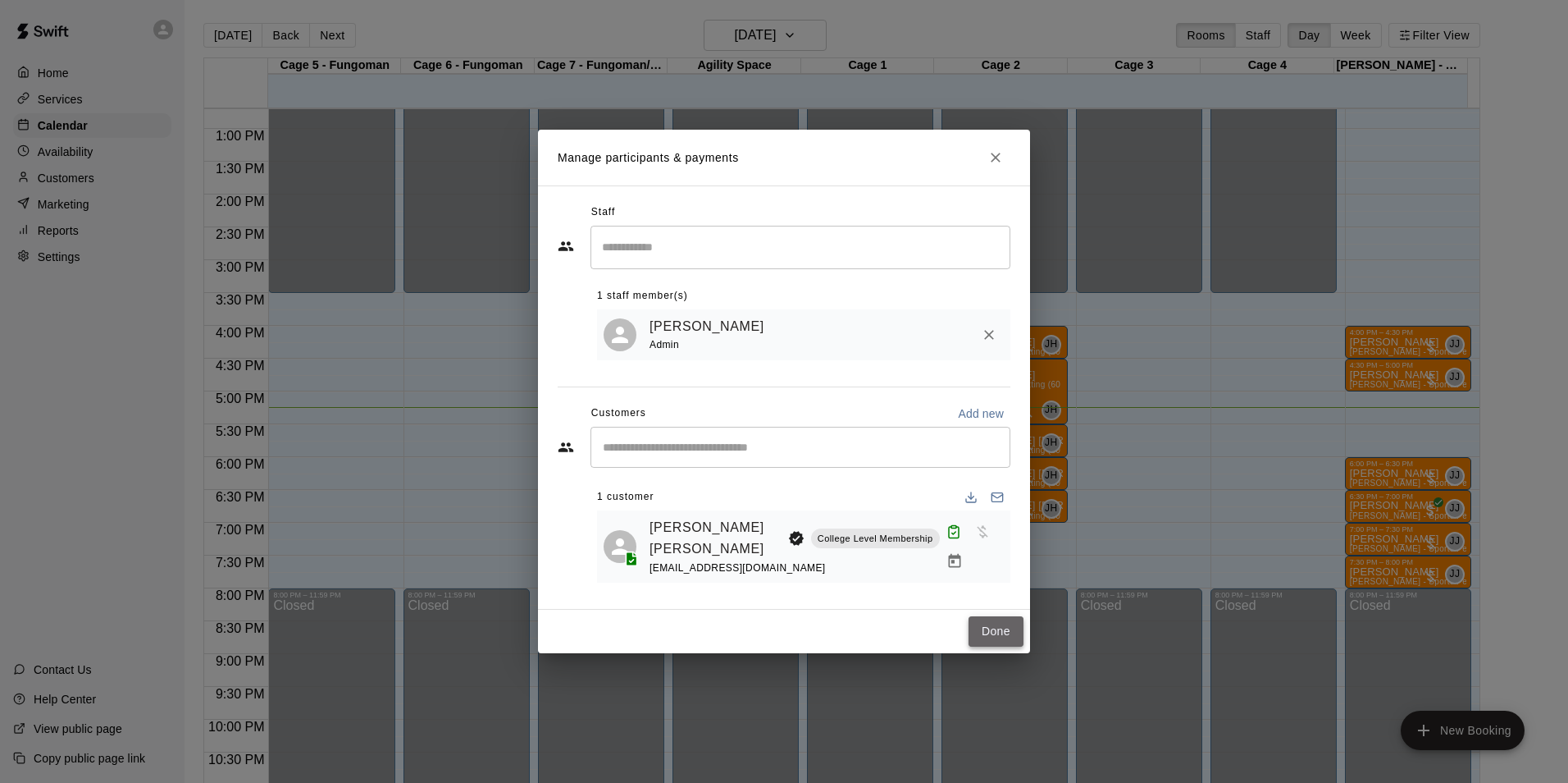
click at [998, 639] on button "Done" at bounding box center [995, 631] width 55 height 30
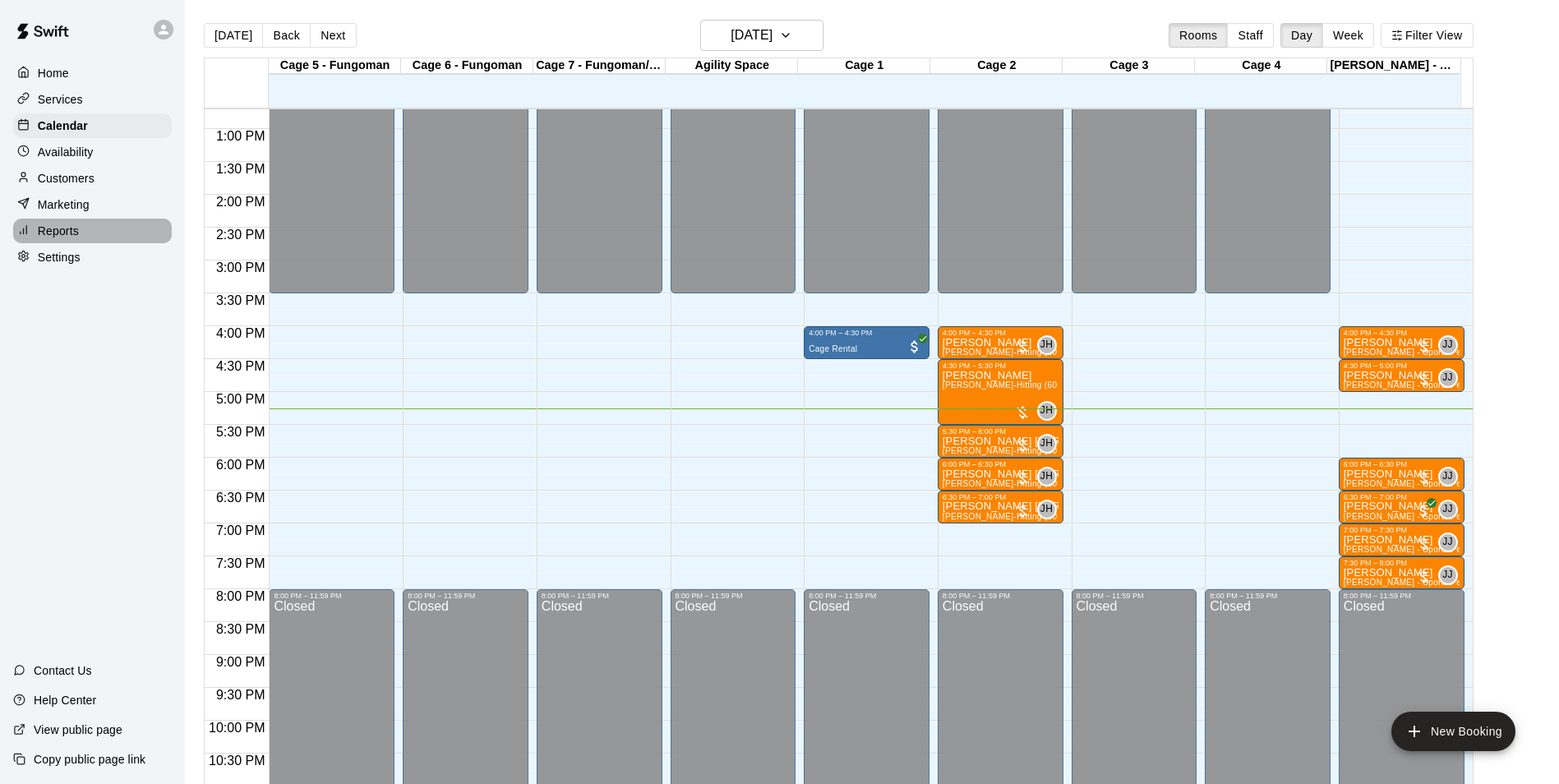
click at [103, 240] on div "Reports" at bounding box center [92, 231] width 158 height 24
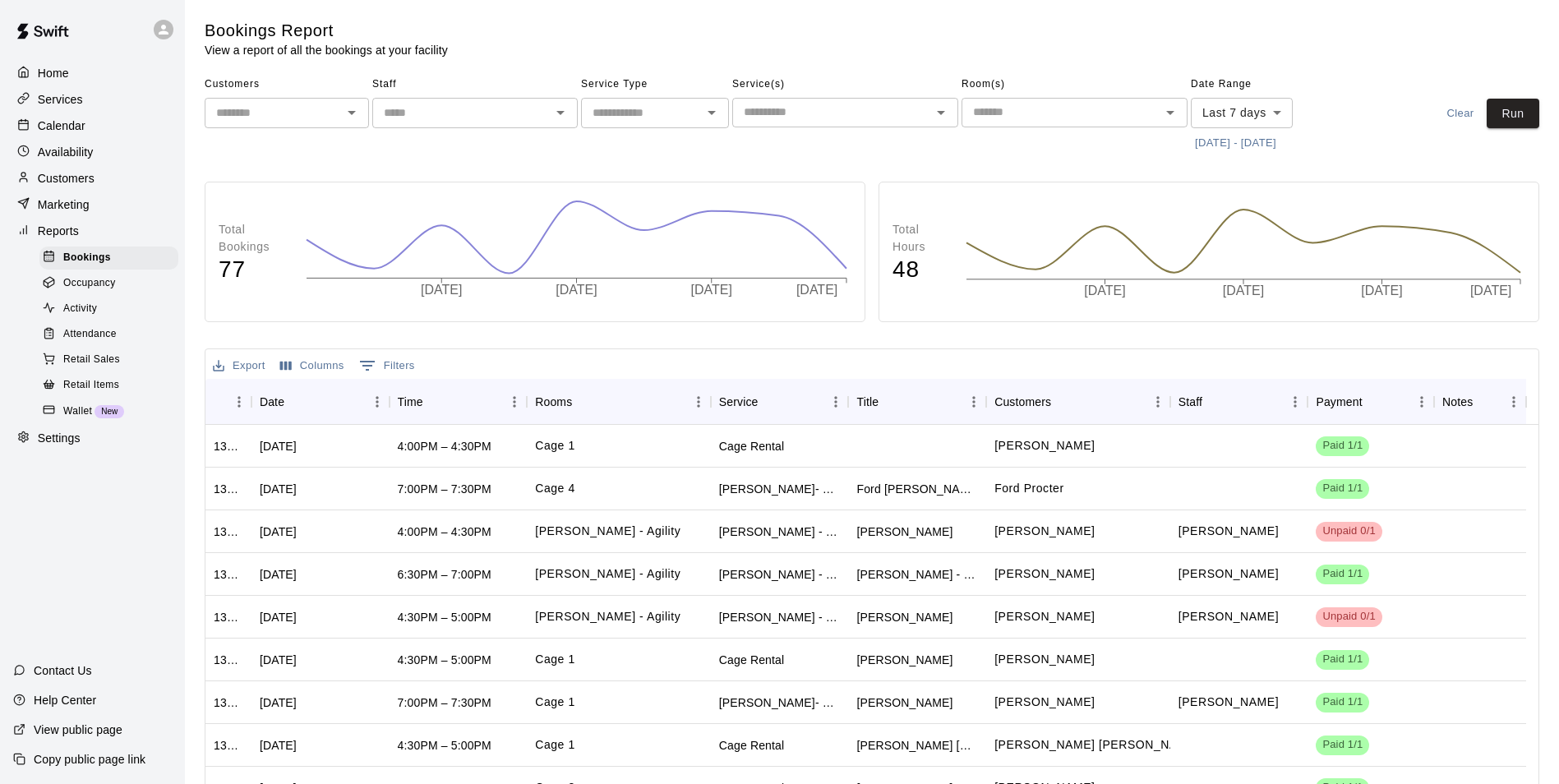
click at [71, 291] on span "Occupancy" at bounding box center [90, 283] width 53 height 17
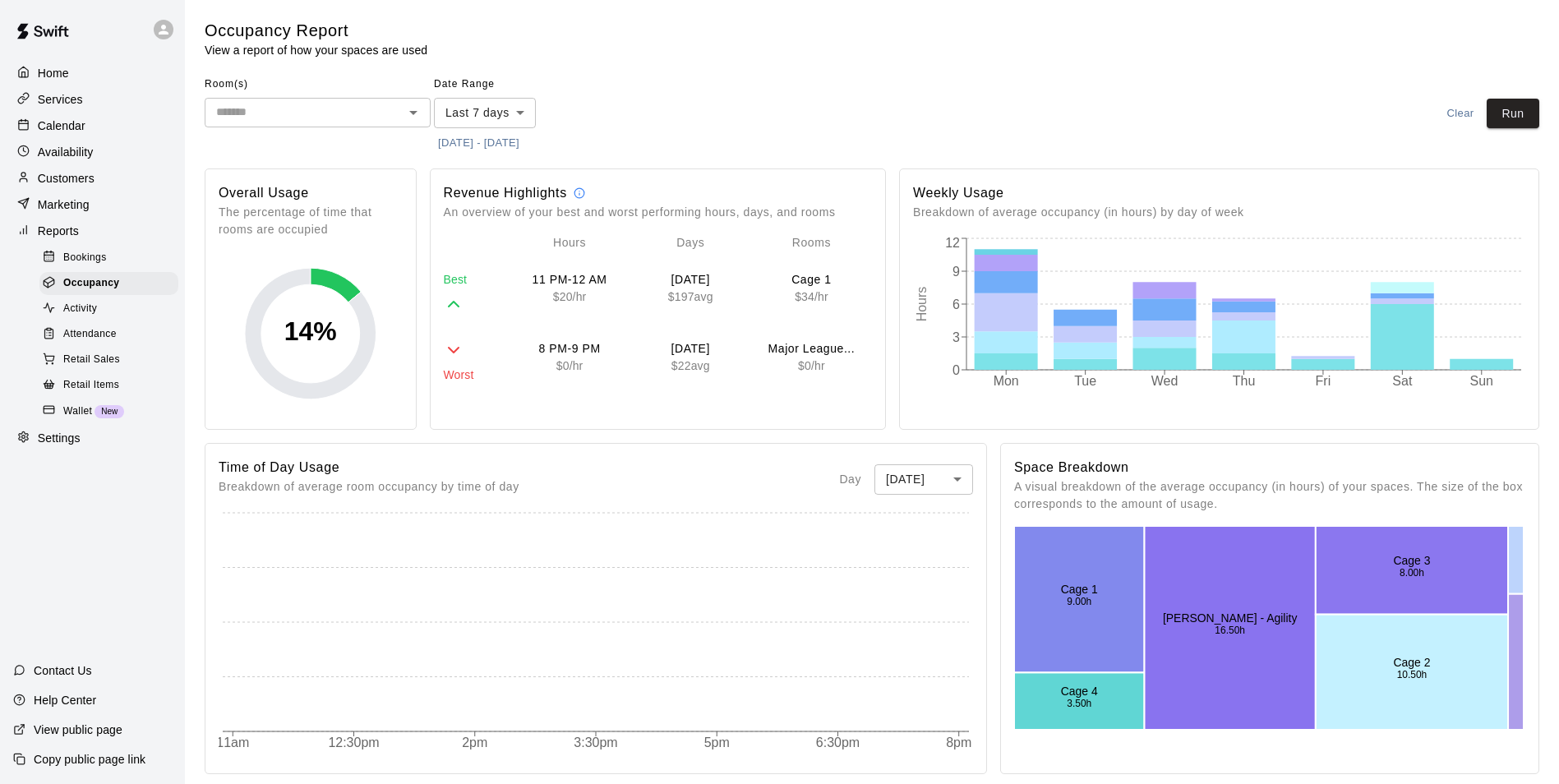
click at [103, 136] on div "Calendar" at bounding box center [92, 125] width 158 height 24
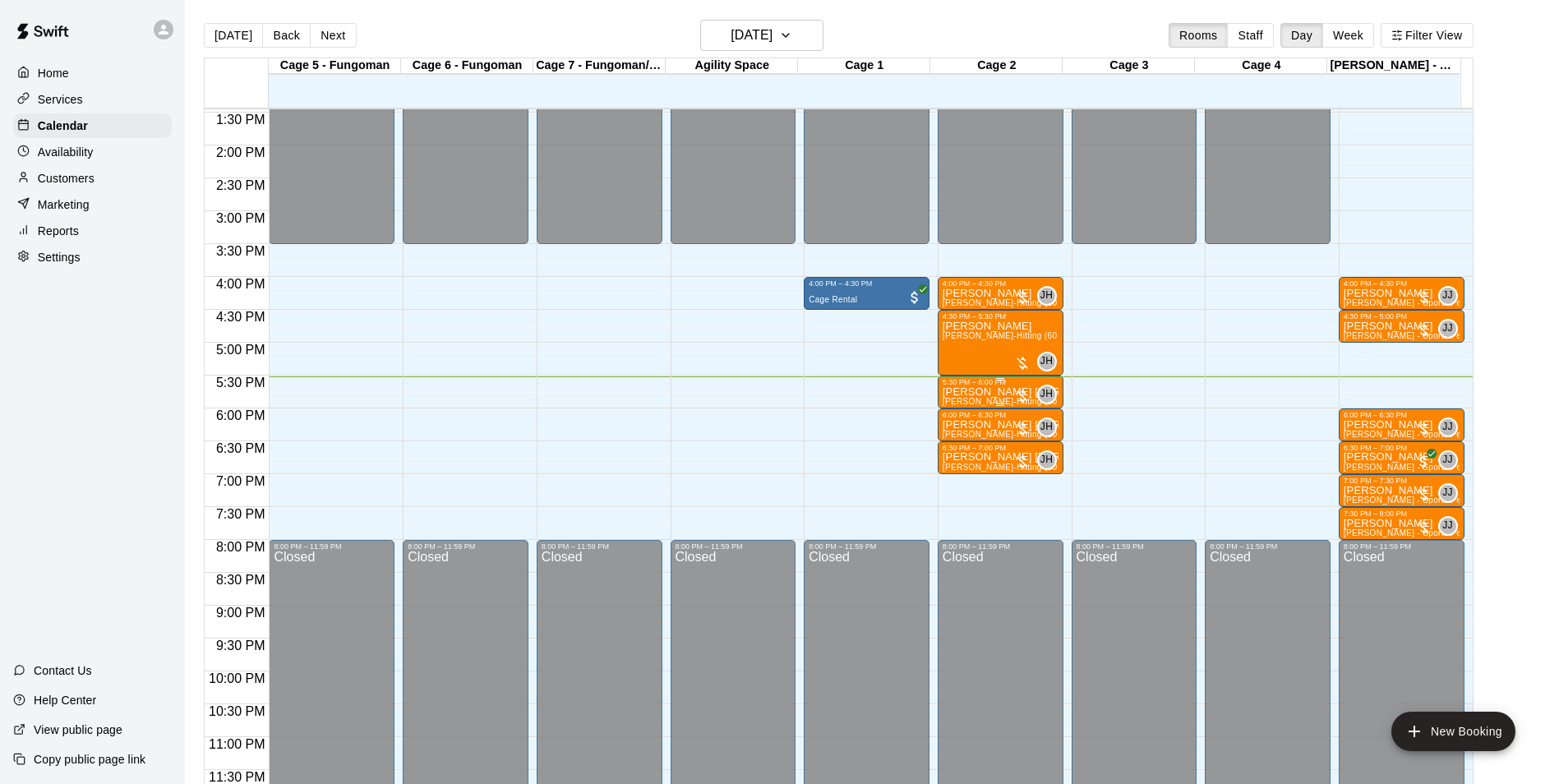
click at [991, 392] on p "[PERSON_NAME] [PERSON_NAME]" at bounding box center [1001, 392] width 115 height 0
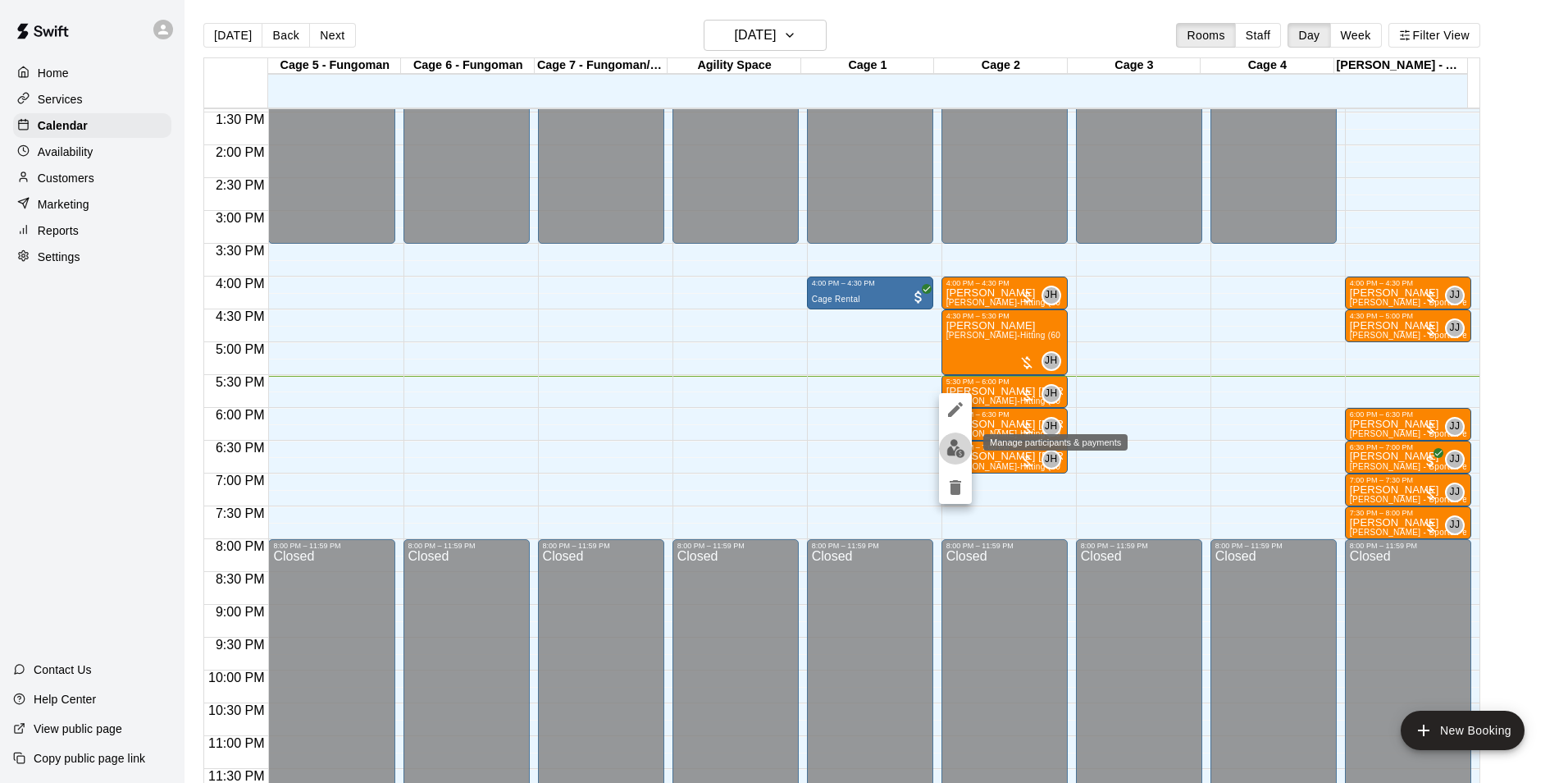
click at [961, 449] on img "edit" at bounding box center [955, 448] width 19 height 19
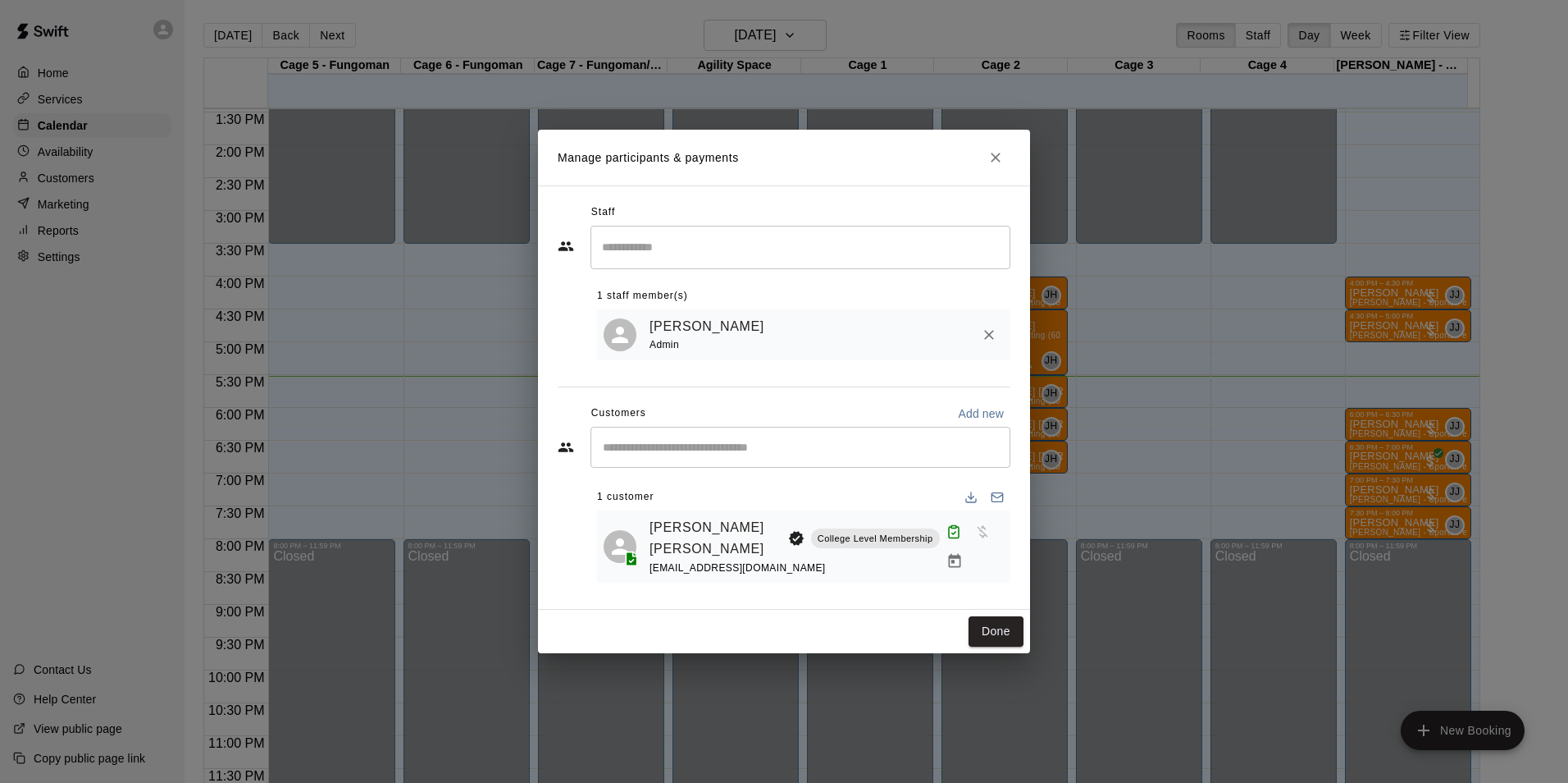
click at [1175, 379] on div "Manage participants & payments Staff ​ 1 staff member(s) [PERSON_NAME] Admin Cu…" at bounding box center [784, 392] width 1568 height 783
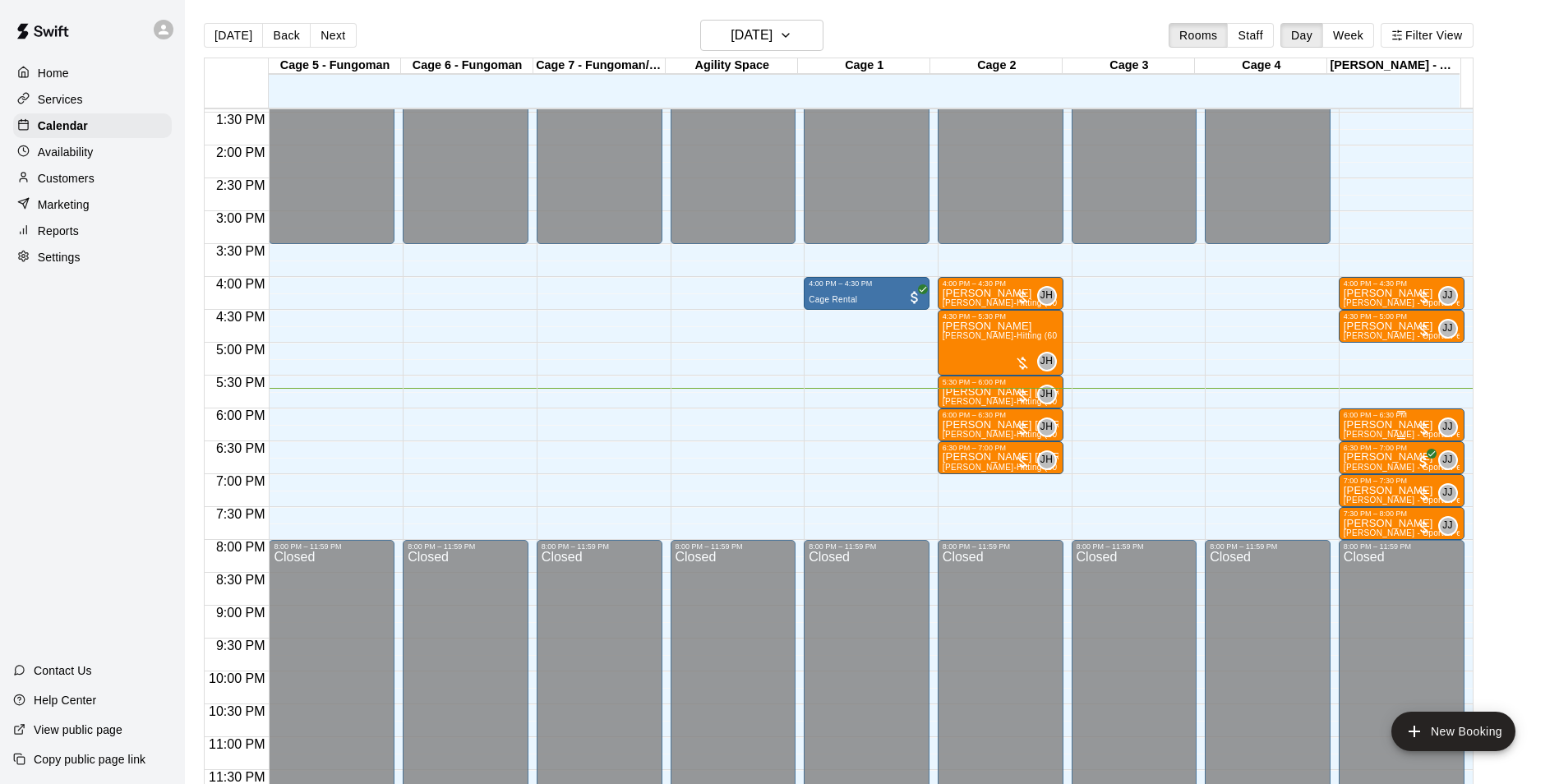
click at [1346, 419] on div "6:00 PM – 6:30 PM" at bounding box center [1402, 414] width 115 height 8
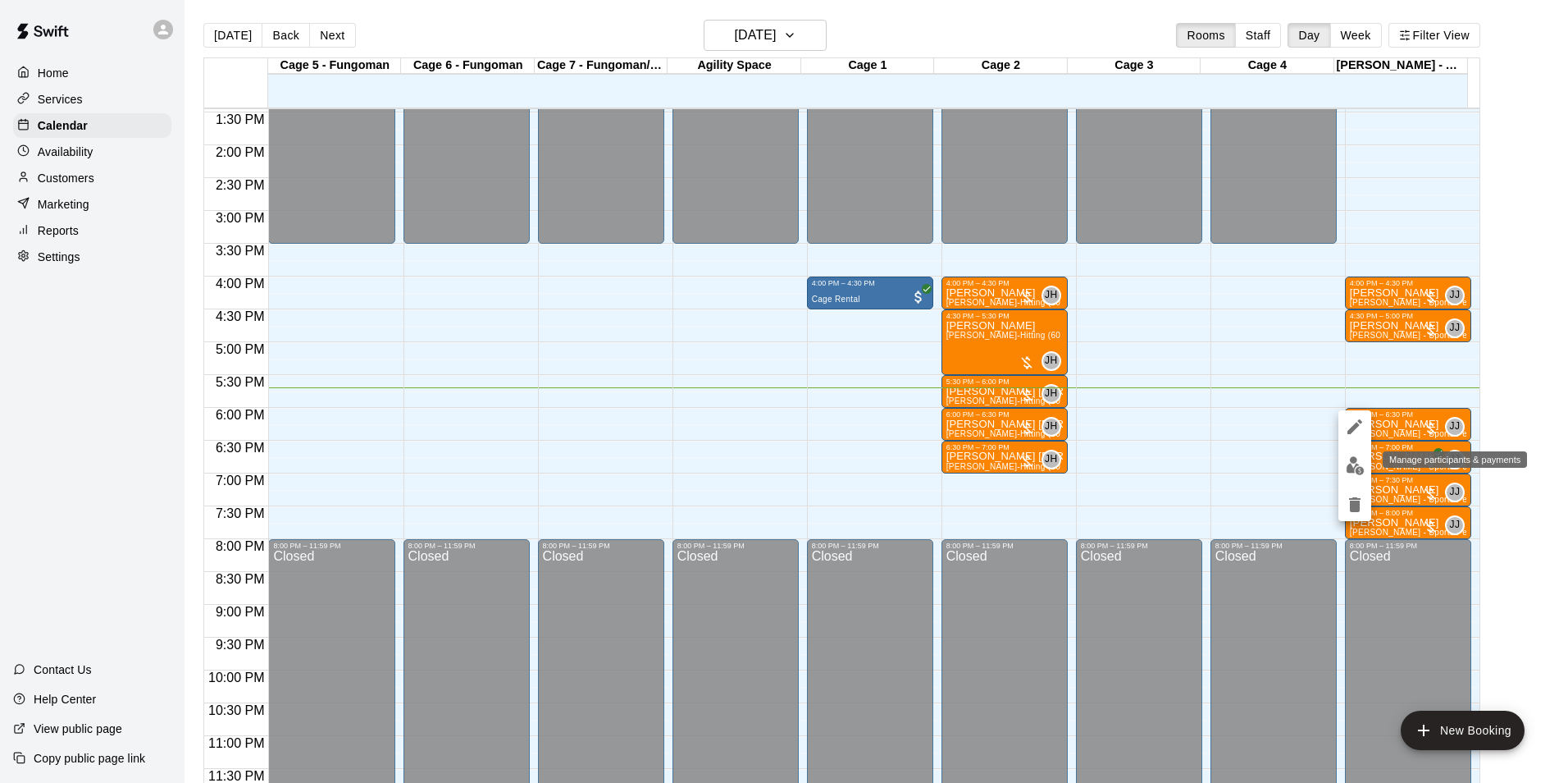
click at [1365, 457] on button "edit" at bounding box center [1354, 465] width 33 height 32
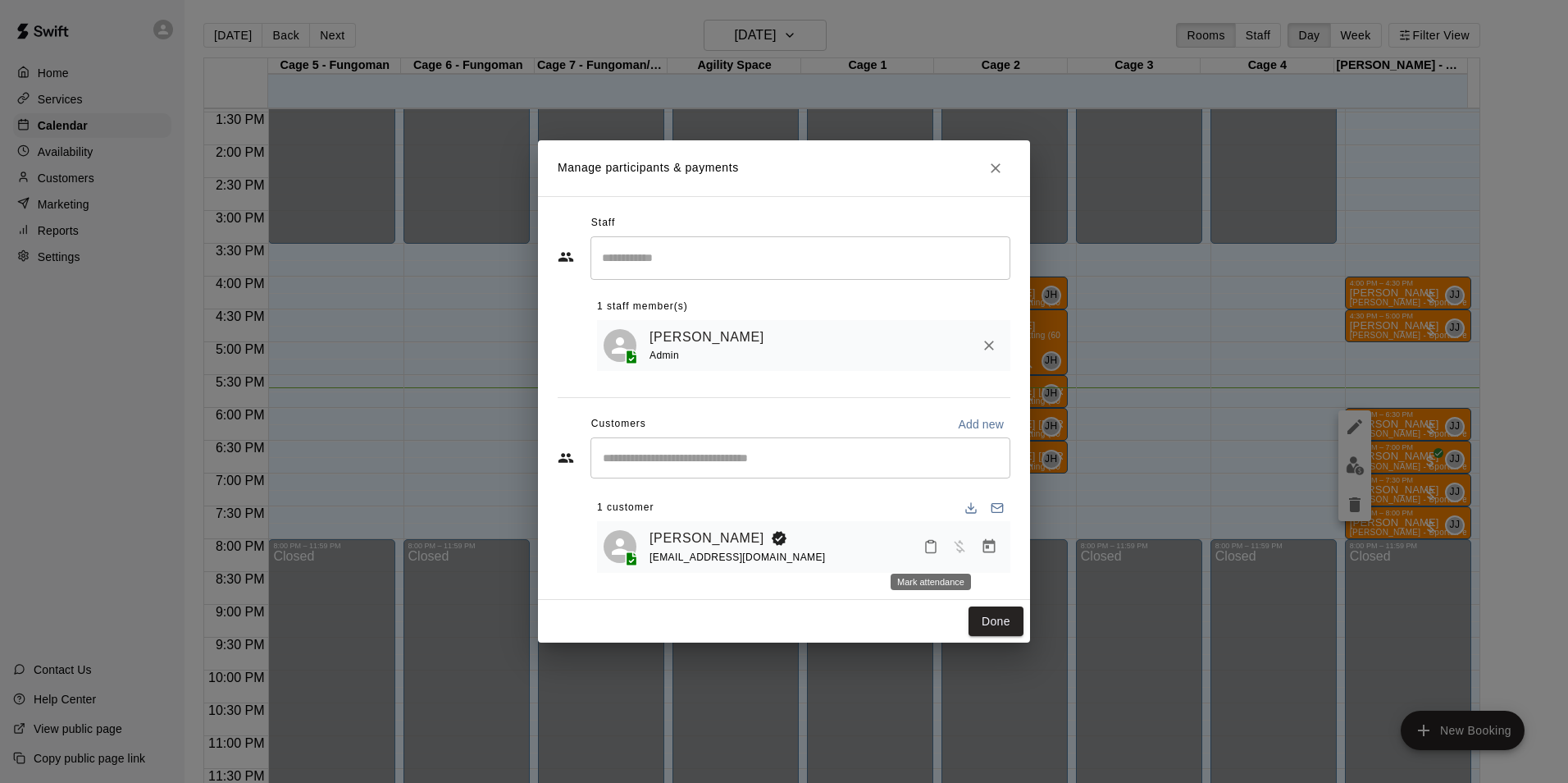
click at [932, 548] on icon "Mark attendance" at bounding box center [930, 546] width 15 height 15
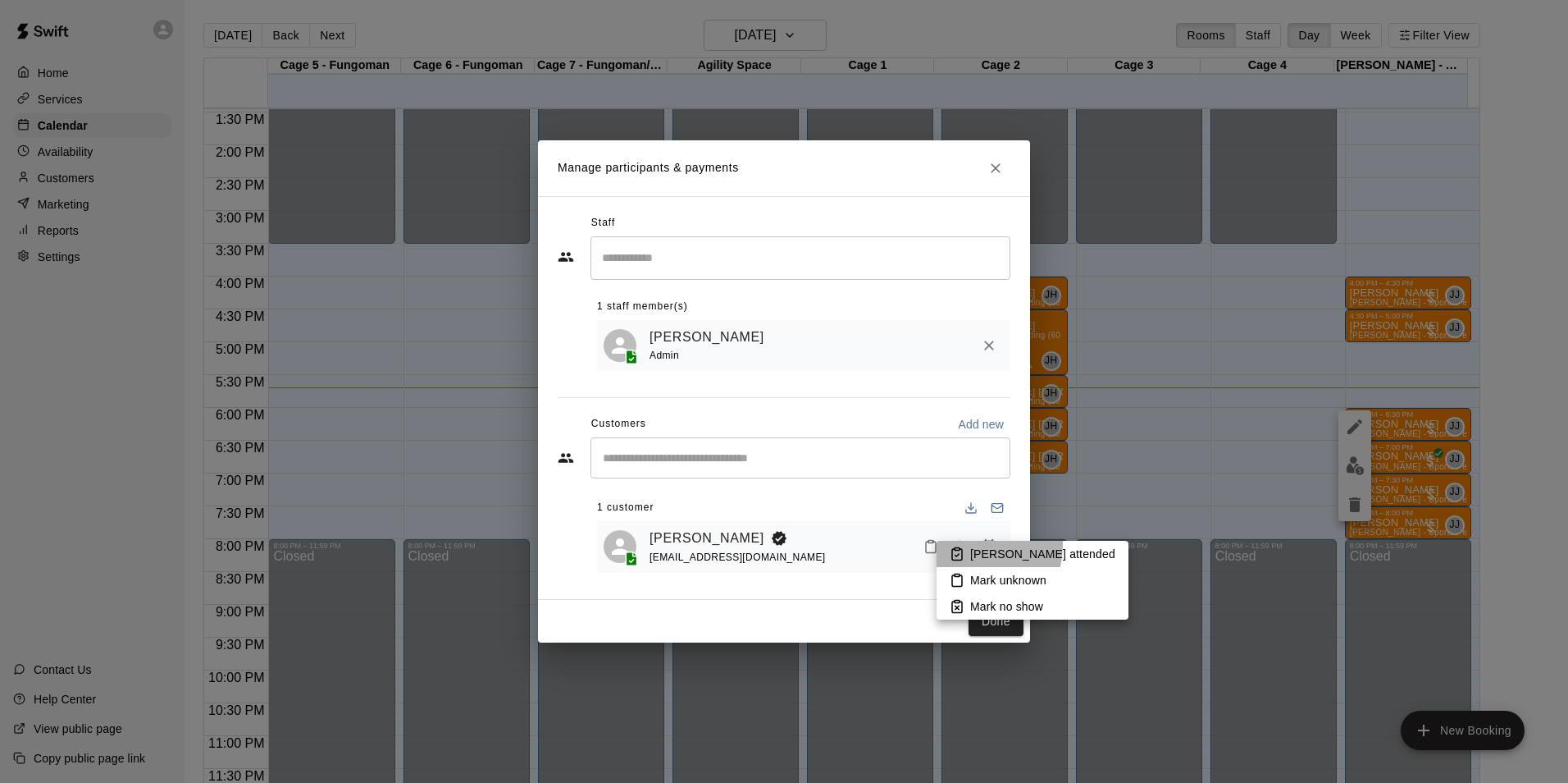
click at [962, 546] on li "[PERSON_NAME] attended" at bounding box center [1032, 554] width 192 height 26
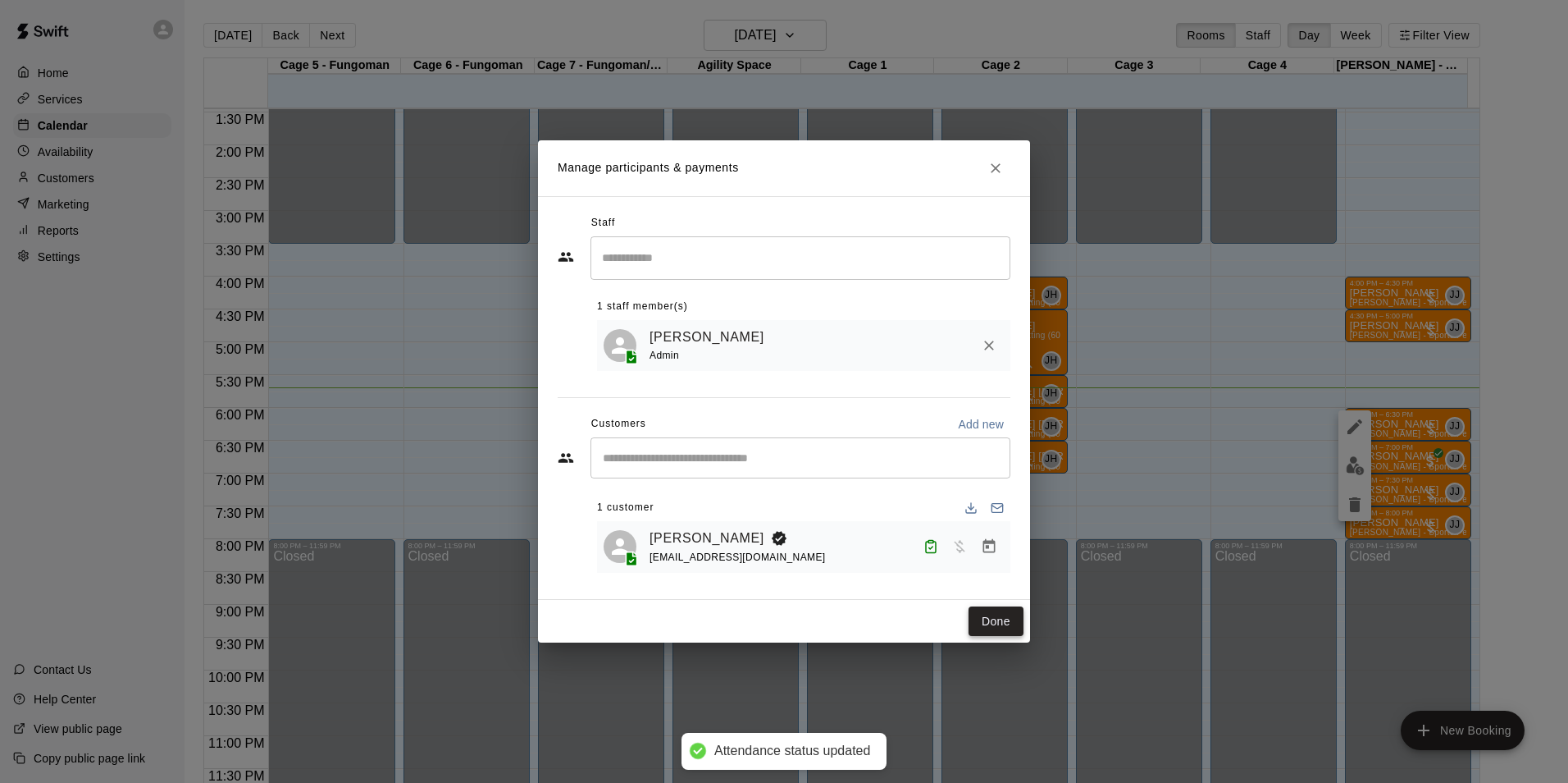
click at [1004, 622] on button "Done" at bounding box center [995, 621] width 55 height 30
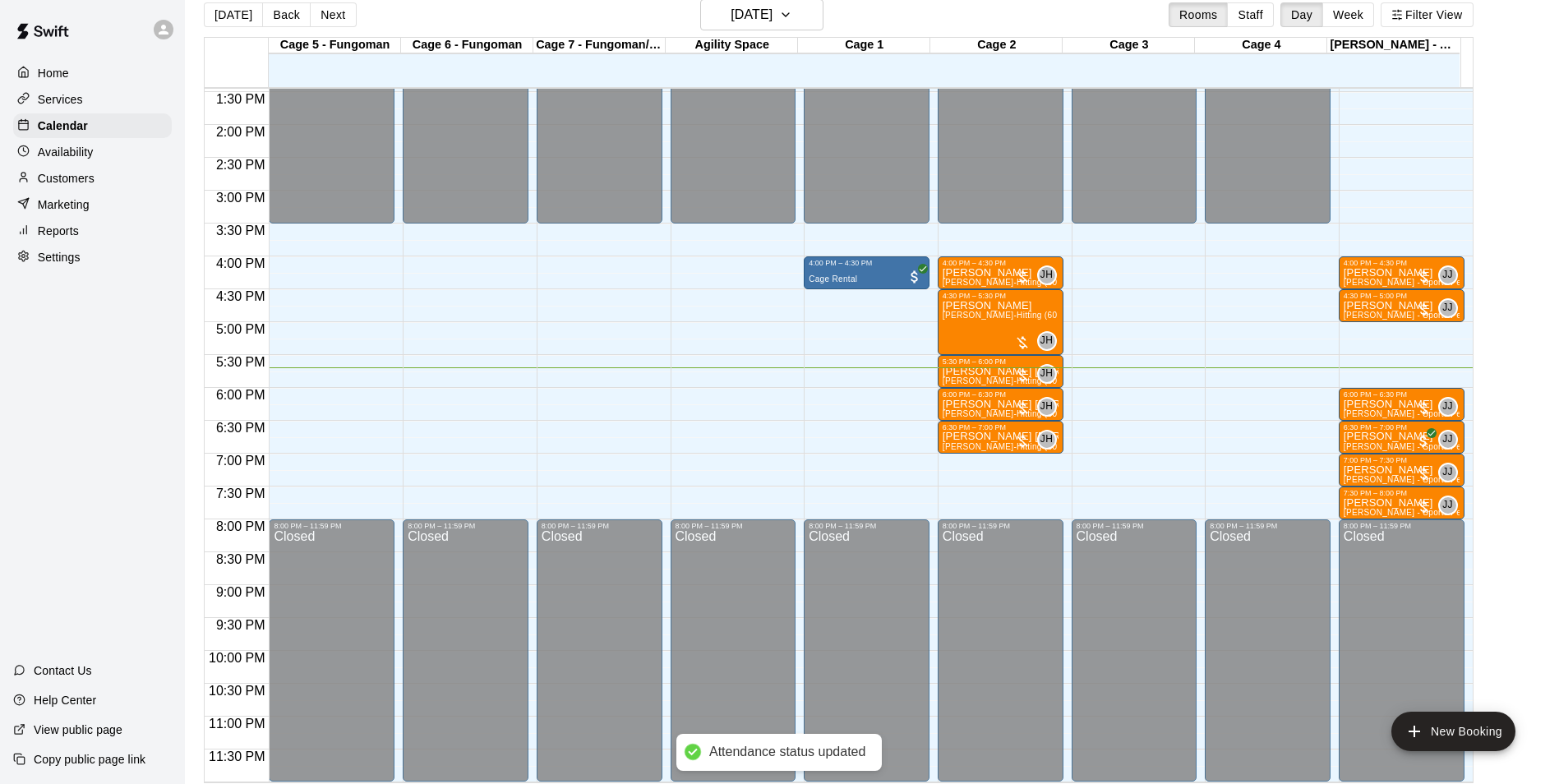
scroll to position [26, 0]
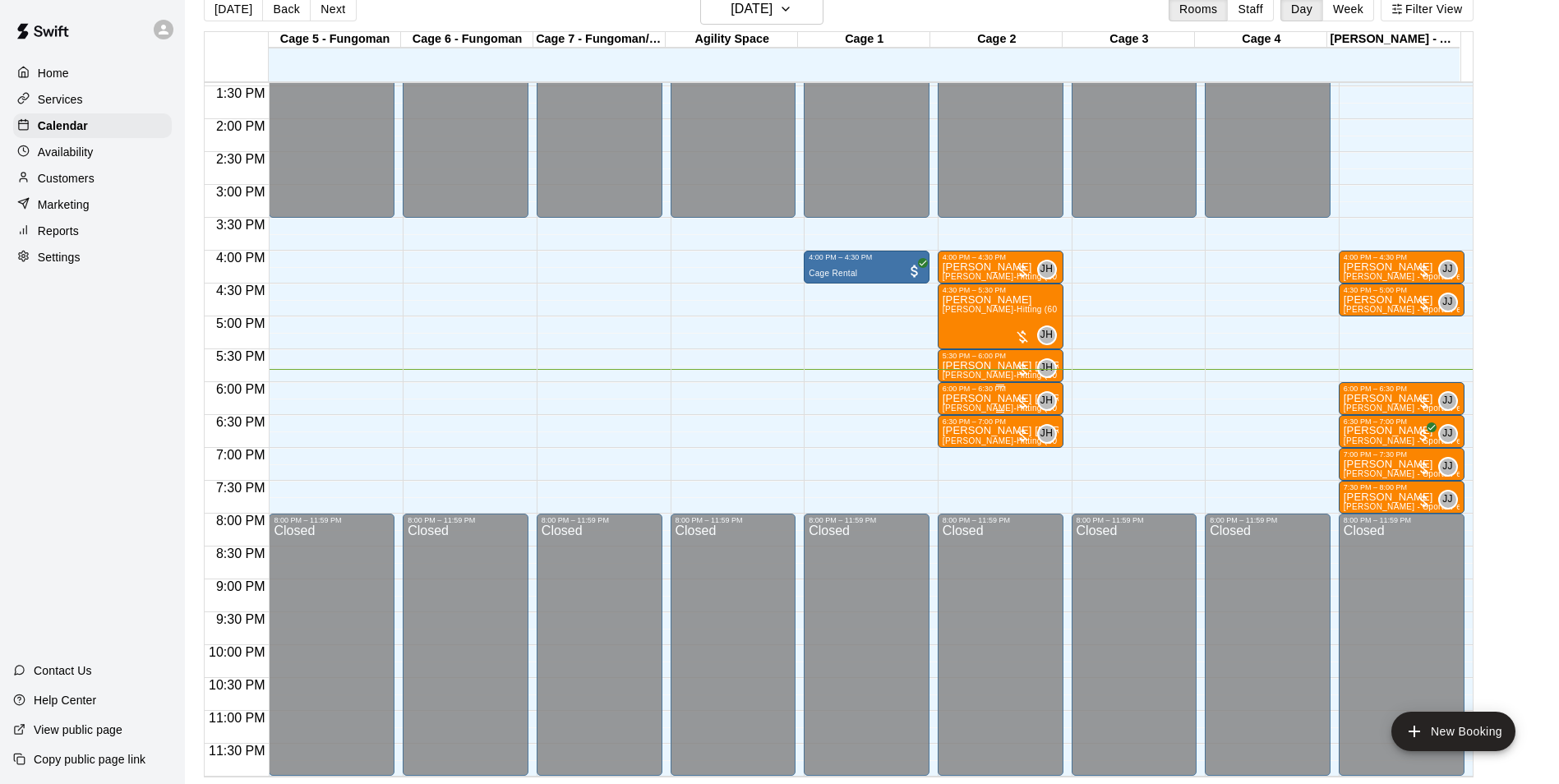
click at [975, 404] on span "[PERSON_NAME]-Hitting (30 min)" at bounding box center [1009, 408] width 134 height 9
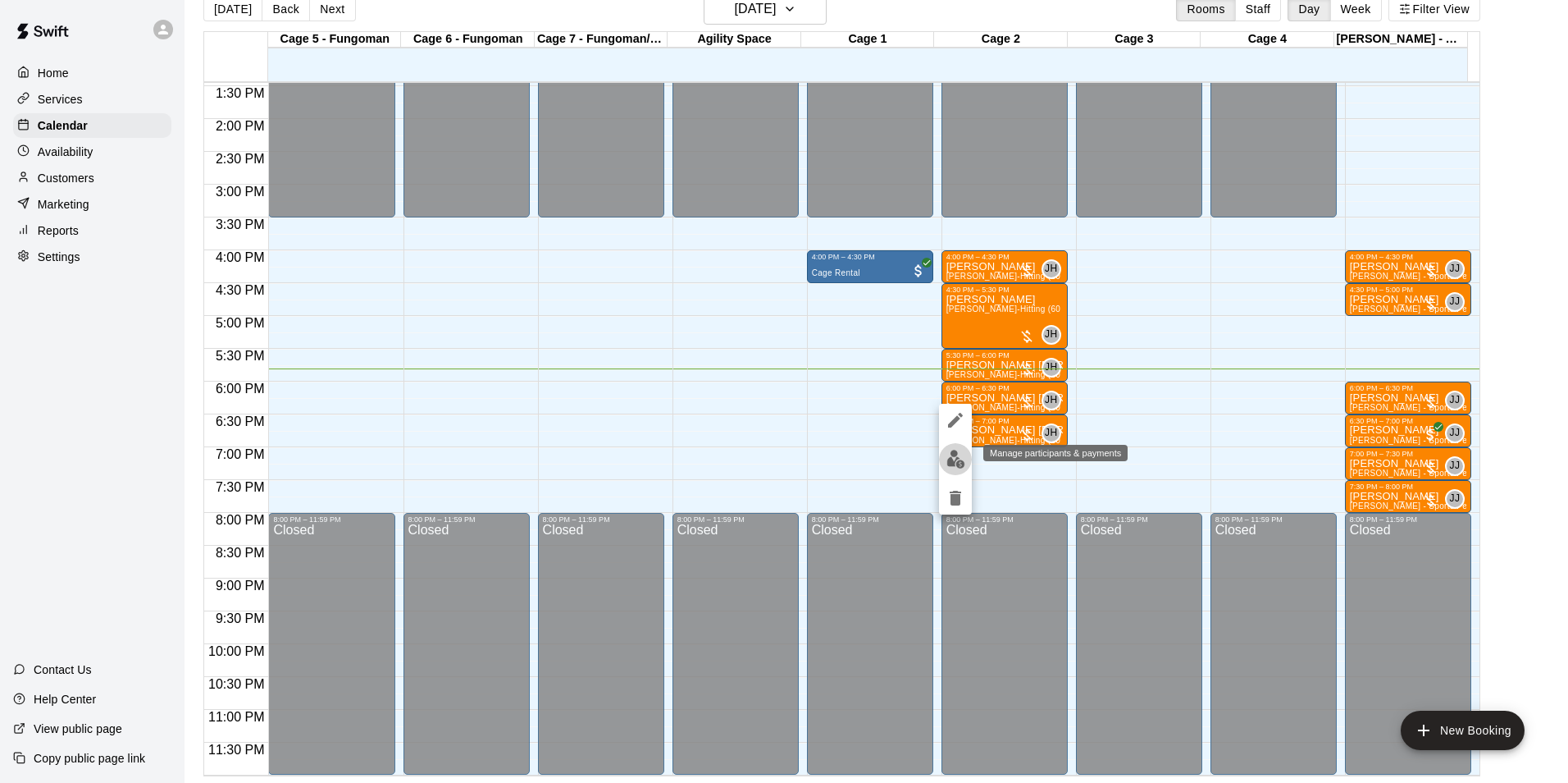
click at [949, 465] on img "edit" at bounding box center [955, 458] width 19 height 19
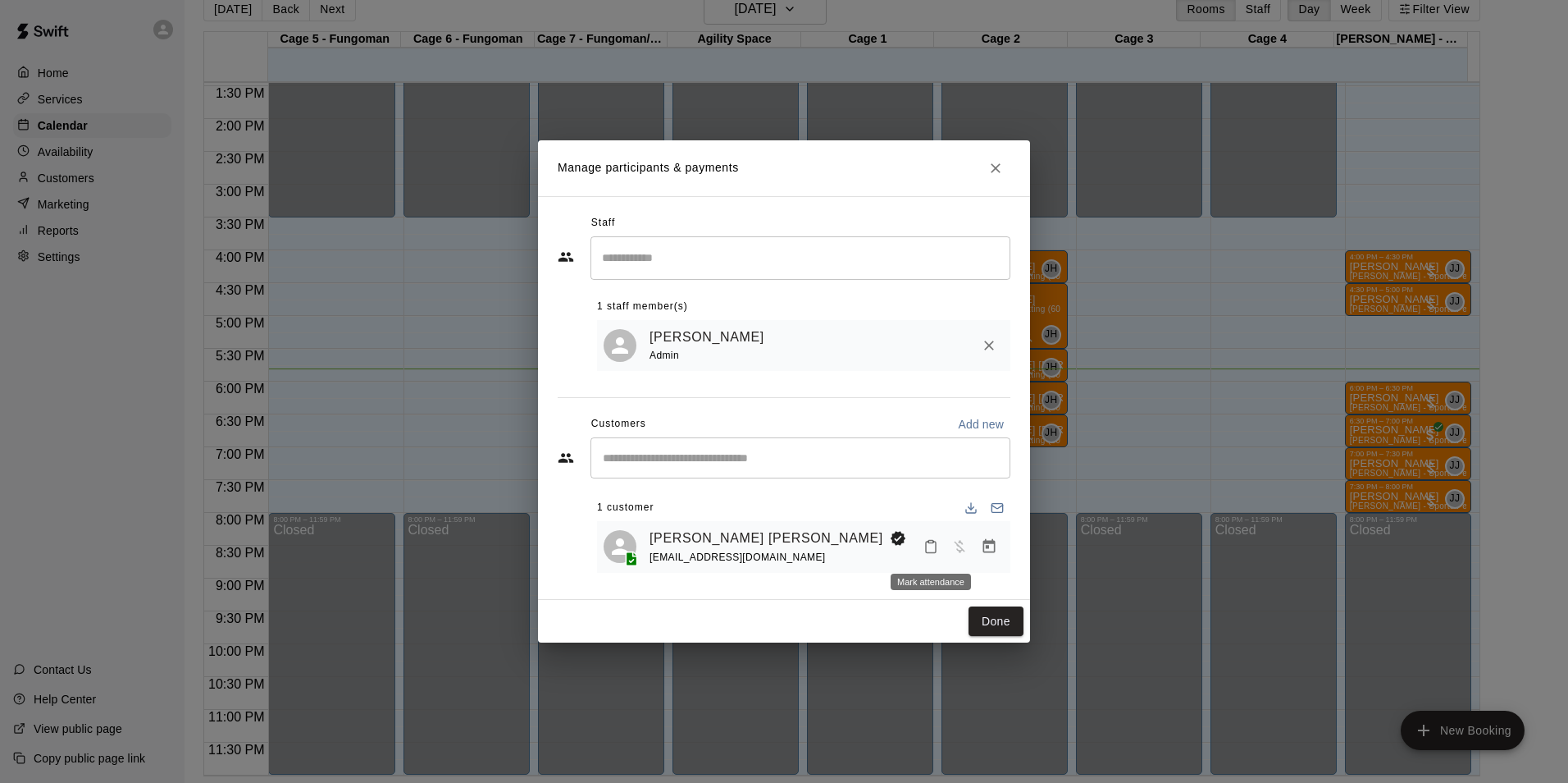
click at [931, 536] on button "Mark attendance" at bounding box center [930, 546] width 28 height 28
click at [963, 544] on li "[PERSON_NAME] attended" at bounding box center [1025, 547] width 192 height 26
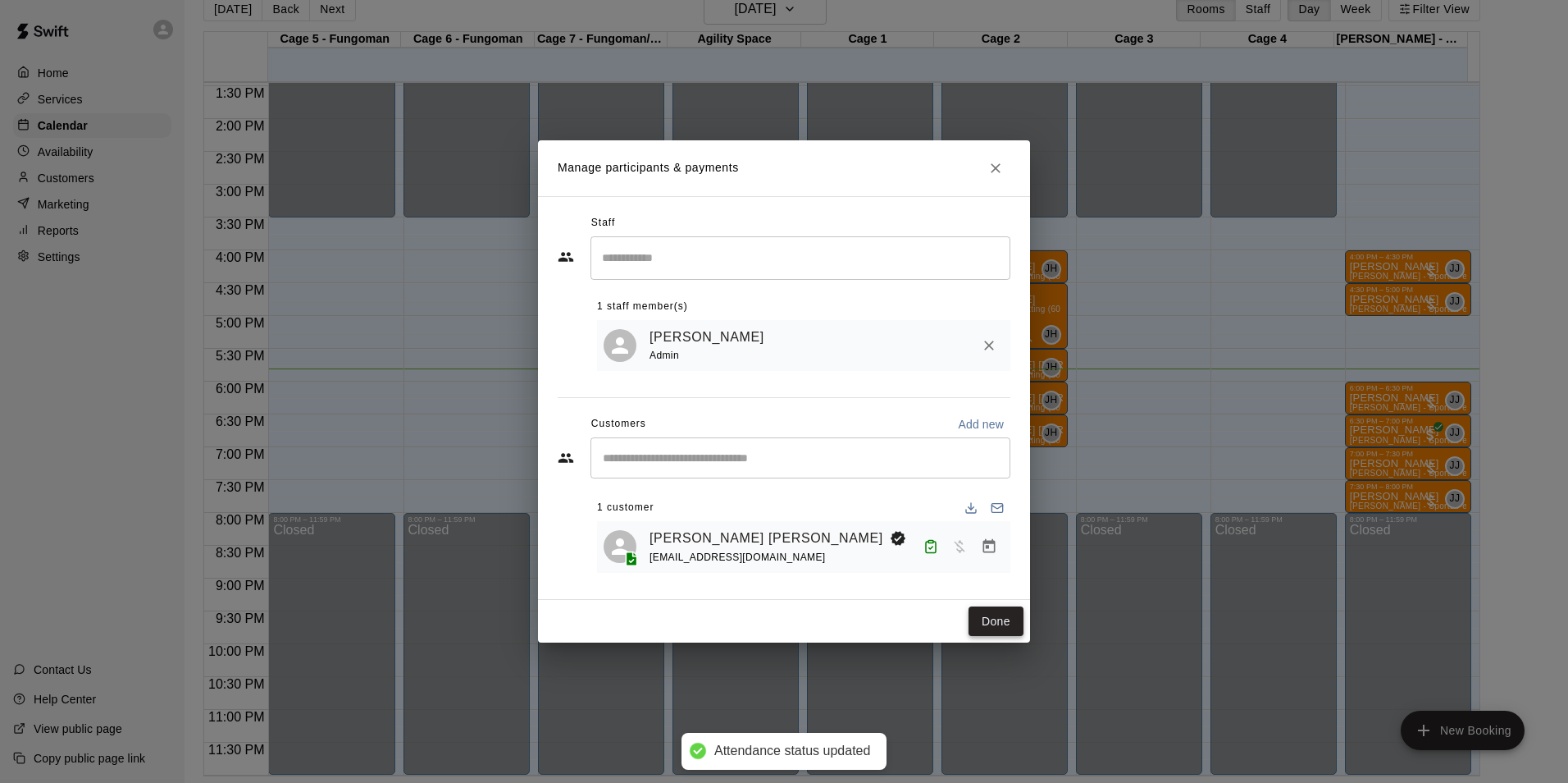
click at [1022, 630] on button "Done" at bounding box center [995, 621] width 55 height 30
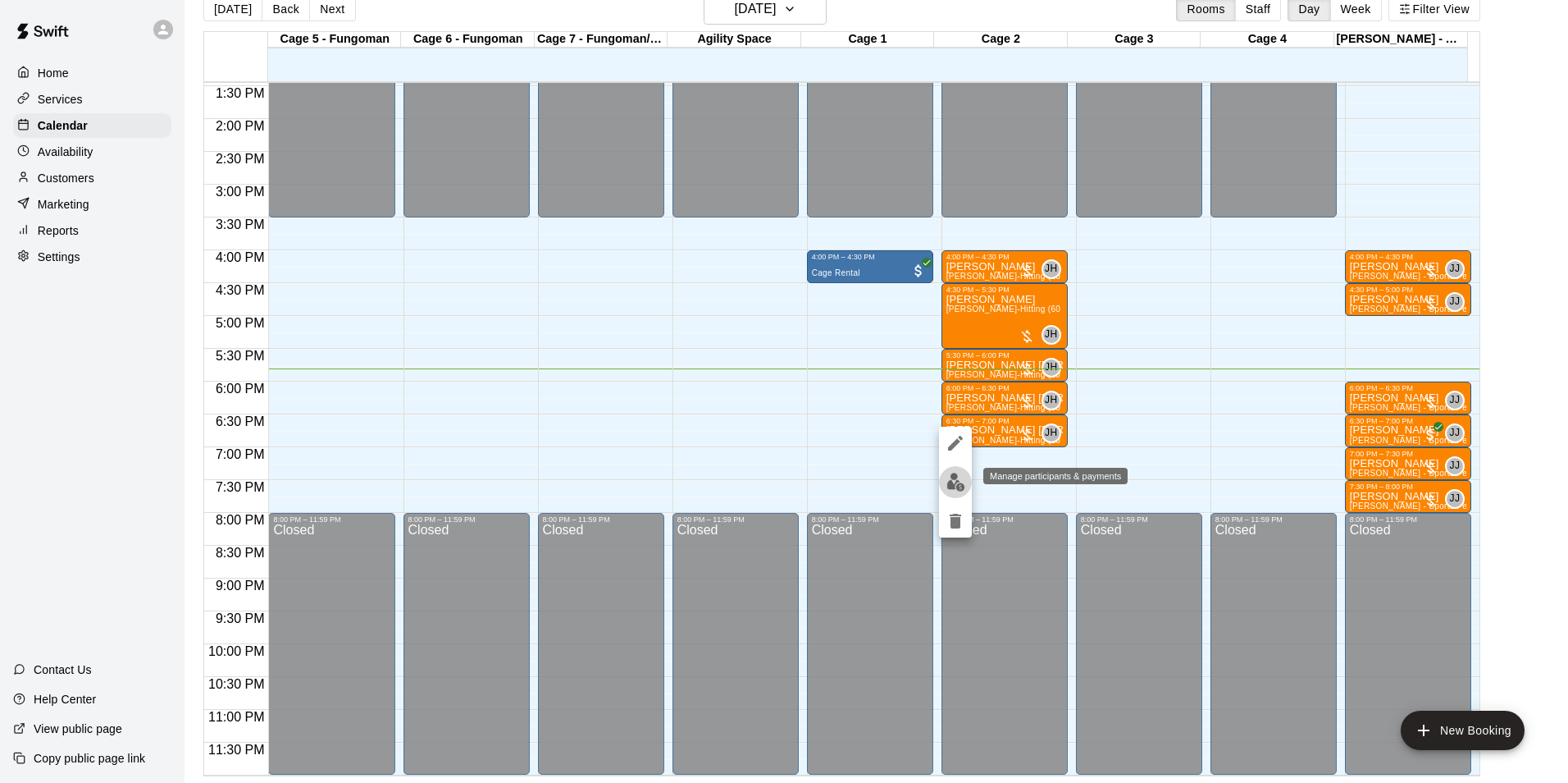
click at [942, 474] on button "edit" at bounding box center [955, 481] width 33 height 32
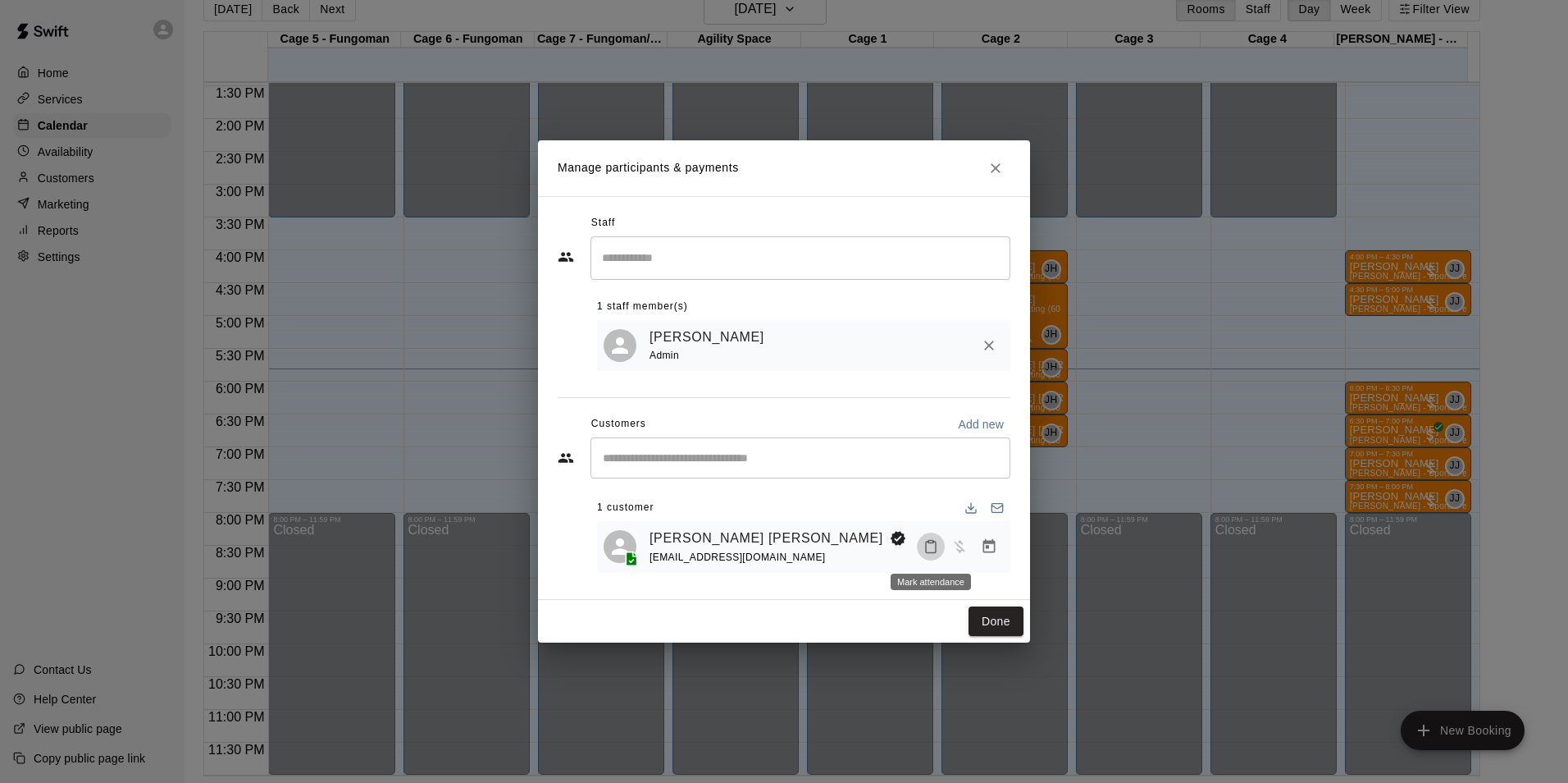
click at [932, 543] on rect "Mark attendance" at bounding box center [930, 542] width 5 height 3
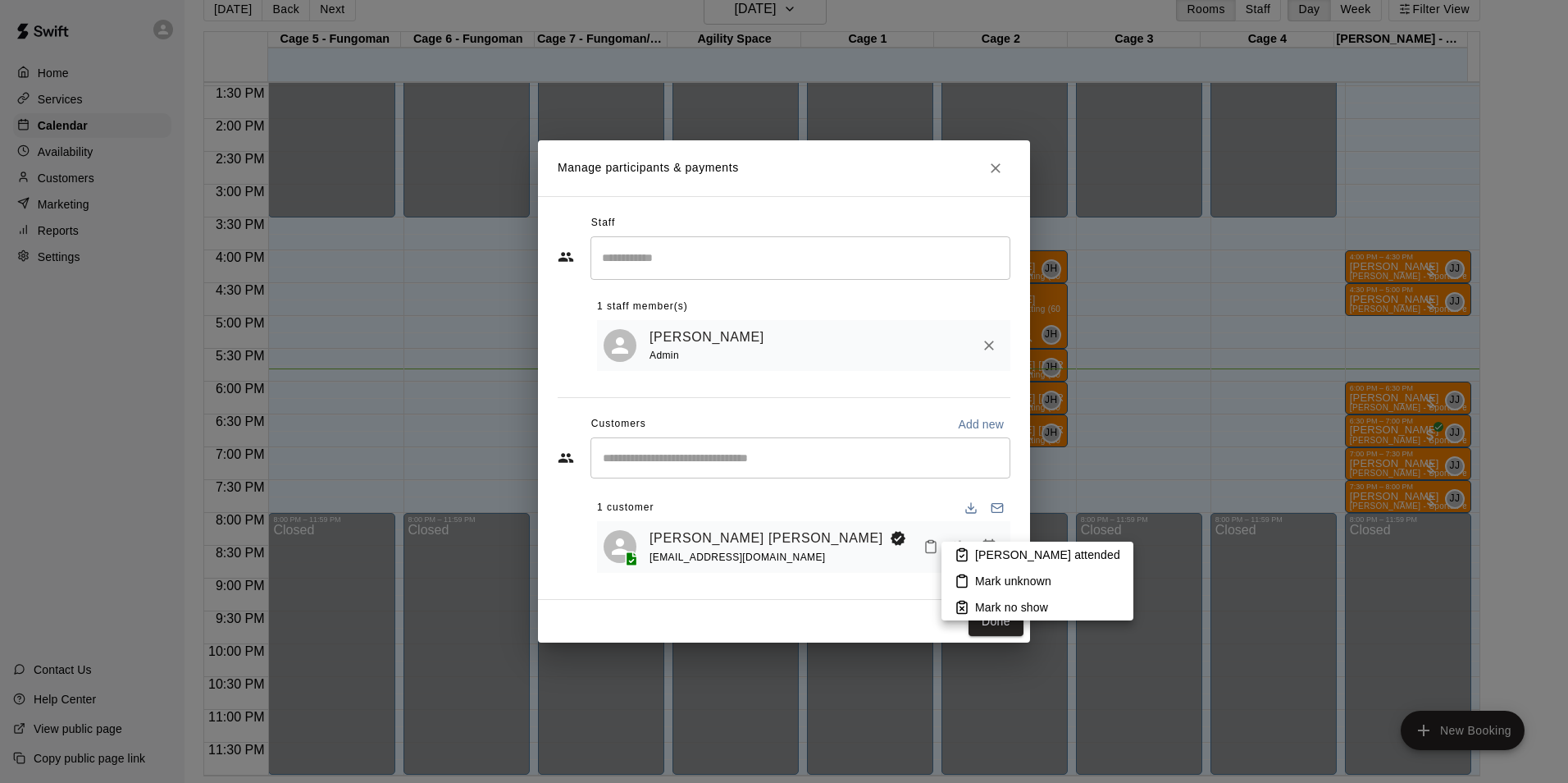
click at [964, 540] on div at bounding box center [784, 392] width 1568 height 783
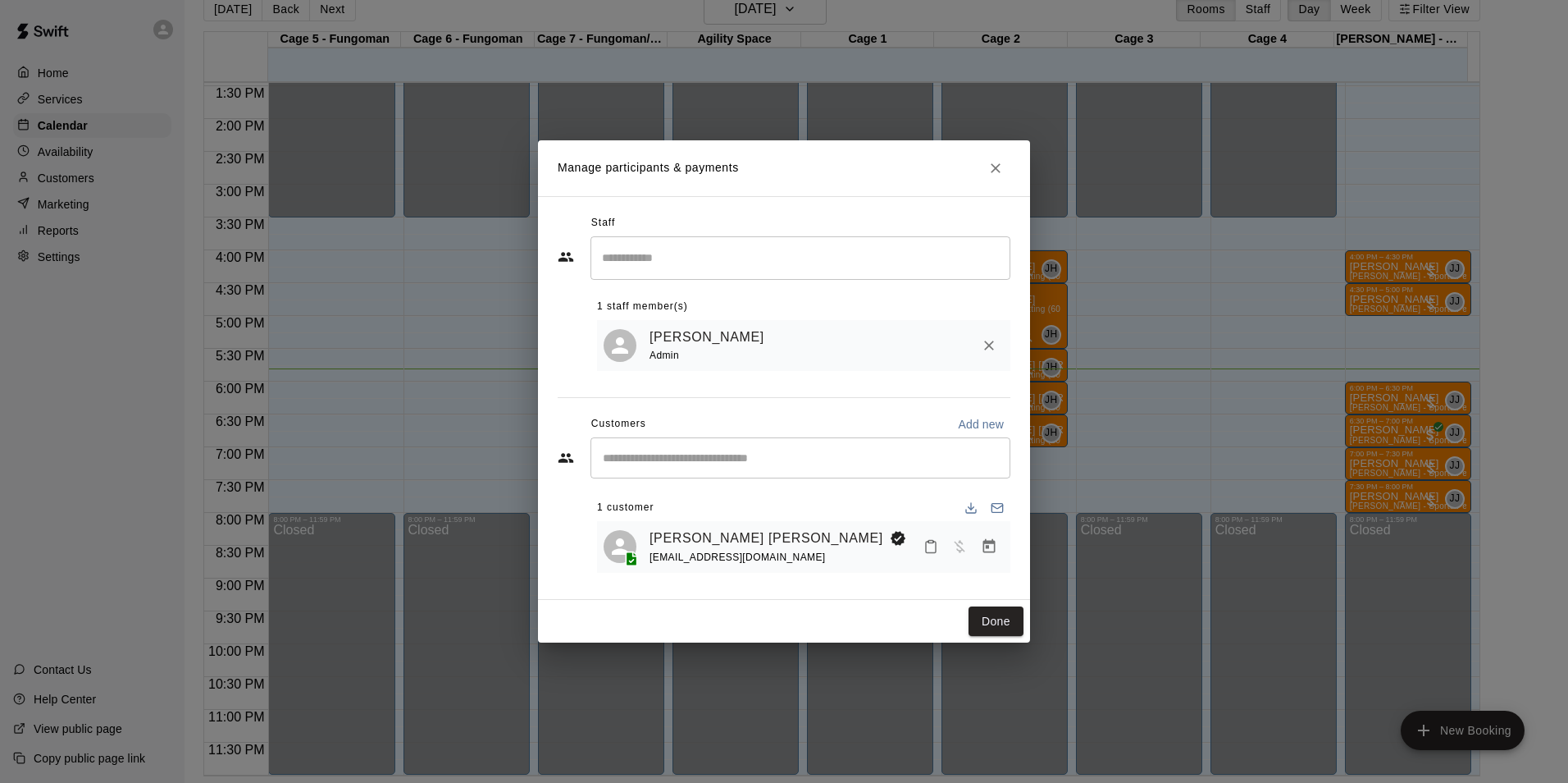
click at [964, 548] on span "Has not paid" at bounding box center [959, 546] width 29 height 14
click at [936, 544] on icon "Mark attendance" at bounding box center [931, 548] width 10 height 12
click at [966, 547] on li "[PERSON_NAME] attended" at bounding box center [1034, 556] width 192 height 26
drag, startPoint x: 990, startPoint y: 618, endPoint x: 1006, endPoint y: 613, distance: 16.8
click at [993, 619] on button "Done" at bounding box center [995, 621] width 55 height 30
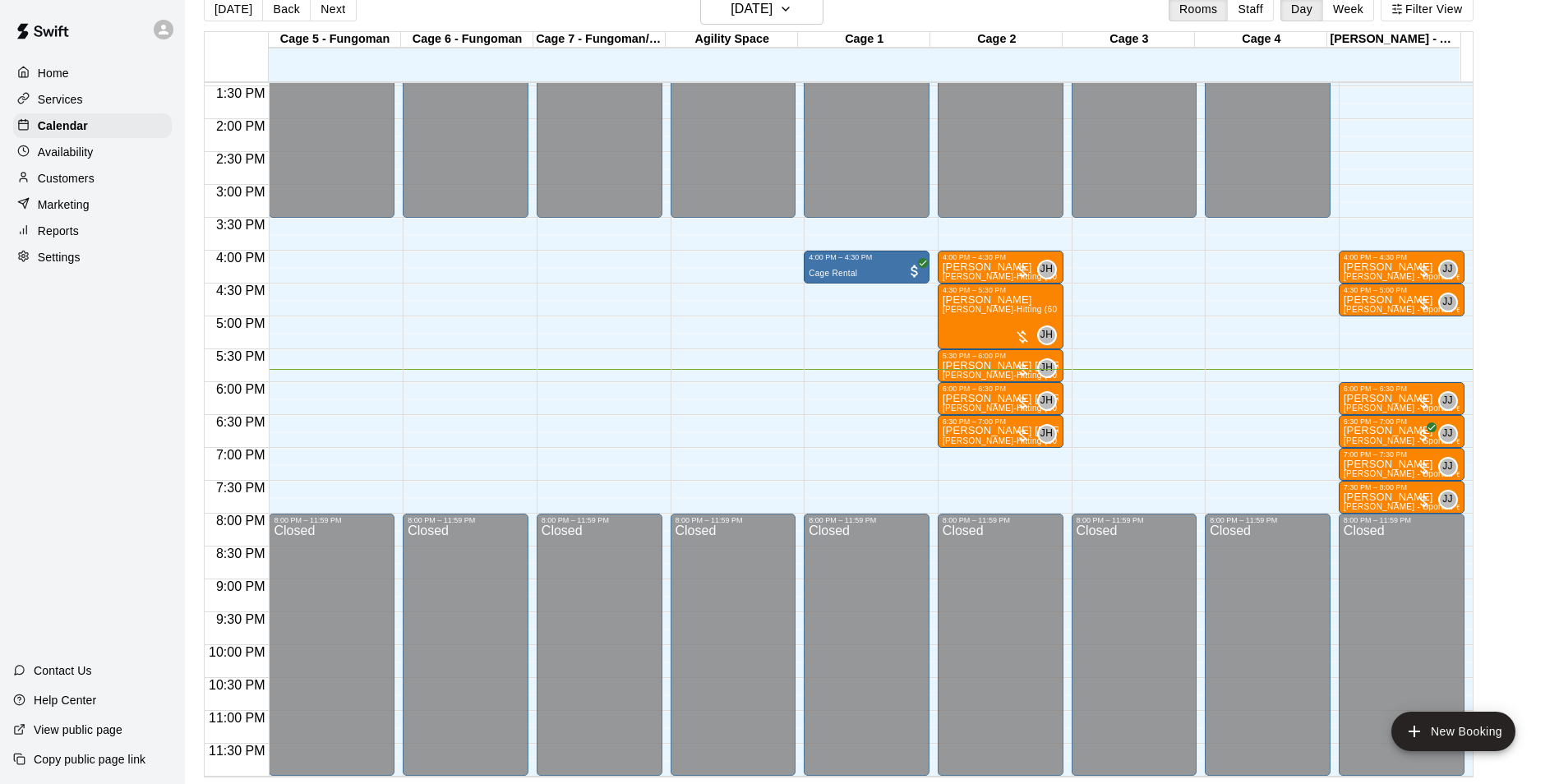
click at [172, 191] on div "Customers" at bounding box center [99, 178] width 172 height 24
click at [159, 187] on div "Customers" at bounding box center [92, 178] width 158 height 24
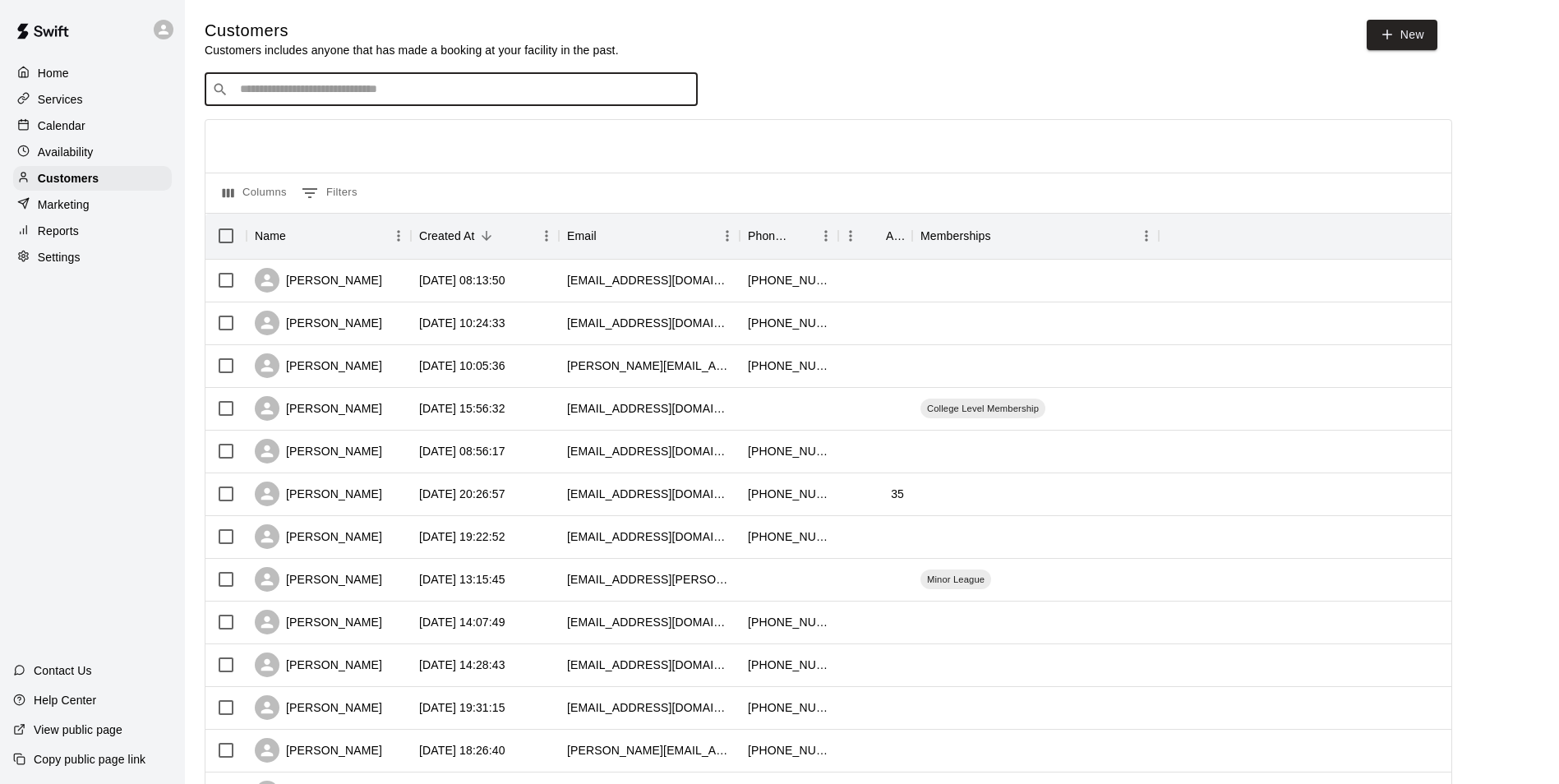
click at [248, 85] on input "Search customers by name or email" at bounding box center [462, 89] width 455 height 17
type input "******"
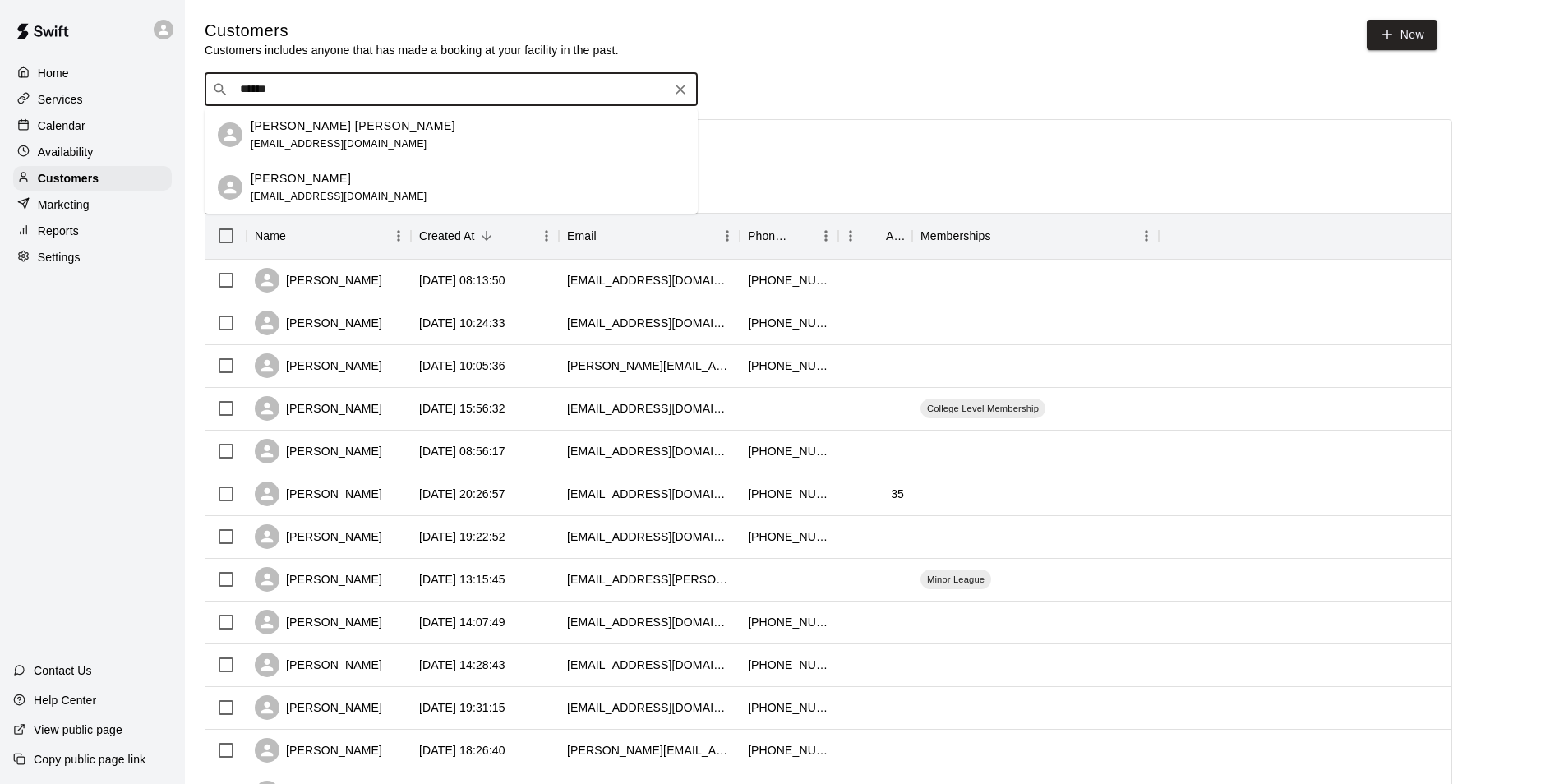
click at [679, 85] on icon "Clear" at bounding box center [680, 89] width 17 height 17
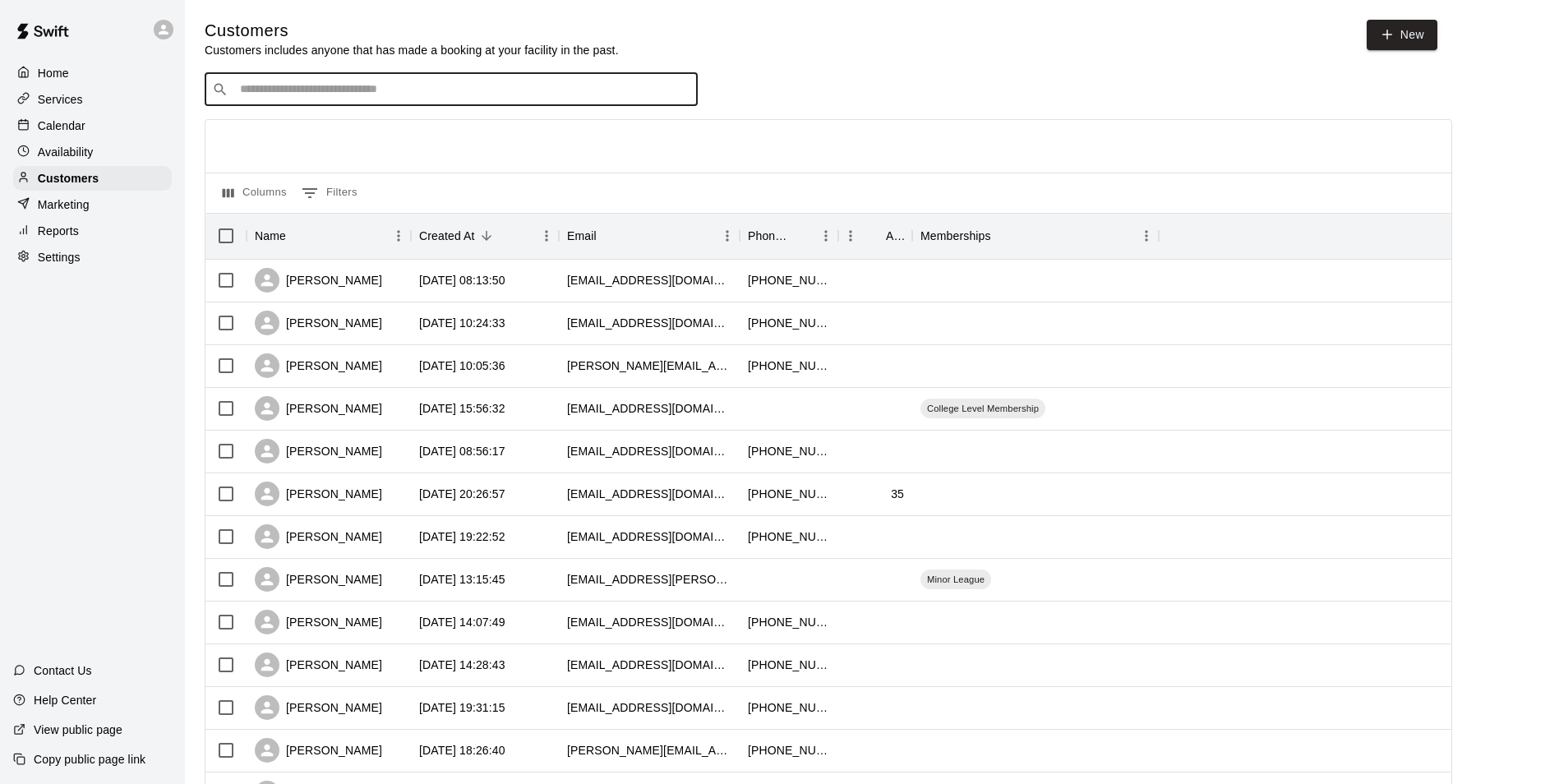
click at [101, 115] on div "Calendar" at bounding box center [92, 125] width 158 height 24
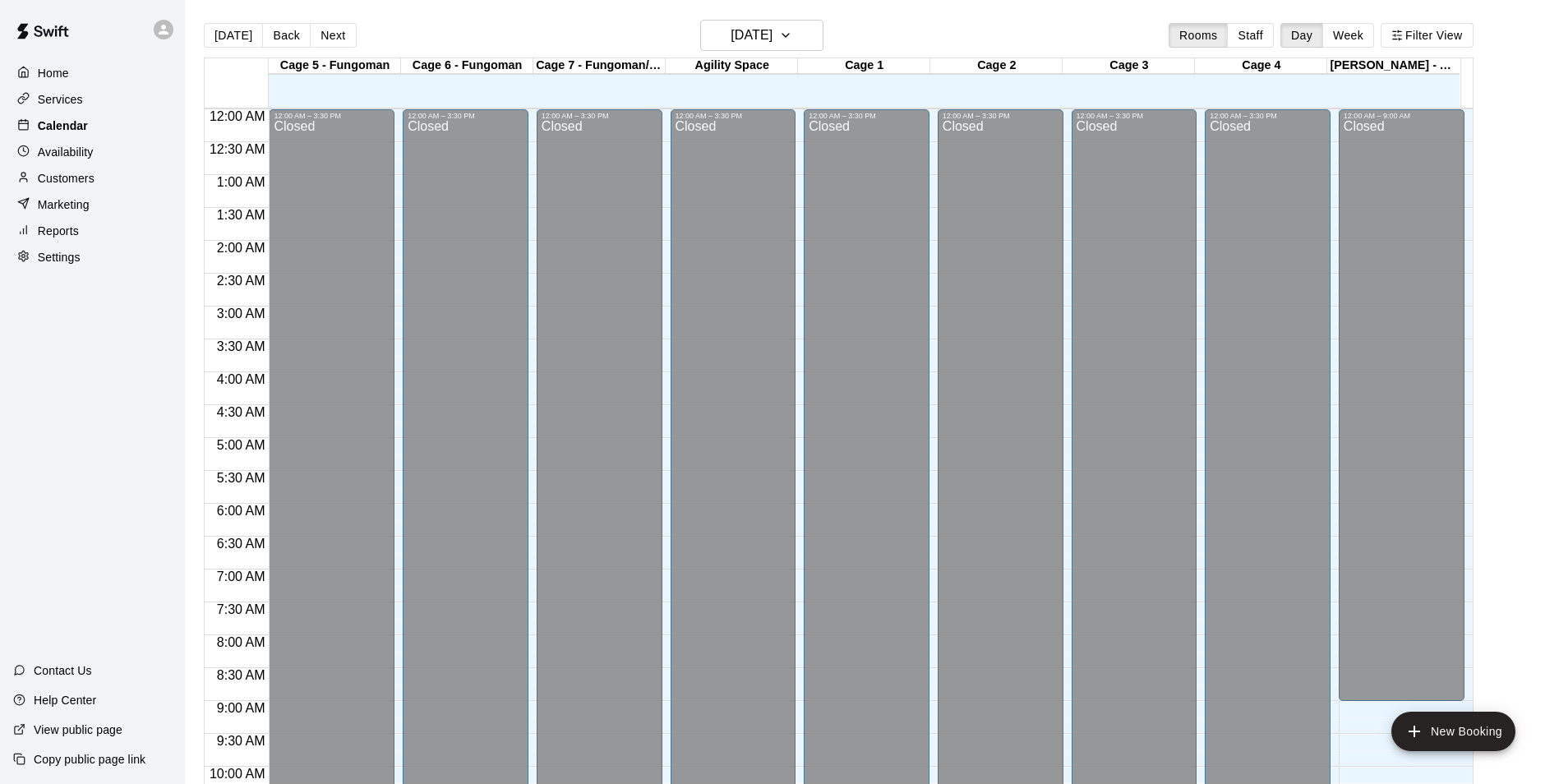
scroll to position [835, 0]
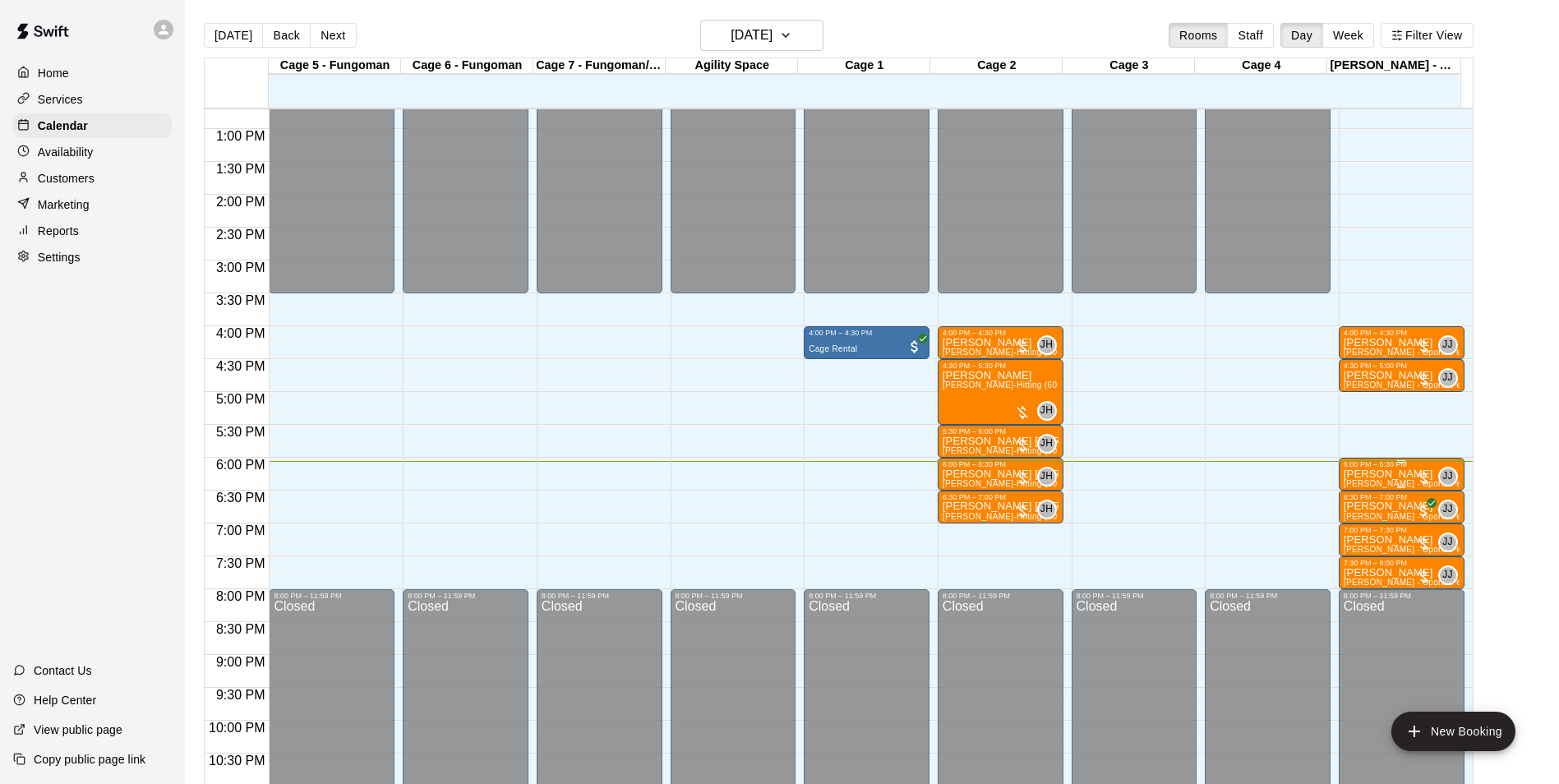
click at [1367, 474] on p "[PERSON_NAME]" at bounding box center [1402, 474] width 115 height 0
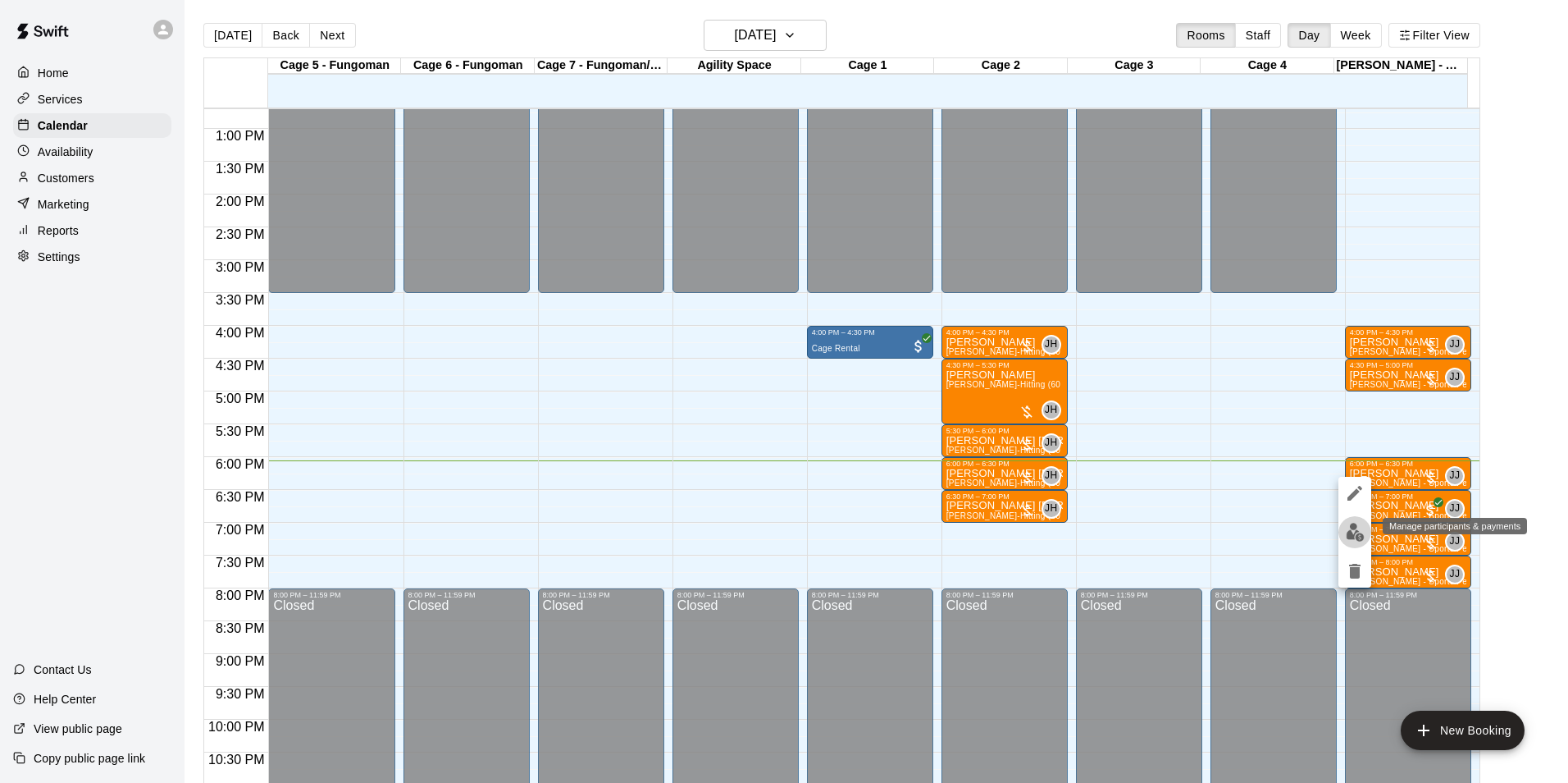
click at [1360, 534] on img "edit" at bounding box center [1354, 531] width 19 height 19
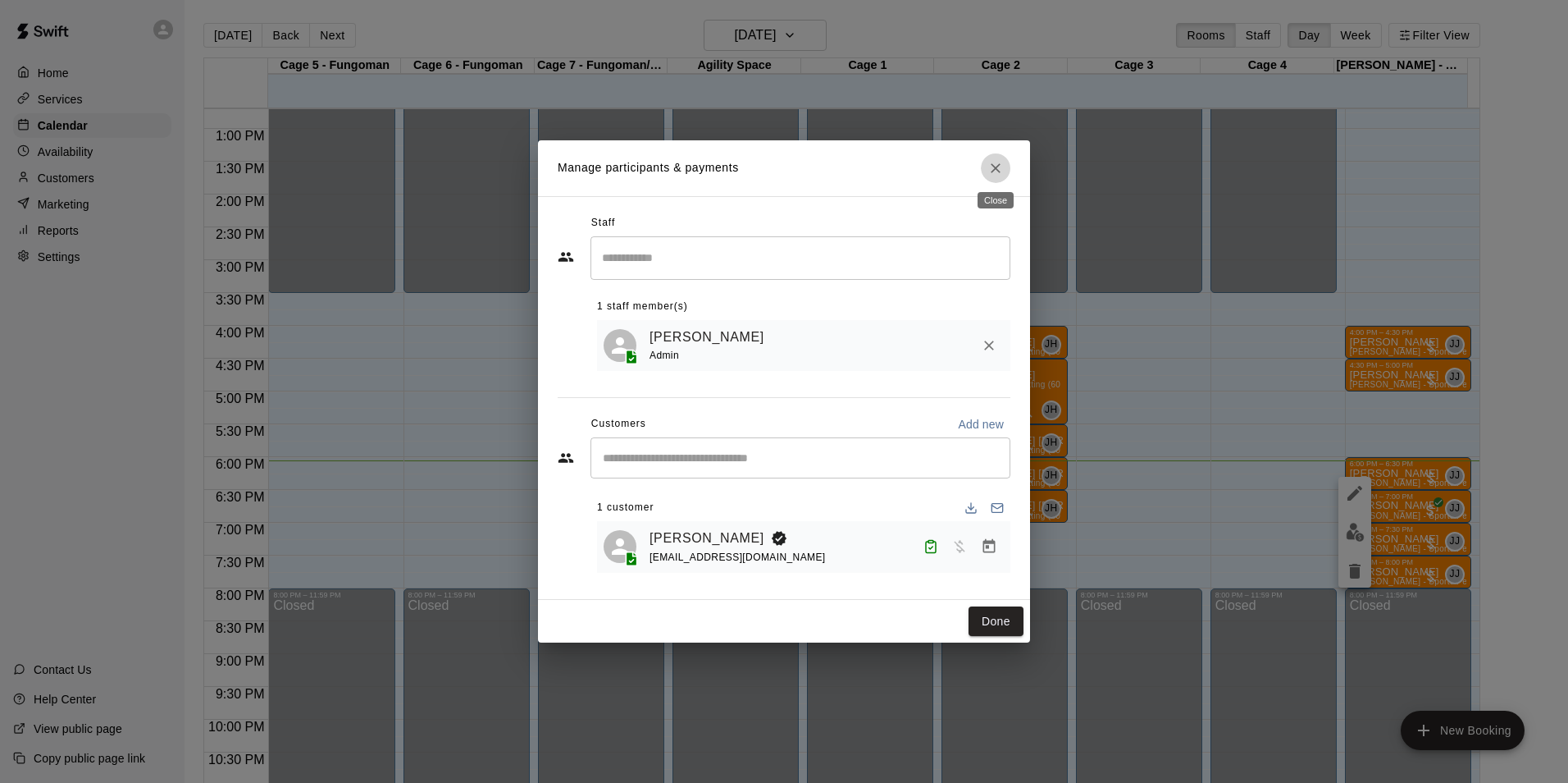
click at [997, 173] on icon "Close" at bounding box center [995, 168] width 17 height 17
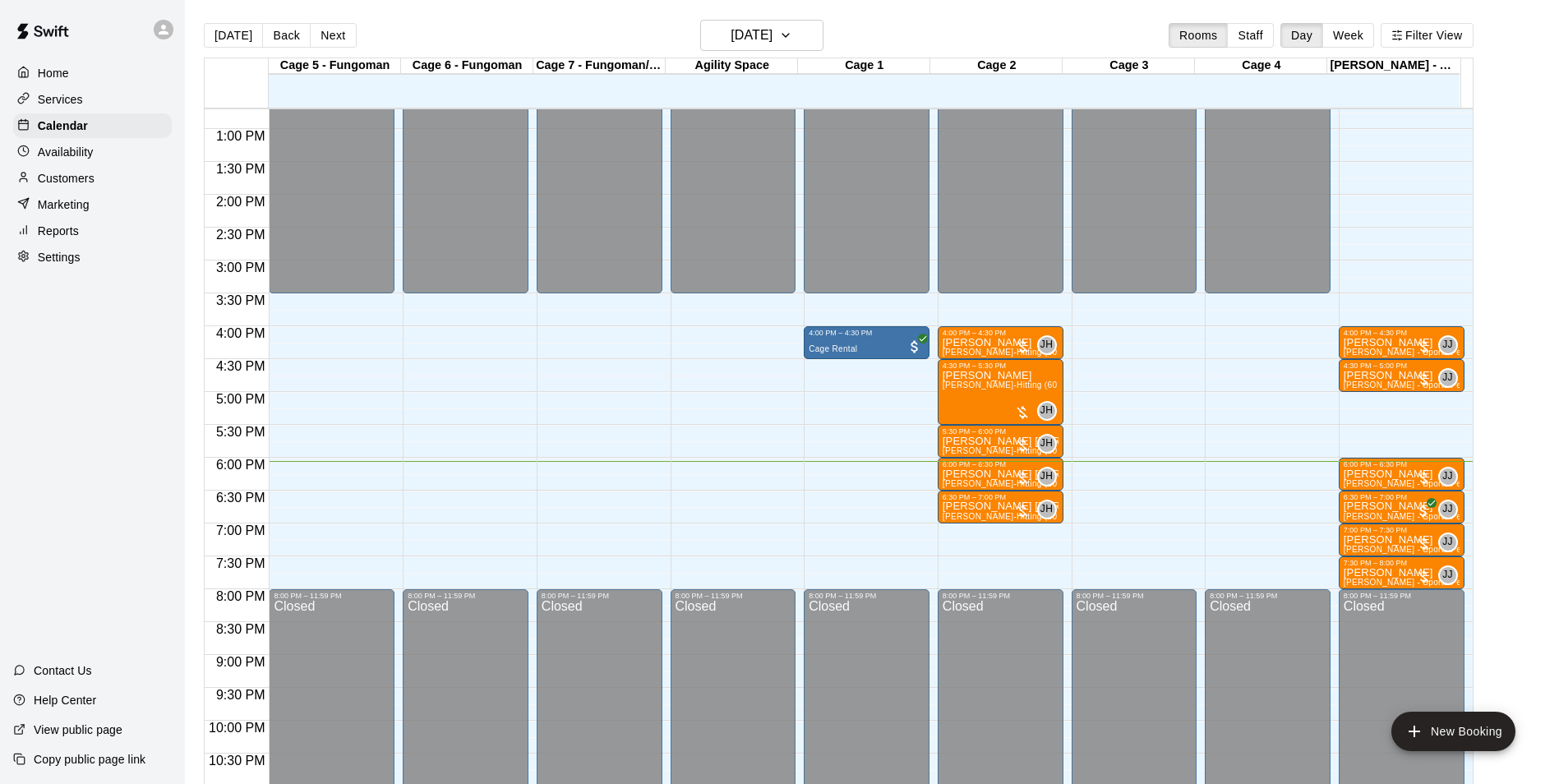
click at [125, 161] on div "Availability" at bounding box center [92, 152] width 158 height 24
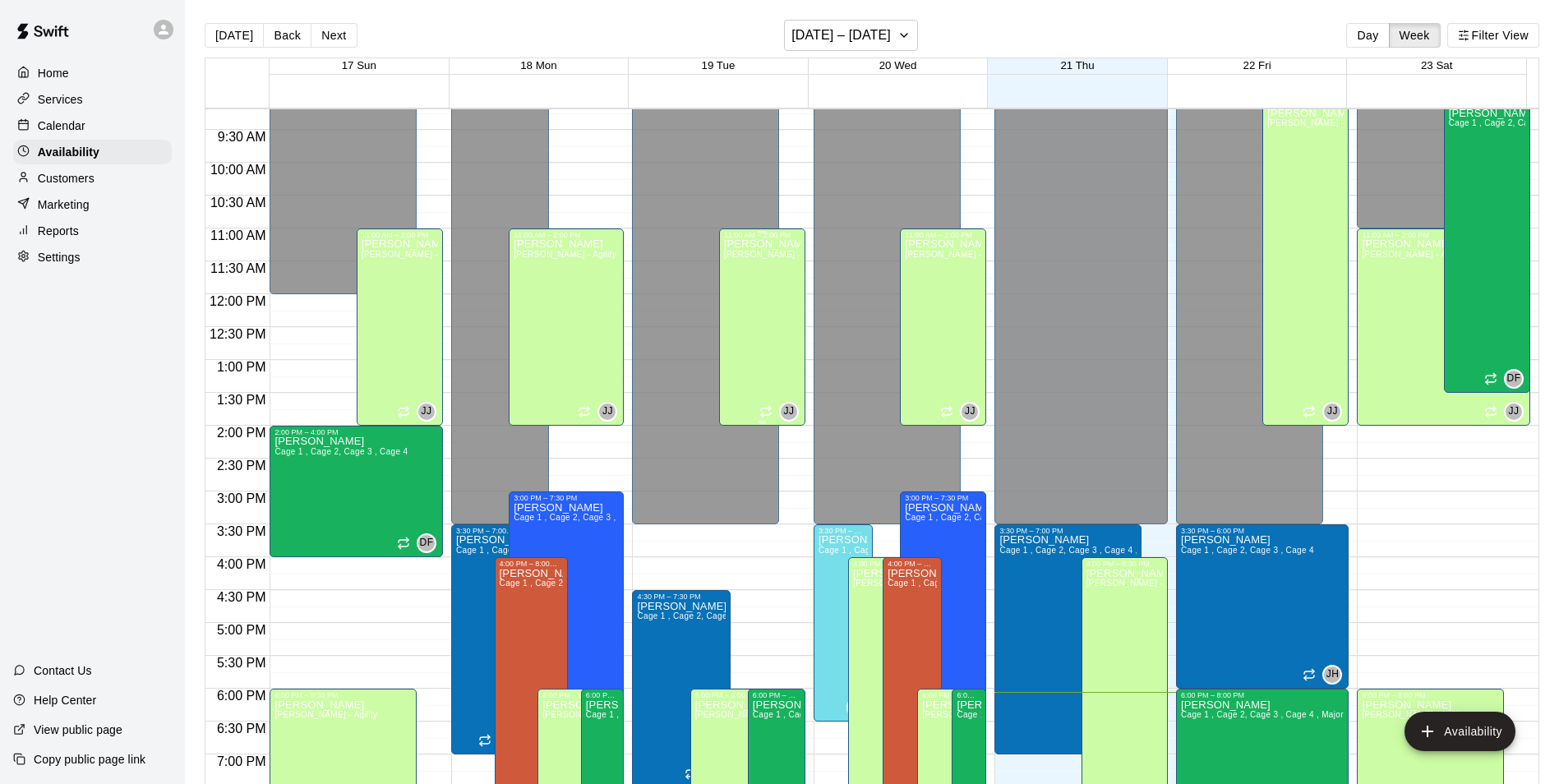
scroll to position [821, 0]
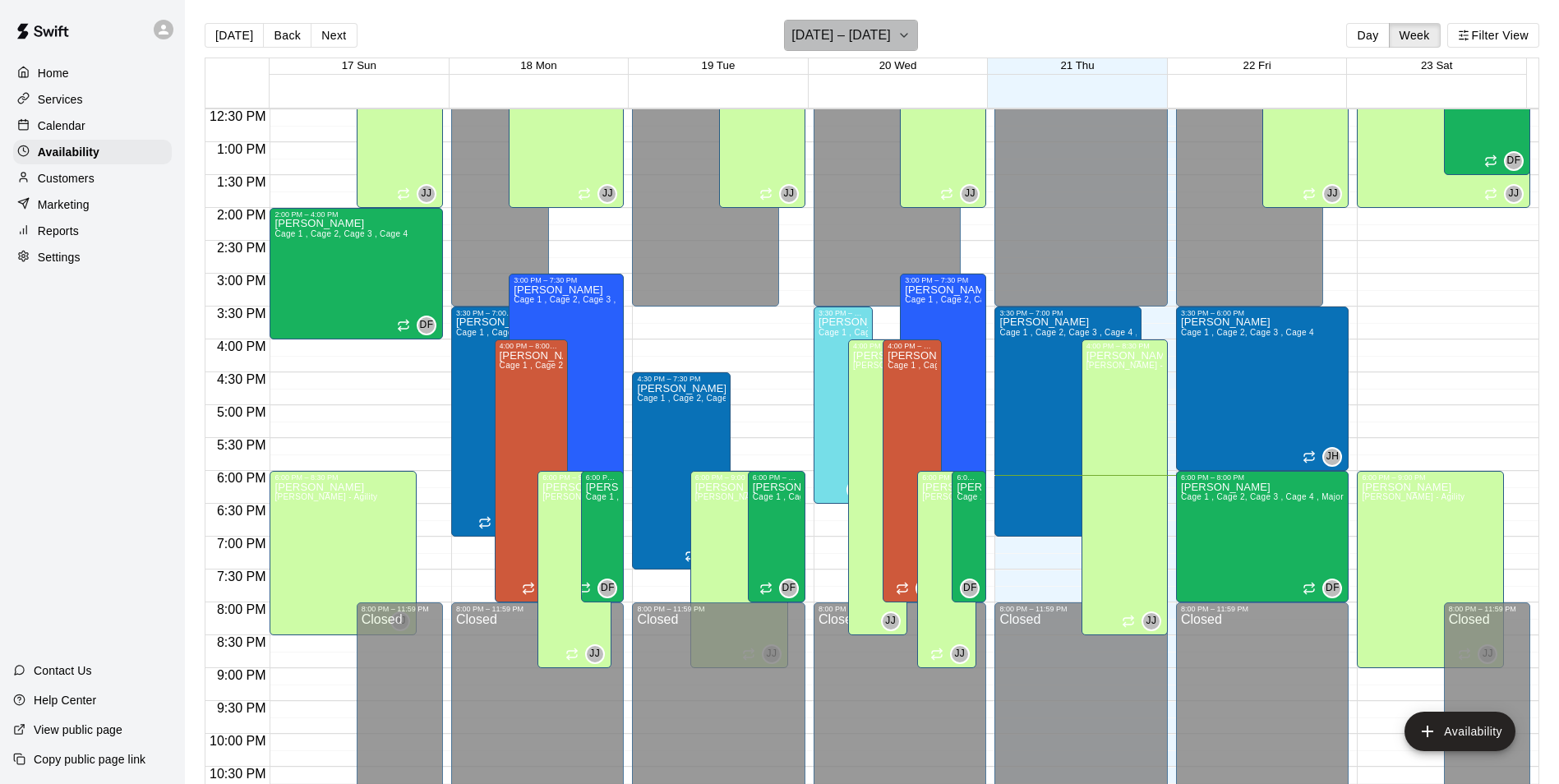
click at [902, 28] on icon "button" at bounding box center [904, 35] width 13 height 20
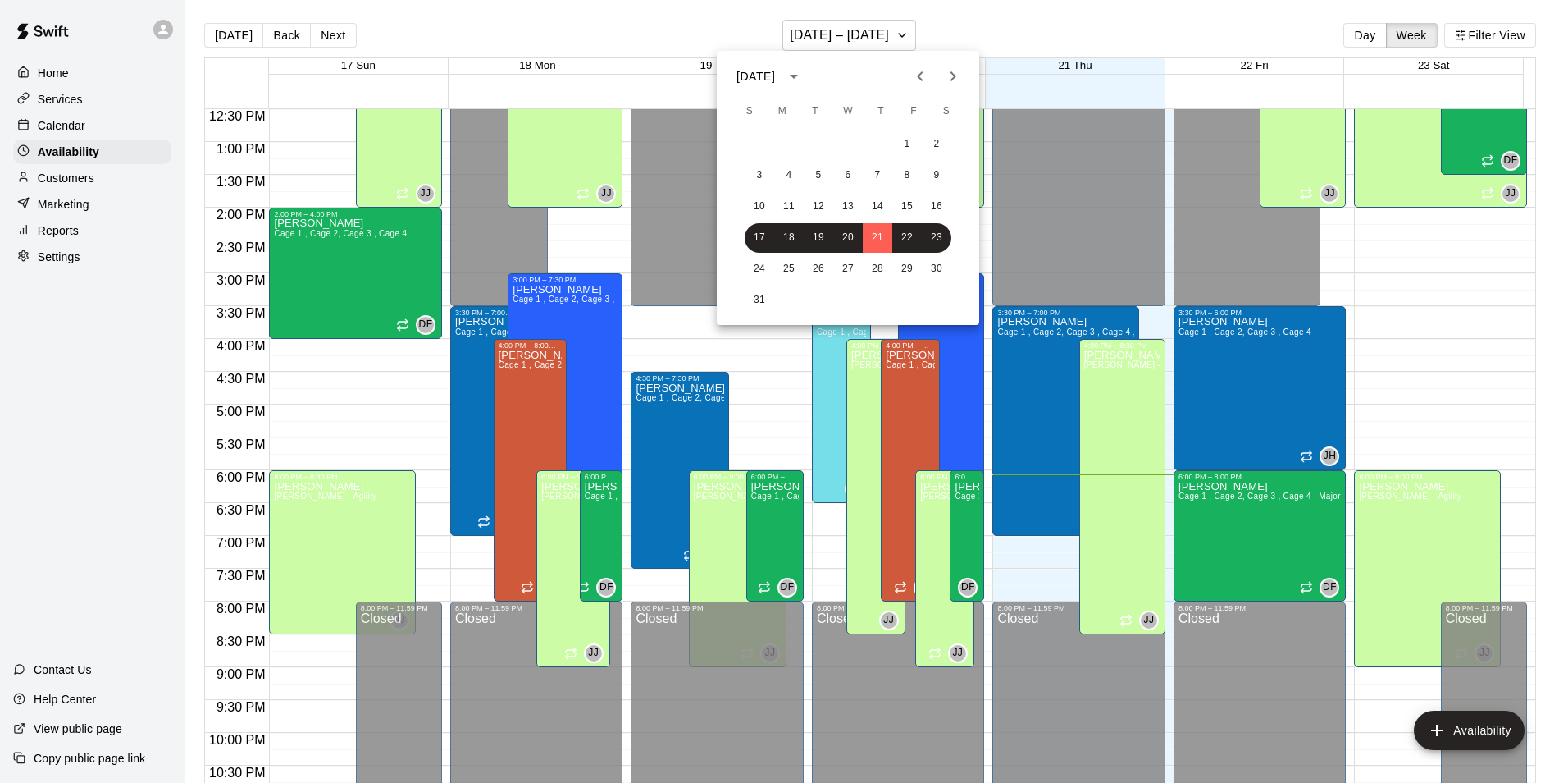
click at [803, 279] on div "24 25 26 27 28 29 30" at bounding box center [847, 268] width 262 height 29
click at [819, 272] on button "26" at bounding box center [818, 268] width 29 height 29
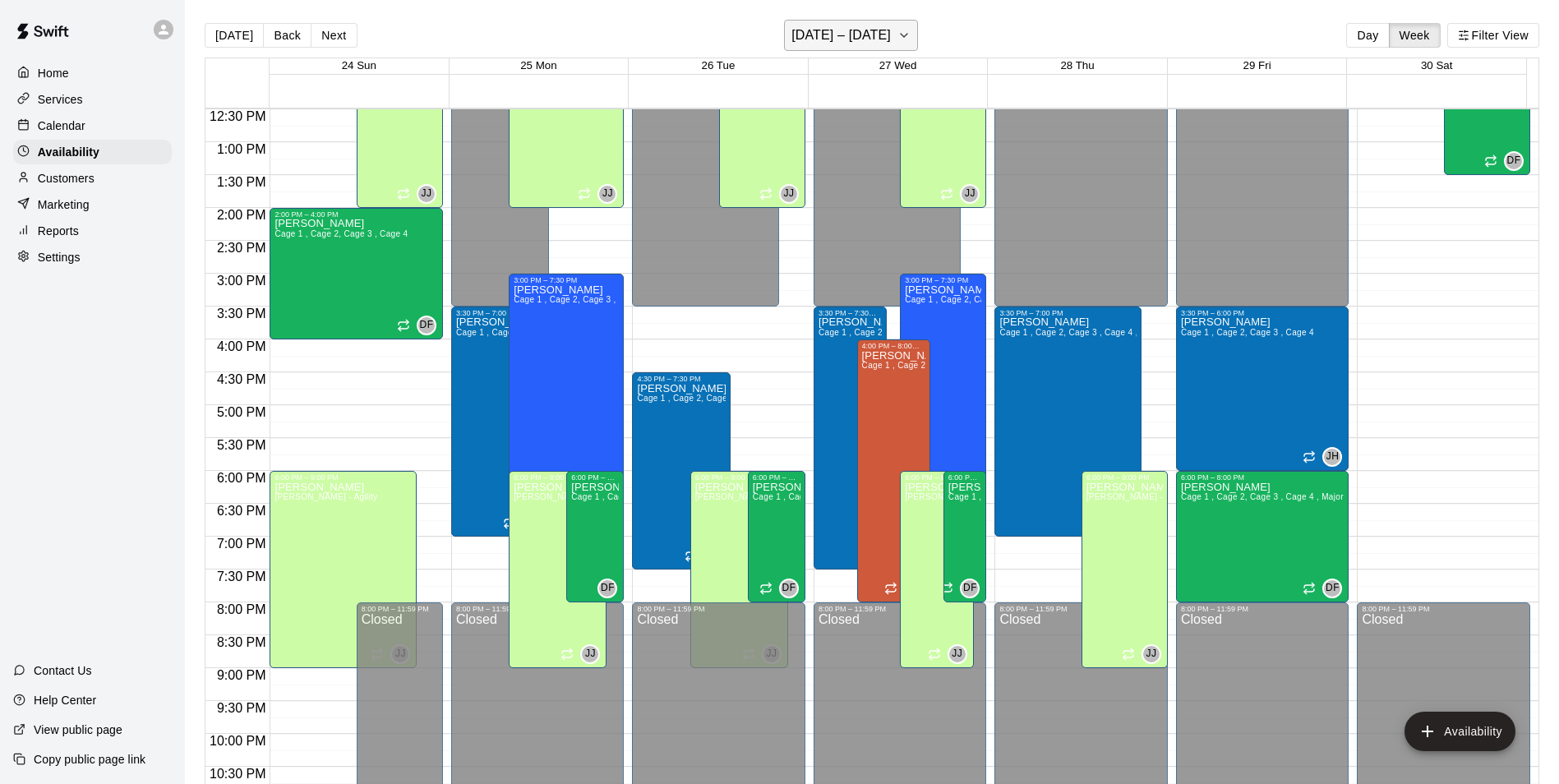
click at [793, 38] on button "[DATE] – [DATE]" at bounding box center [851, 35] width 134 height 31
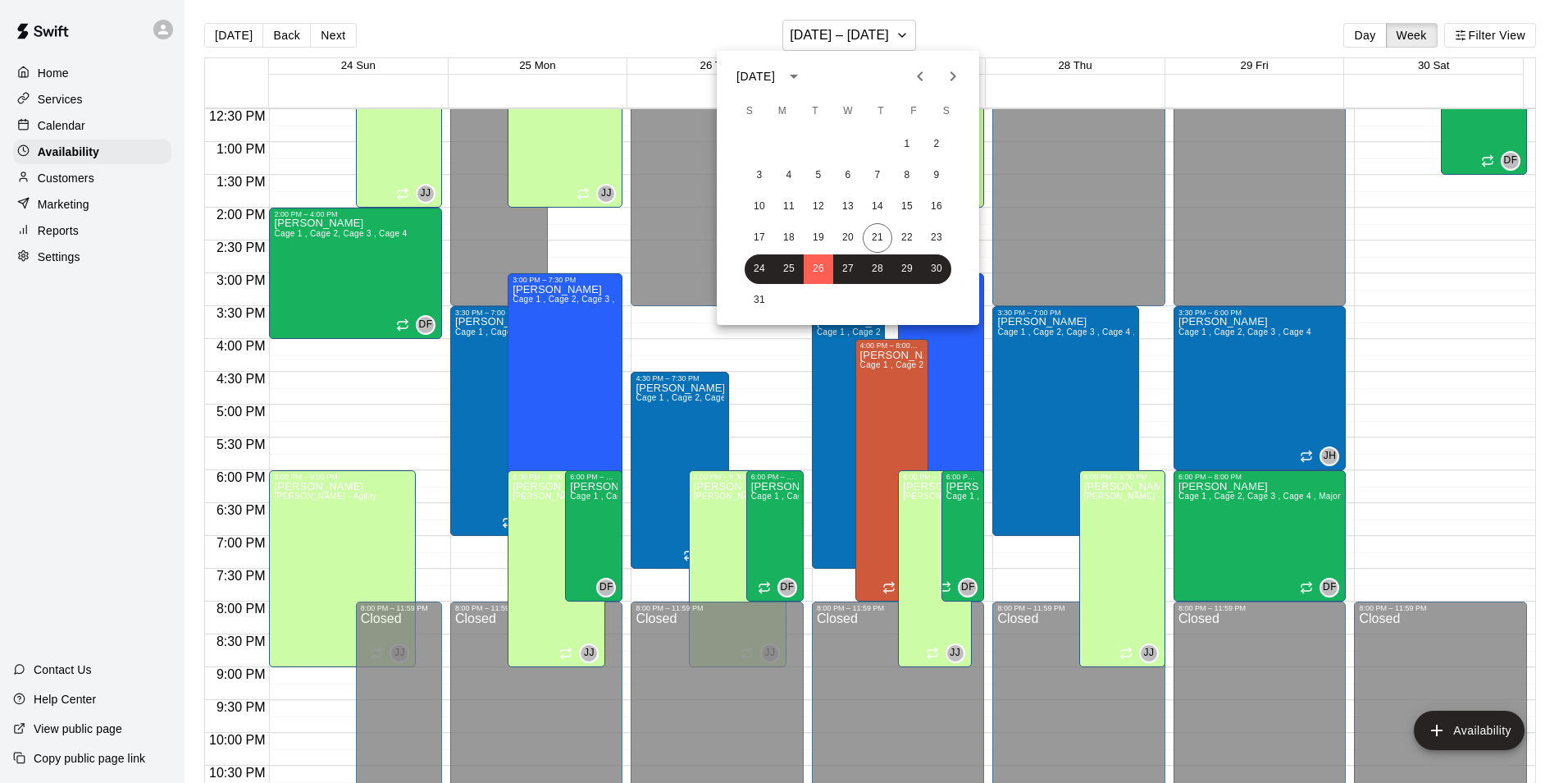
drag, startPoint x: 830, startPoint y: 26, endPoint x: 819, endPoint y: 24, distance: 11.2
click at [829, 25] on div at bounding box center [784, 392] width 1568 height 783
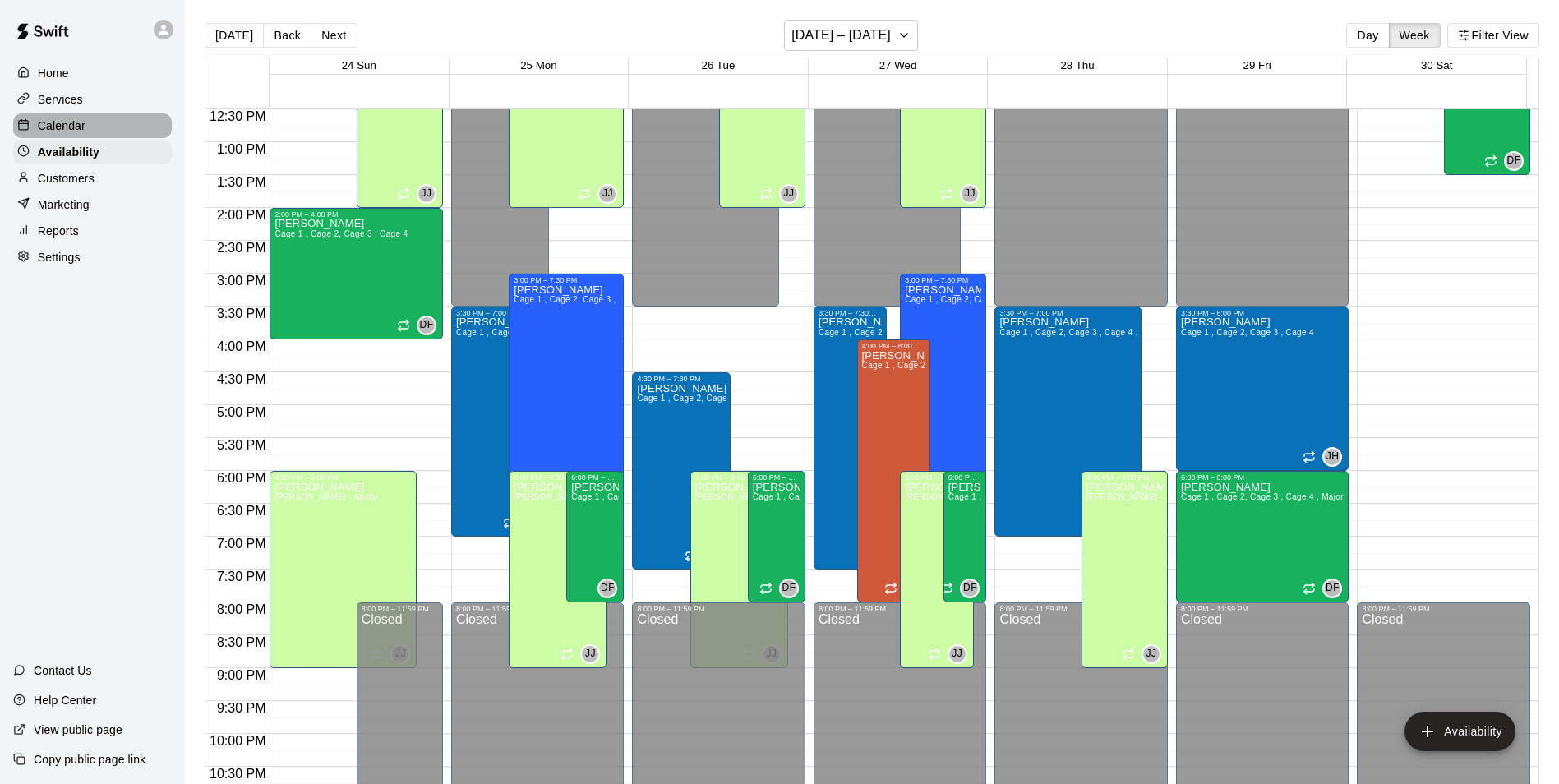
click at [76, 121] on p "Calendar" at bounding box center [62, 125] width 48 height 17
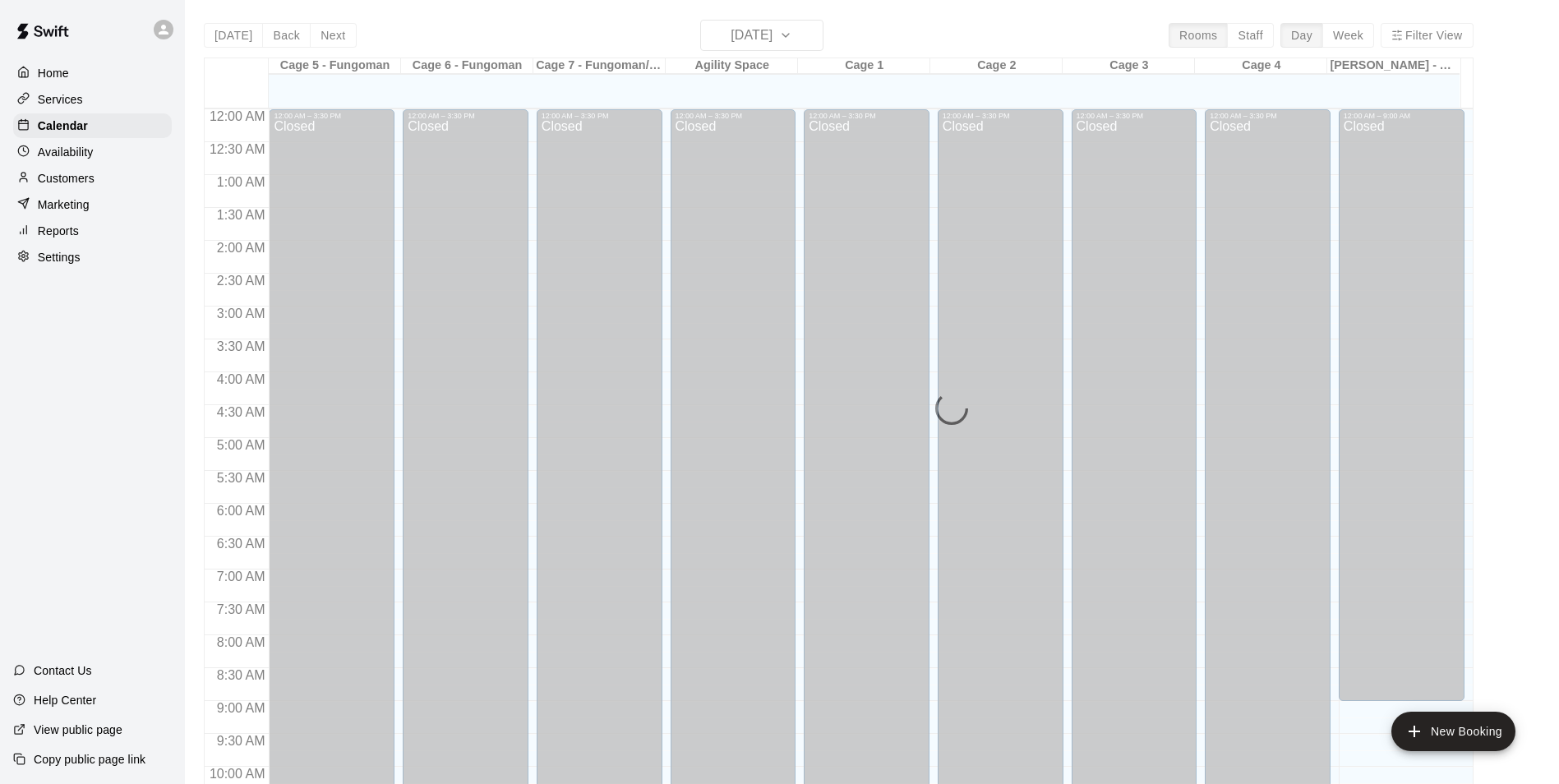
scroll to position [835, 0]
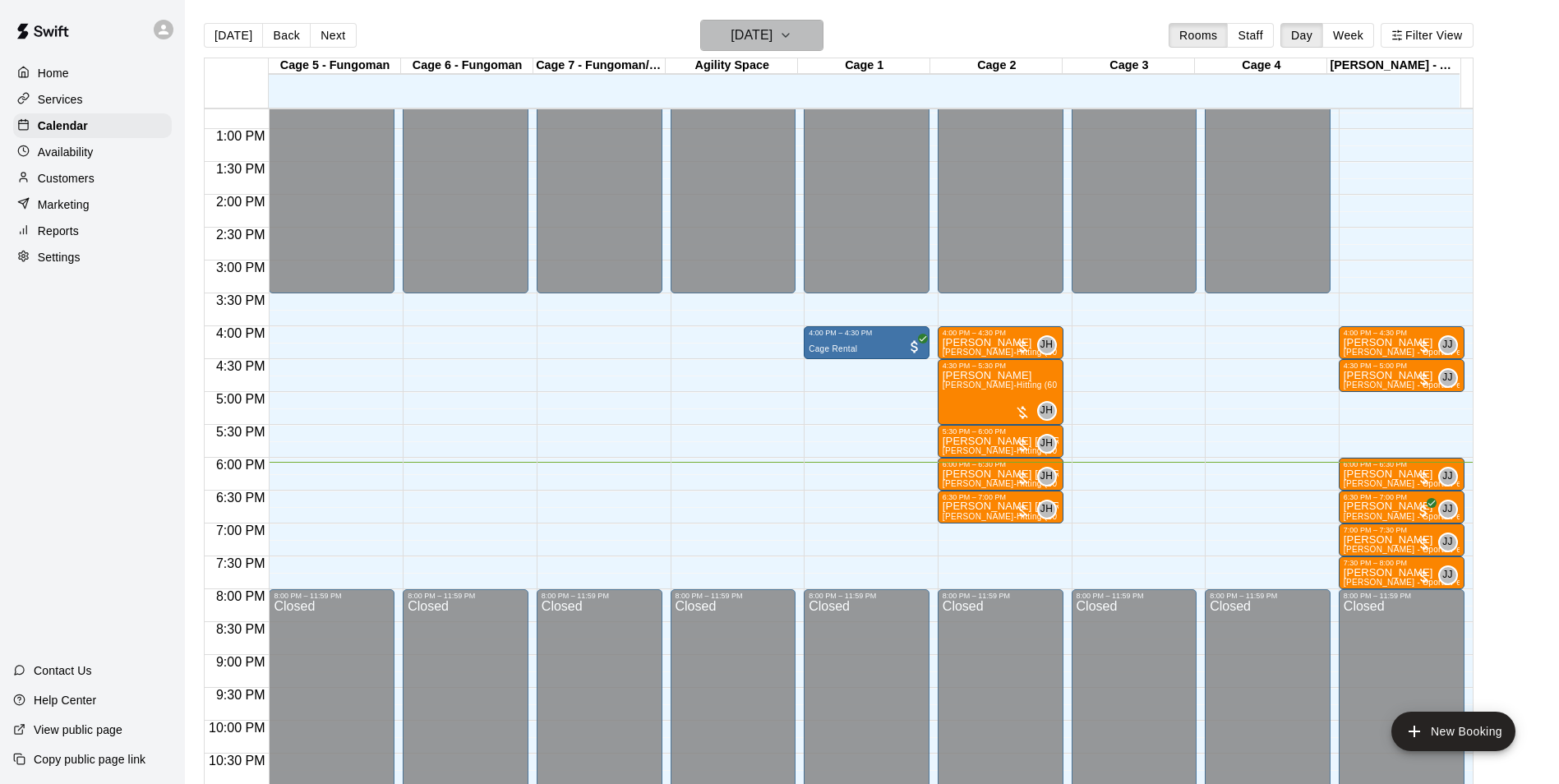
click at [773, 33] on h6 "[DATE]" at bounding box center [751, 35] width 42 height 23
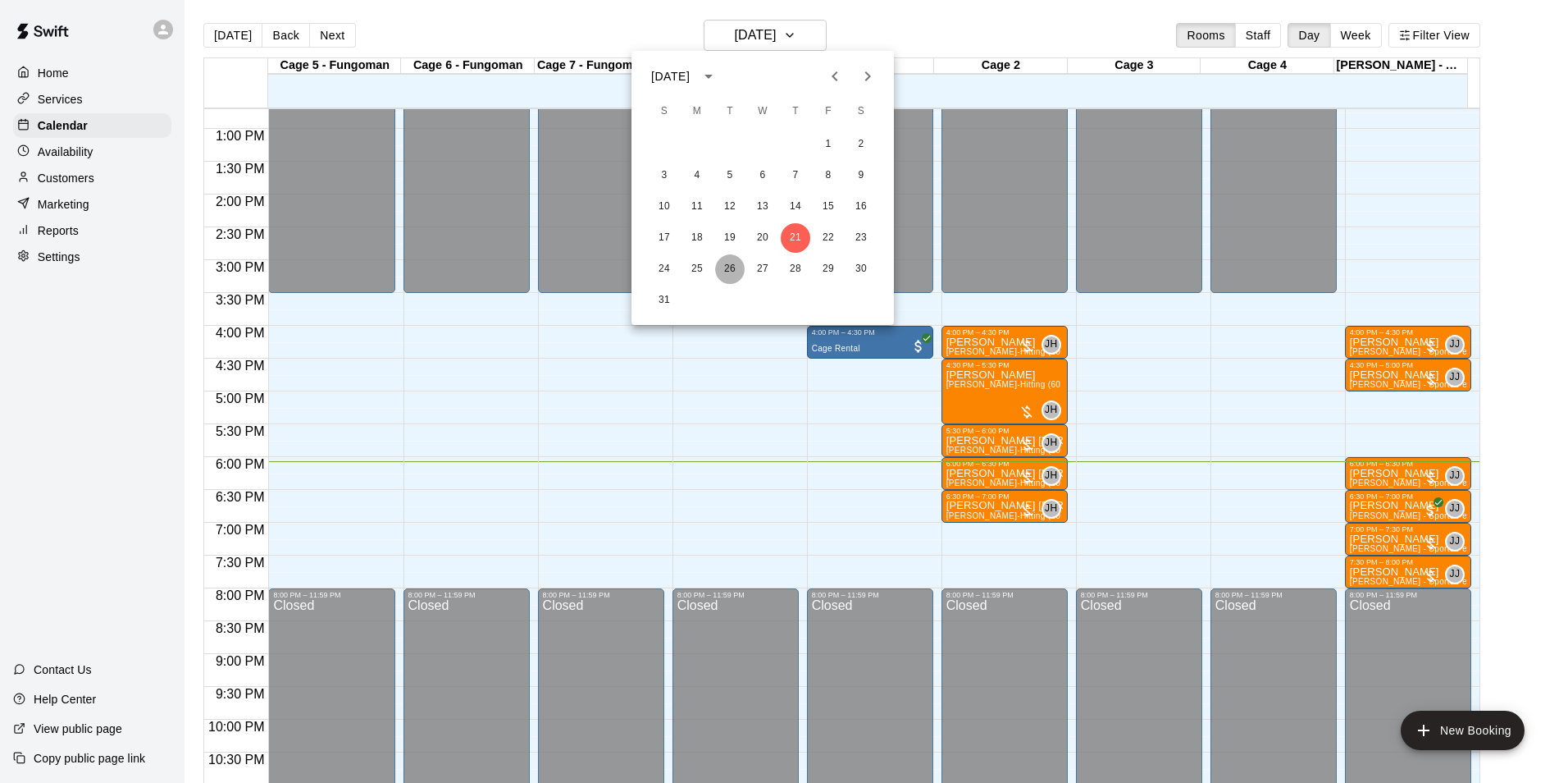
click at [727, 268] on button "26" at bounding box center [730, 268] width 29 height 29
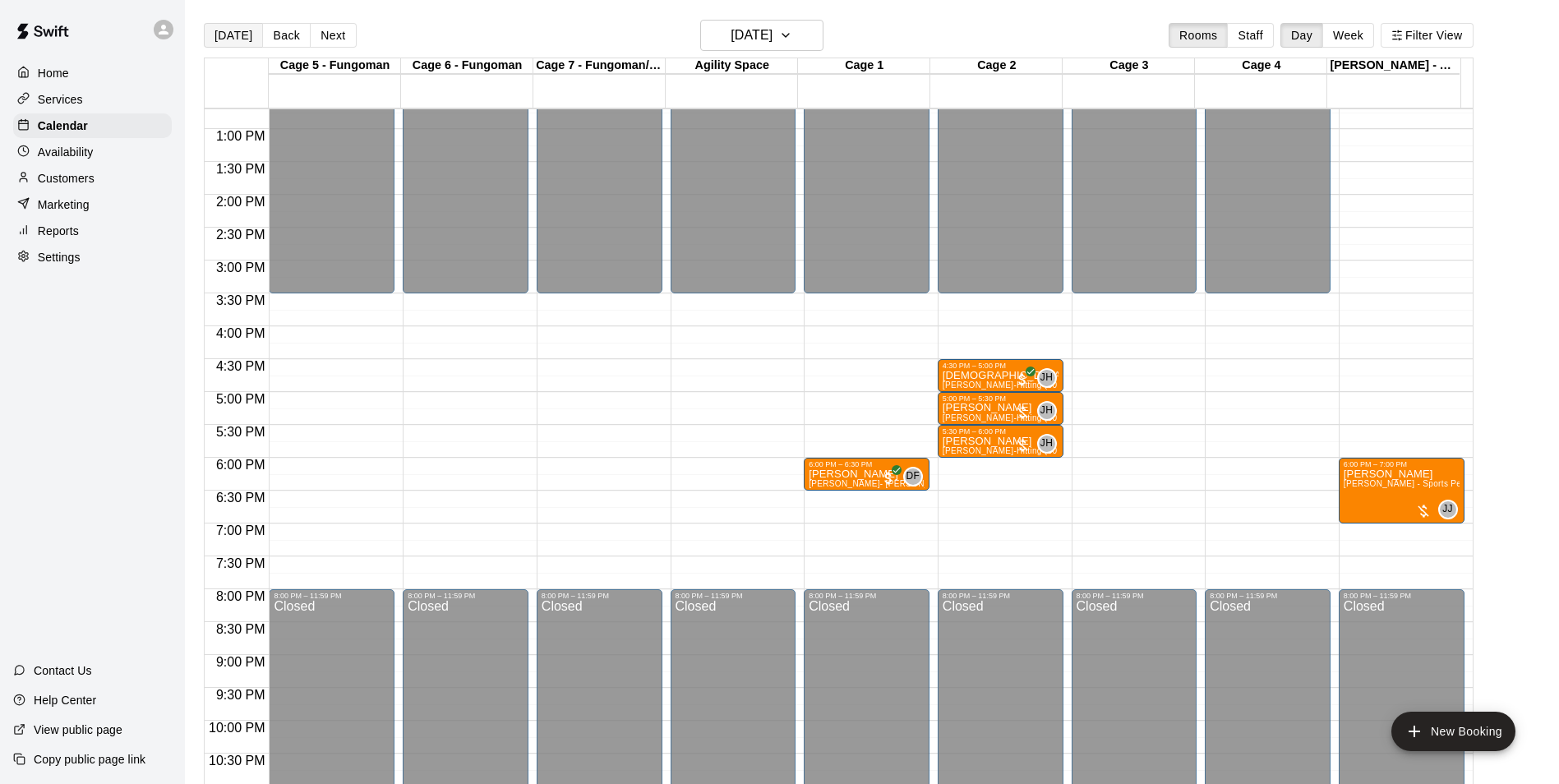
click at [240, 29] on button "[DATE]" at bounding box center [233, 35] width 59 height 24
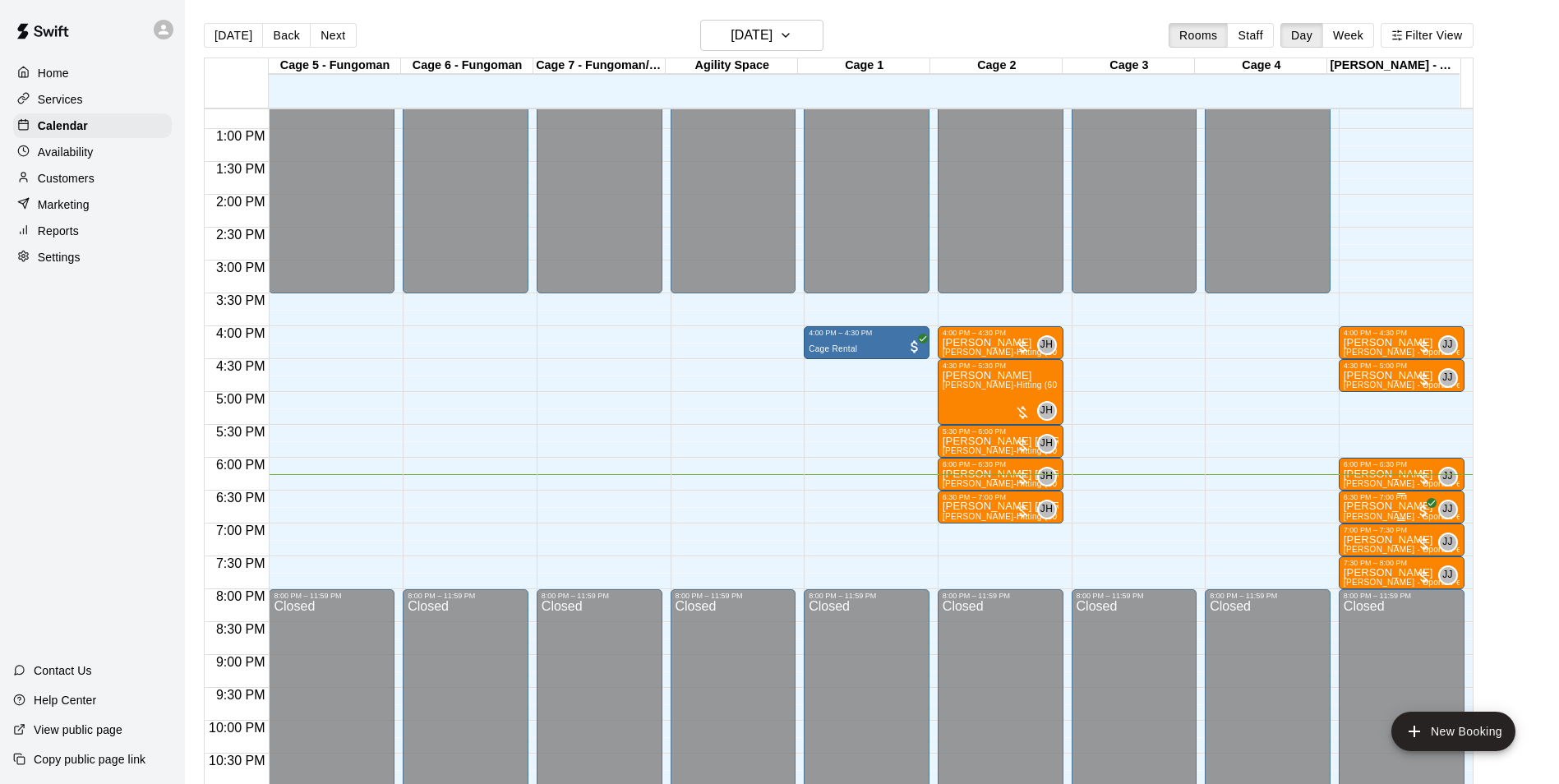
click at [1350, 506] on p "[PERSON_NAME]" at bounding box center [1402, 506] width 115 height 0
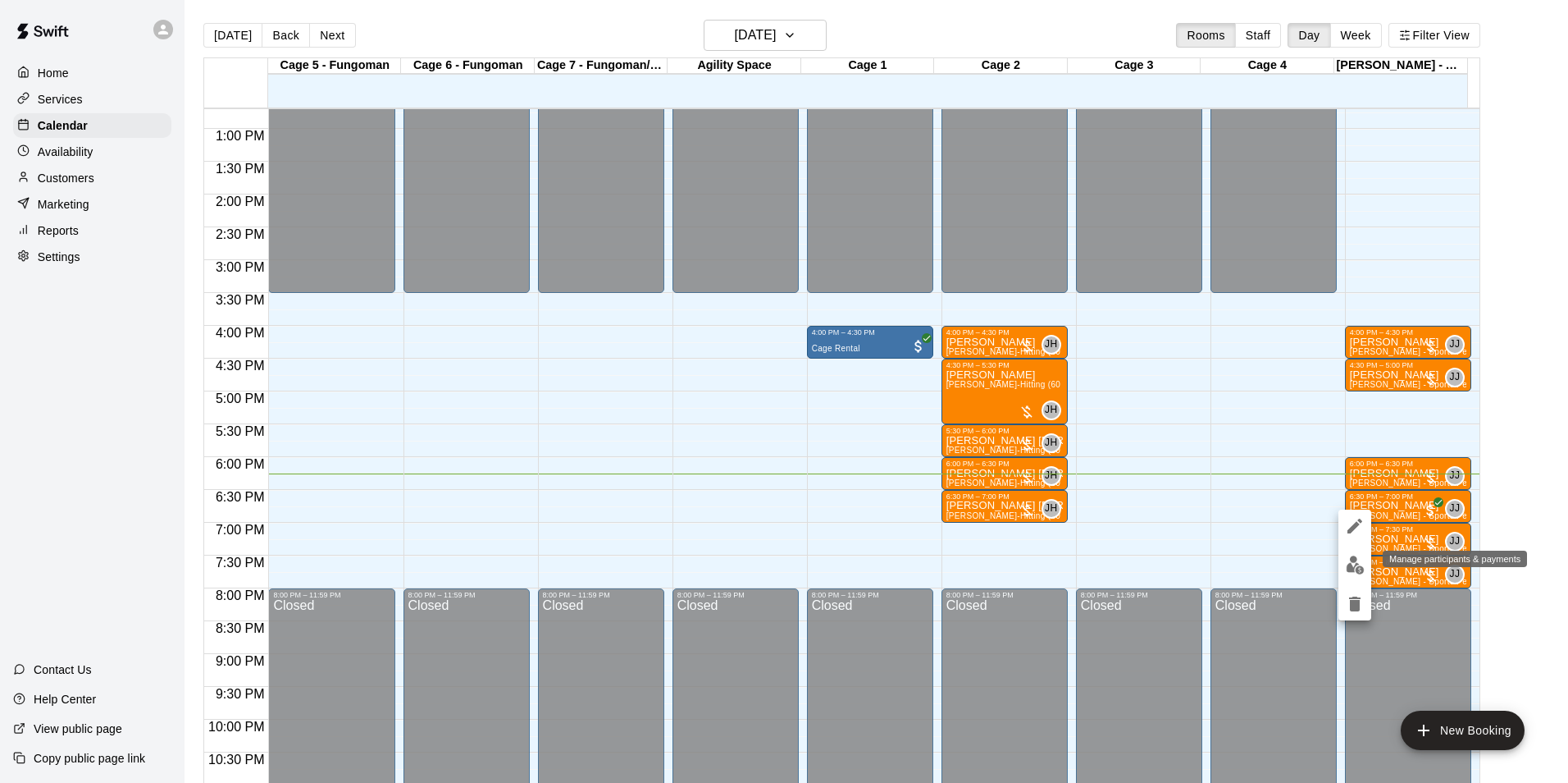
click at [1347, 569] on img "edit" at bounding box center [1354, 564] width 19 height 19
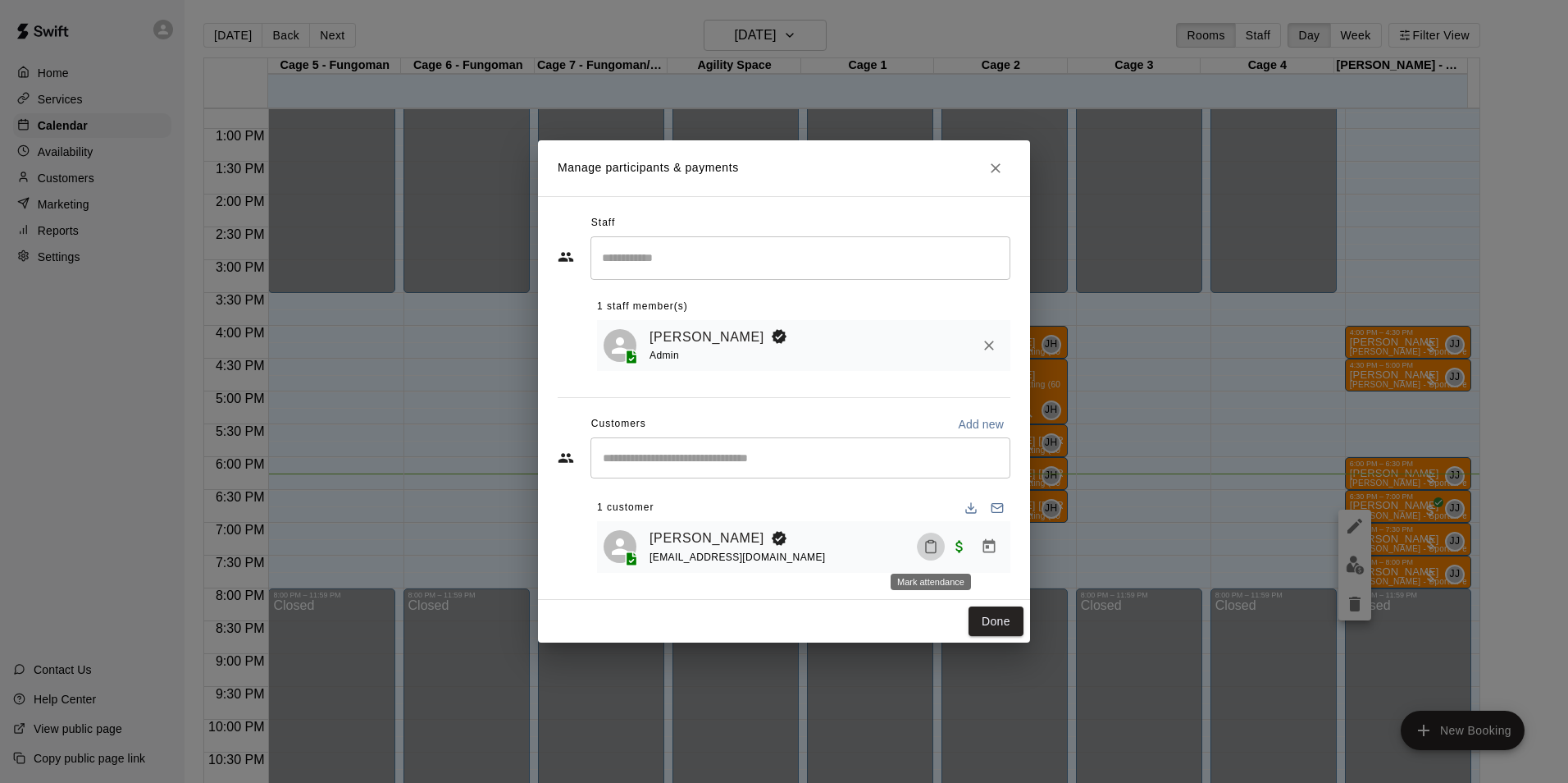
click at [928, 549] on icon "Mark attendance" at bounding box center [930, 546] width 15 height 15
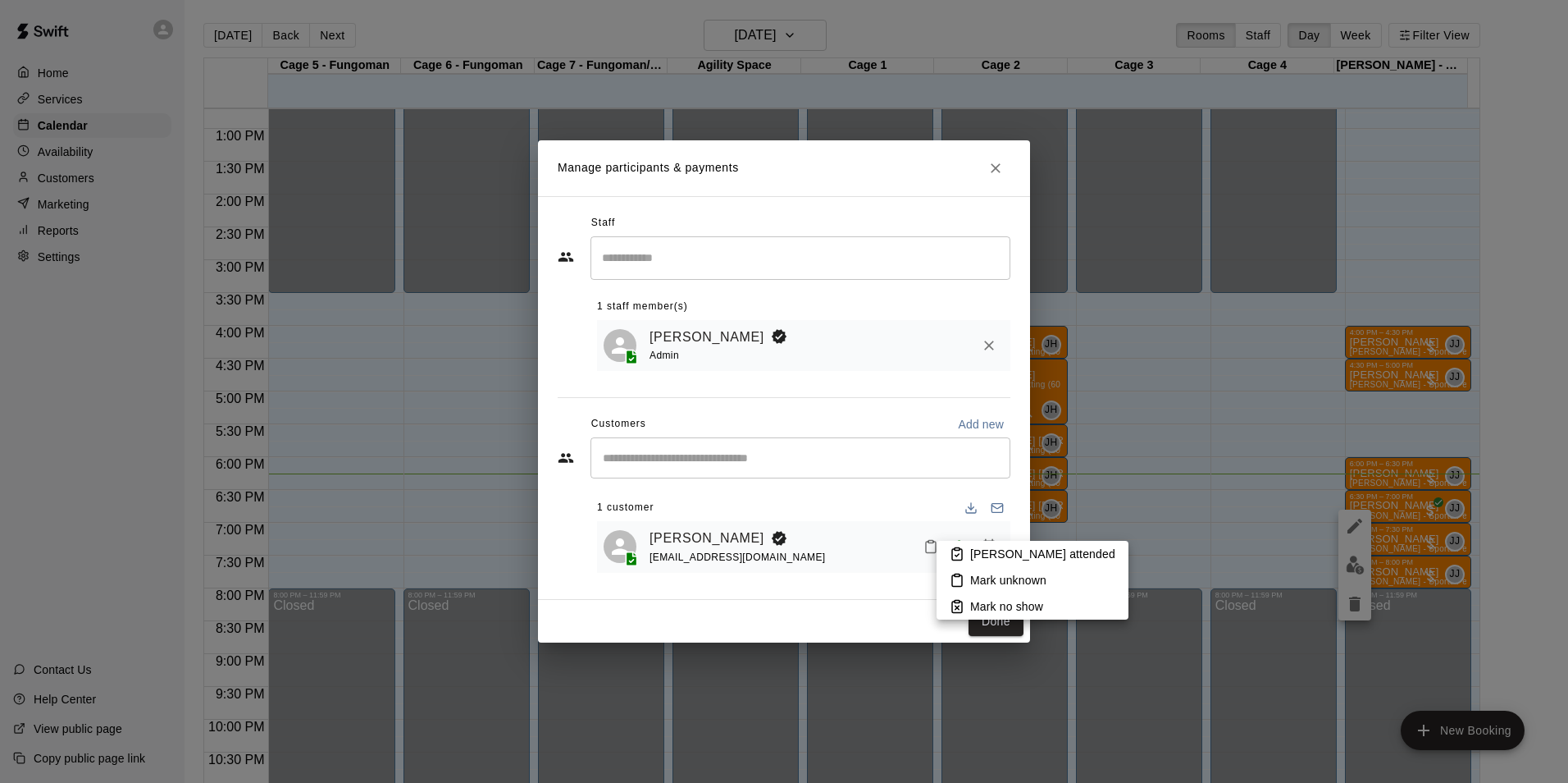
click at [991, 552] on p "[PERSON_NAME] attended" at bounding box center [1042, 554] width 145 height 17
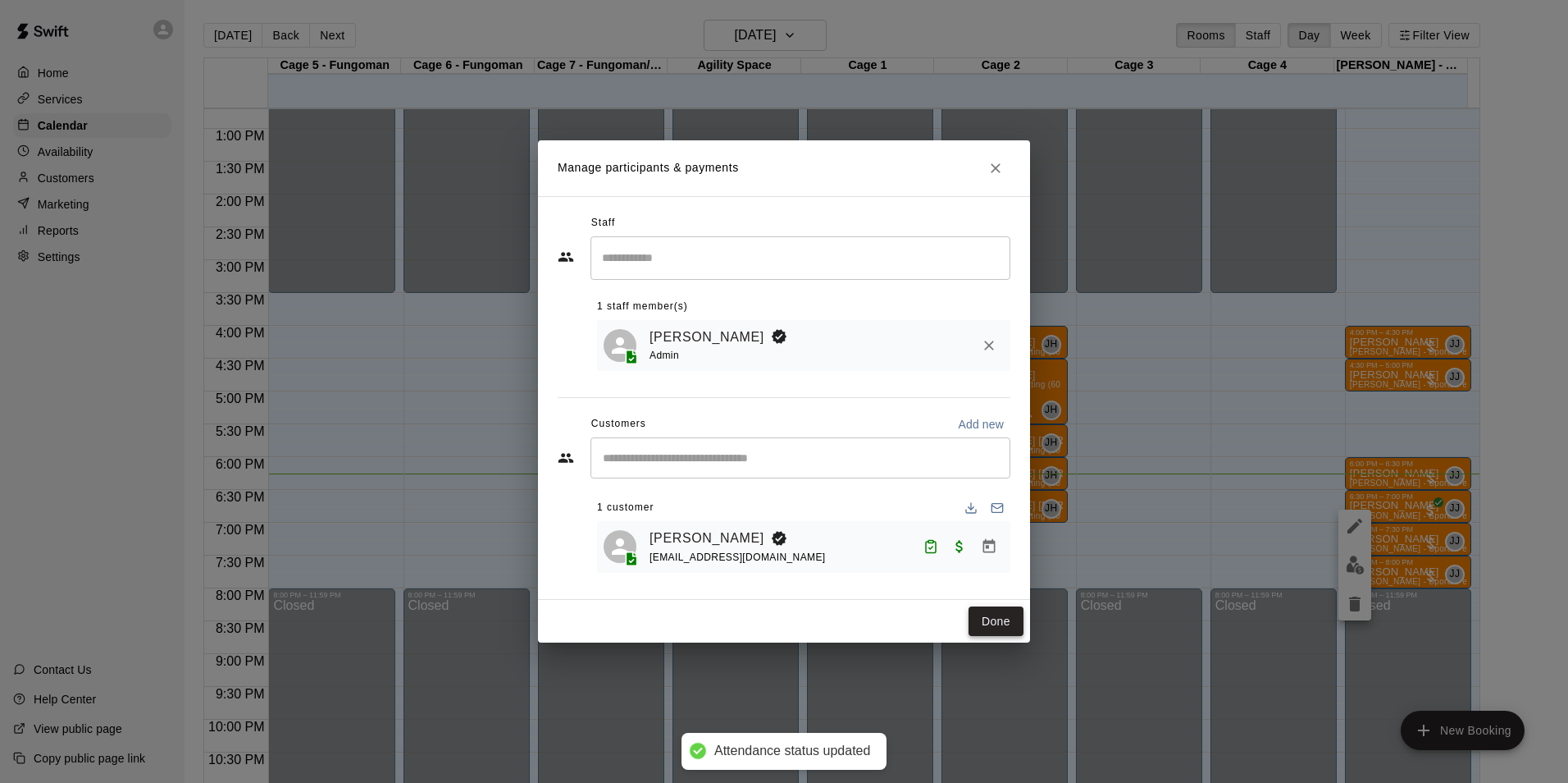
click at [990, 624] on button "Done" at bounding box center [995, 621] width 55 height 30
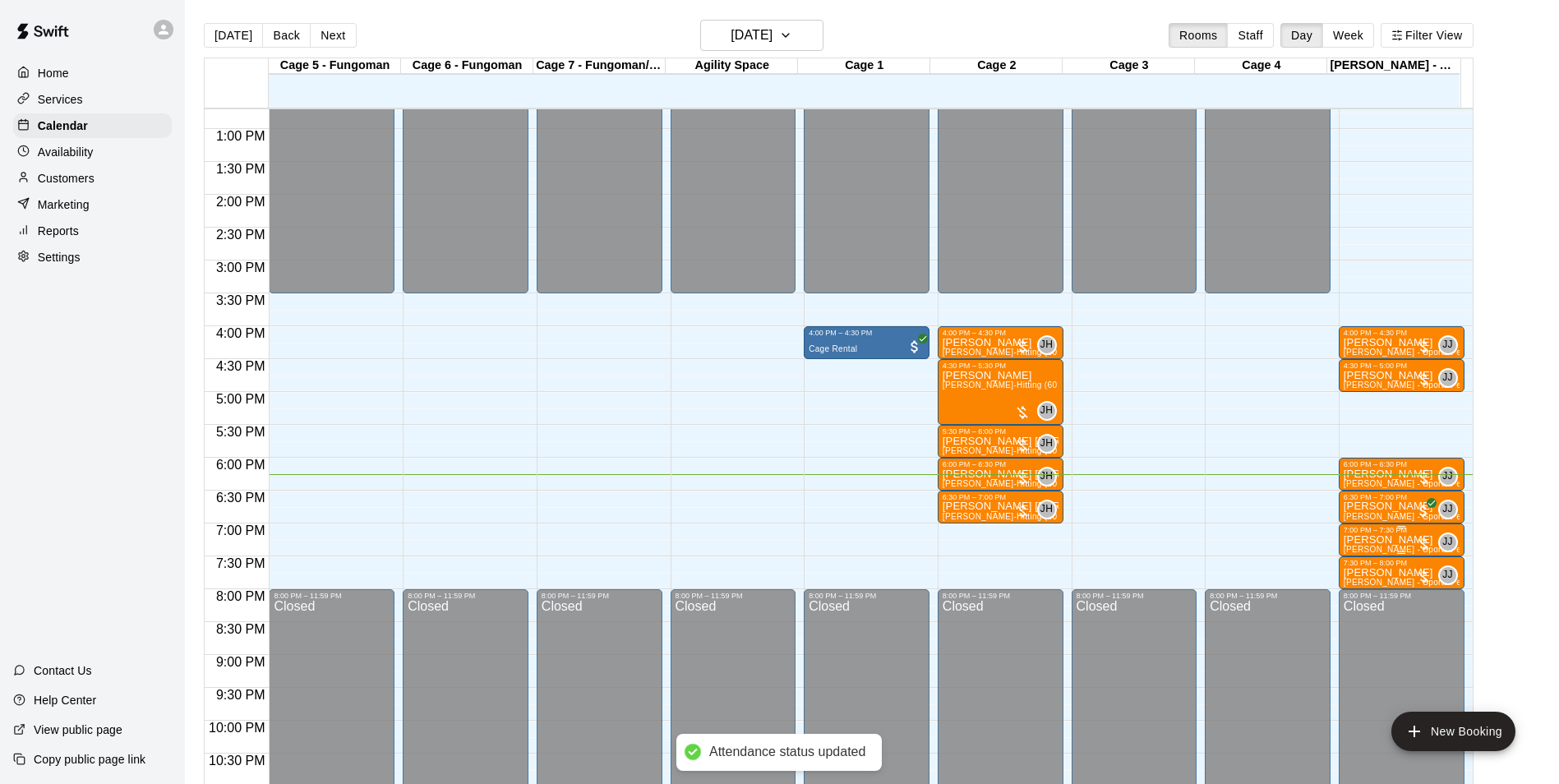
click at [1369, 540] on p "[PERSON_NAME]" at bounding box center [1402, 540] width 115 height 0
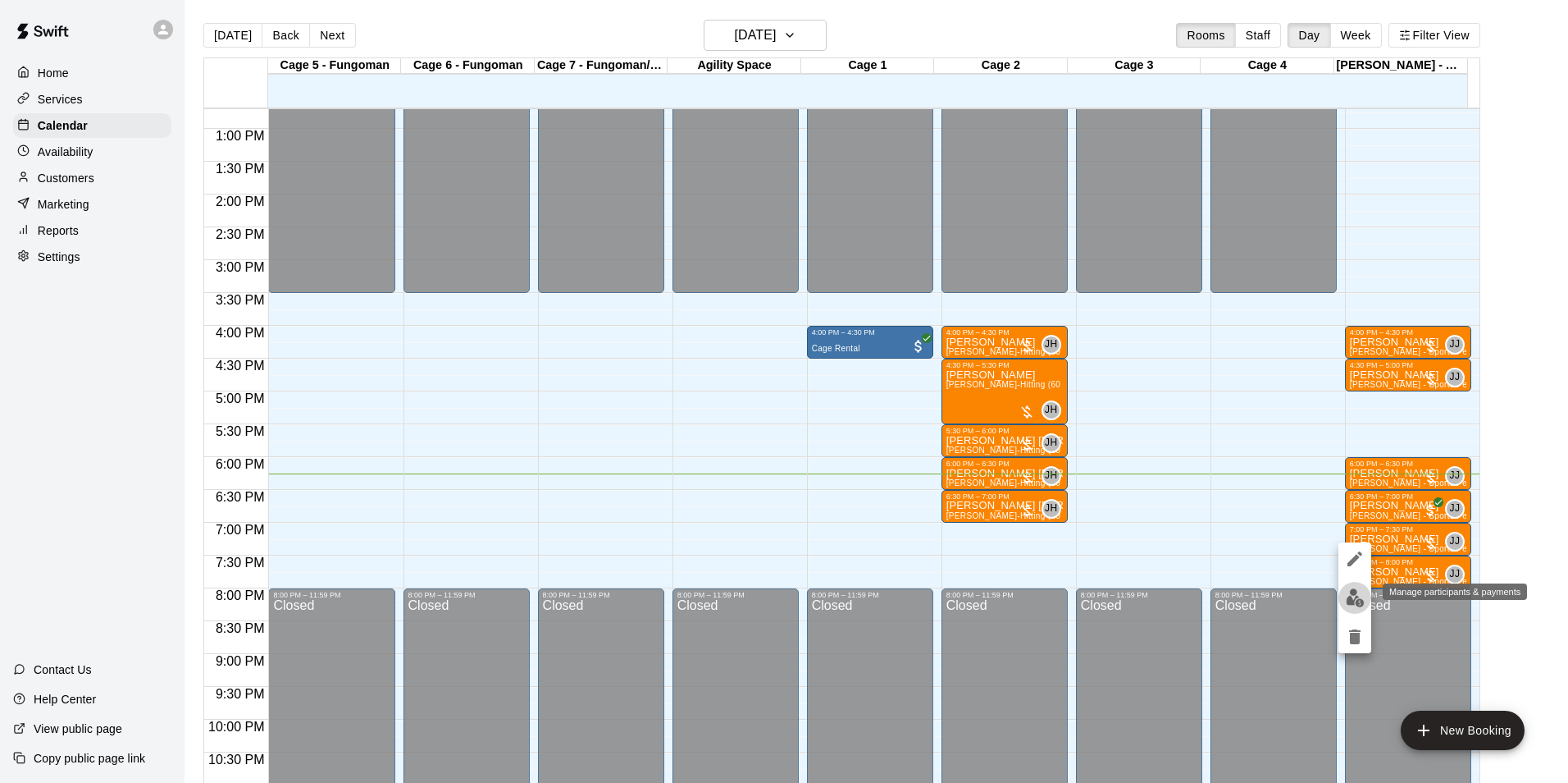
click at [1343, 600] on button "edit" at bounding box center [1354, 598] width 33 height 32
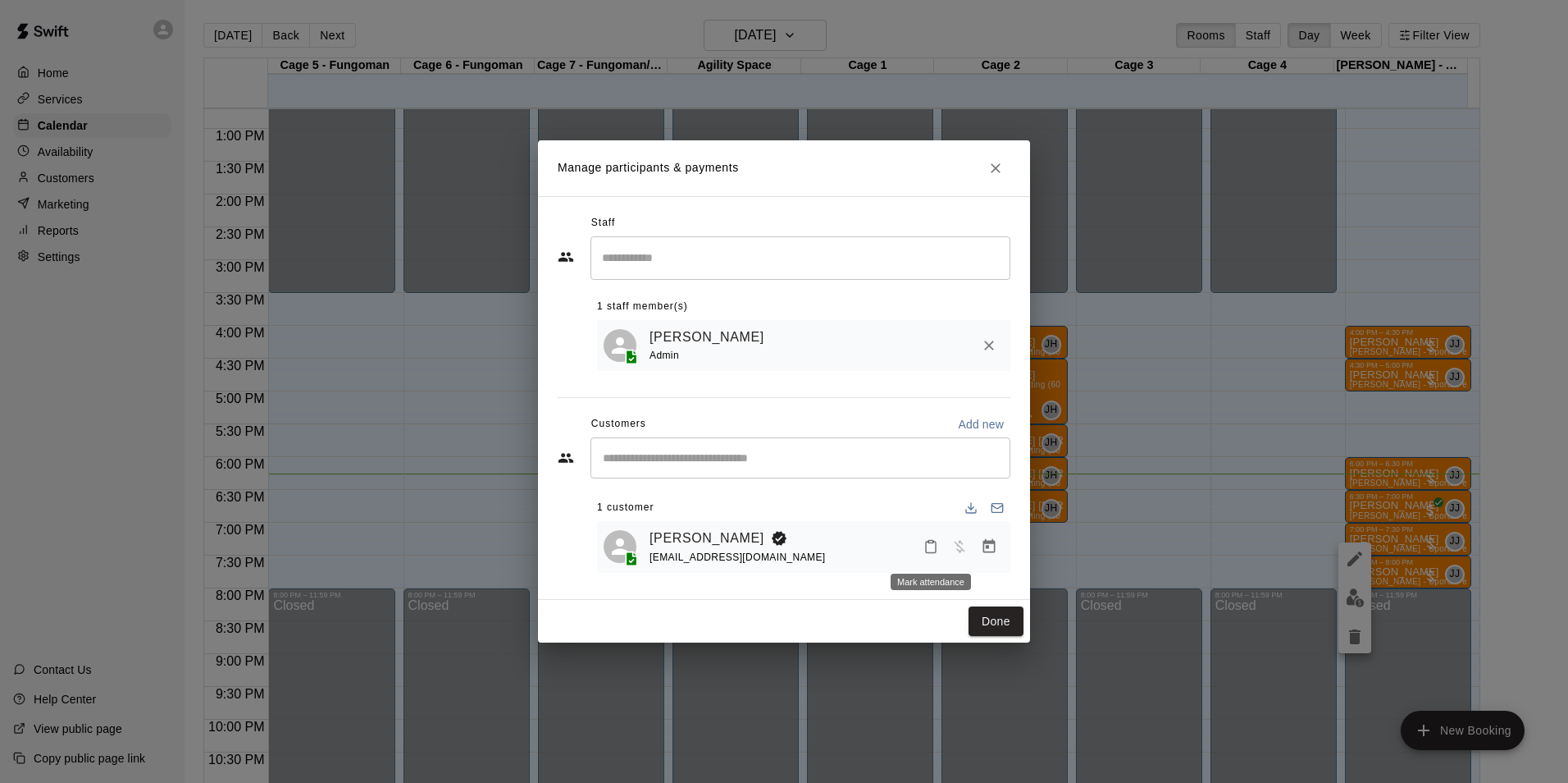
click at [930, 547] on icon "Mark attendance" at bounding box center [930, 546] width 15 height 15
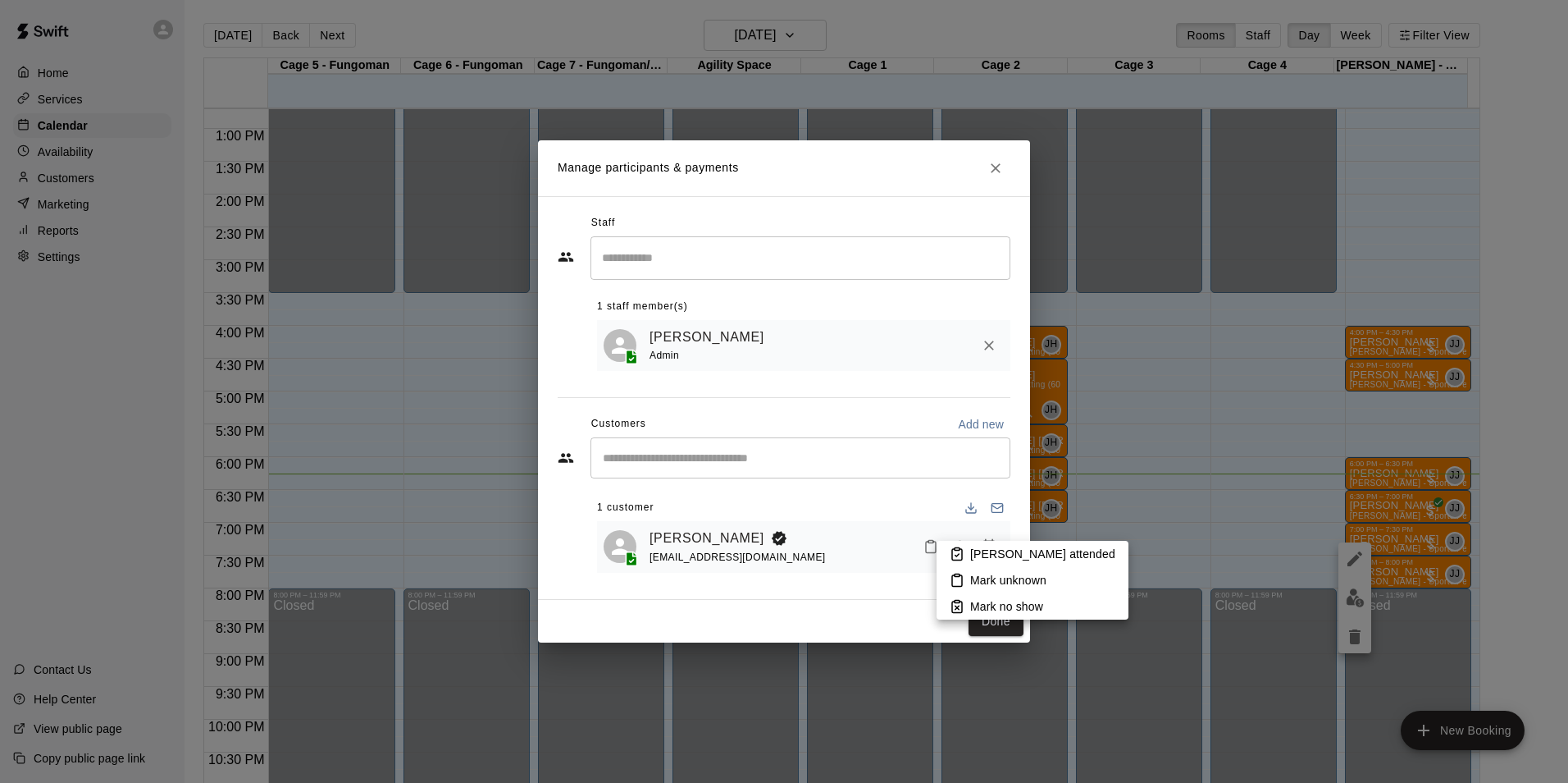
click at [998, 560] on p "[PERSON_NAME] attended" at bounding box center [1042, 554] width 145 height 17
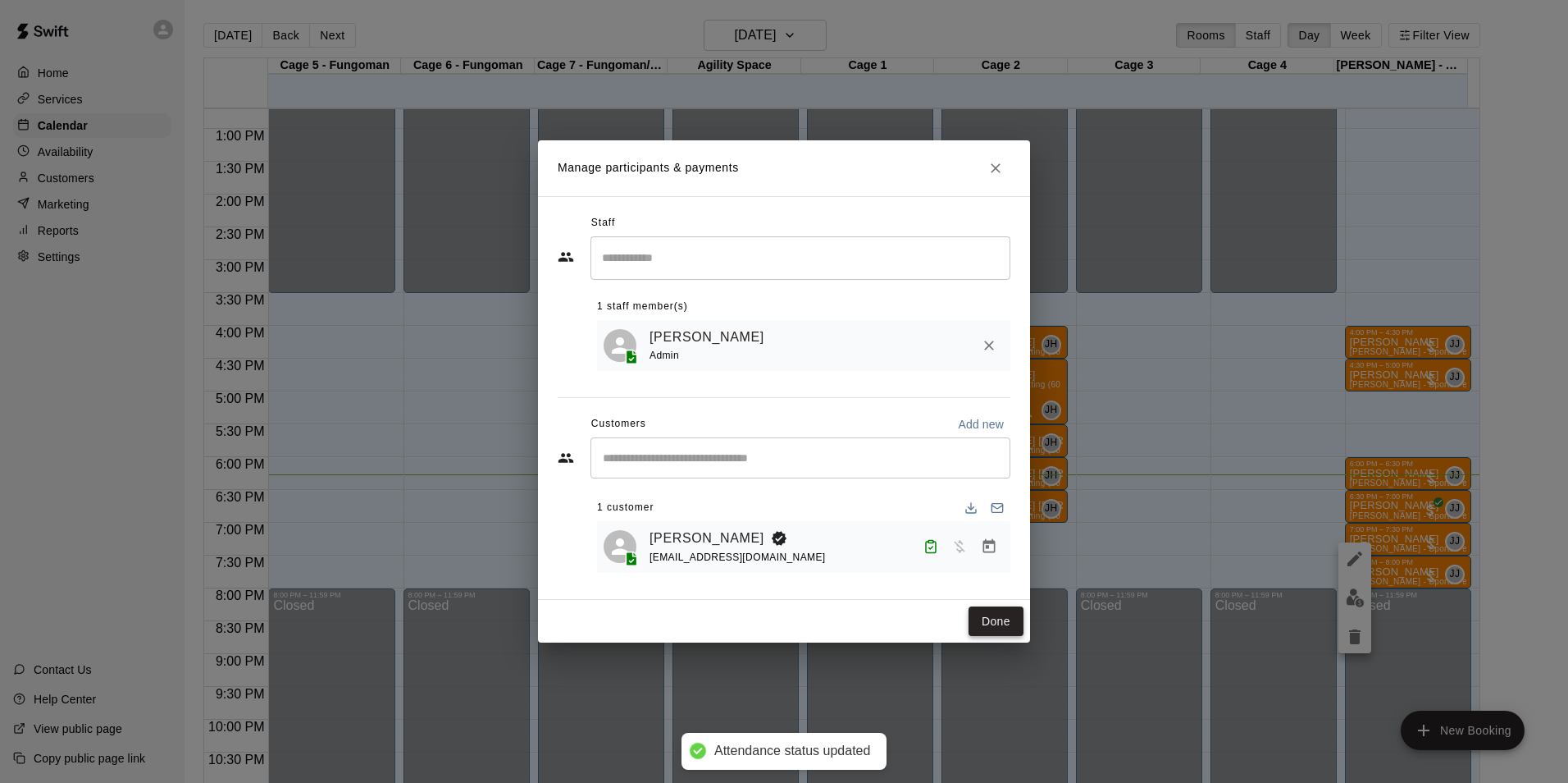
click at [999, 624] on button "Done" at bounding box center [995, 621] width 55 height 30
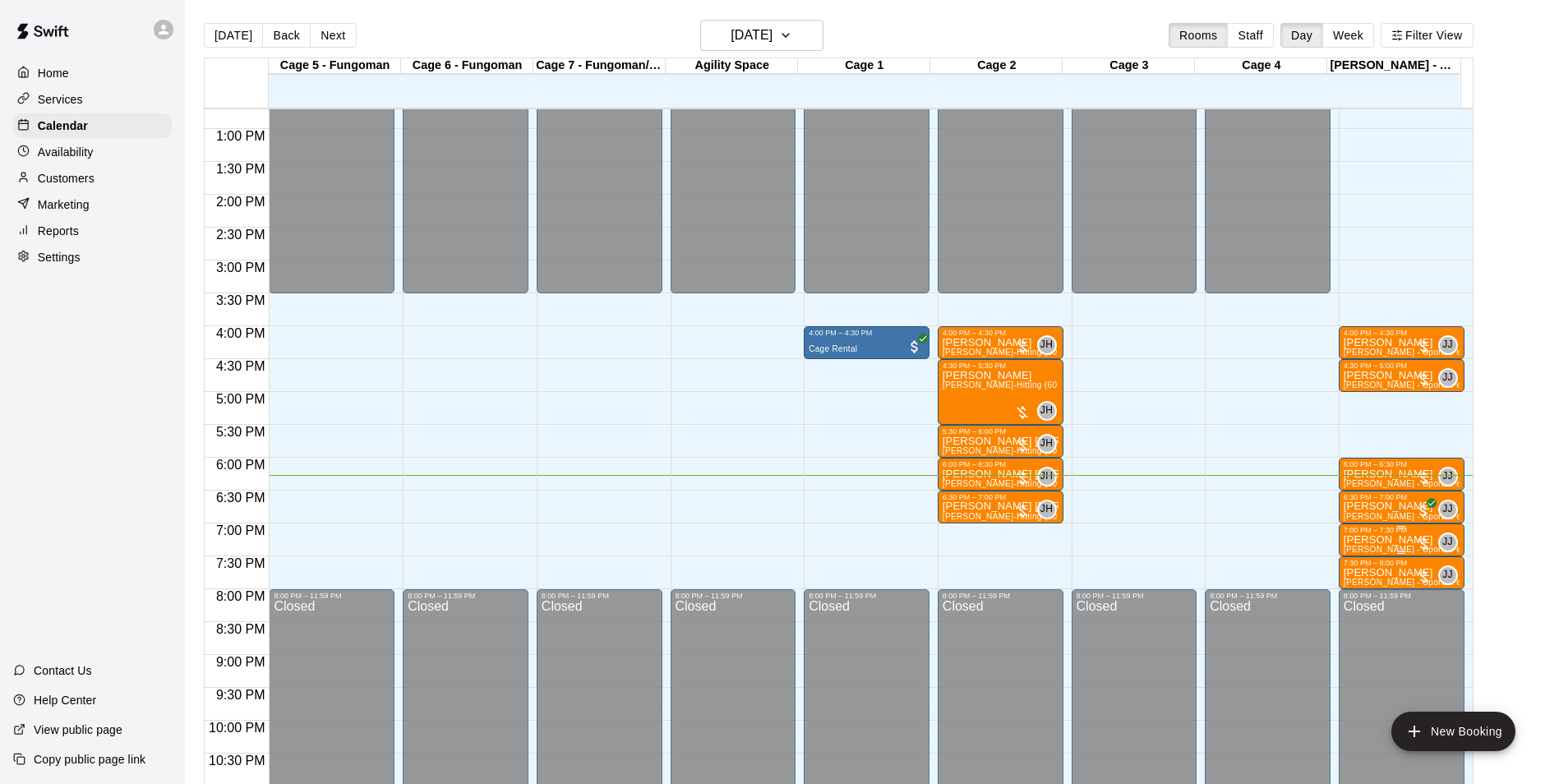
click at [1366, 540] on p "[PERSON_NAME]" at bounding box center [1402, 540] width 115 height 0
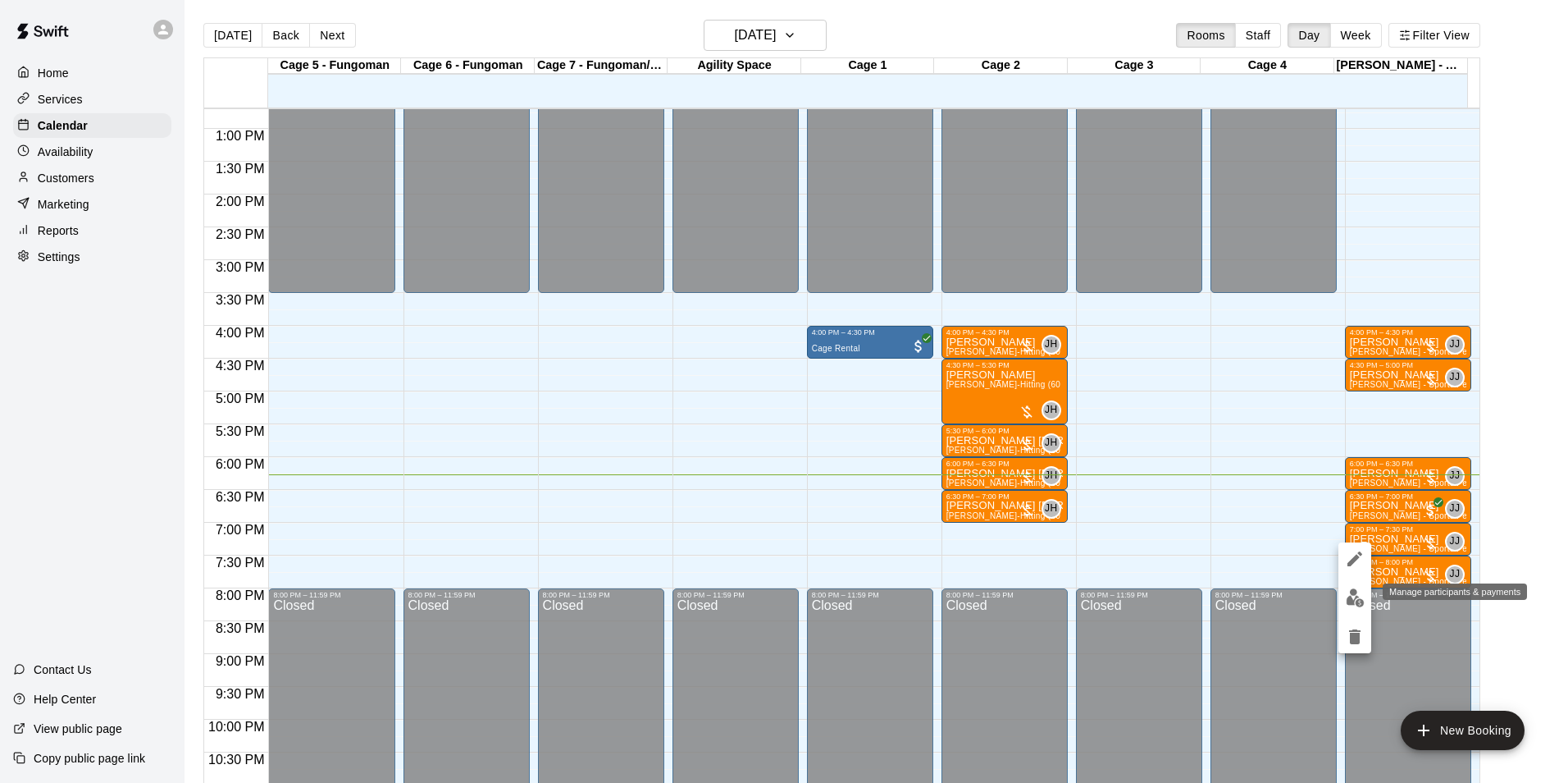
click at [1353, 602] on img "edit" at bounding box center [1354, 597] width 19 height 19
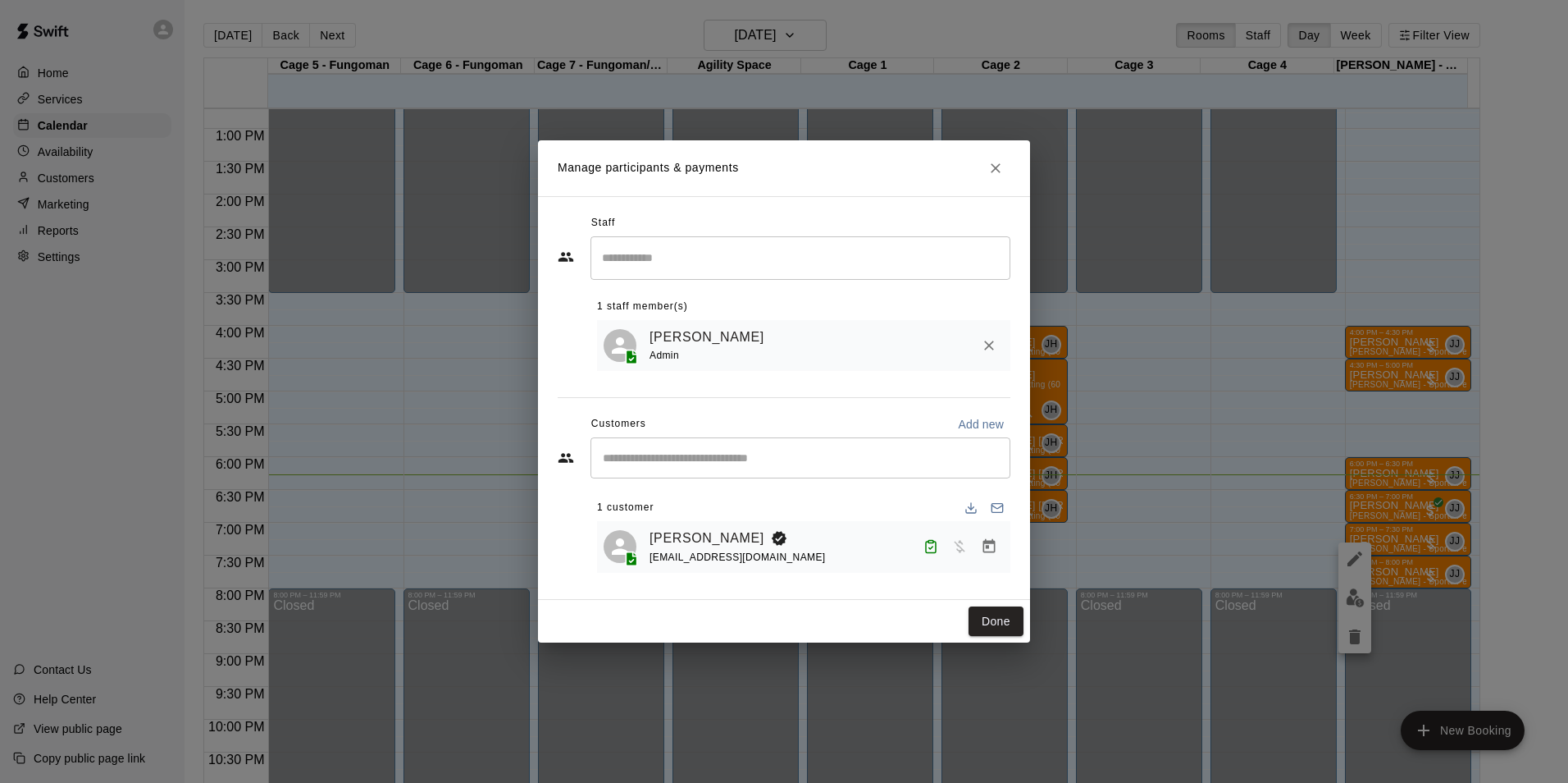
drag, startPoint x: 1220, startPoint y: 468, endPoint x: 1217, endPoint y: 477, distance: 9.5
click at [1219, 470] on div "Manage participants & payments Staff ​ 1 staff member(s) [PERSON_NAME] Admin Cu…" at bounding box center [784, 392] width 1568 height 783
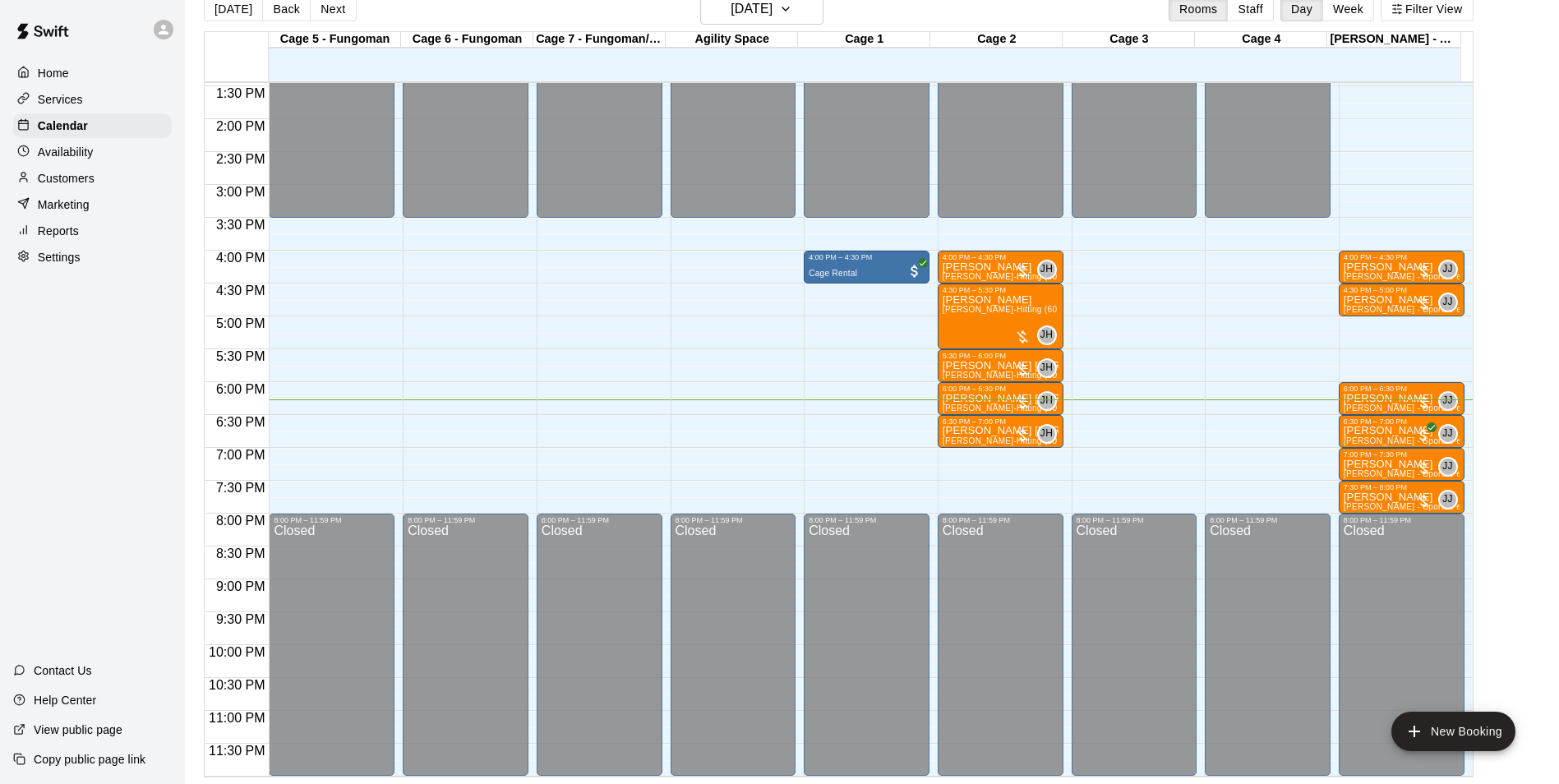
scroll to position [0, 0]
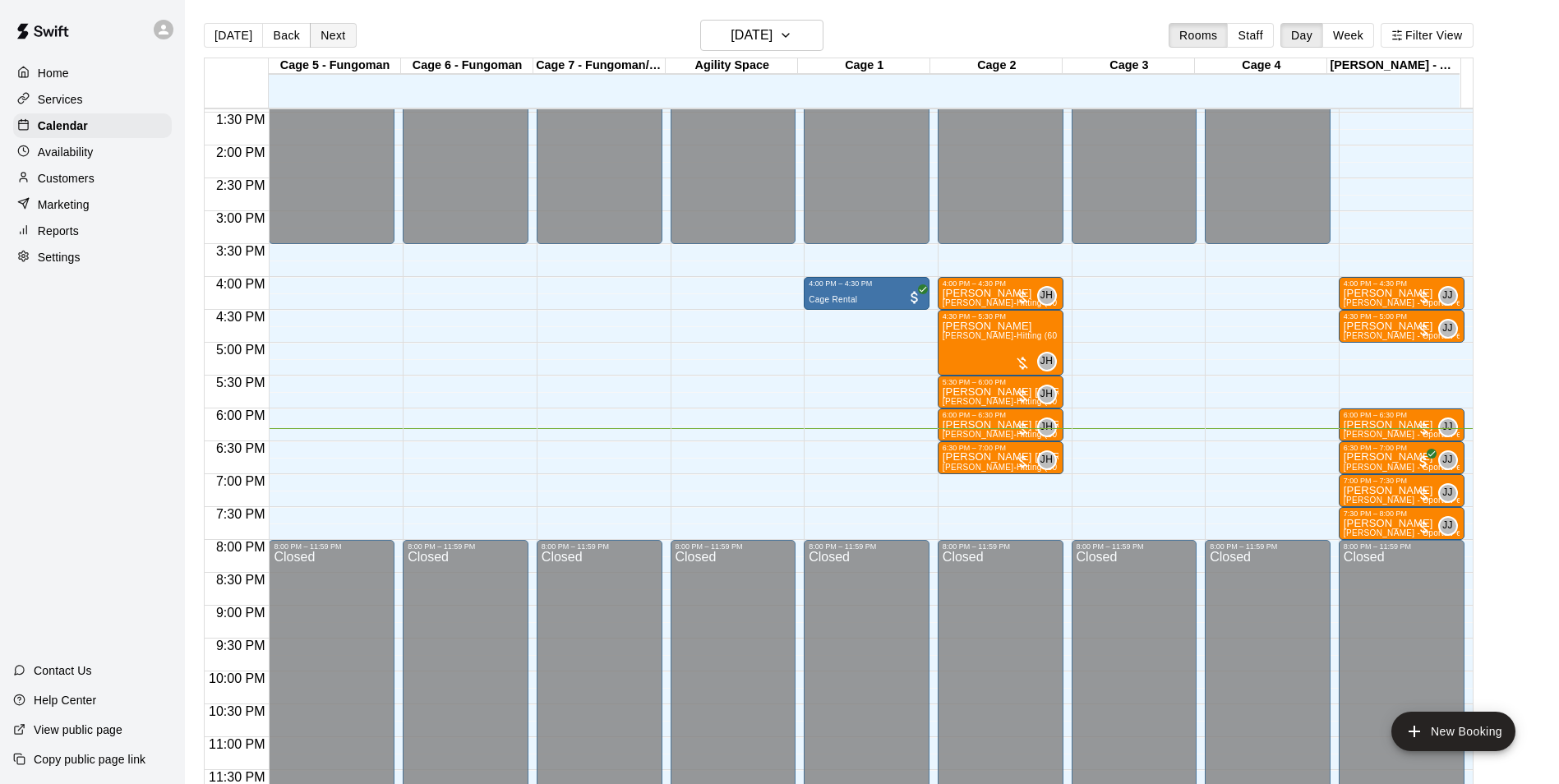
click at [312, 26] on button "Next" at bounding box center [333, 35] width 46 height 24
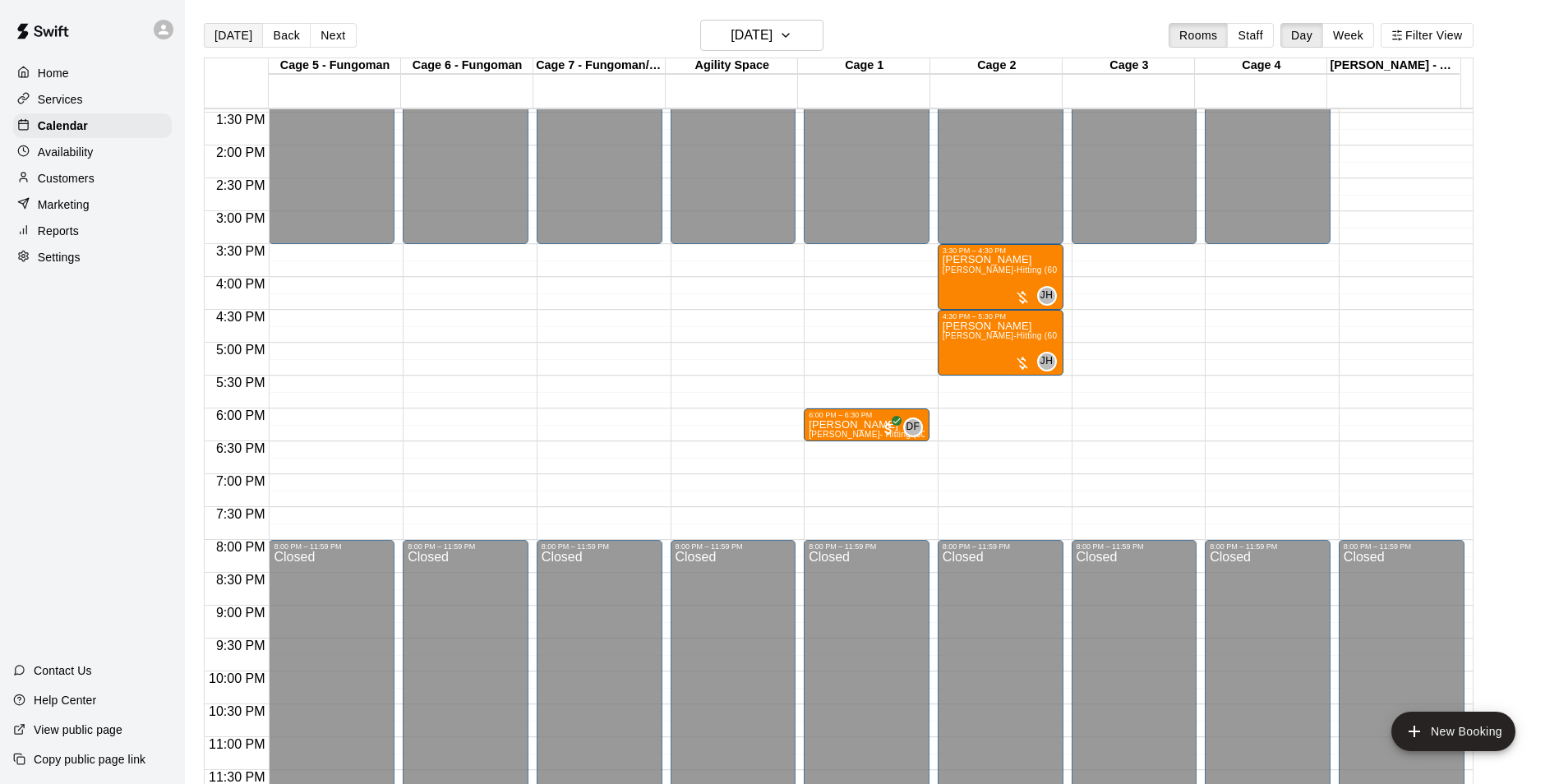
click at [245, 34] on button "[DATE]" at bounding box center [233, 35] width 59 height 24
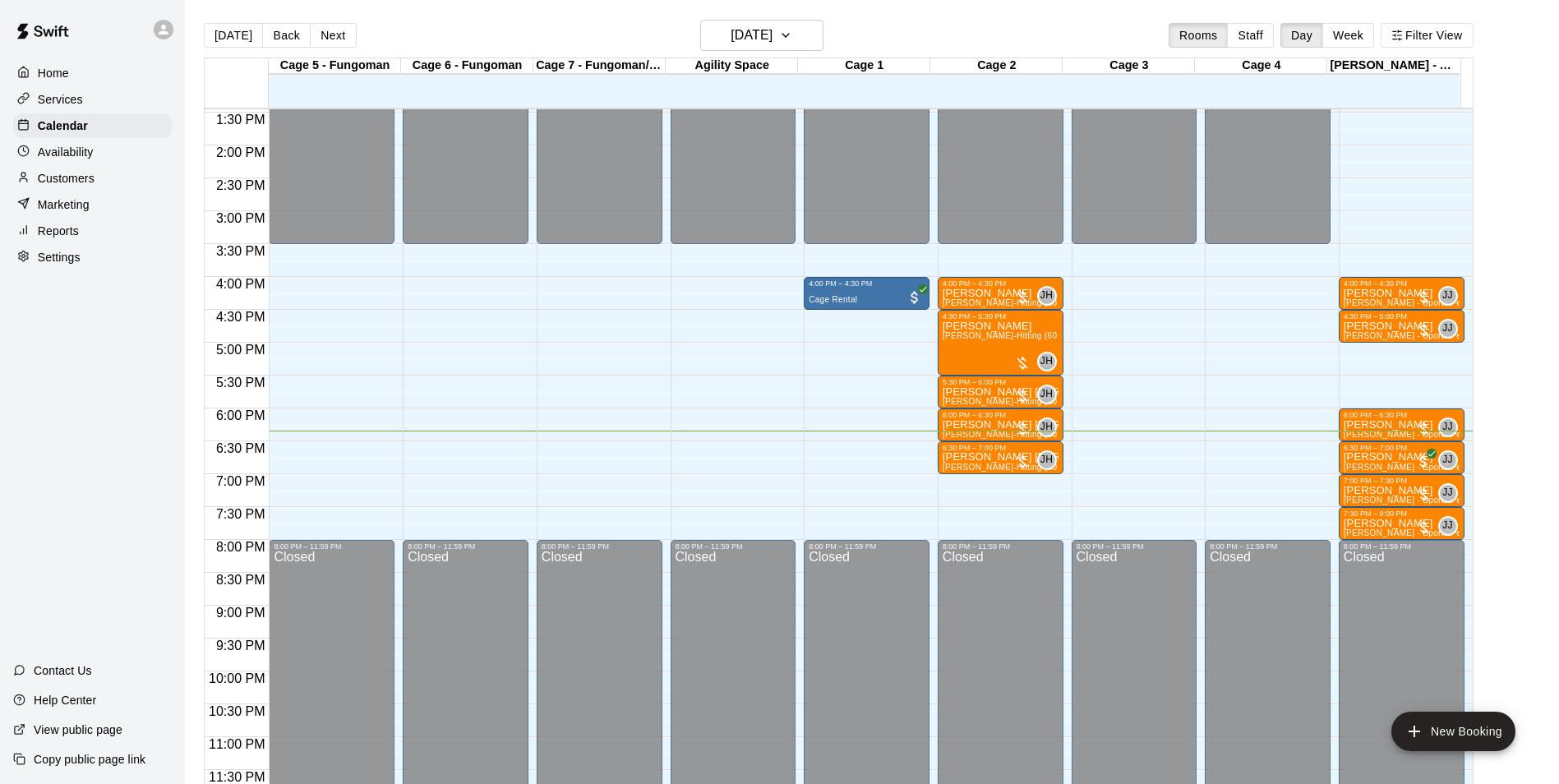
click at [117, 265] on div "Settings" at bounding box center [92, 256] width 158 height 24
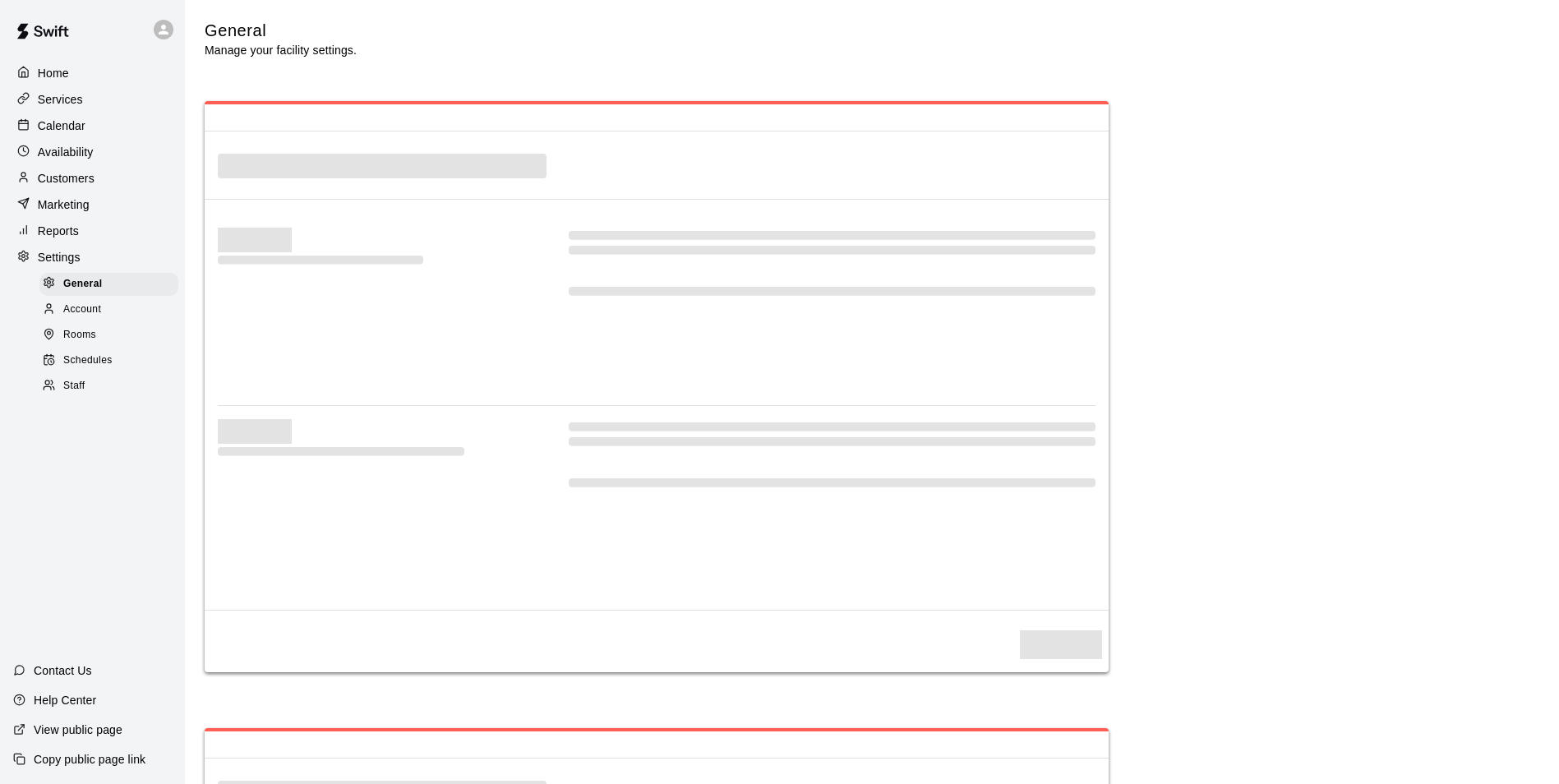
select select "**"
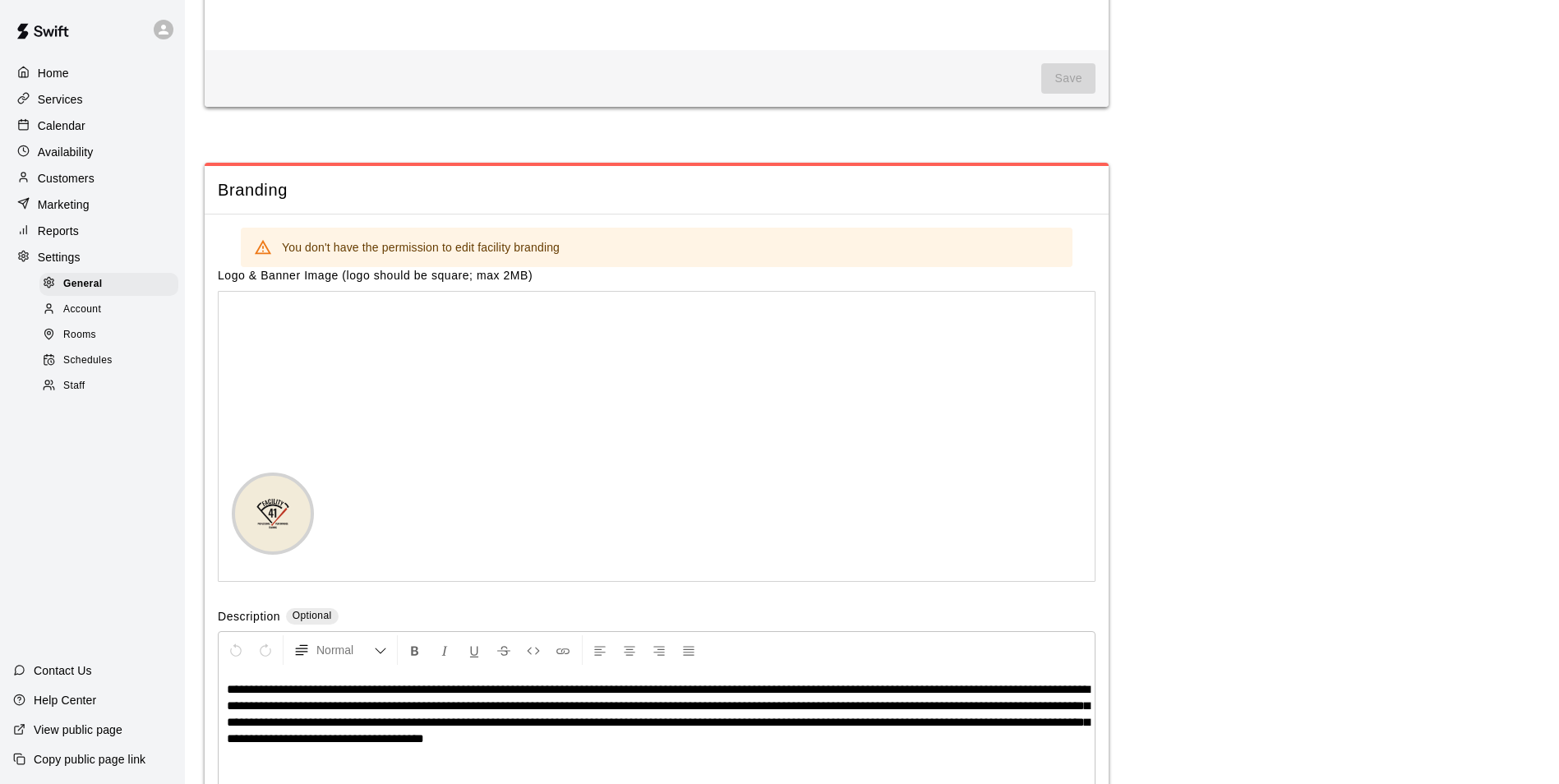
scroll to position [3426, 0]
click at [91, 215] on div "Marketing" at bounding box center [92, 204] width 158 height 24
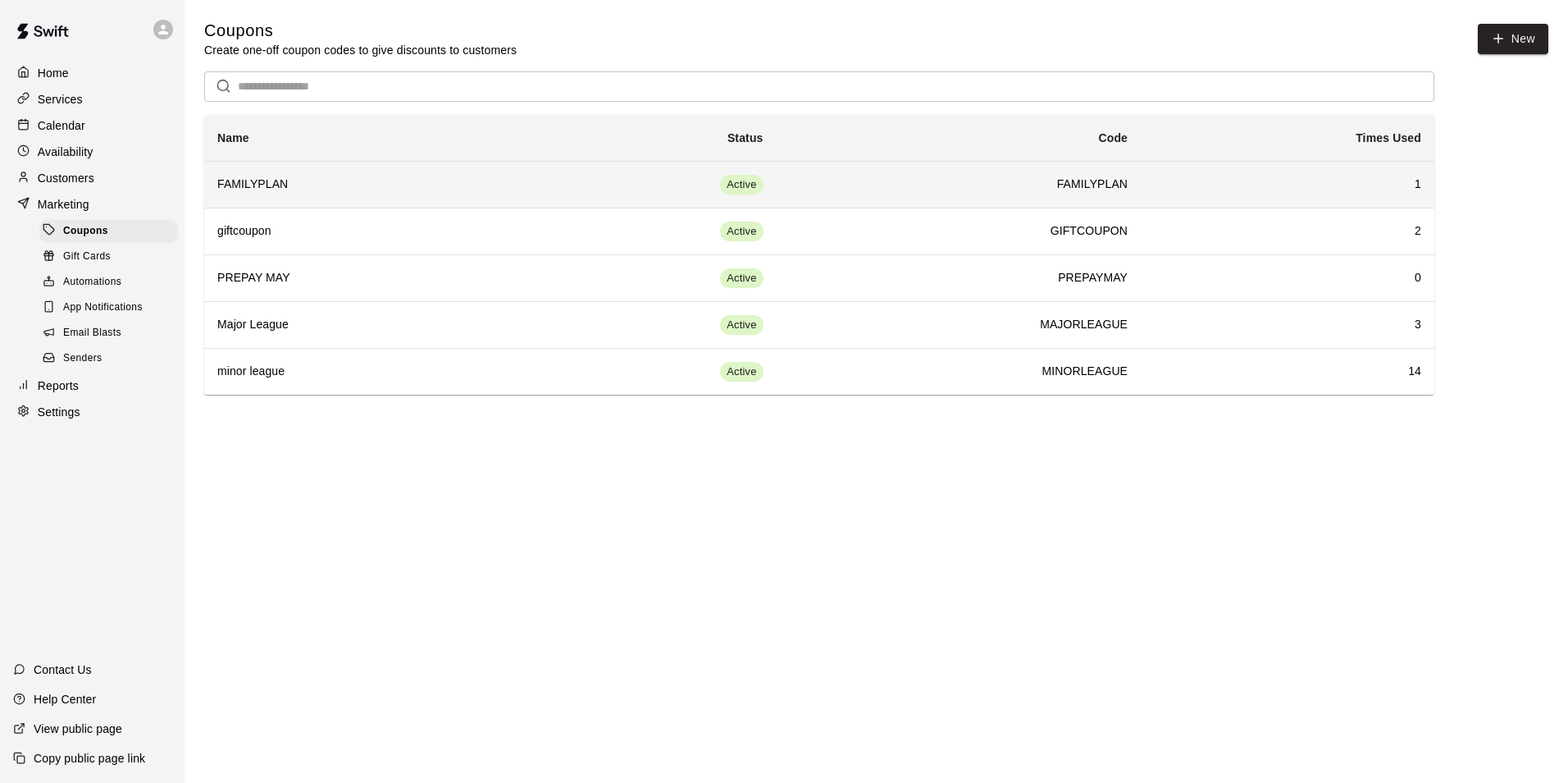
click at [230, 180] on h6 "FAMILYPLAN" at bounding box center [362, 185] width 290 height 18
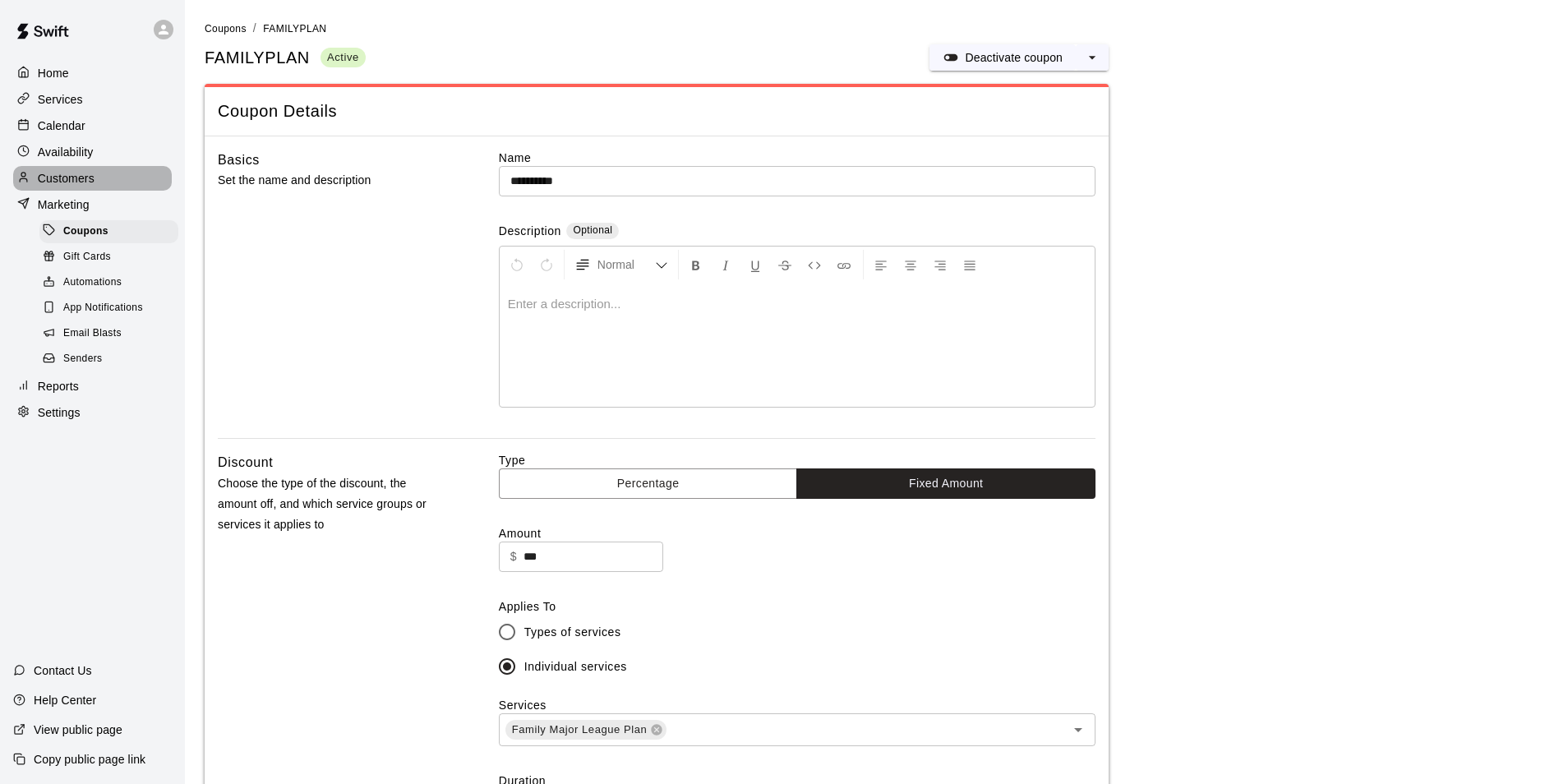
click at [75, 179] on p "Customers" at bounding box center [67, 178] width 57 height 17
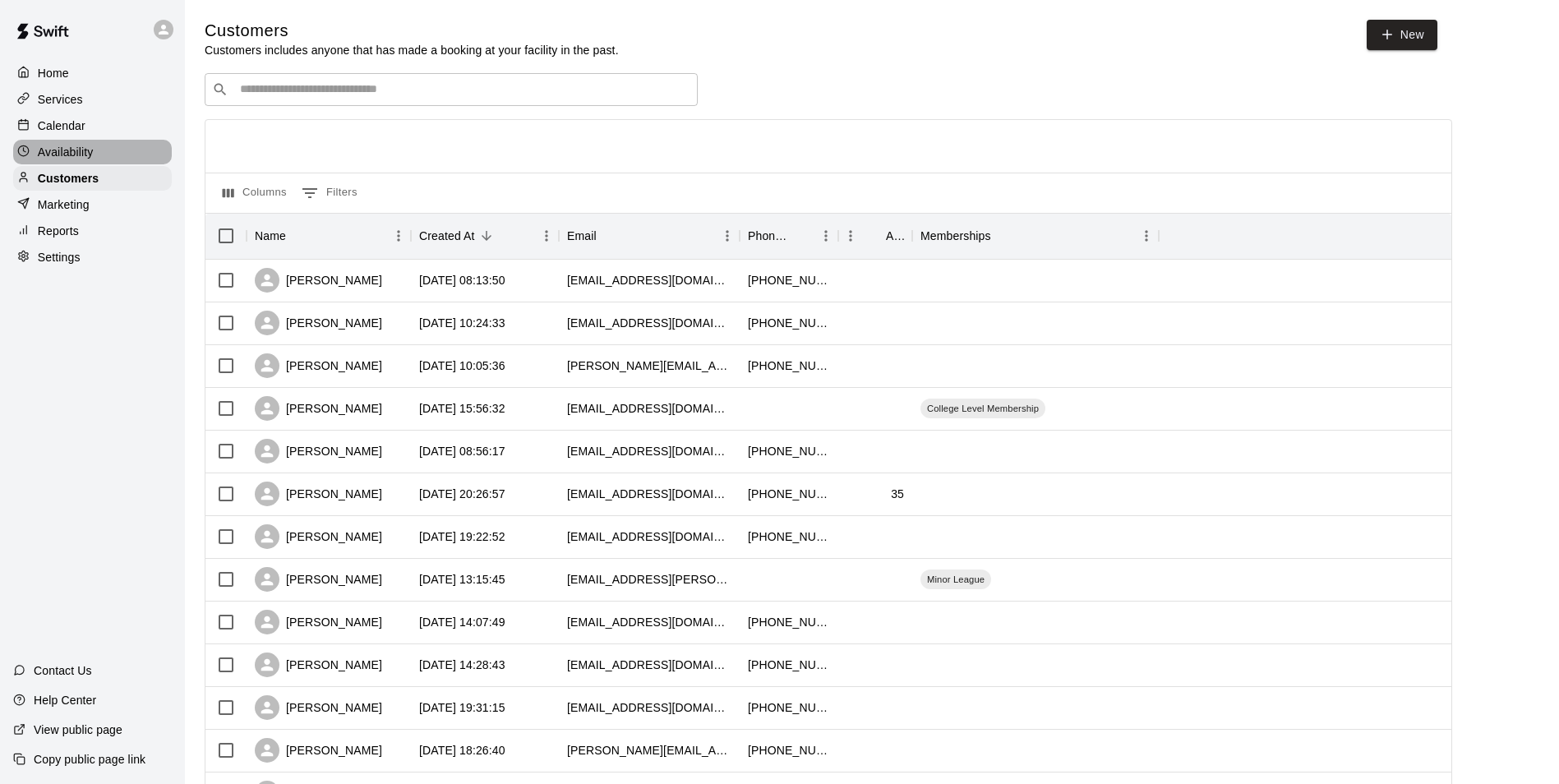
click at [91, 164] on div "Availability" at bounding box center [92, 152] width 158 height 24
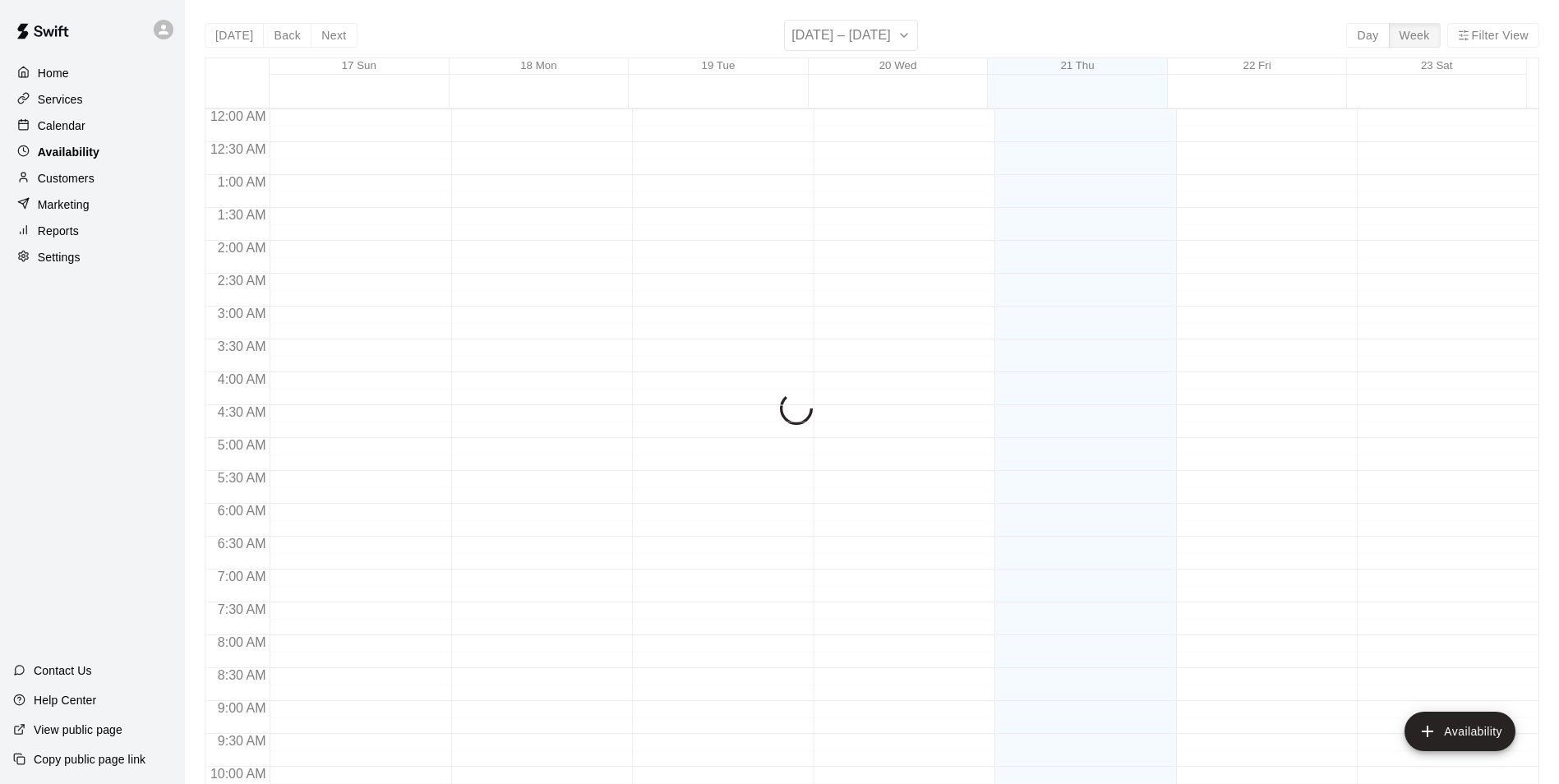
scroll to position [885, 0]
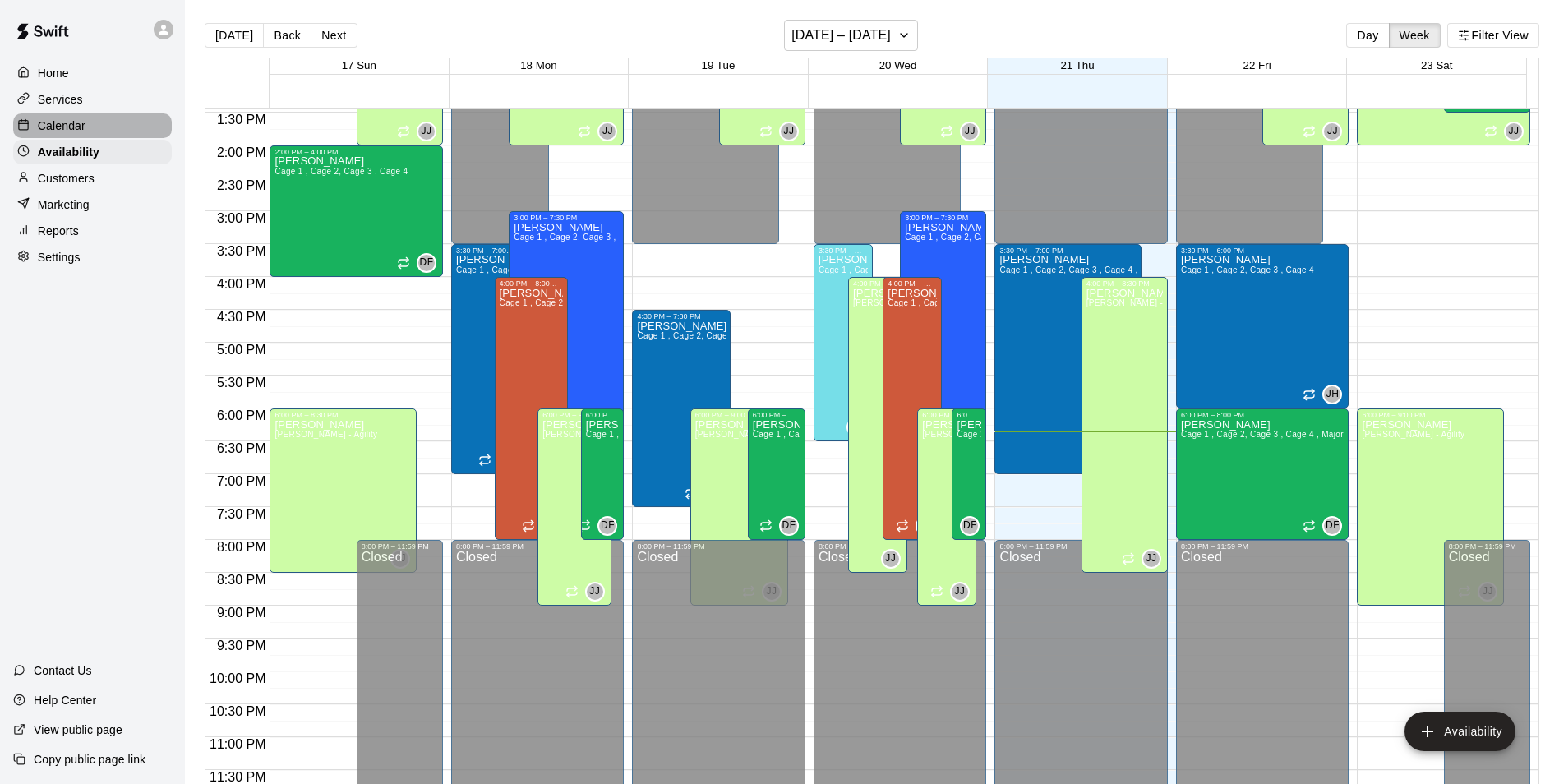
click at [85, 129] on div "Calendar" at bounding box center [92, 125] width 158 height 24
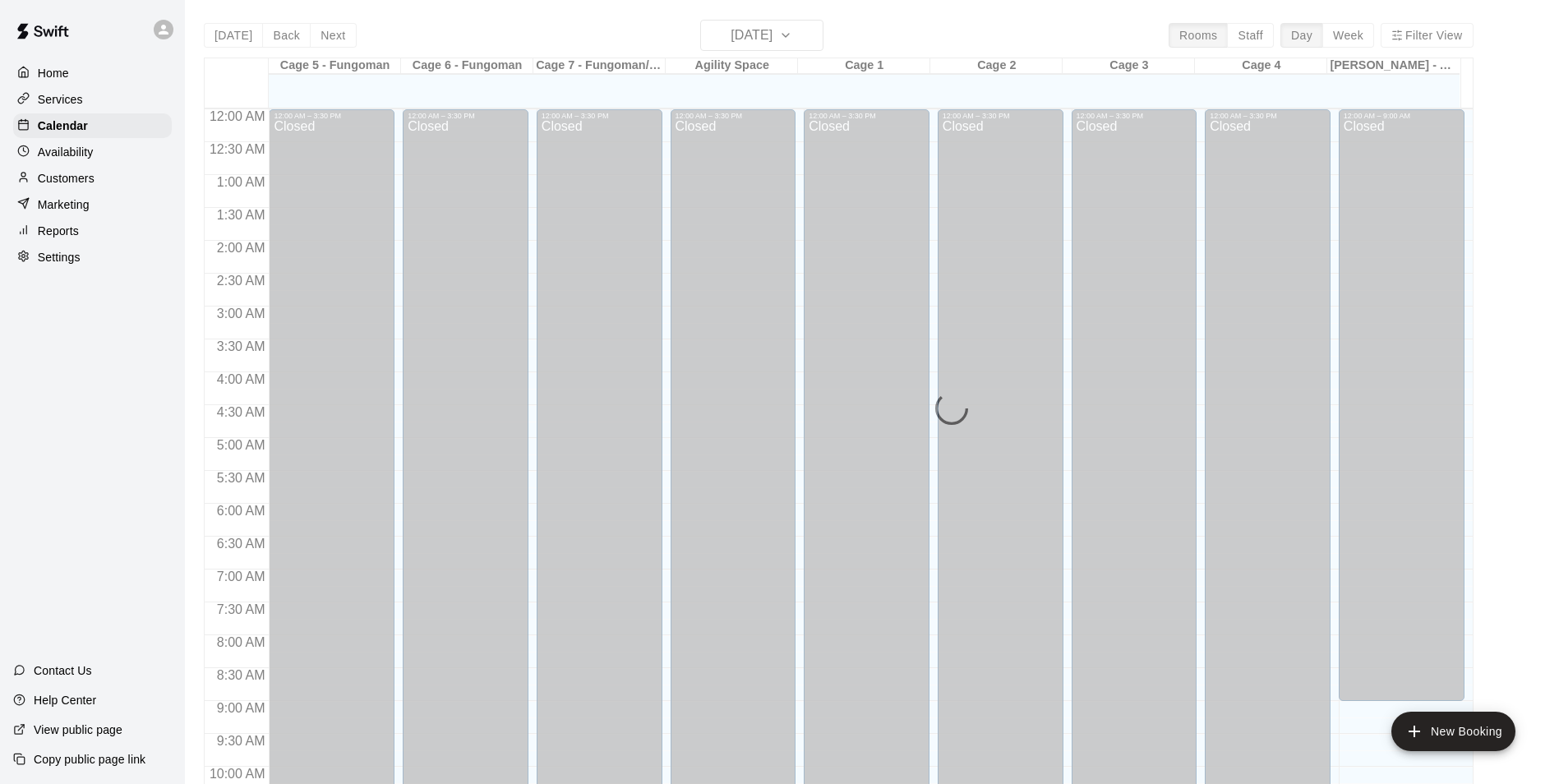
scroll to position [835, 0]
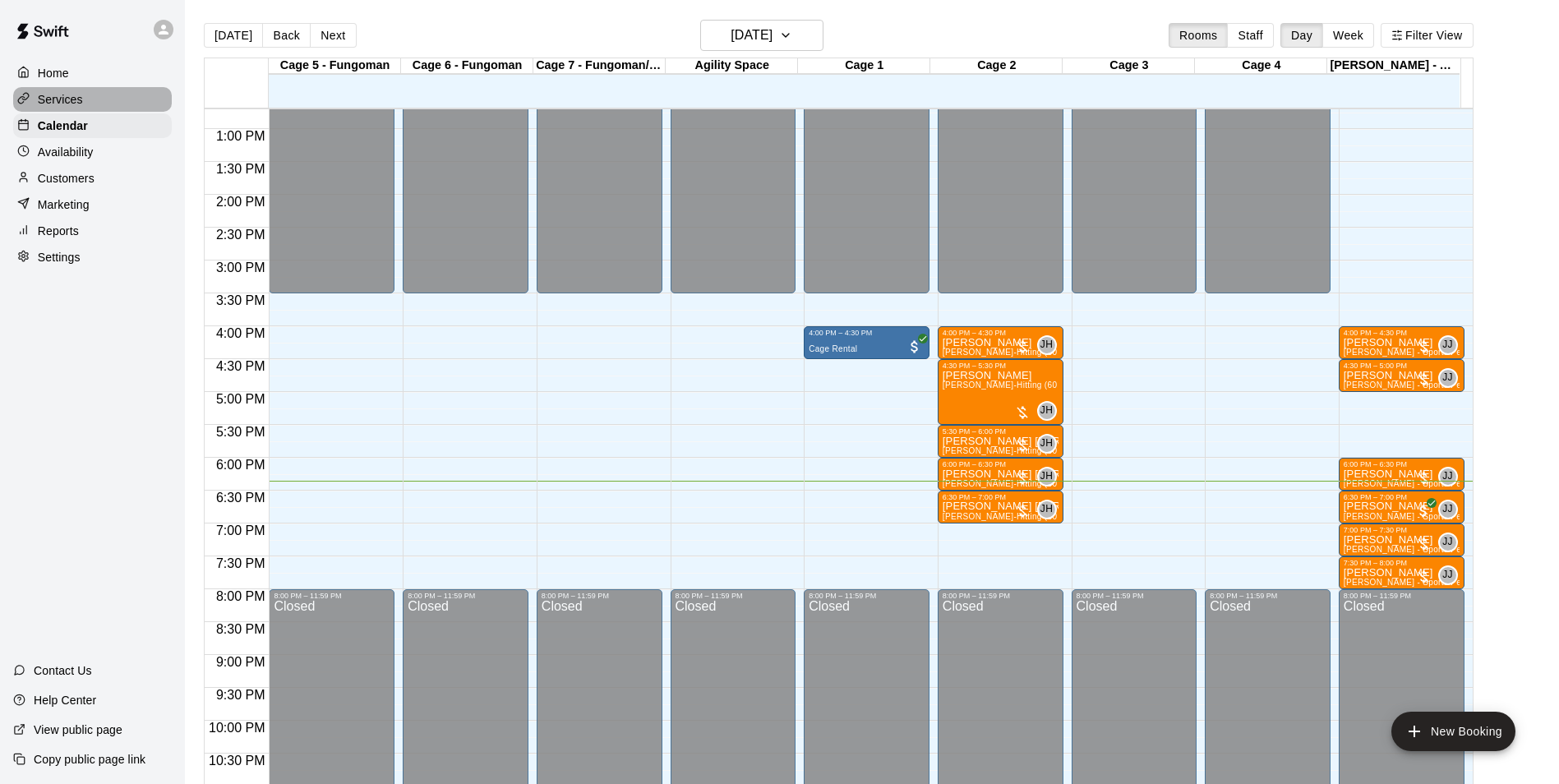
click at [69, 111] on div "Services" at bounding box center [92, 99] width 158 height 24
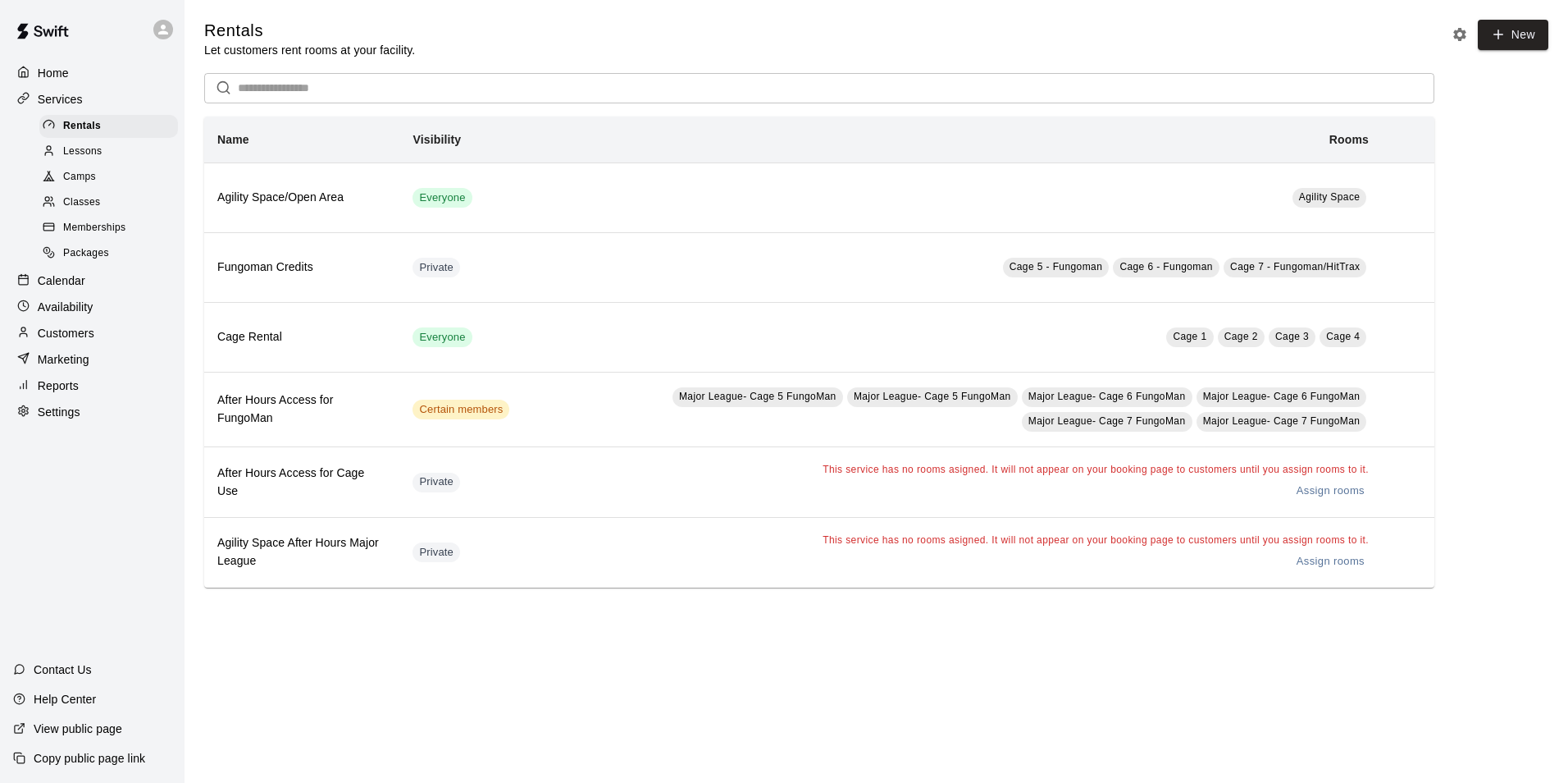
click at [100, 278] on div "Calendar" at bounding box center [92, 280] width 158 height 24
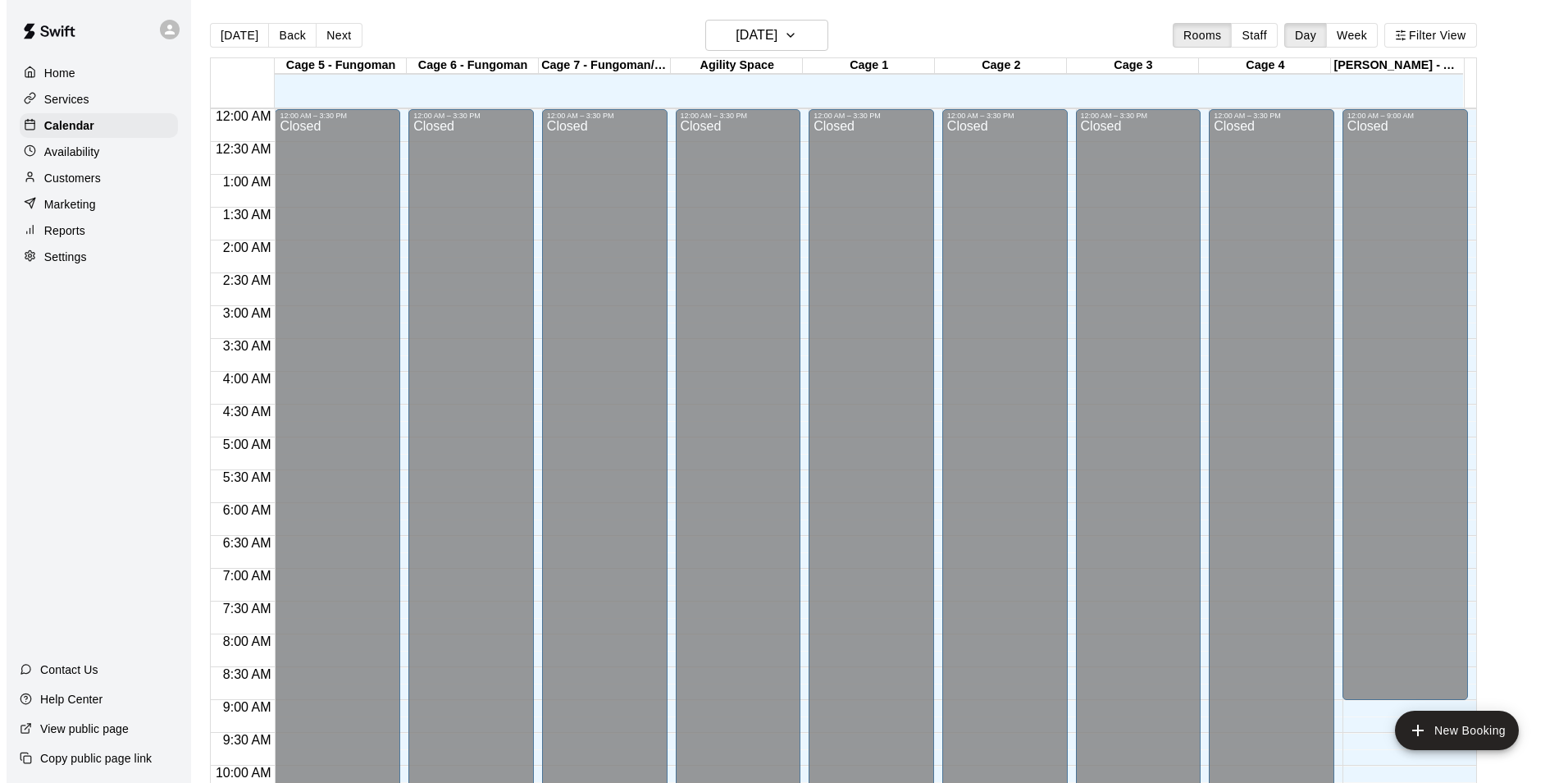
scroll to position [834, 0]
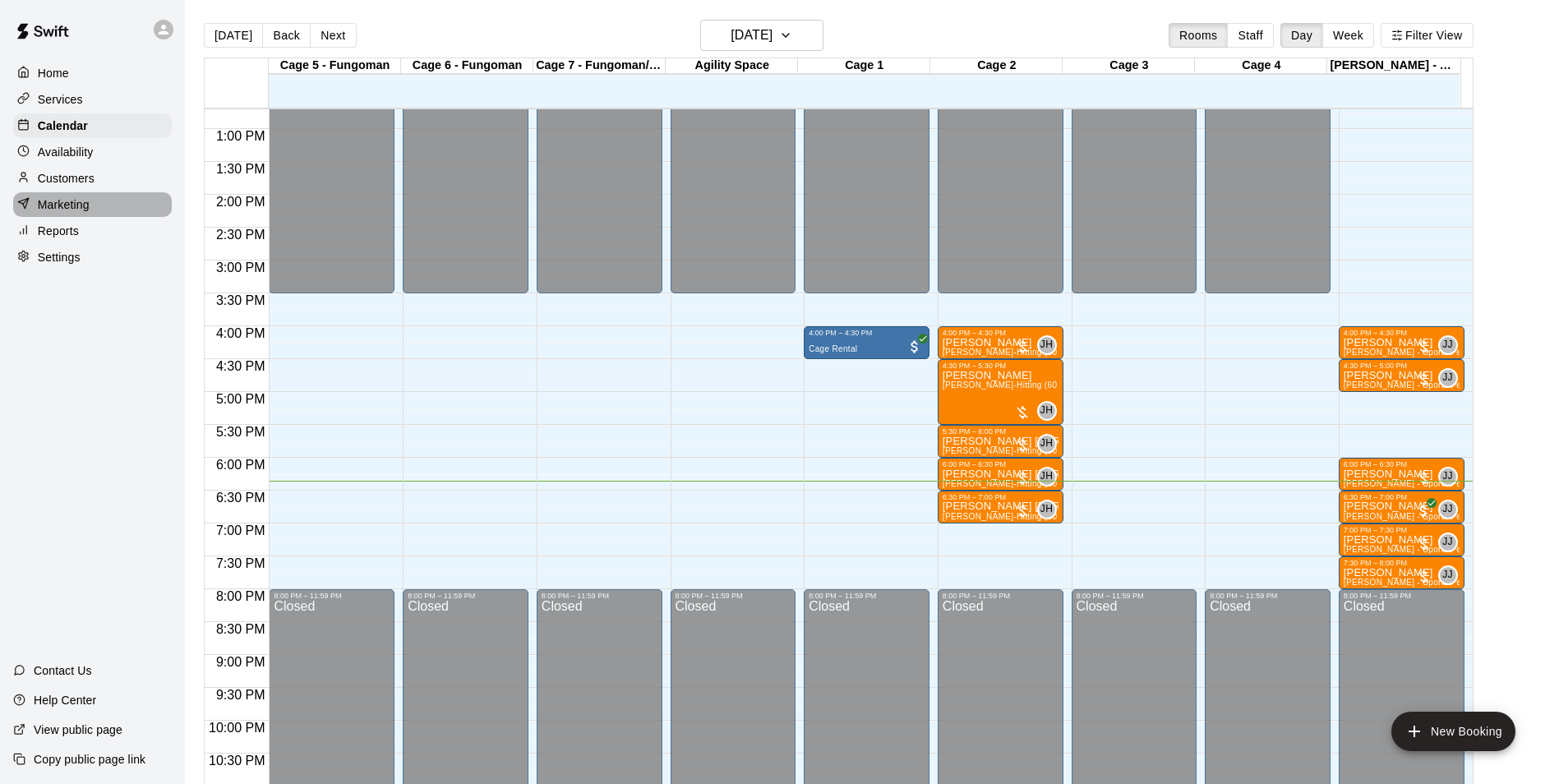
click at [70, 213] on p "Marketing" at bounding box center [64, 204] width 52 height 17
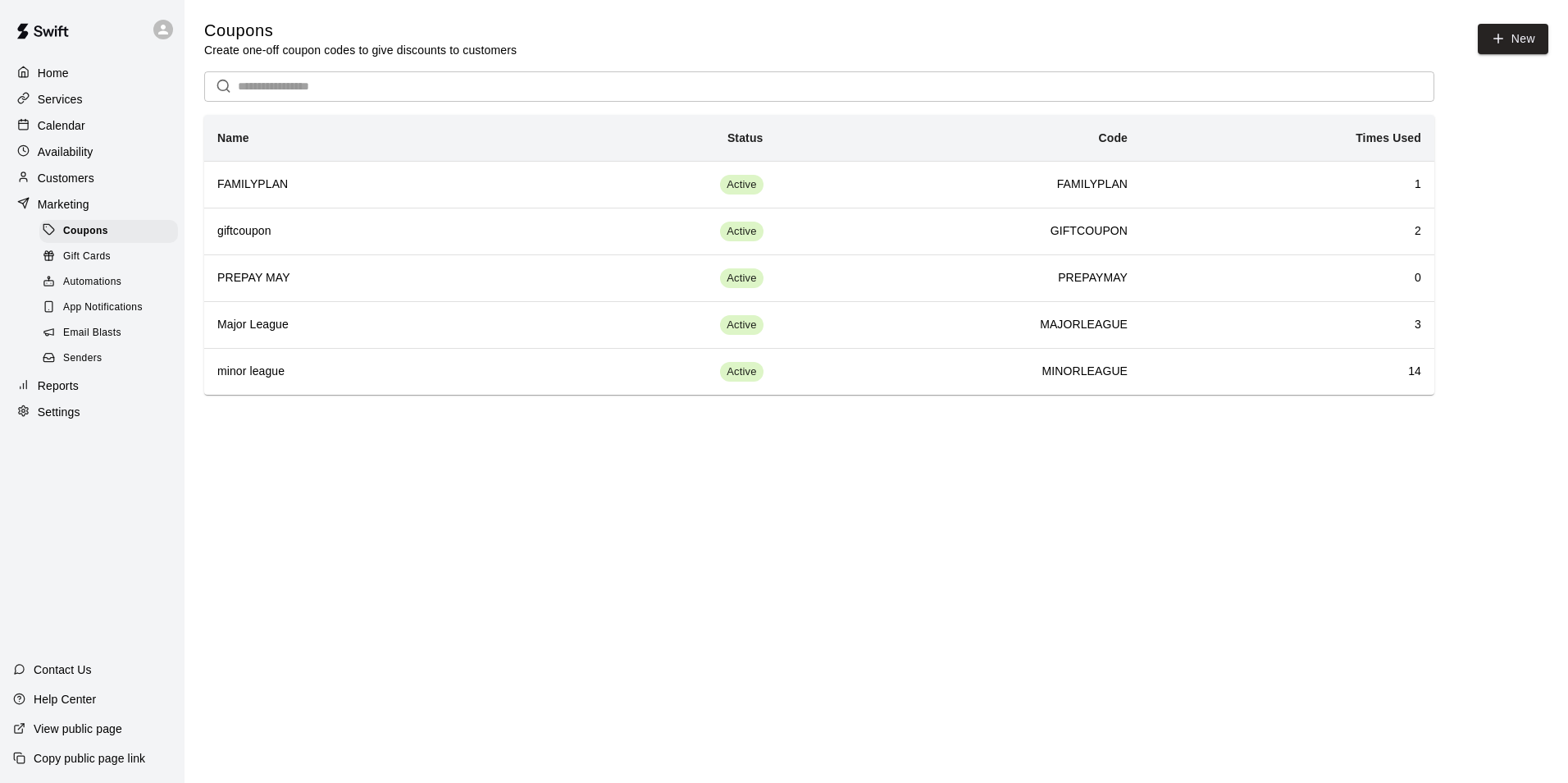
click at [80, 185] on p "Customers" at bounding box center [66, 178] width 57 height 17
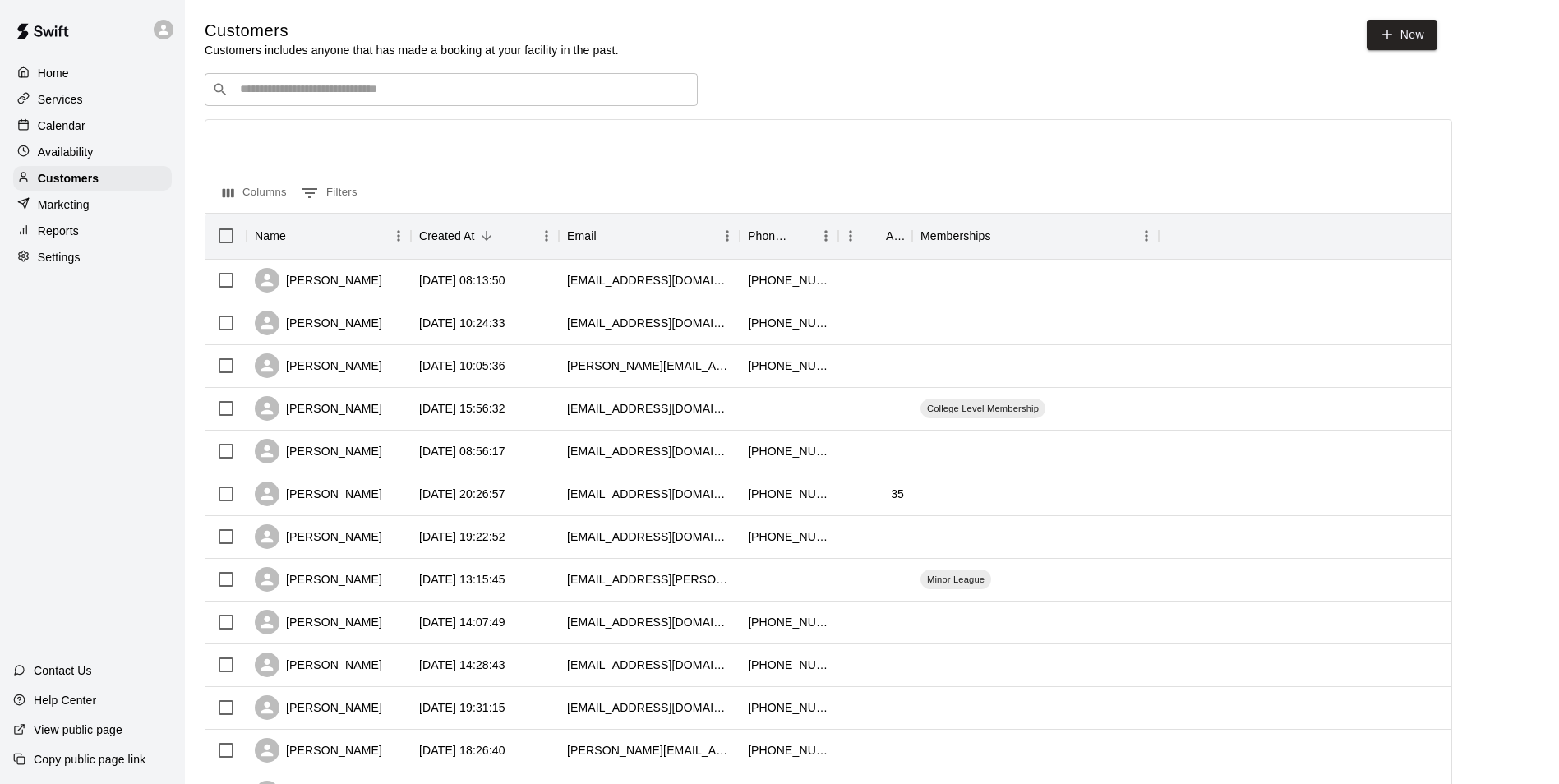
click at [324, 85] on input "Search customers by name or email" at bounding box center [462, 89] width 455 height 17
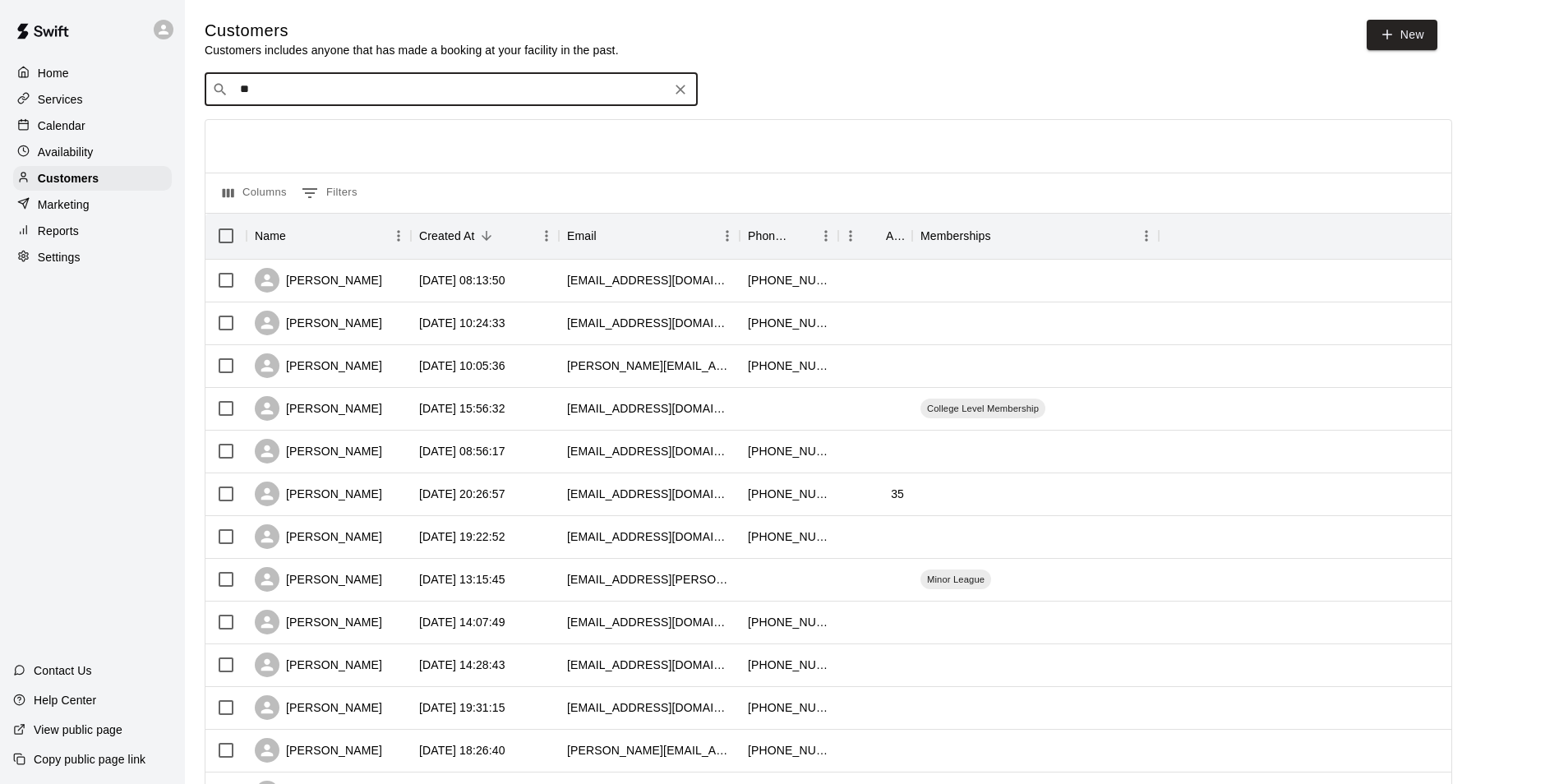
type input "*"
type input "****"
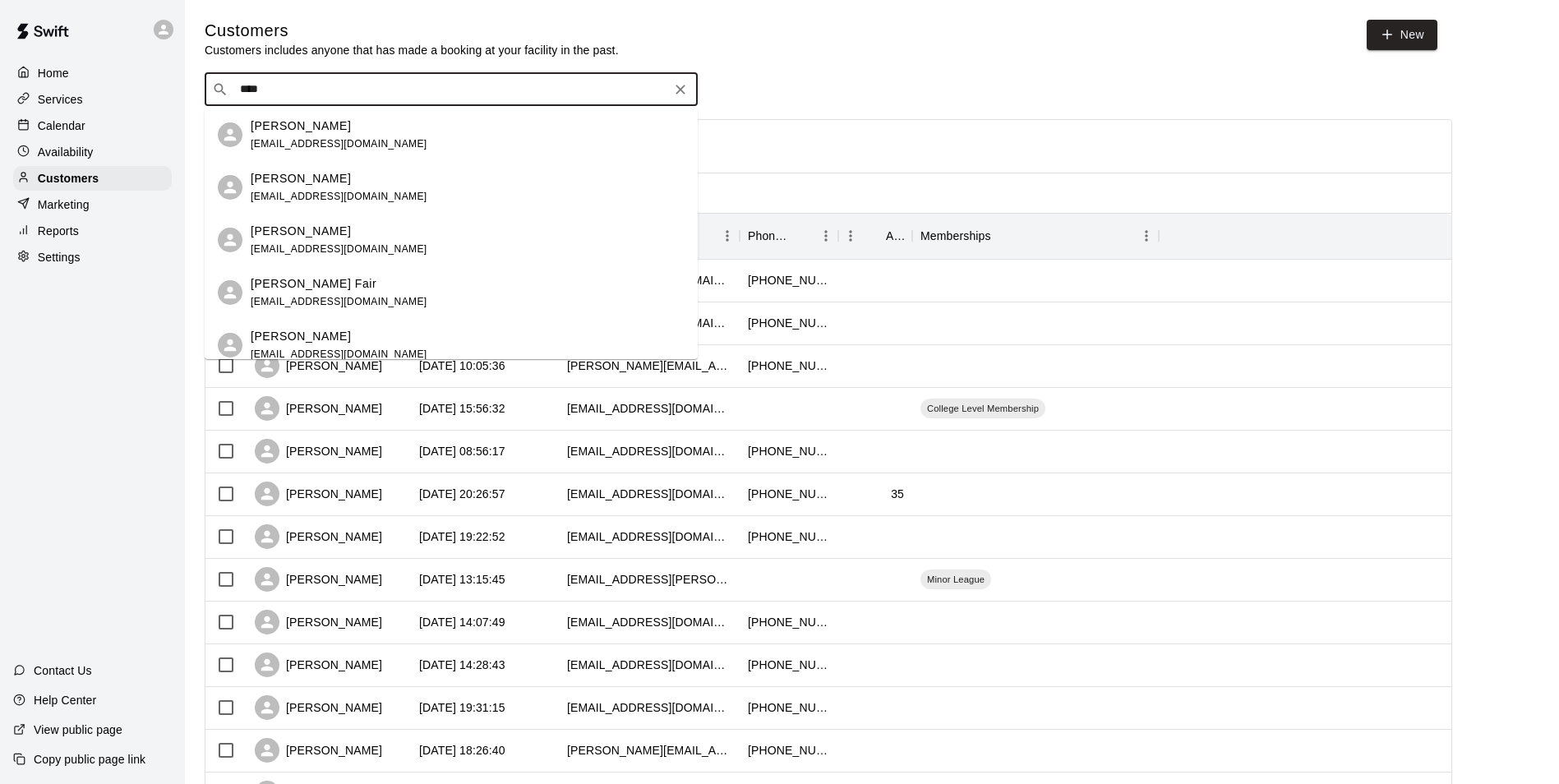
click at [294, 126] on p "[PERSON_NAME]" at bounding box center [300, 126] width 101 height 18
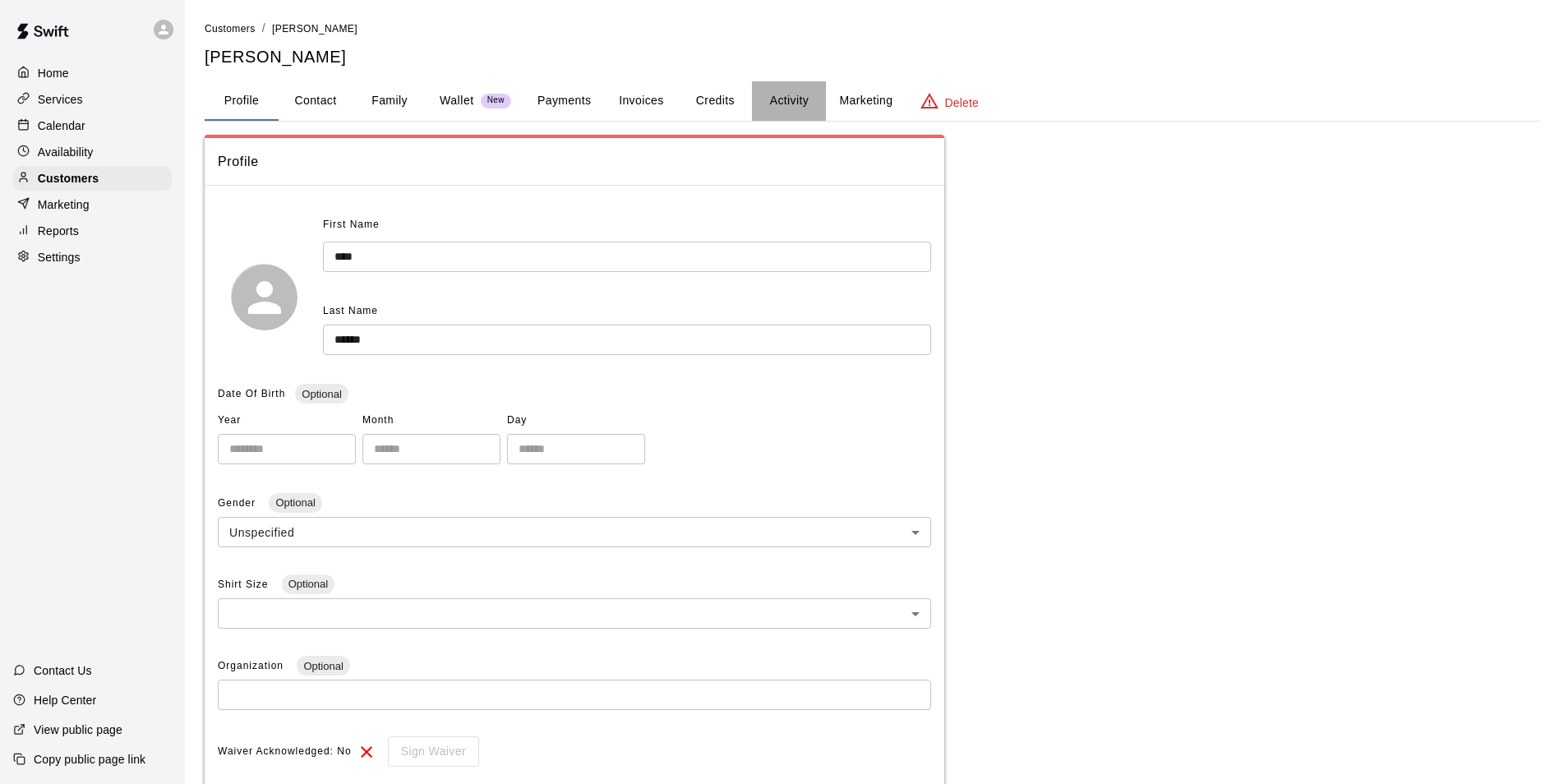
click at [764, 104] on button "Activity" at bounding box center [789, 101] width 74 height 39
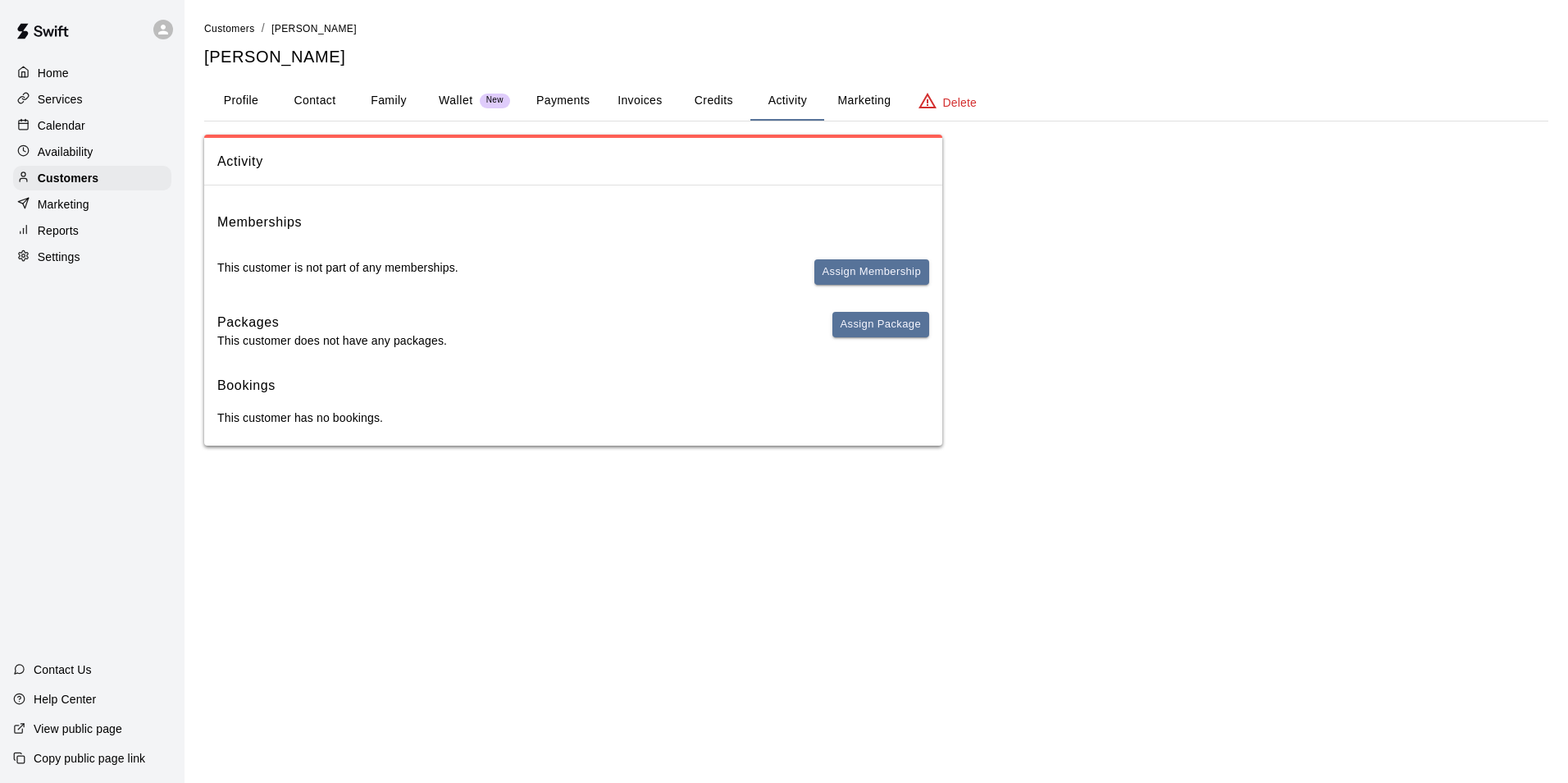
click at [431, 277] on div "This customer is not part of any memberships. Assign Membership" at bounding box center [573, 279] width 711 height 39
click at [704, 84] on button "Credits" at bounding box center [713, 101] width 74 height 39
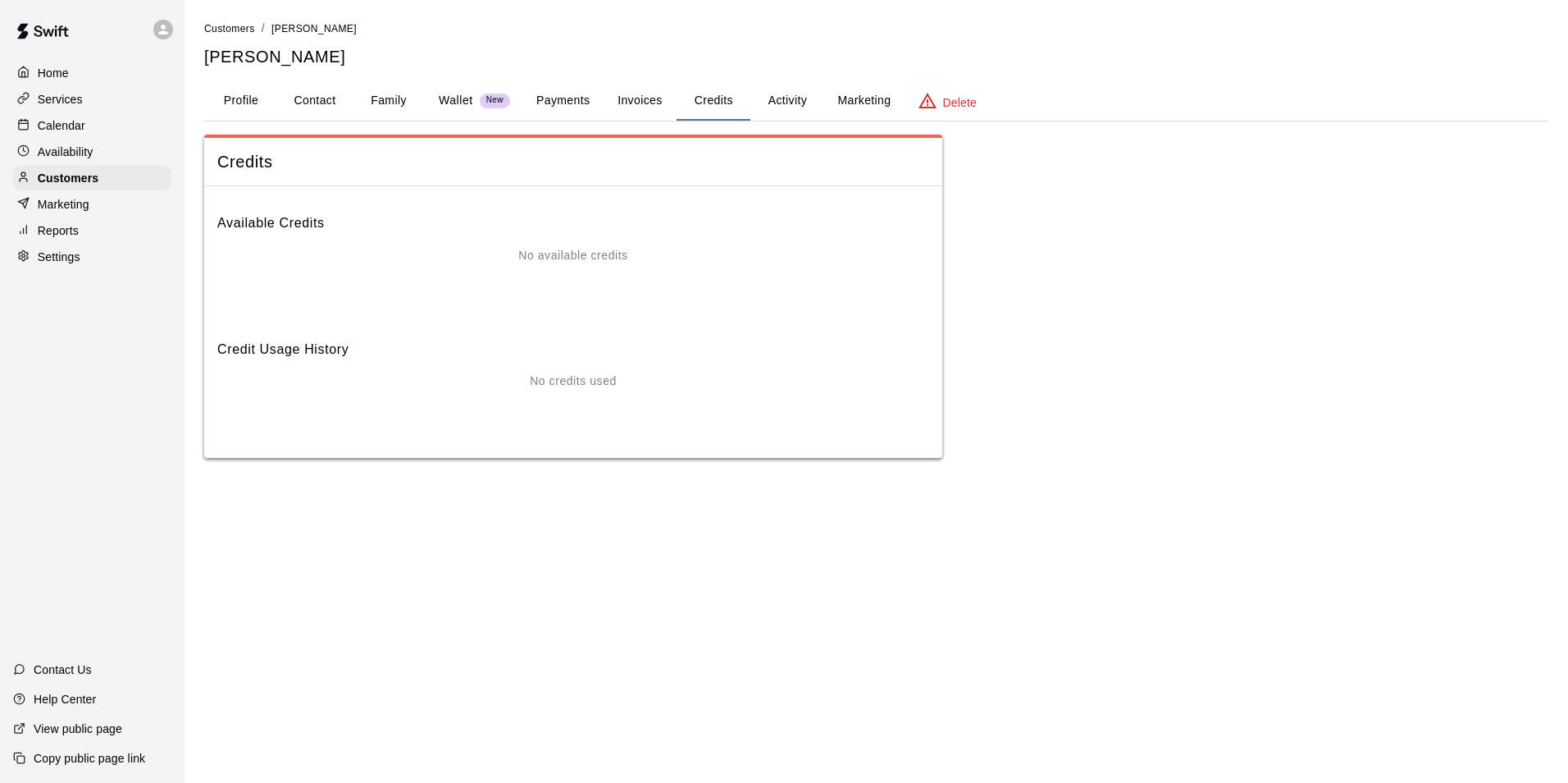
click at [592, 99] on button "Payments" at bounding box center [563, 101] width 80 height 39
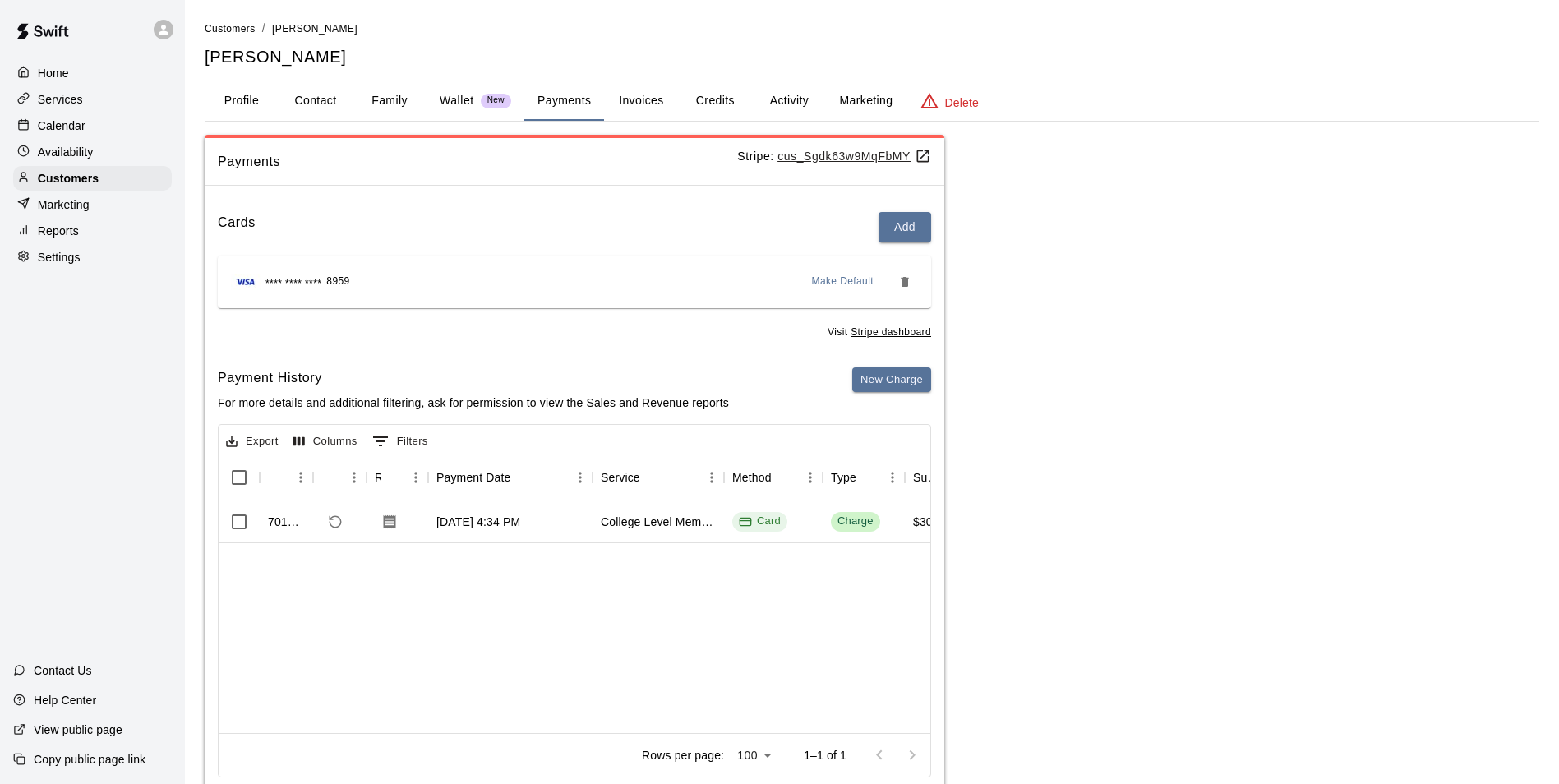
click at [795, 105] on button "Activity" at bounding box center [789, 101] width 74 height 39
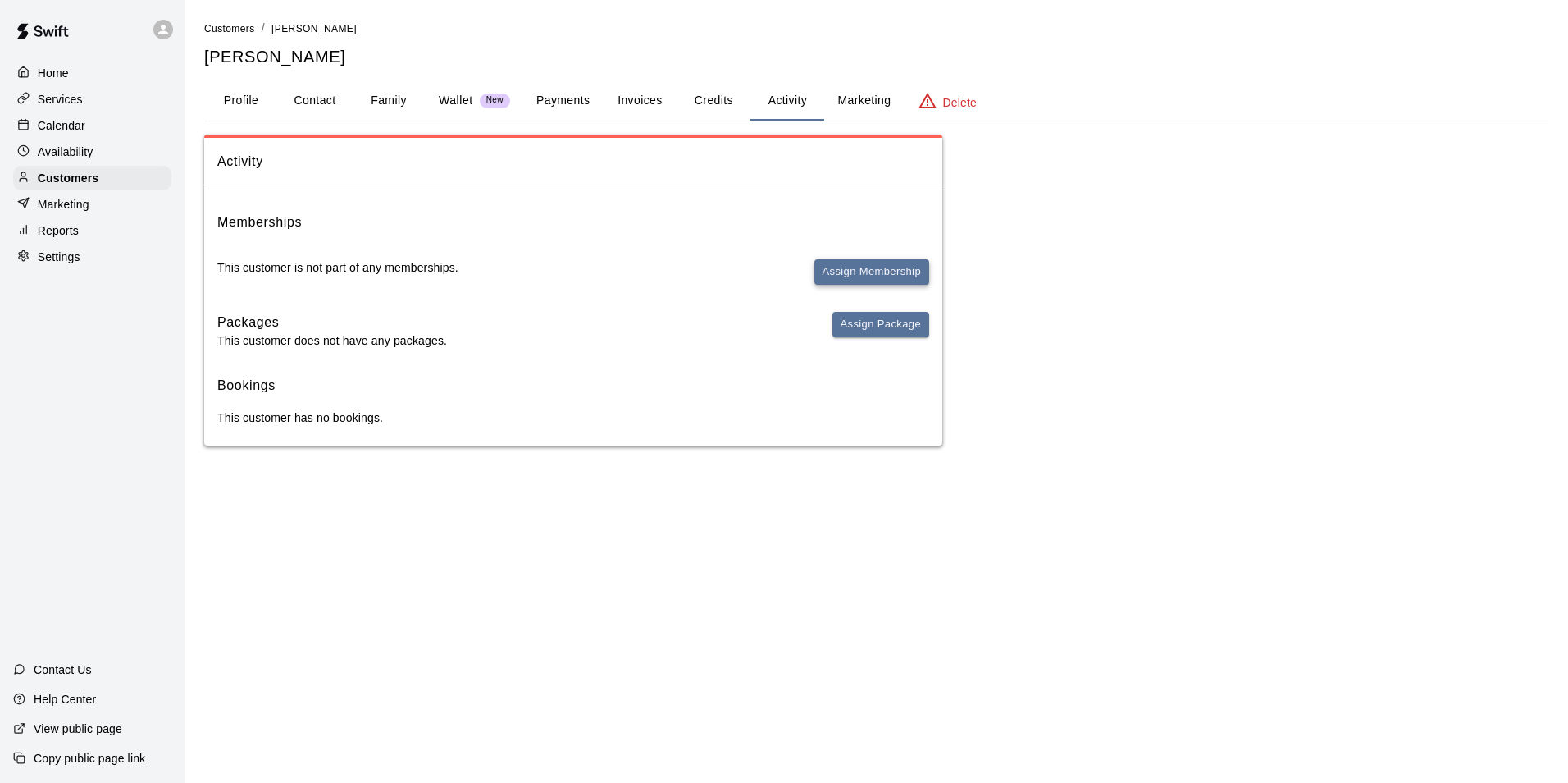
click at [864, 276] on button "Assign Membership" at bounding box center [871, 272] width 115 height 25
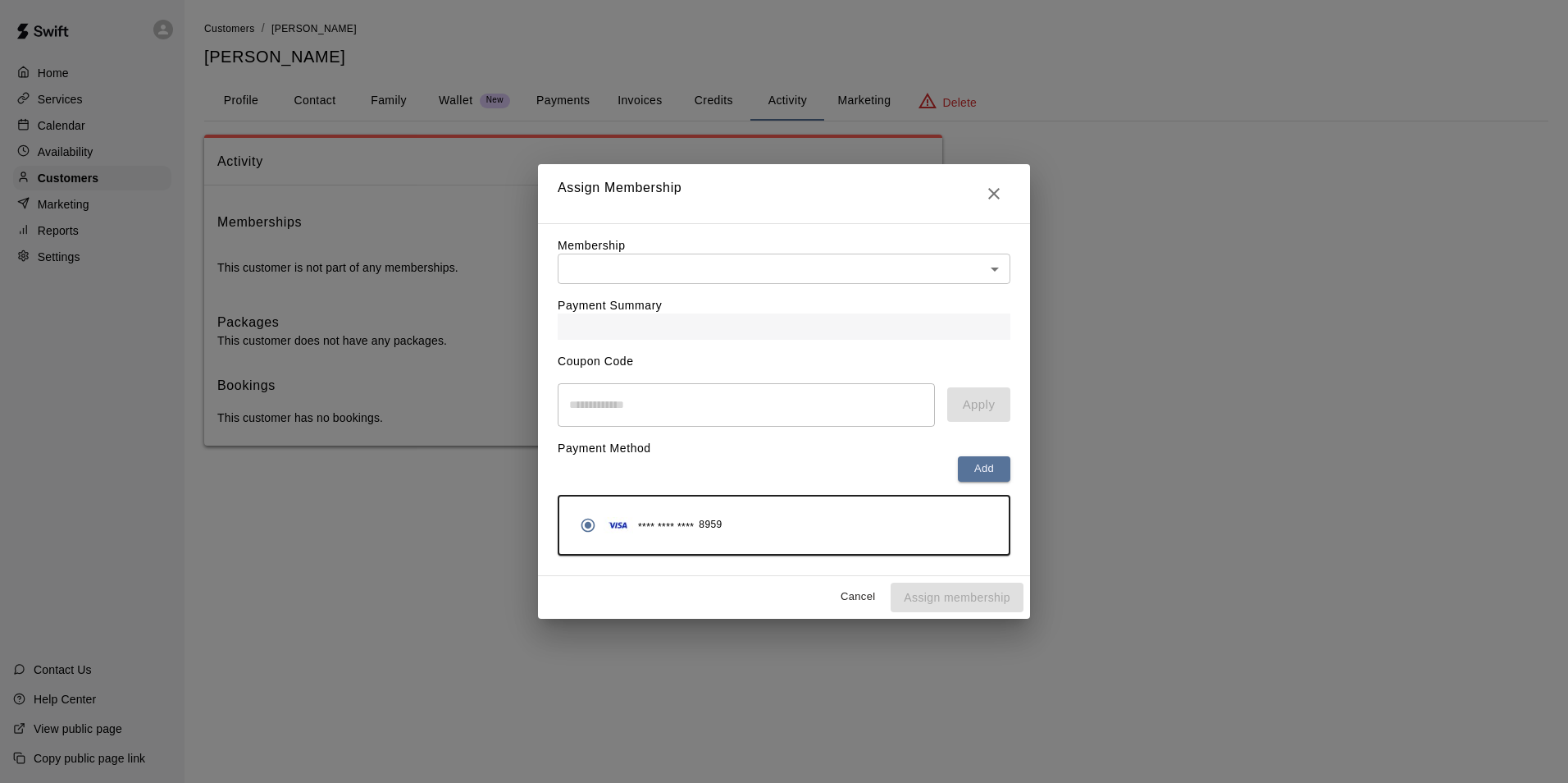
click at [774, 295] on div "Payment Summary" at bounding box center [784, 311] width 453 height 56
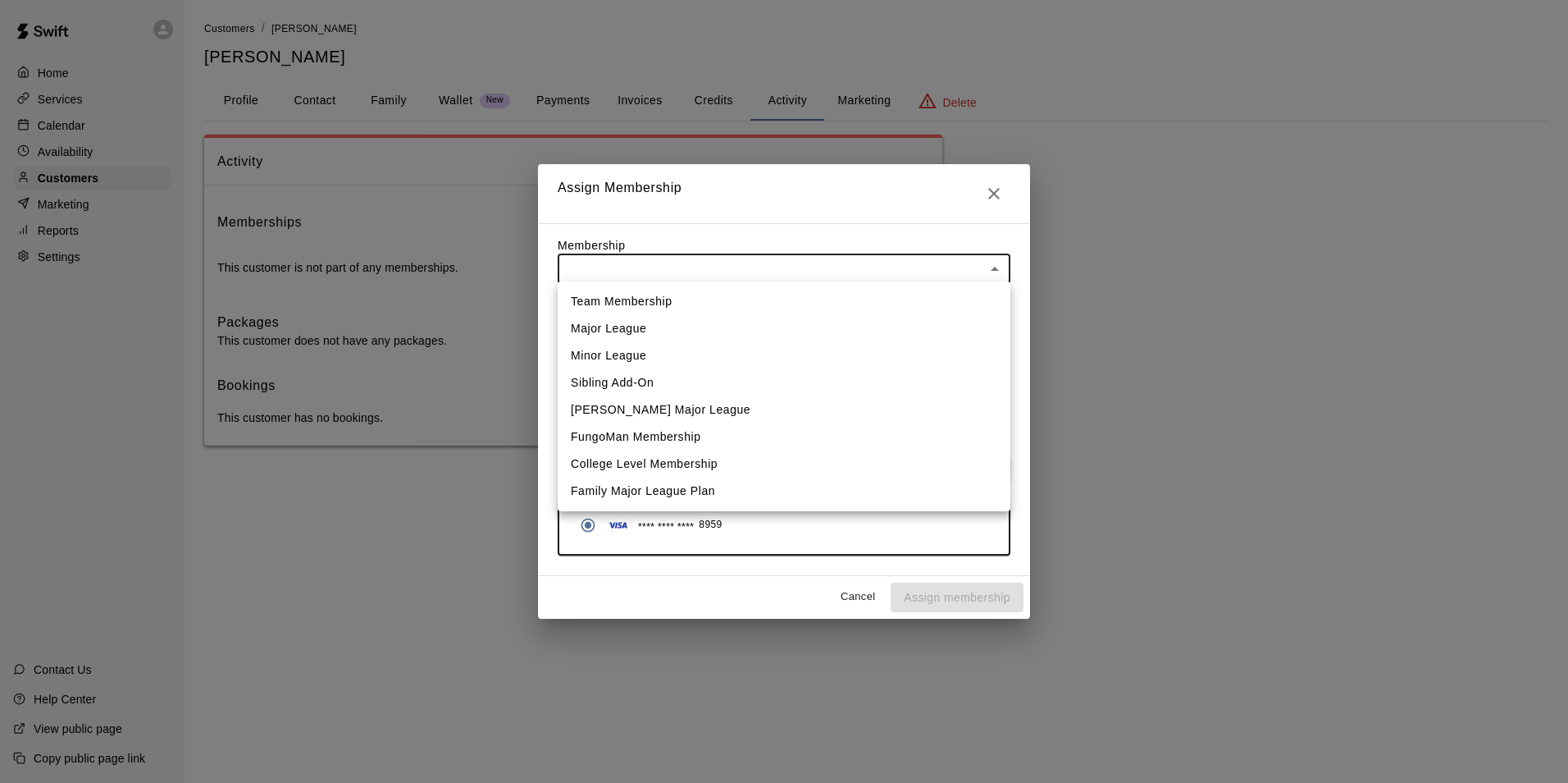
click at [728, 274] on body "Home Services Calendar Availability Customers Marketing Reports Settings Contac…" at bounding box center [784, 239] width 1568 height 478
click at [650, 464] on li "College Level Membership" at bounding box center [784, 464] width 453 height 27
type input "**********"
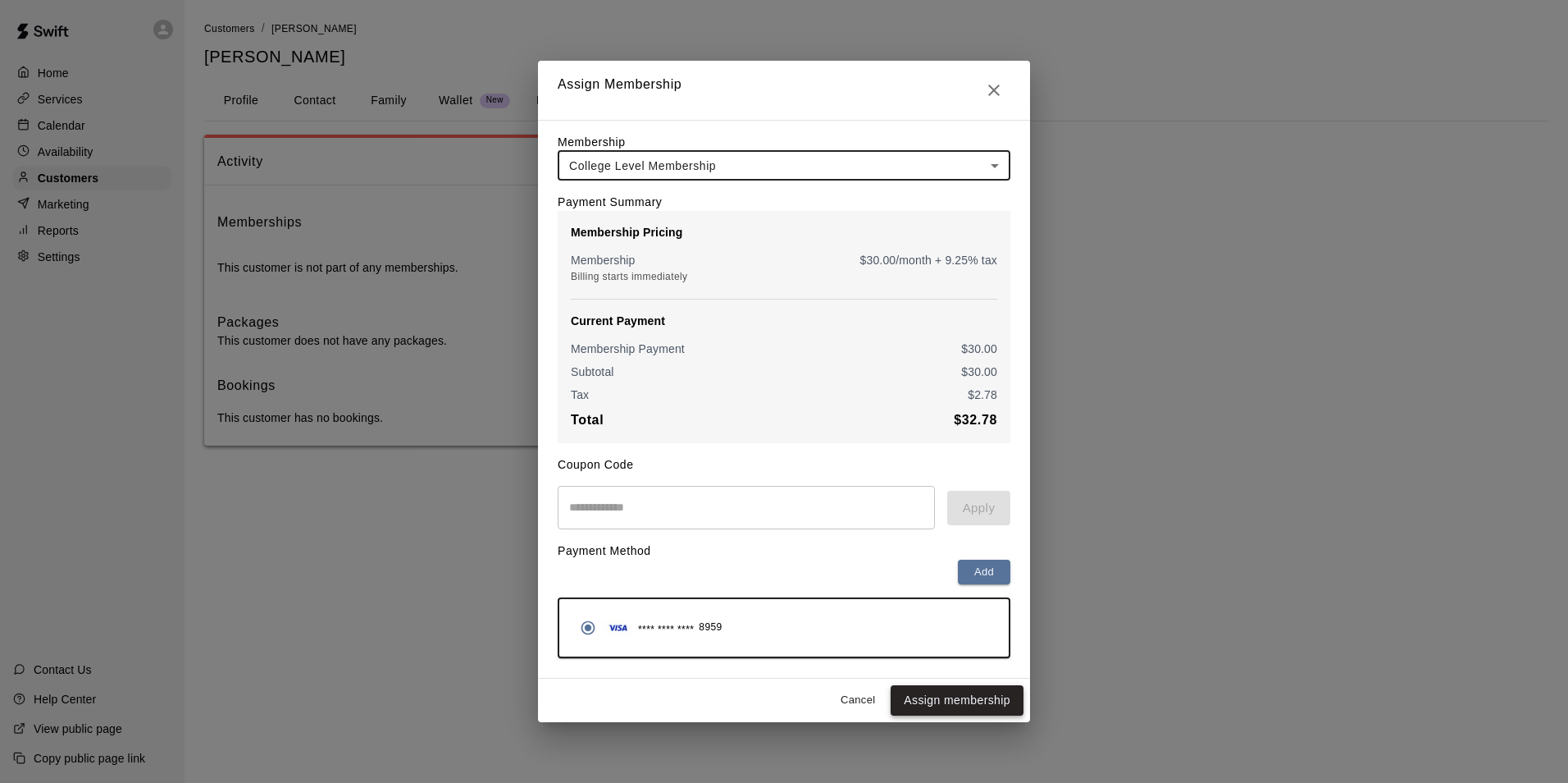
click at [941, 710] on button "Assign membership" at bounding box center [956, 700] width 133 height 30
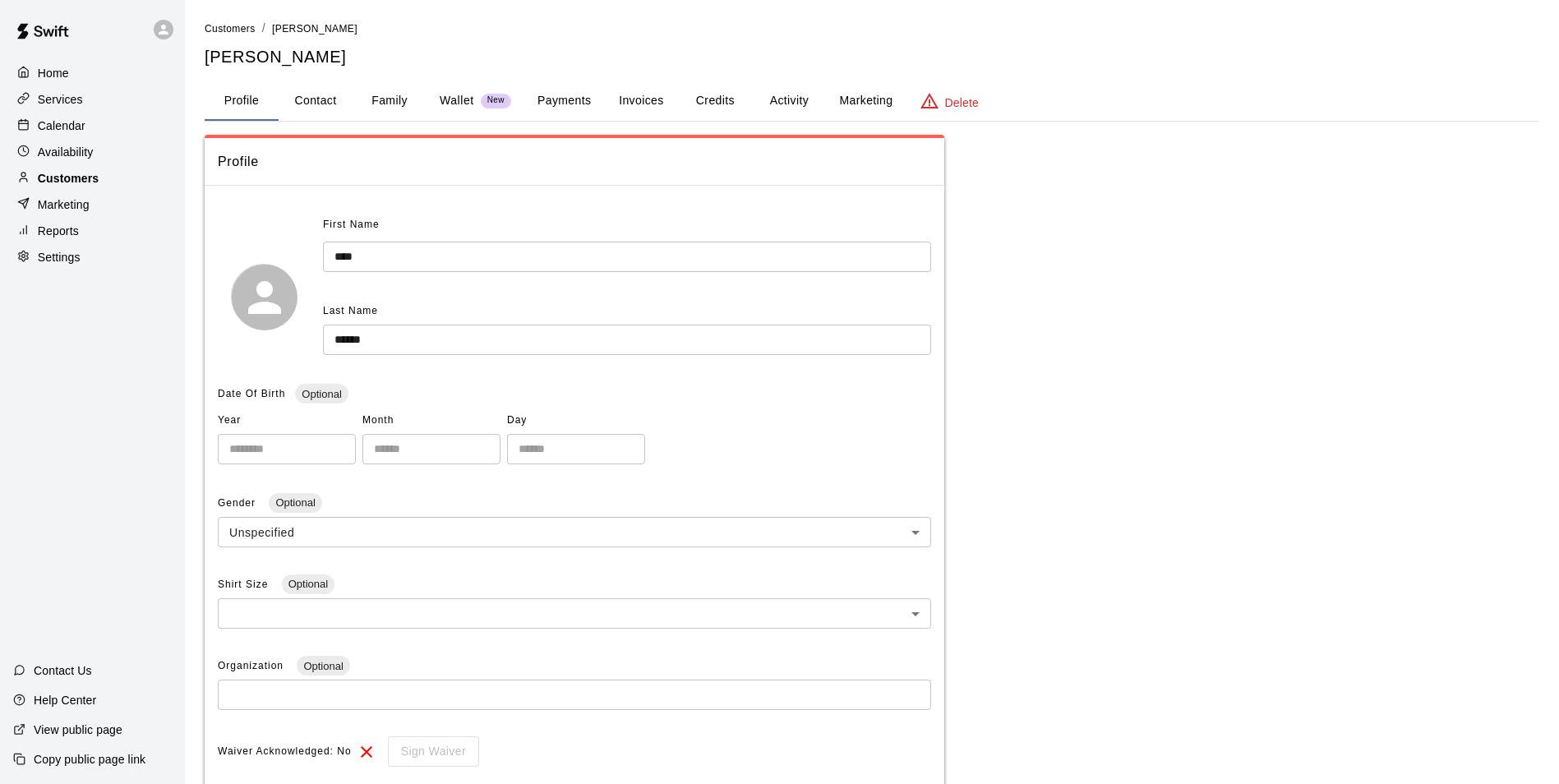
click at [131, 186] on div "Customers" at bounding box center [92, 178] width 158 height 24
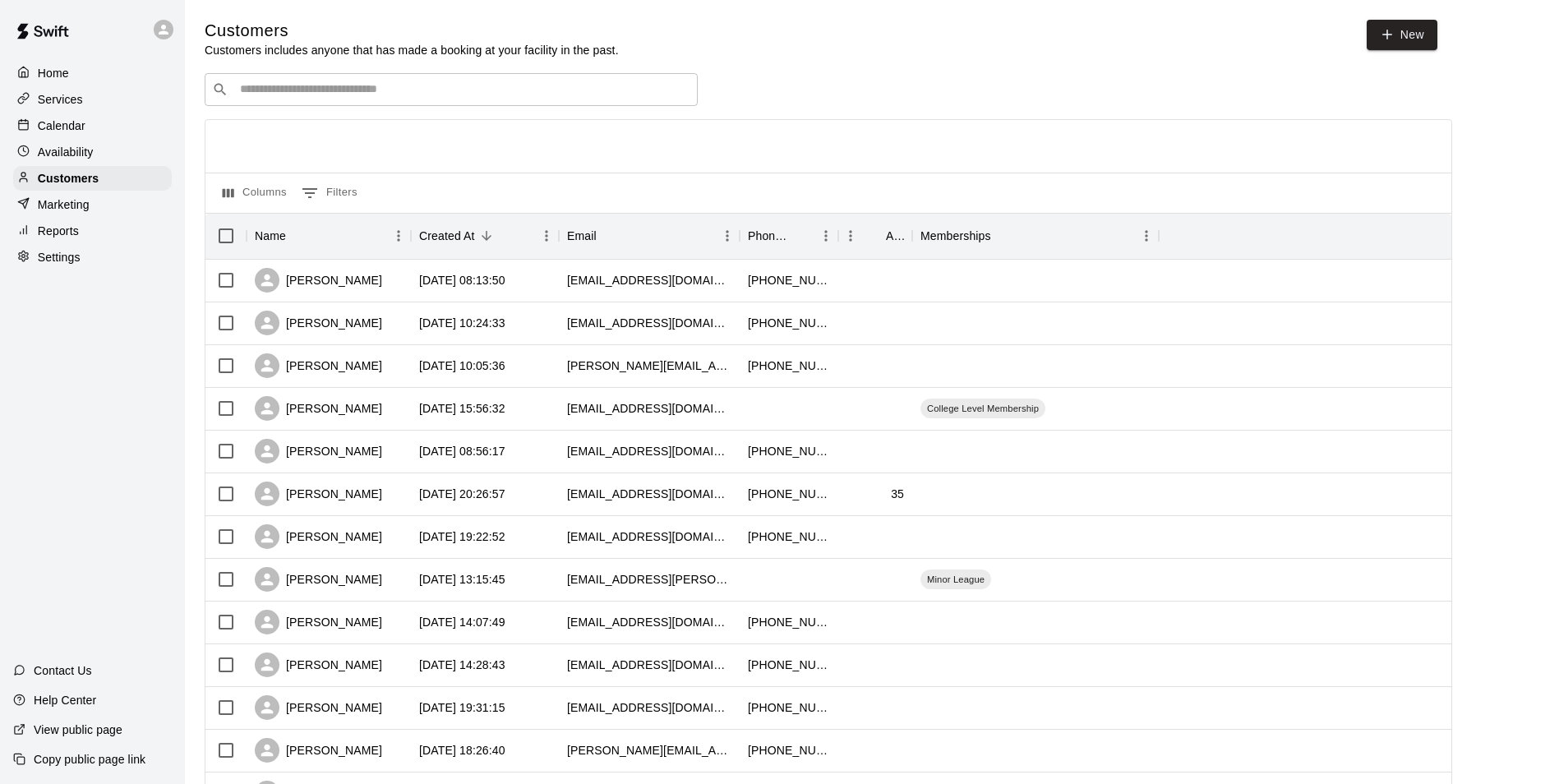
click at [105, 114] on div "Home Services Calendar Availability Customers Marketing Reports Settings" at bounding box center [92, 164] width 185 height 212
click at [122, 119] on div "Calendar" at bounding box center [92, 125] width 158 height 24
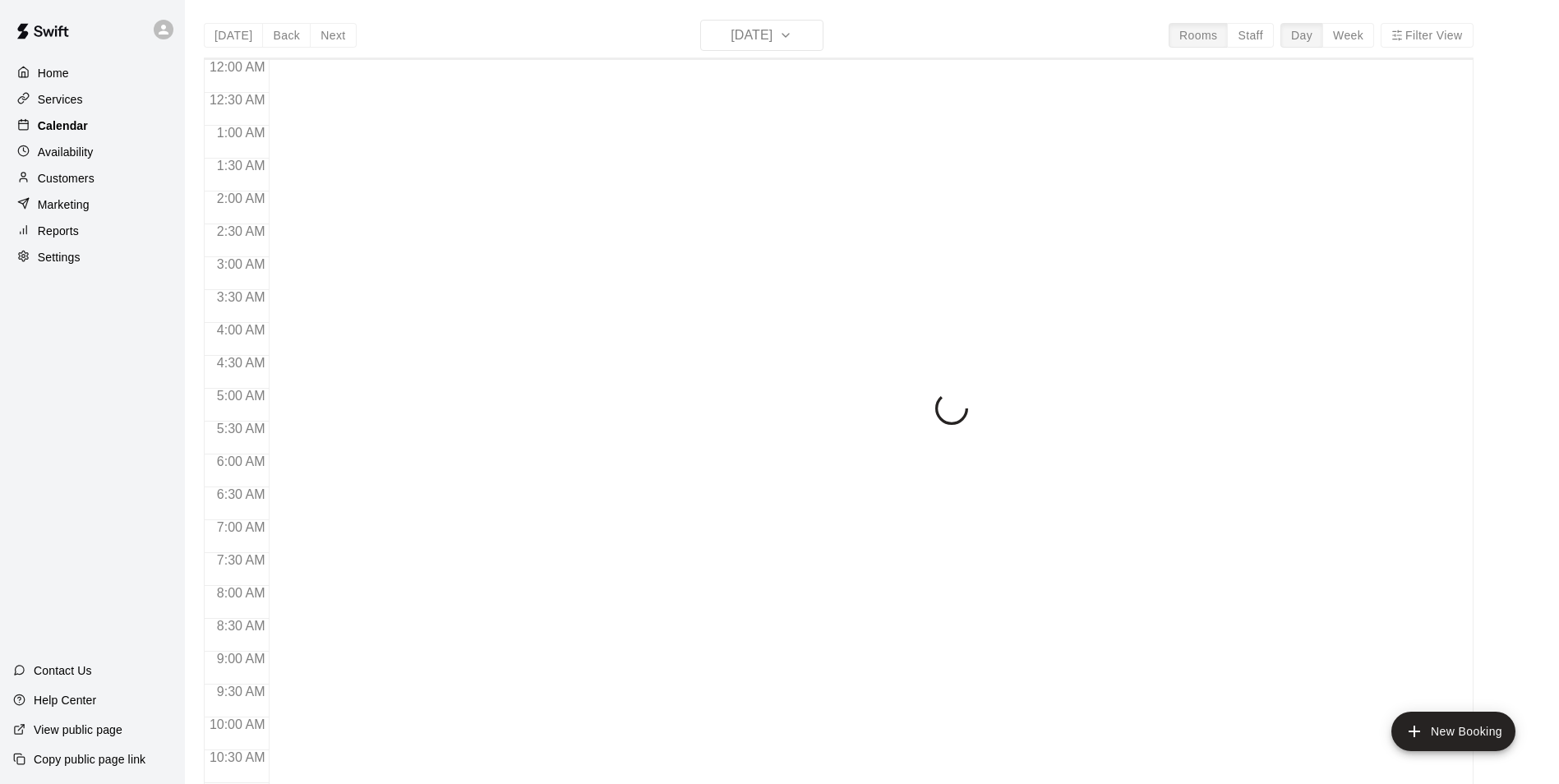
scroll to position [835, 0]
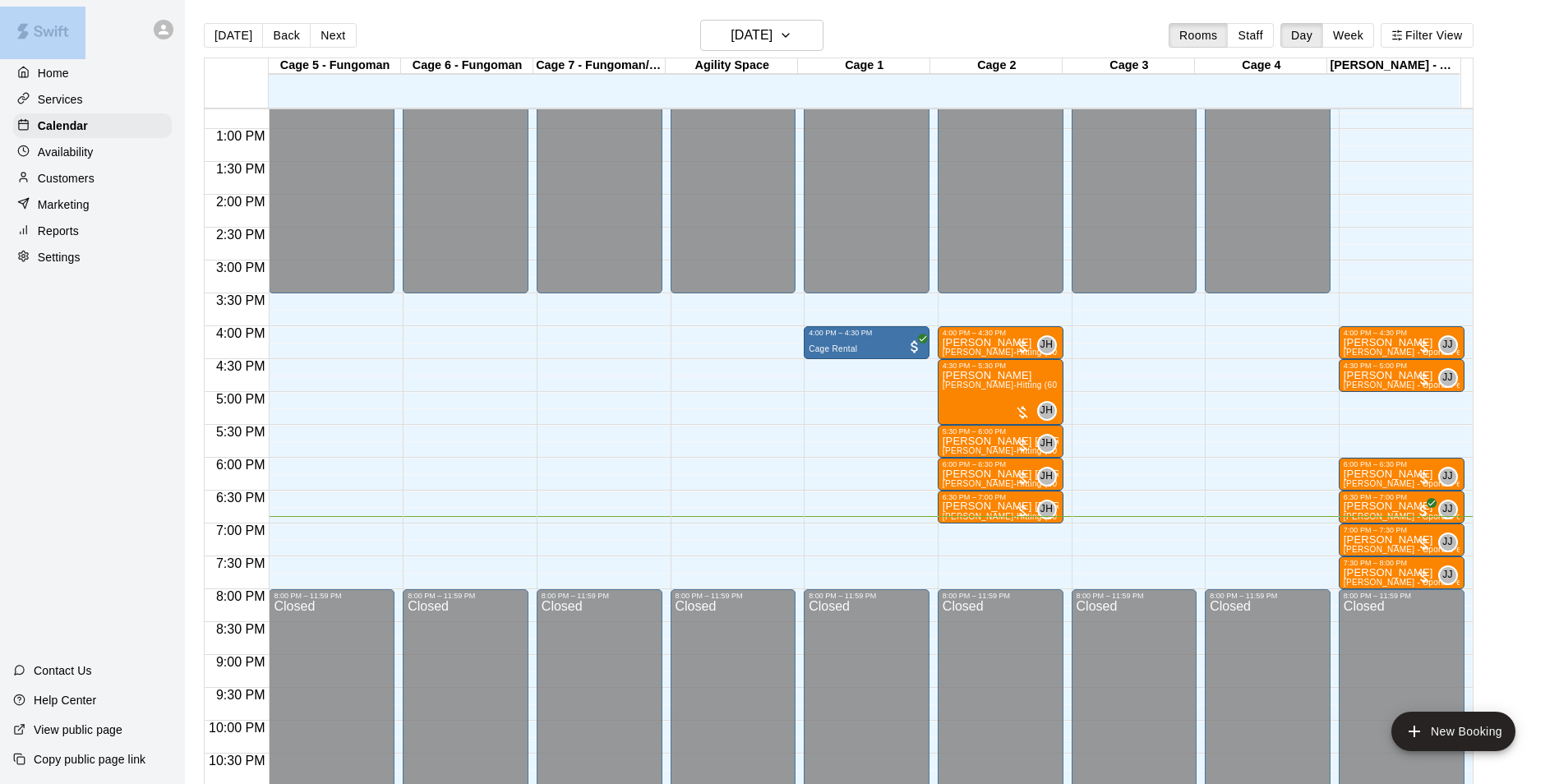
click at [0, 536] on html "Home Services Calendar Availability Customers Marketing Reports Settings Contac…" at bounding box center [780, 405] width 1559 height 809
click at [420, 473] on div "12:00 AM – 3:30 PM Closed 8:00 PM – 11:59 PM Closed" at bounding box center [466, 63] width 126 height 1577
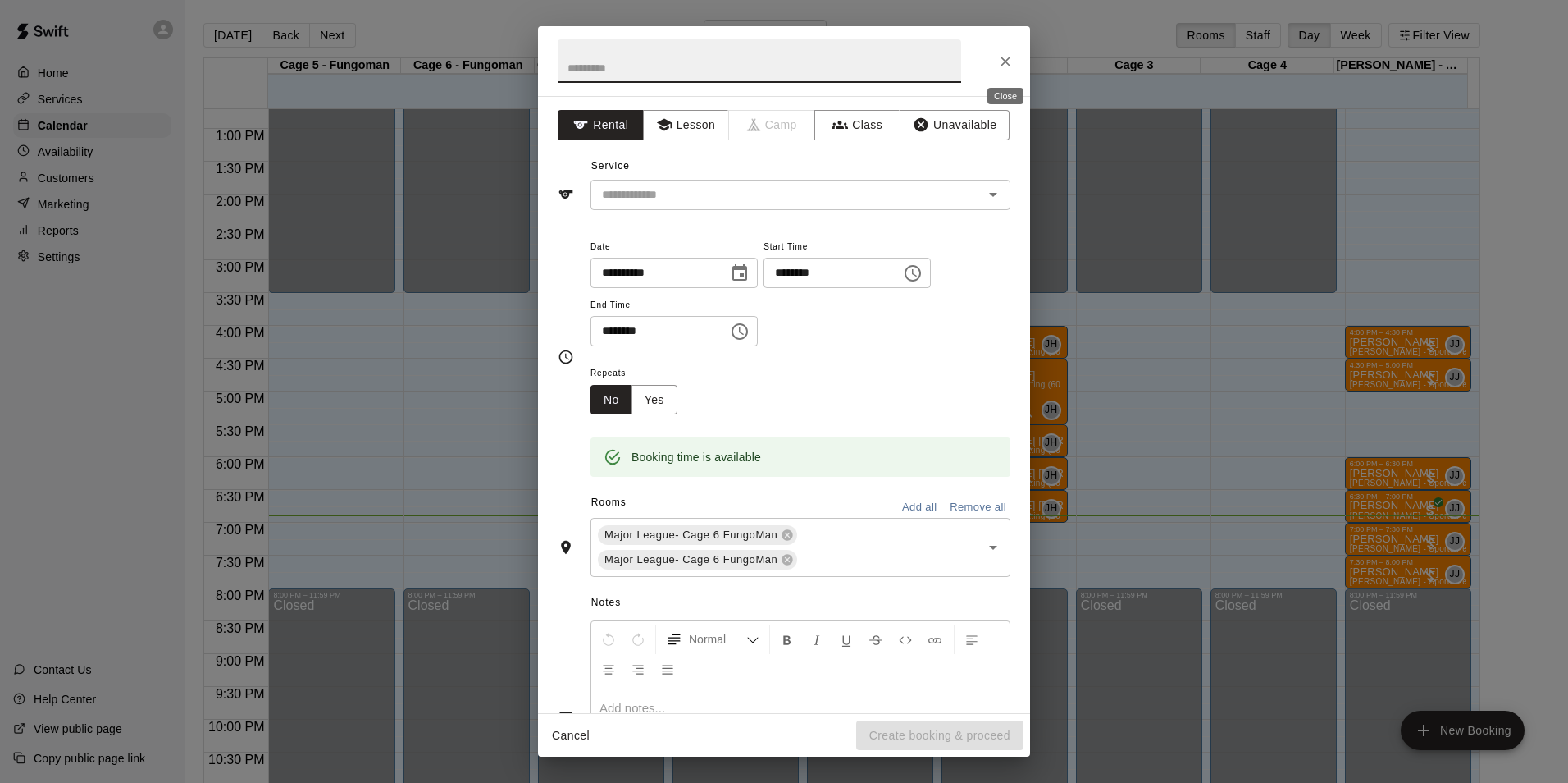
click at [994, 63] on button "Close" at bounding box center [1005, 62] width 29 height 29
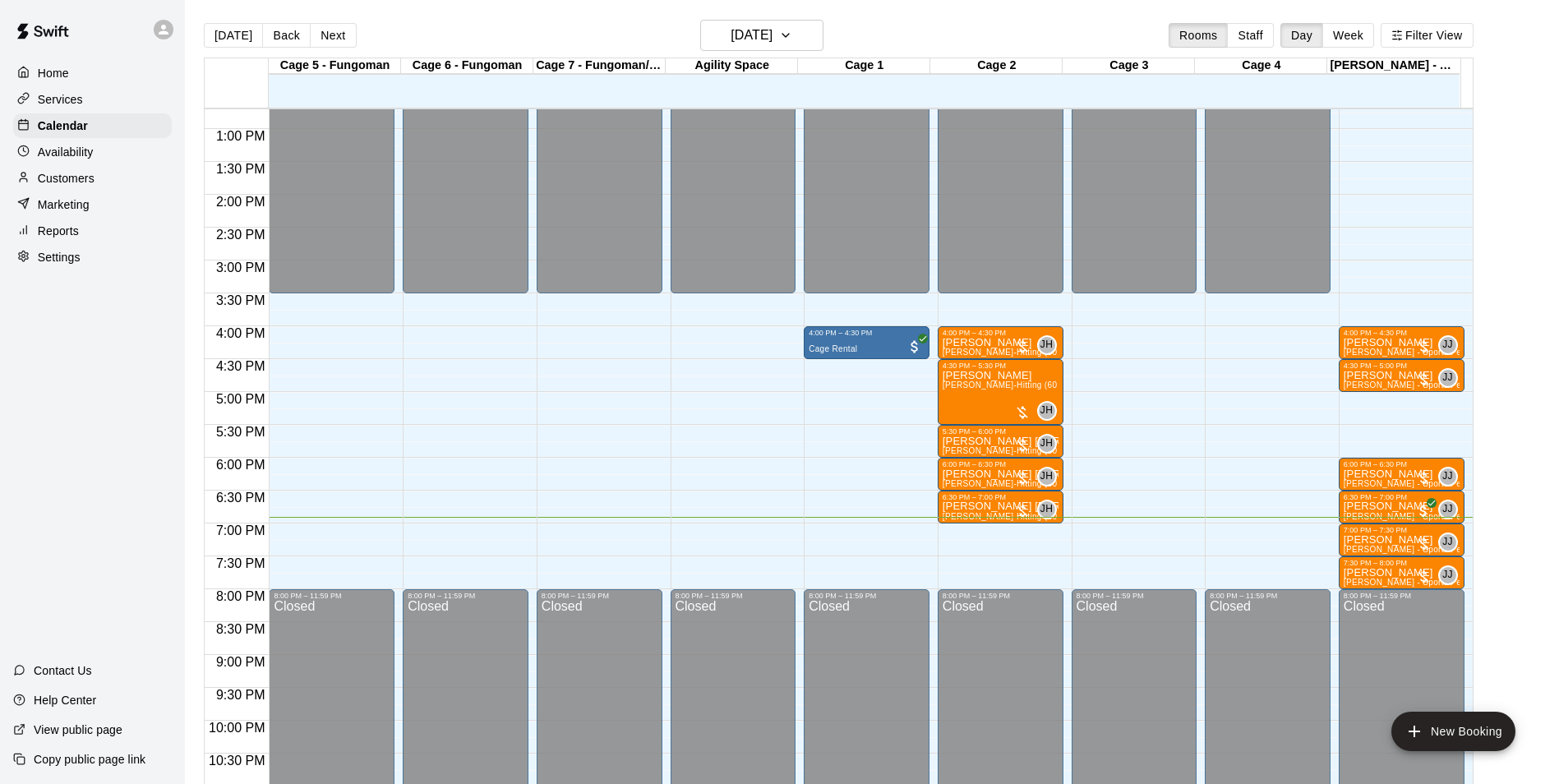
click at [126, 178] on div "Customers" at bounding box center [92, 178] width 158 height 24
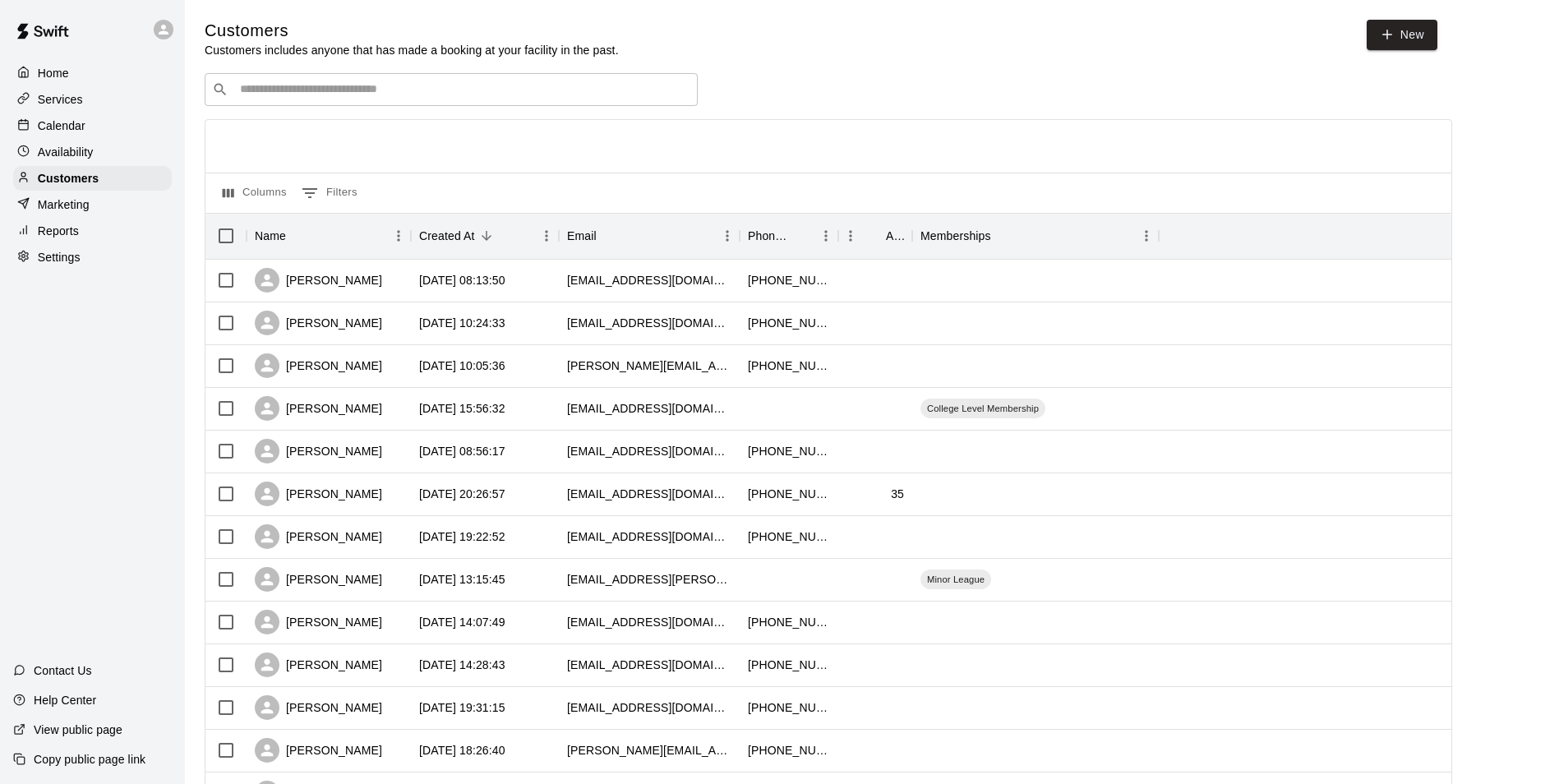
click at [306, 88] on input "Search customers by name or email" at bounding box center [462, 89] width 455 height 17
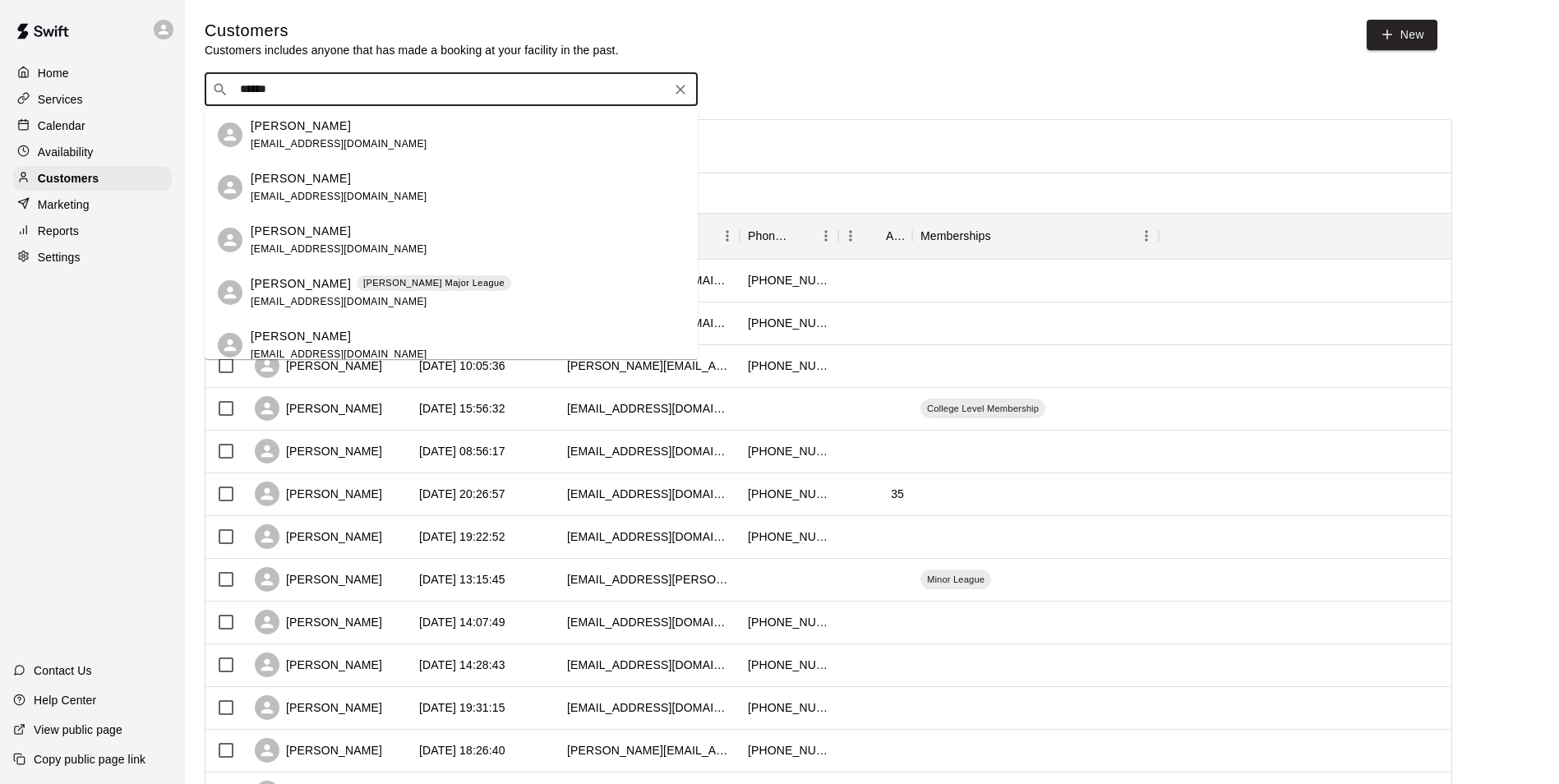
type input "*******"
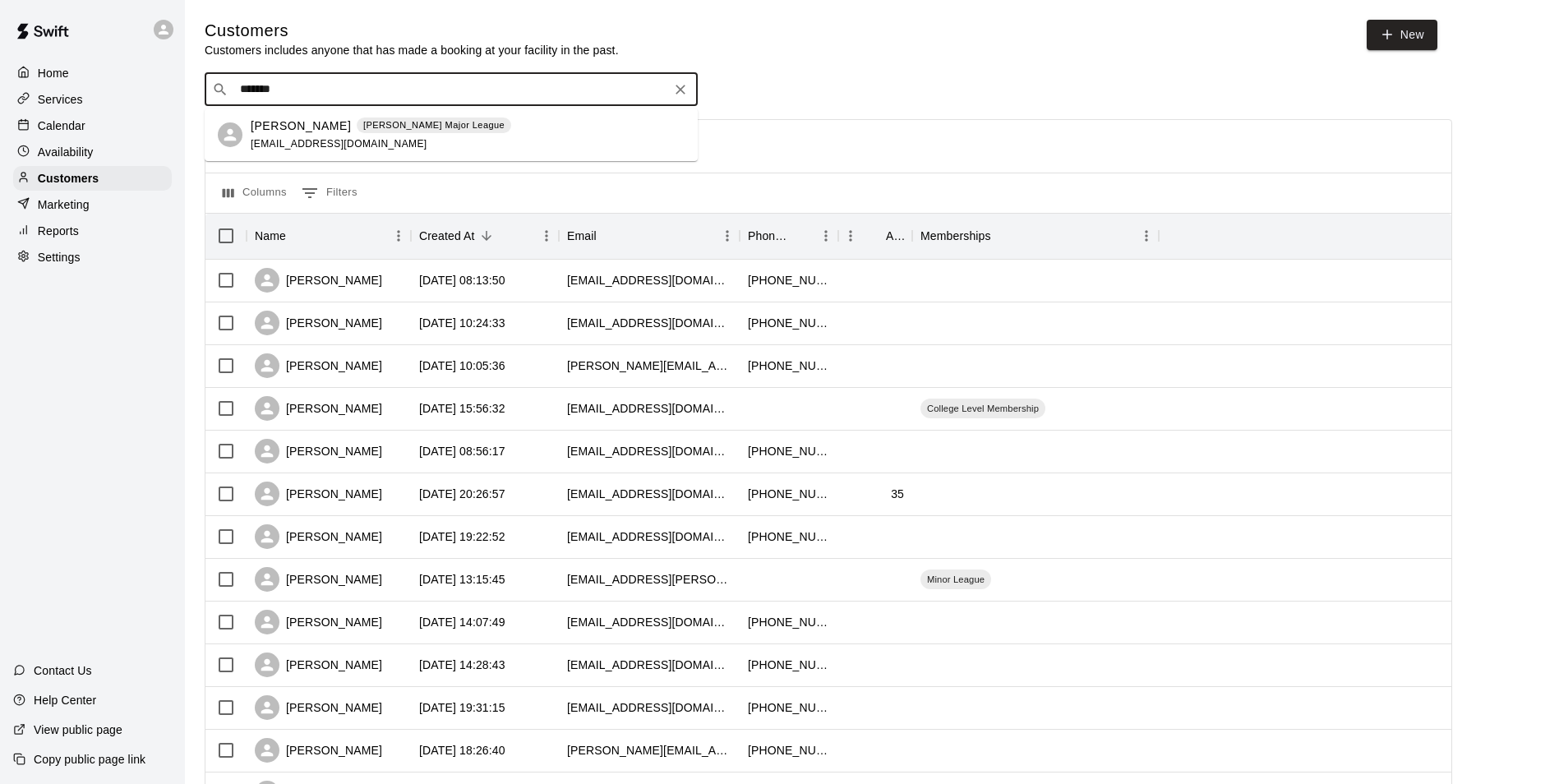
click at [556, 130] on div "David Robinson Marucci Major League drobinson@mgmindustries.com" at bounding box center [468, 135] width 434 height 35
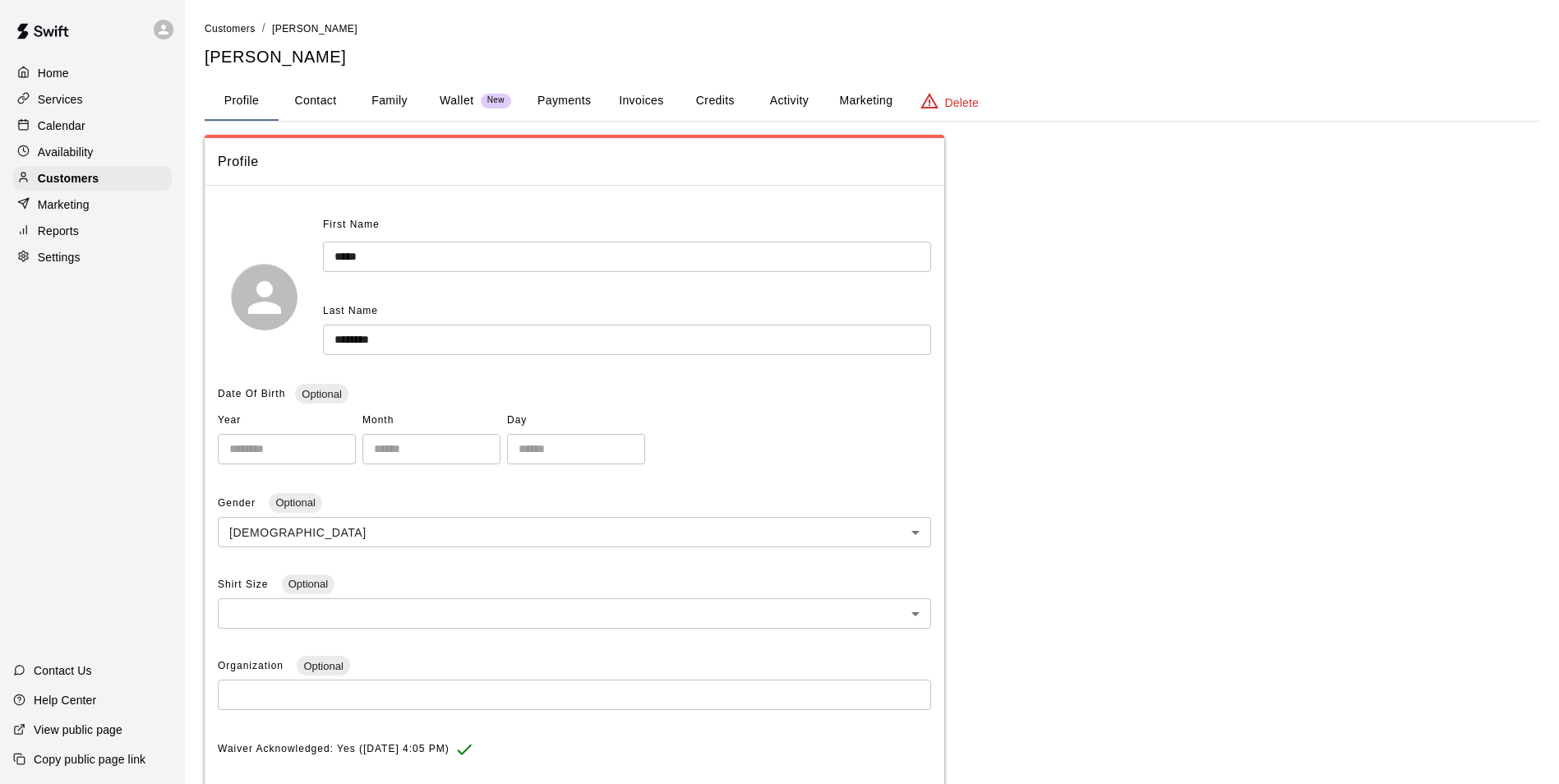
click at [400, 104] on button "Family" at bounding box center [389, 101] width 74 height 39
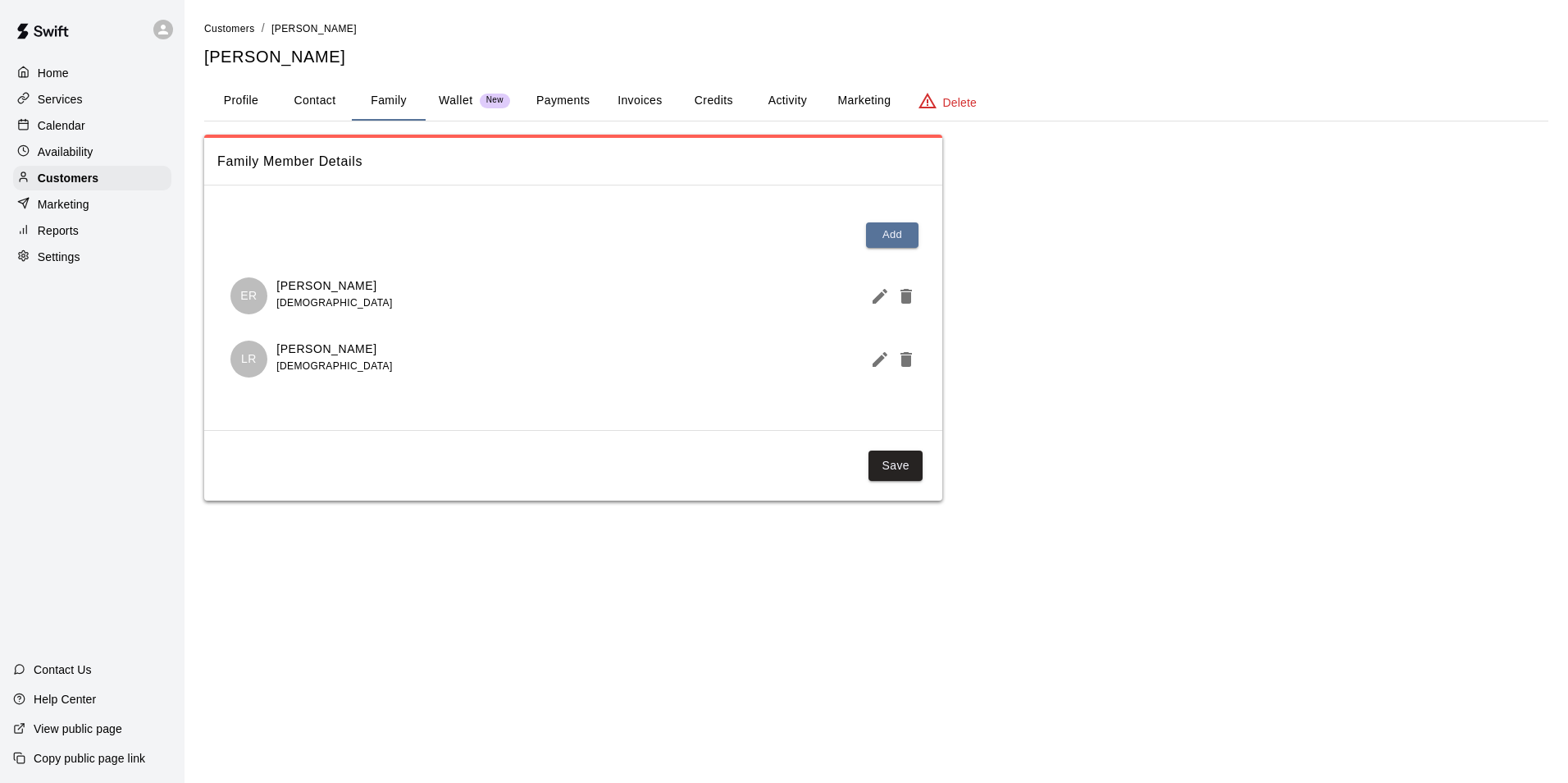
drag, startPoint x: 243, startPoint y: 104, endPoint x: 254, endPoint y: 108, distance: 11.7
click at [254, 108] on button "Profile" at bounding box center [241, 101] width 74 height 39
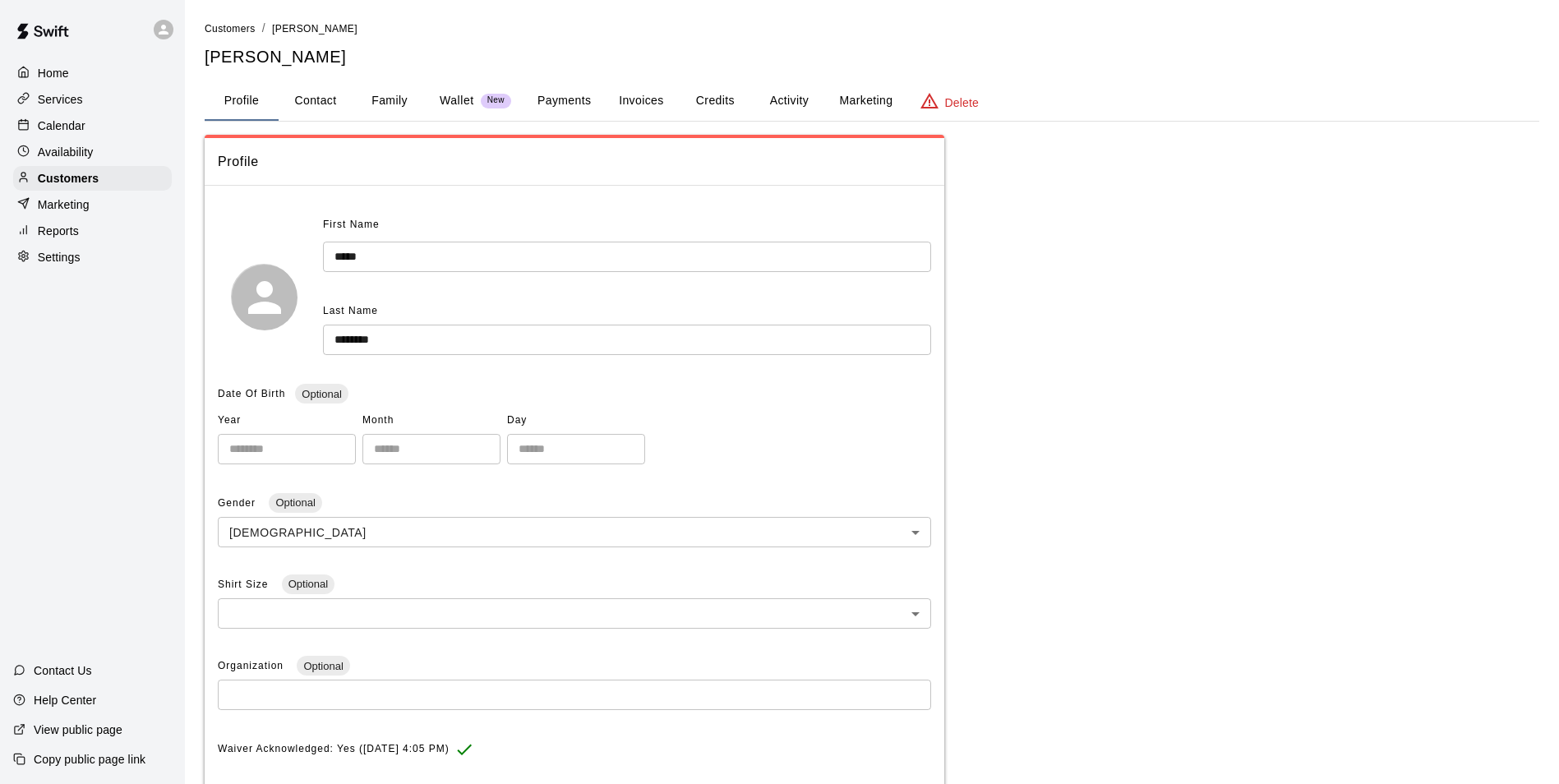
click at [97, 131] on div "Calendar" at bounding box center [92, 125] width 158 height 24
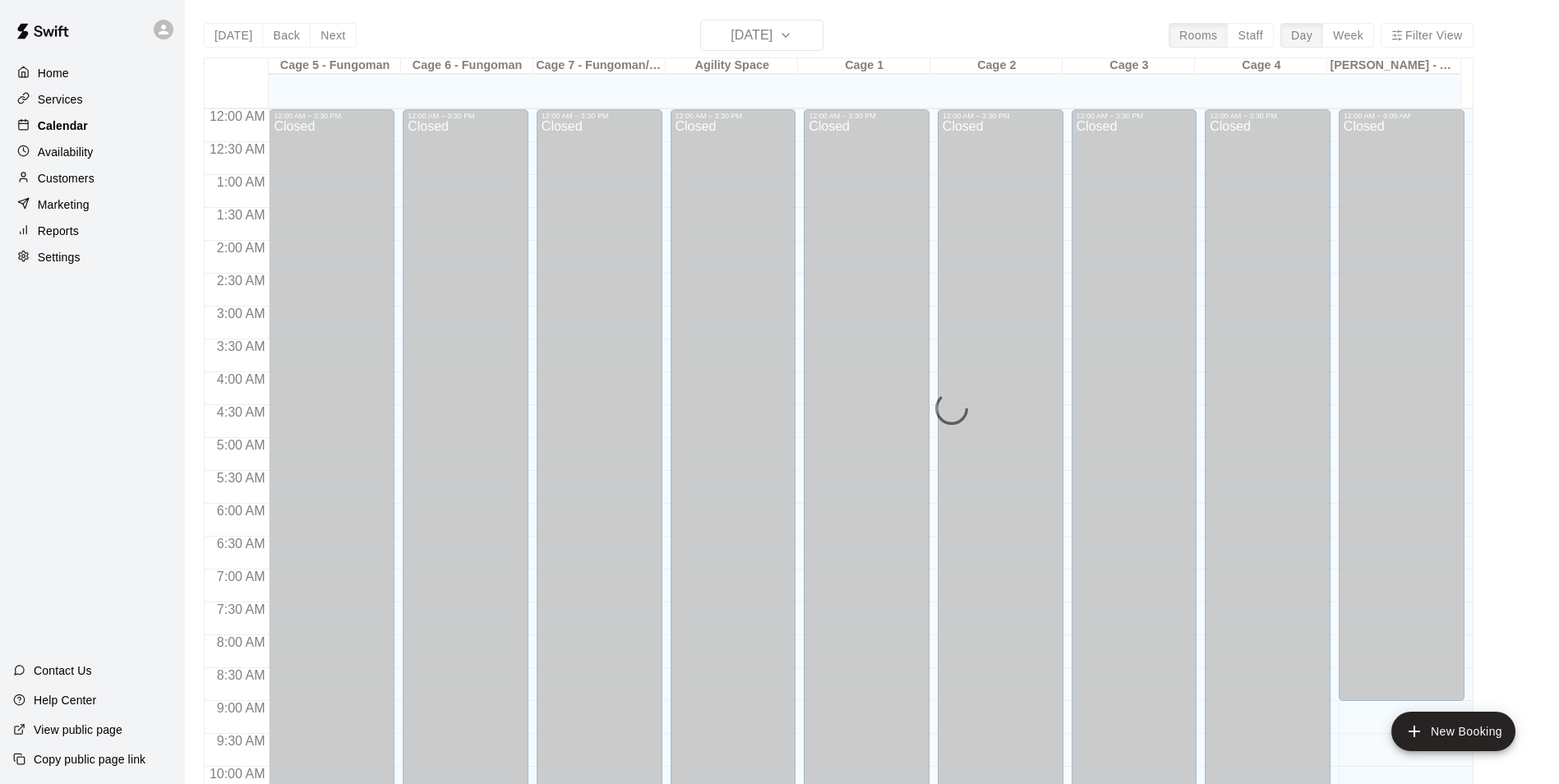
scroll to position [835, 0]
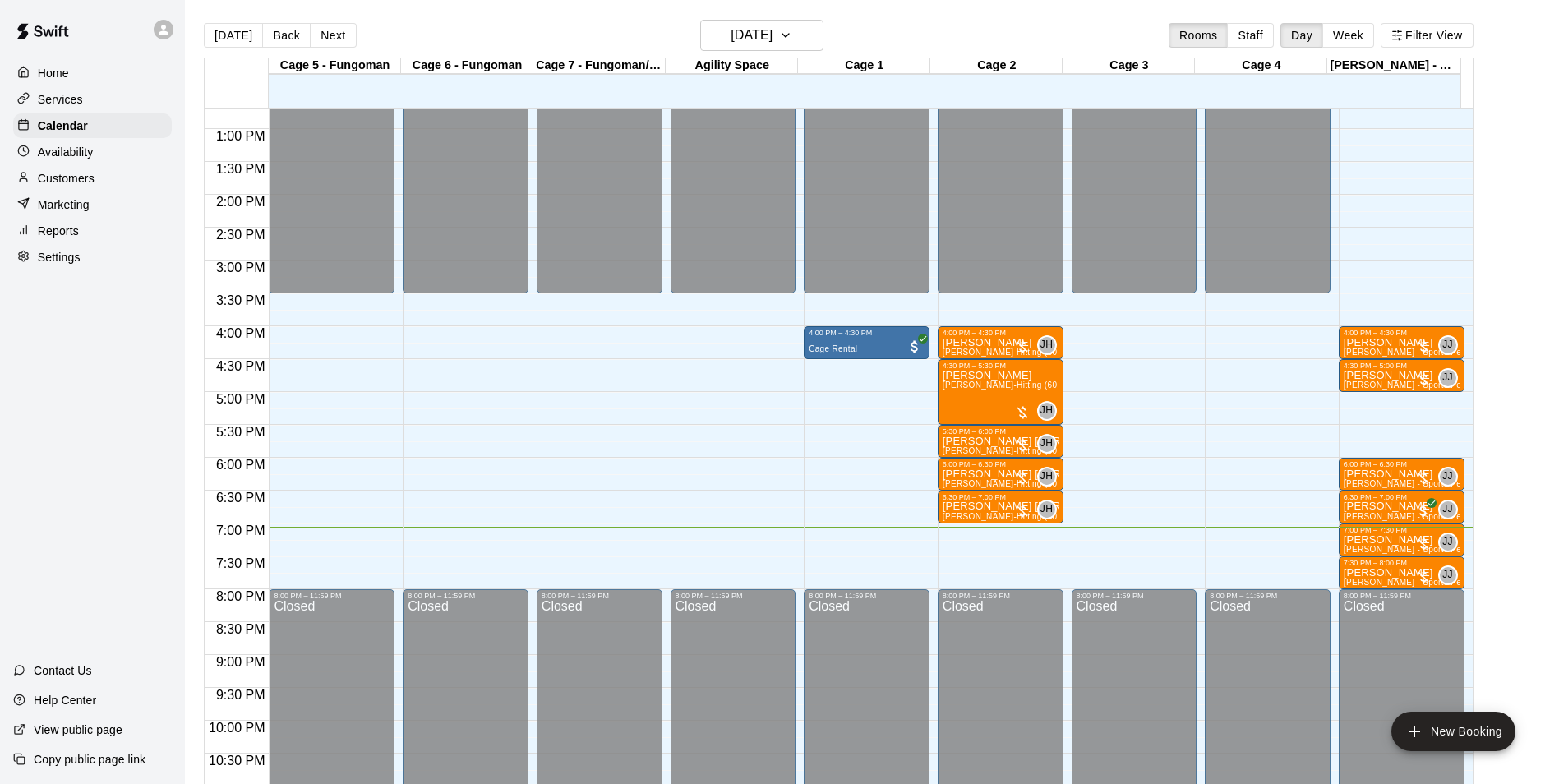
drag, startPoint x: 44, startPoint y: 101, endPoint x: 53, endPoint y: 102, distance: 9.1
click at [45, 101] on p "Services" at bounding box center [61, 99] width 45 height 17
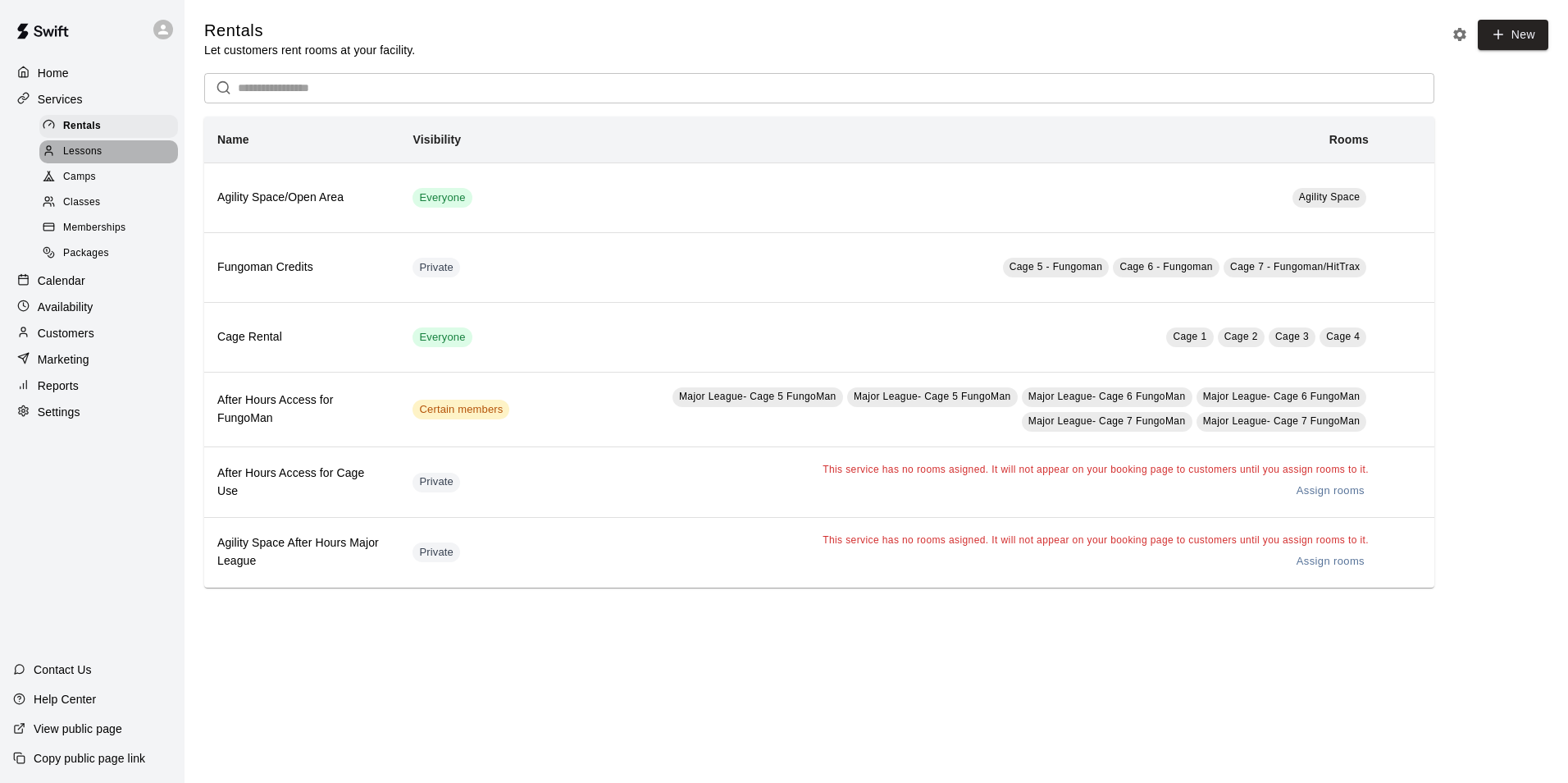
click at [95, 158] on span "Lessons" at bounding box center [83, 151] width 39 height 17
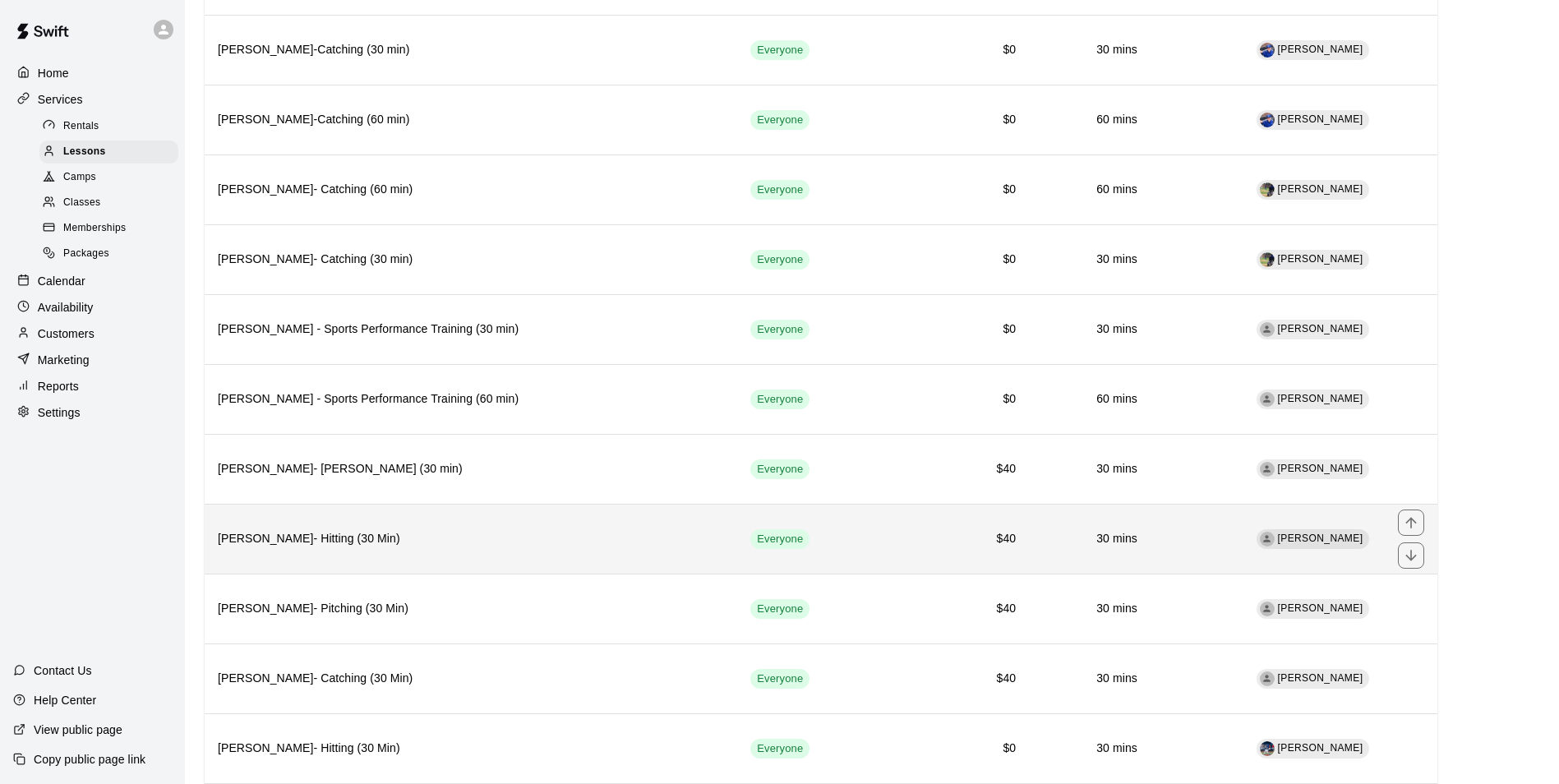
scroll to position [1067, 0]
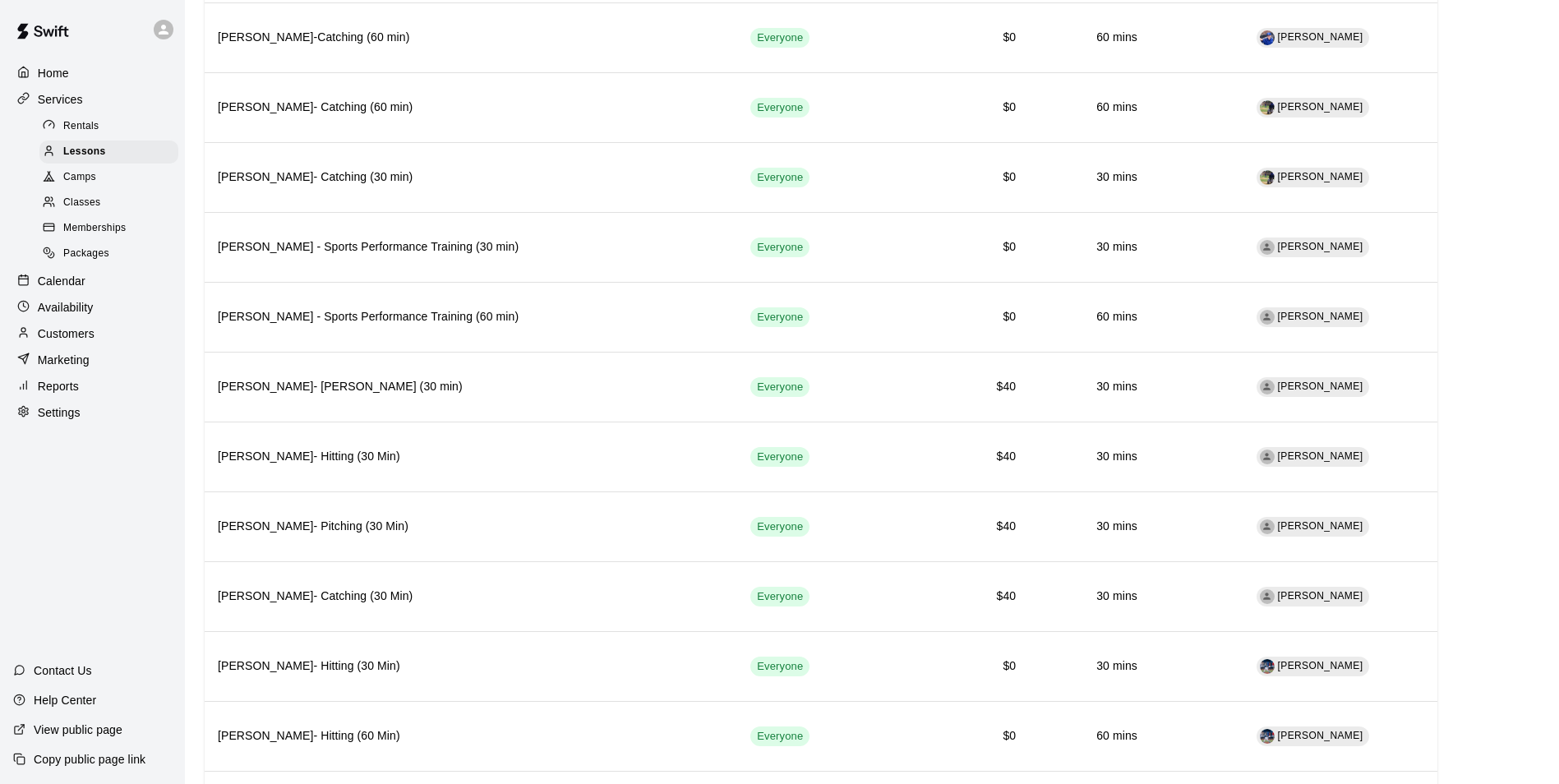
click at [50, 562] on div "Home Services Rentals Lessons Camps Classes Memberships Packages Calendar Avail…" at bounding box center [92, 392] width 185 height 784
click at [75, 277] on div "Calendar" at bounding box center [92, 281] width 158 height 24
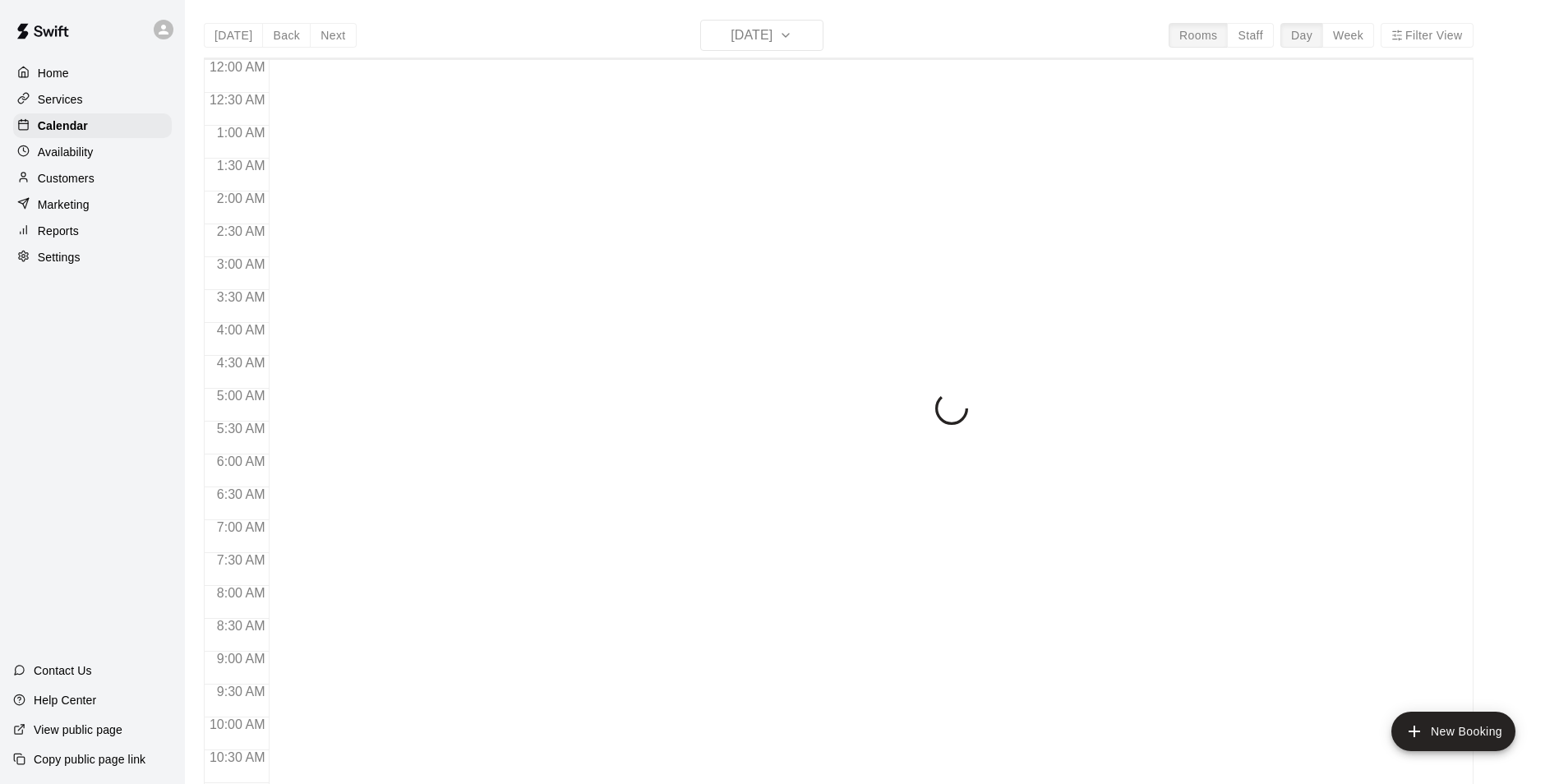
scroll to position [835, 0]
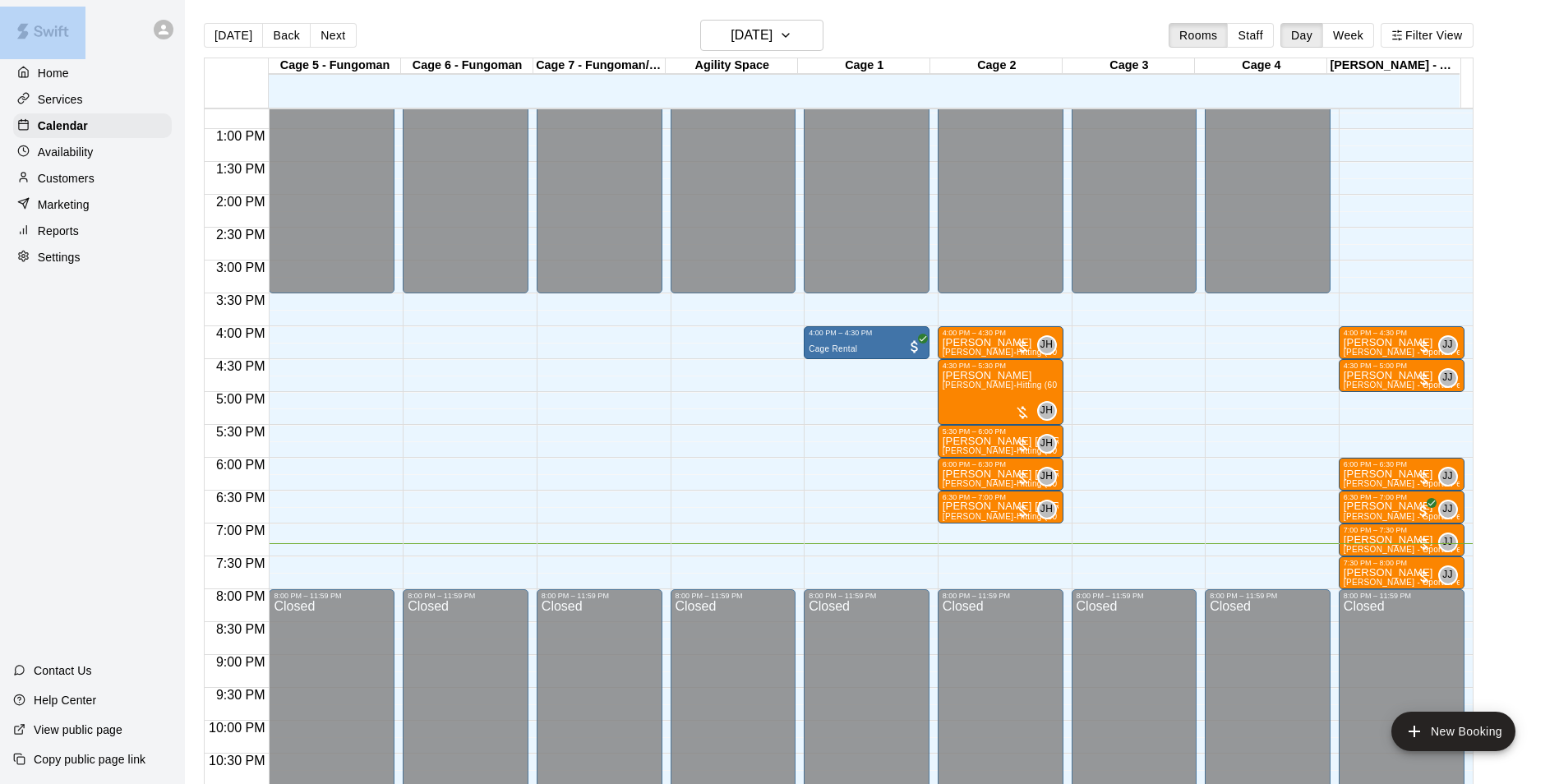
click at [0, 426] on html "Home Services Calendar Availability Customers Marketing Reports Settings Contac…" at bounding box center [780, 405] width 1559 height 809
click at [151, 176] on div "Customers" at bounding box center [92, 178] width 158 height 24
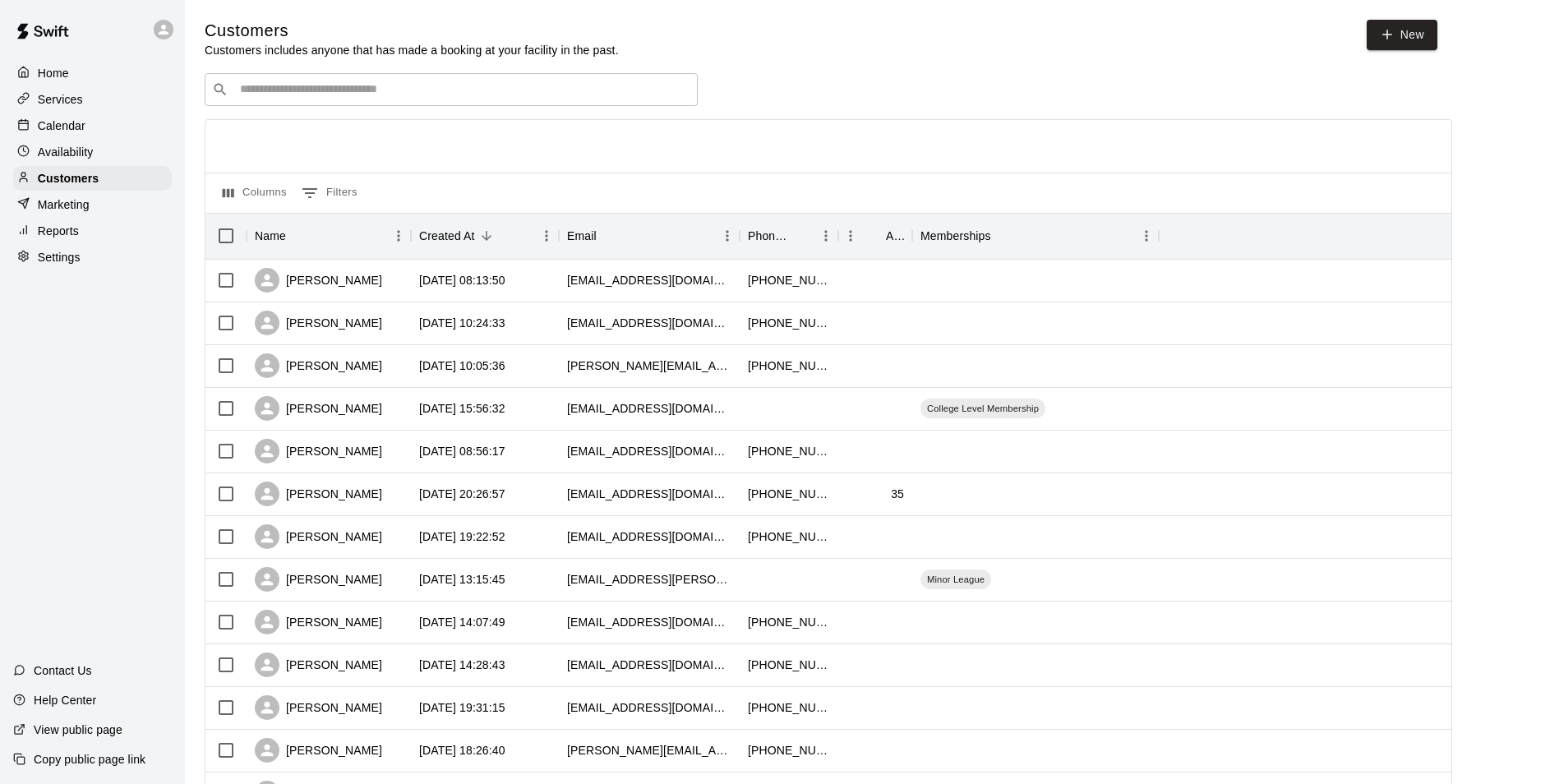
click at [321, 91] on input "Search customers by name or email" at bounding box center [462, 89] width 455 height 17
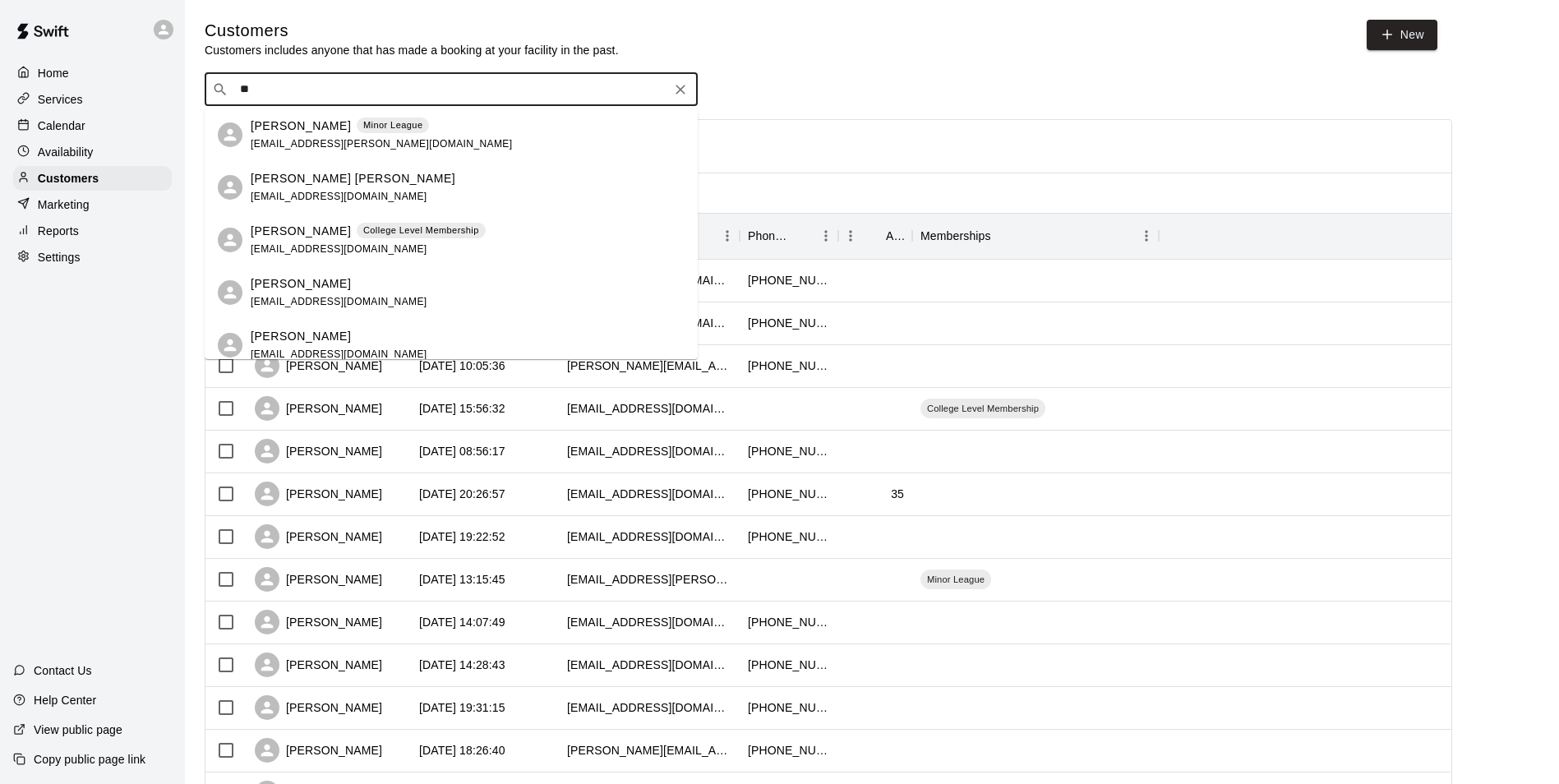
type input "*"
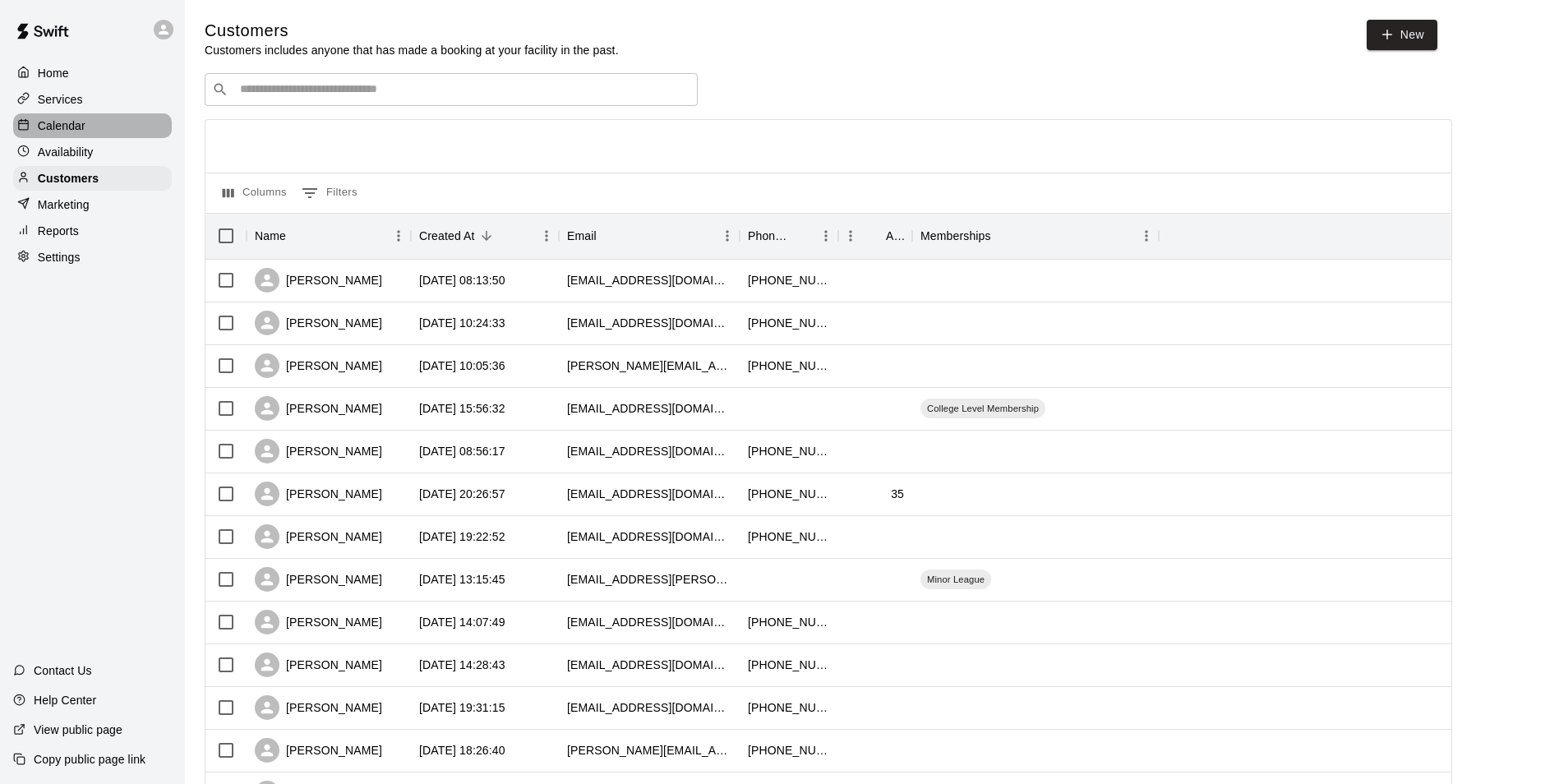
click at [64, 127] on p "Calendar" at bounding box center [62, 125] width 48 height 17
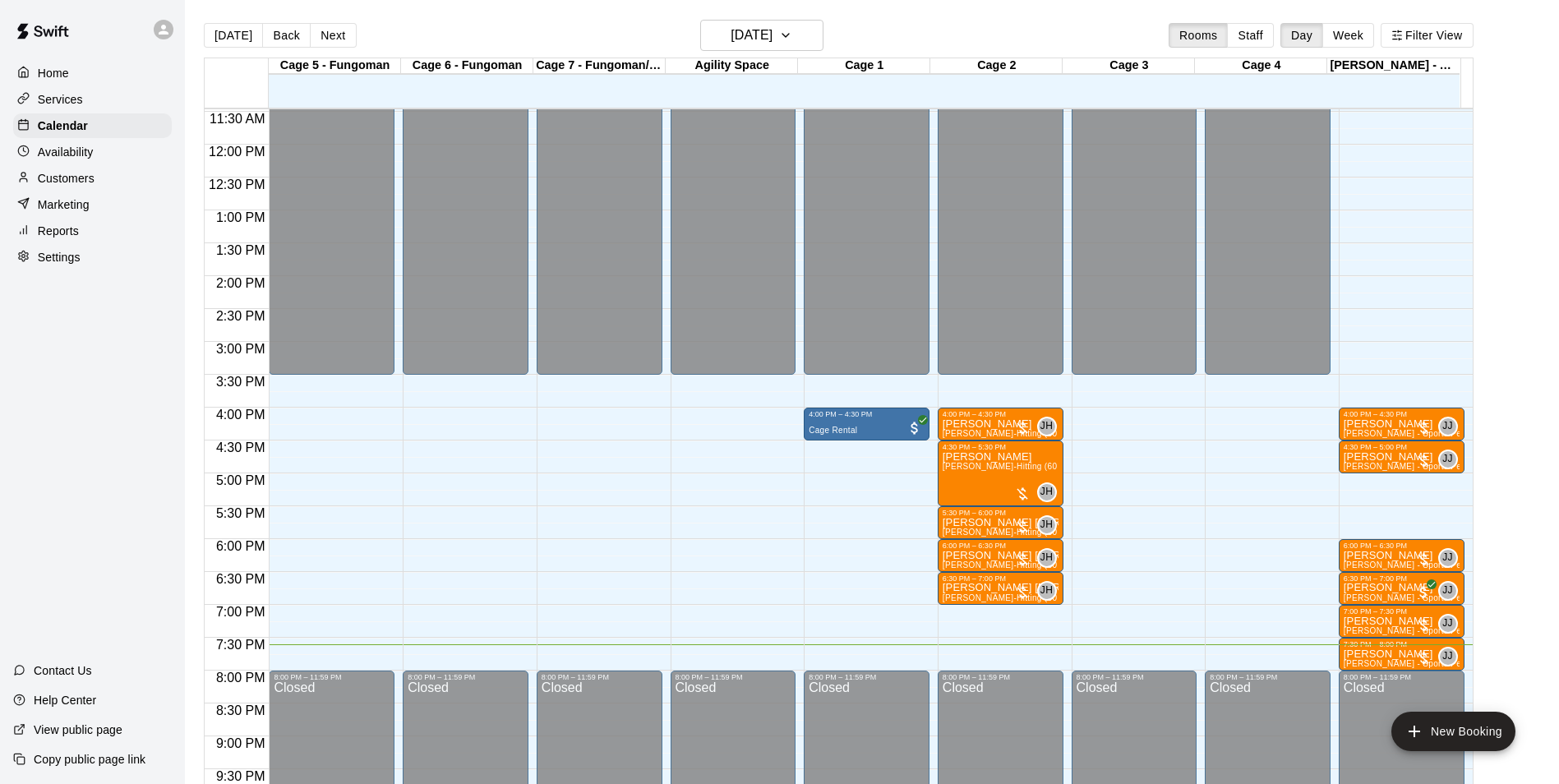
scroll to position [753, 0]
drag, startPoint x: 634, startPoint y: 403, endPoint x: 759, endPoint y: 38, distance: 385.8
click at [759, 38] on h6 "[DATE]" at bounding box center [751, 35] width 42 height 23
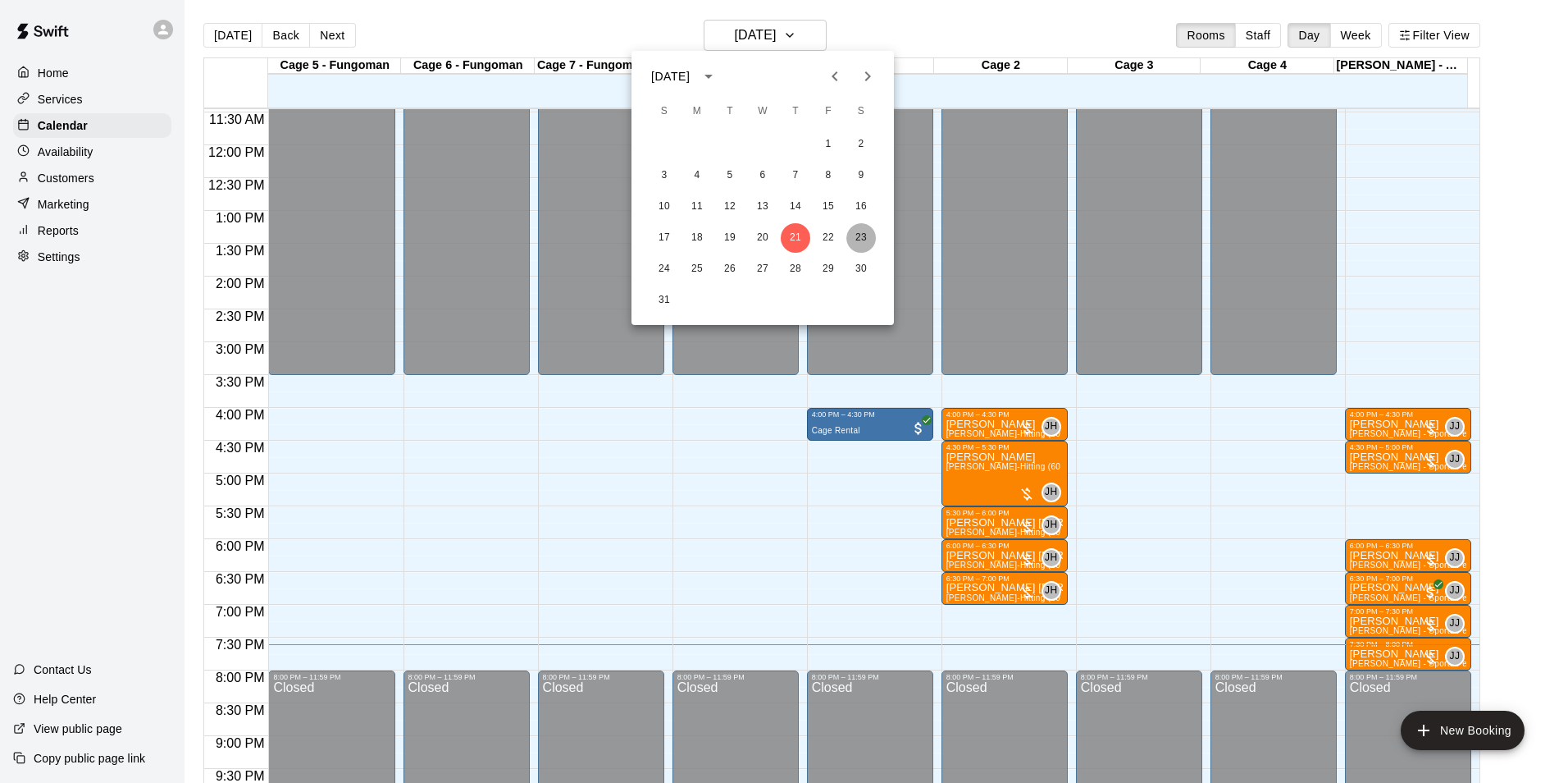
click at [857, 224] on button "23" at bounding box center [861, 238] width 29 height 29
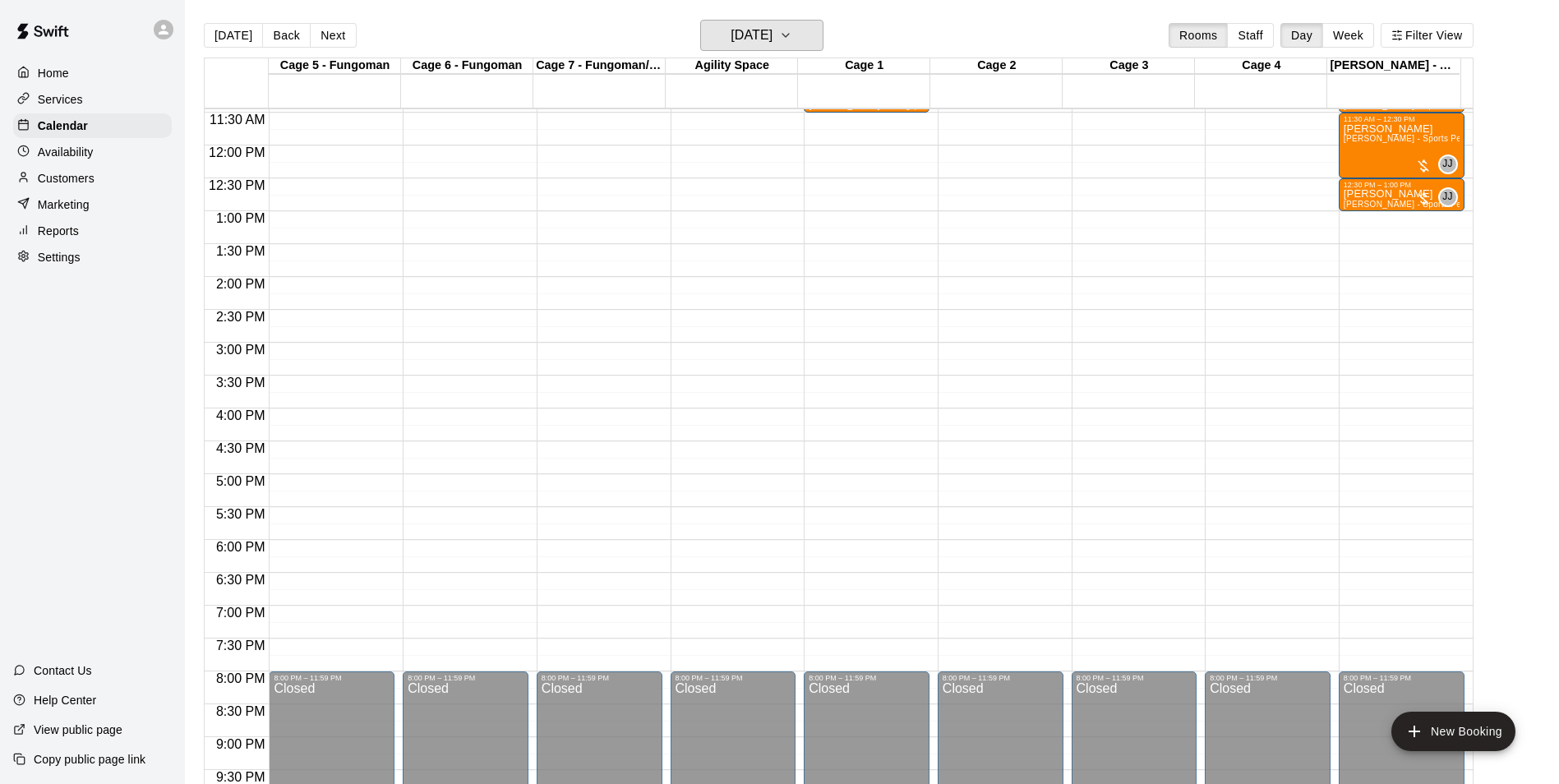
scroll to position [835, 0]
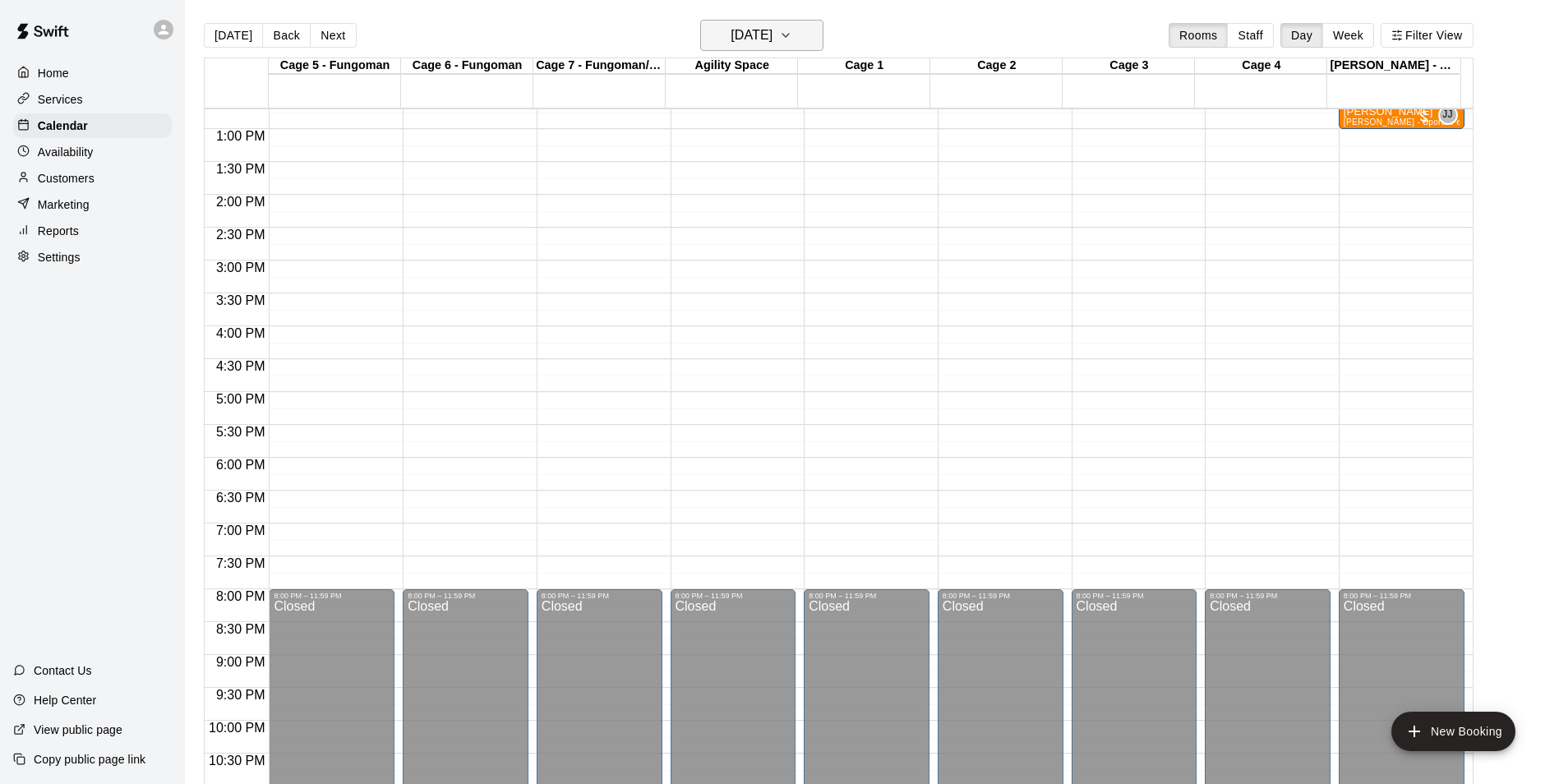
click at [772, 29] on h6 "Saturday Aug 23" at bounding box center [751, 35] width 42 height 23
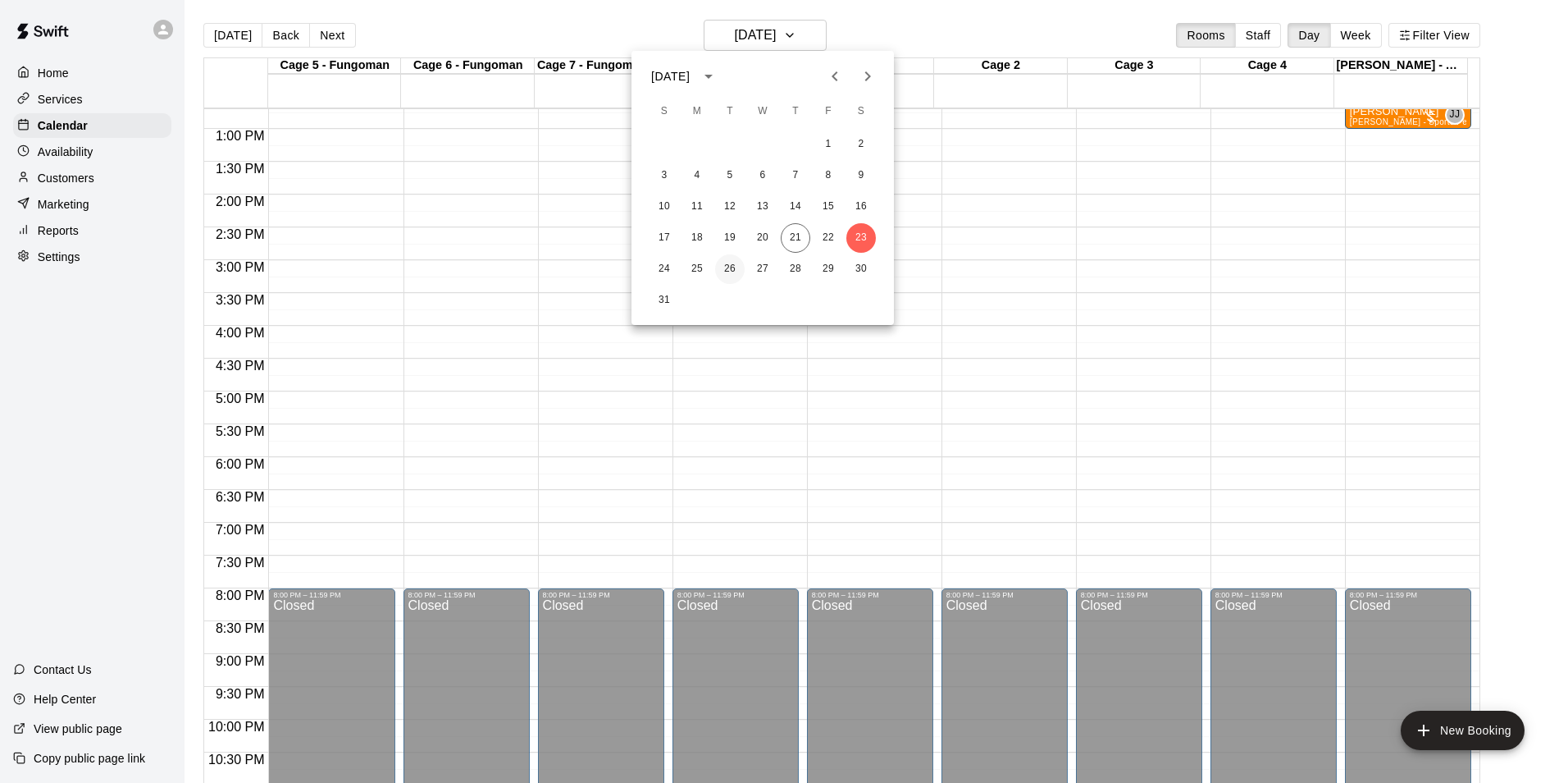
click at [715, 269] on button "26" at bounding box center [730, 268] width 29 height 29
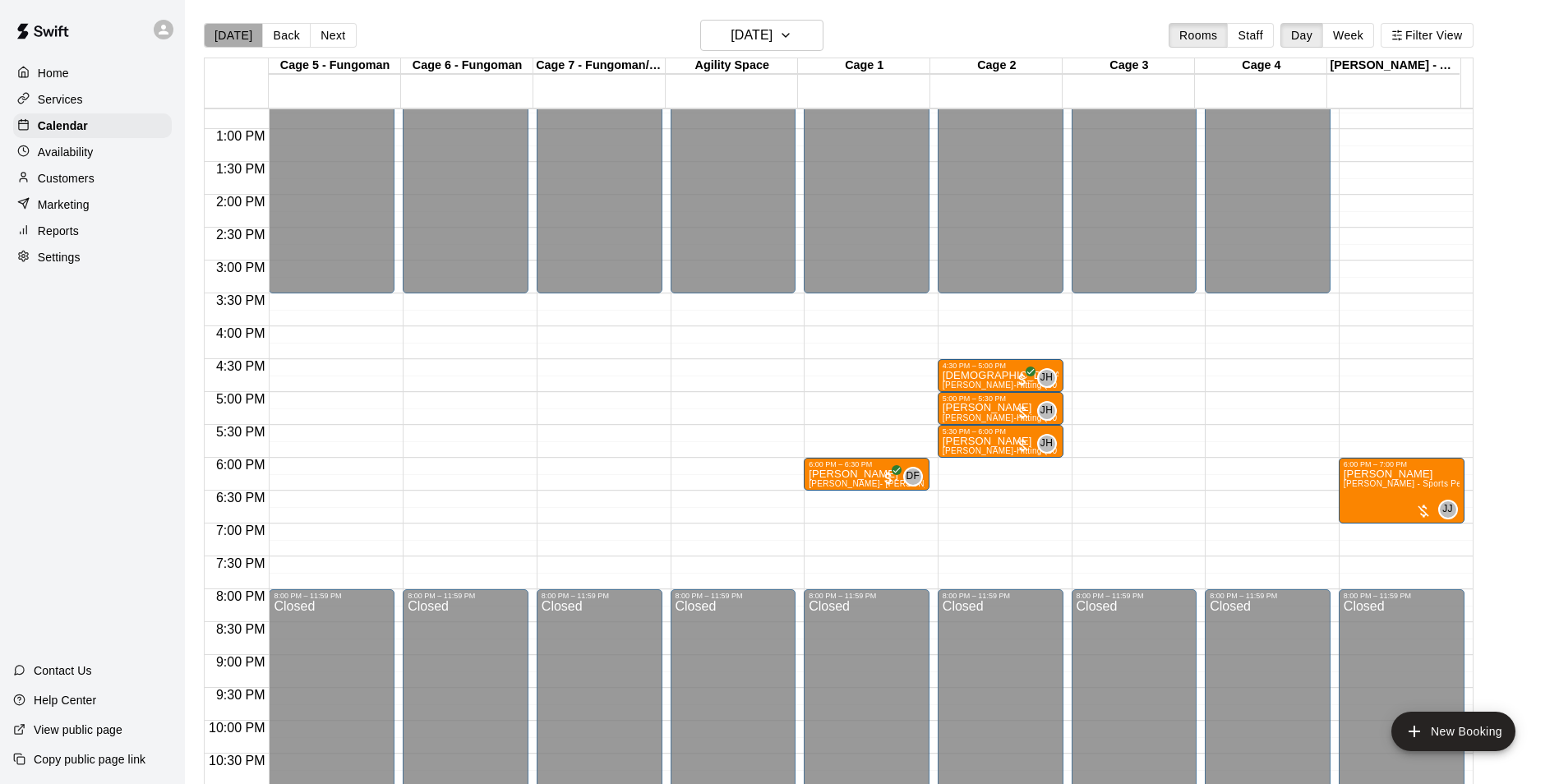
click at [245, 44] on button "[DATE]" at bounding box center [233, 35] width 59 height 24
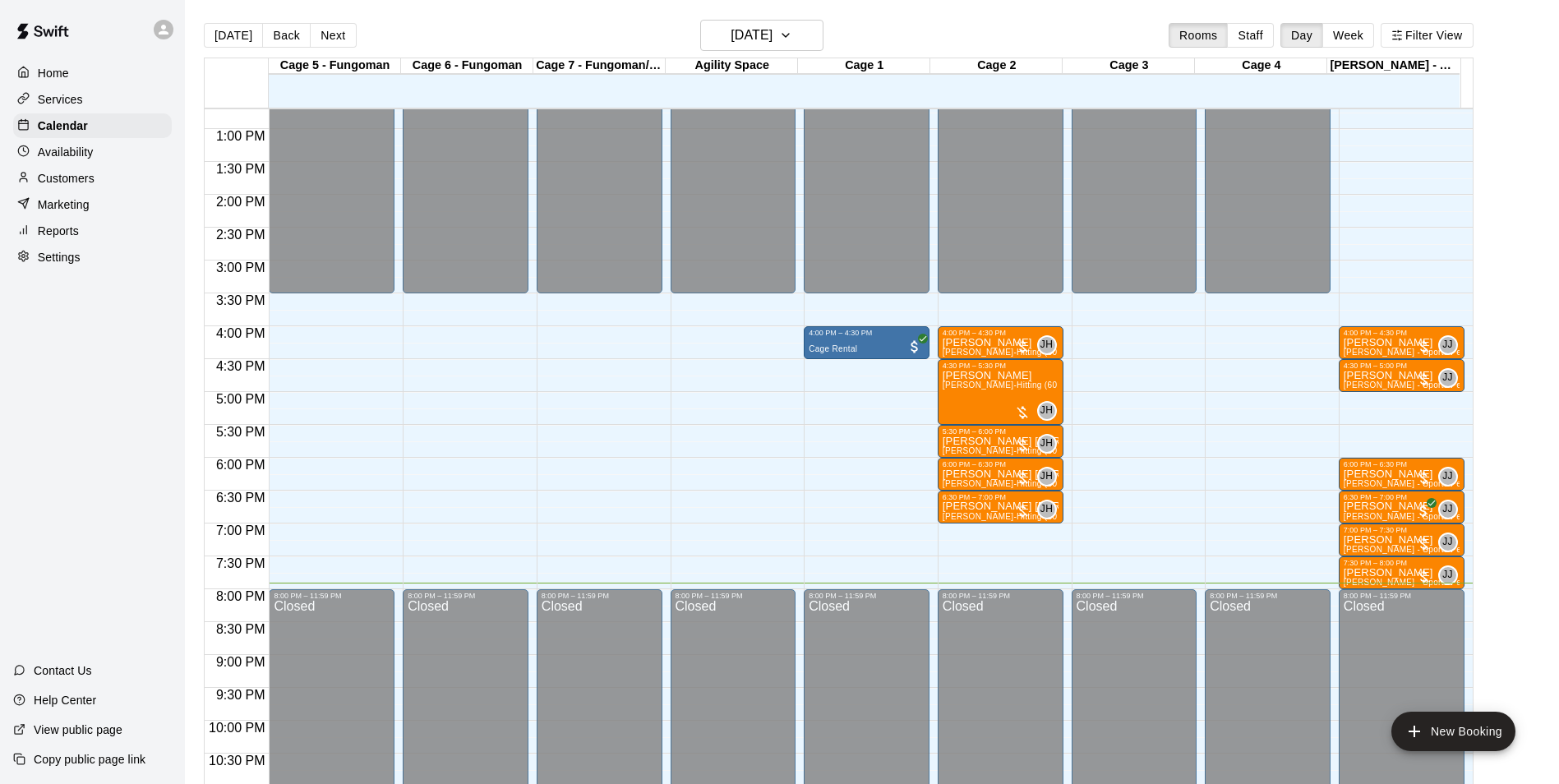
drag, startPoint x: 475, startPoint y: 2, endPoint x: 356, endPoint y: 3, distance: 119.0
click at [356, 3] on main "Today Back Next Thursday Aug 21 Rooms Staff Day Week Filter View Cage 5 - Fungo…" at bounding box center [871, 405] width 1374 height 809
click at [334, 35] on button "Next" at bounding box center [333, 35] width 46 height 24
